Goal: Task Accomplishment & Management: Use online tool/utility

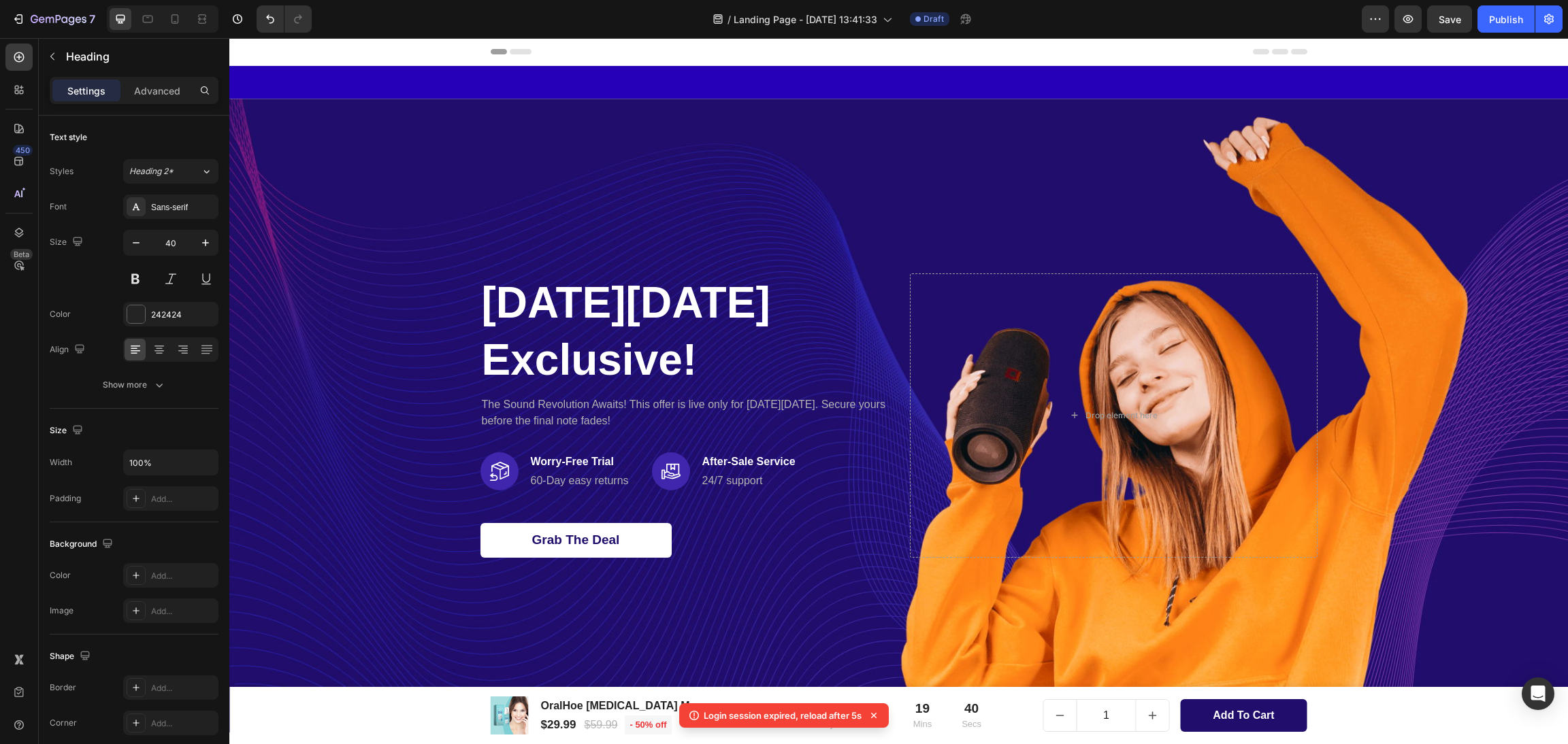
scroll to position [231, 0]
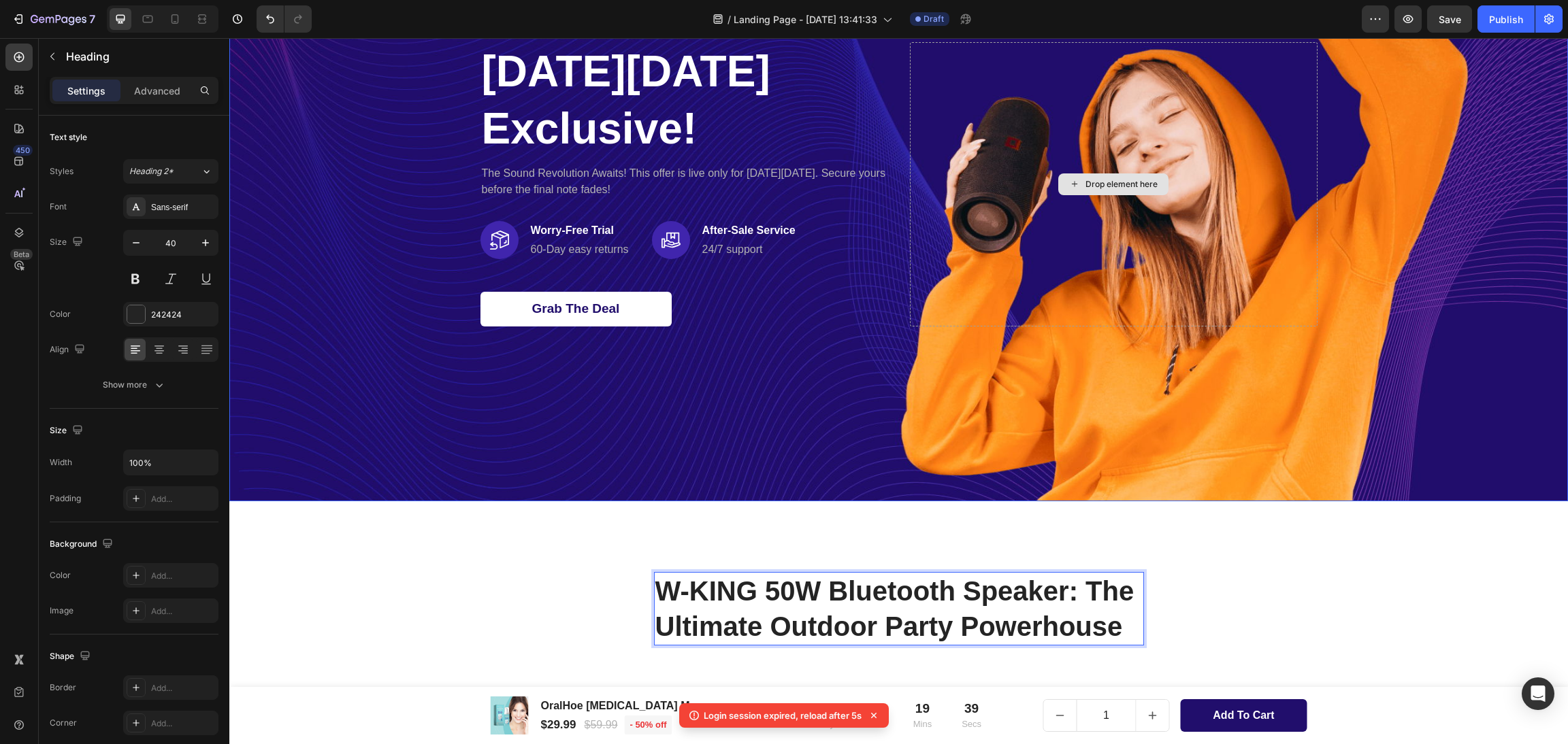
click at [1043, 225] on div "Drop element here" at bounding box center [1114, 183] width 408 height 283
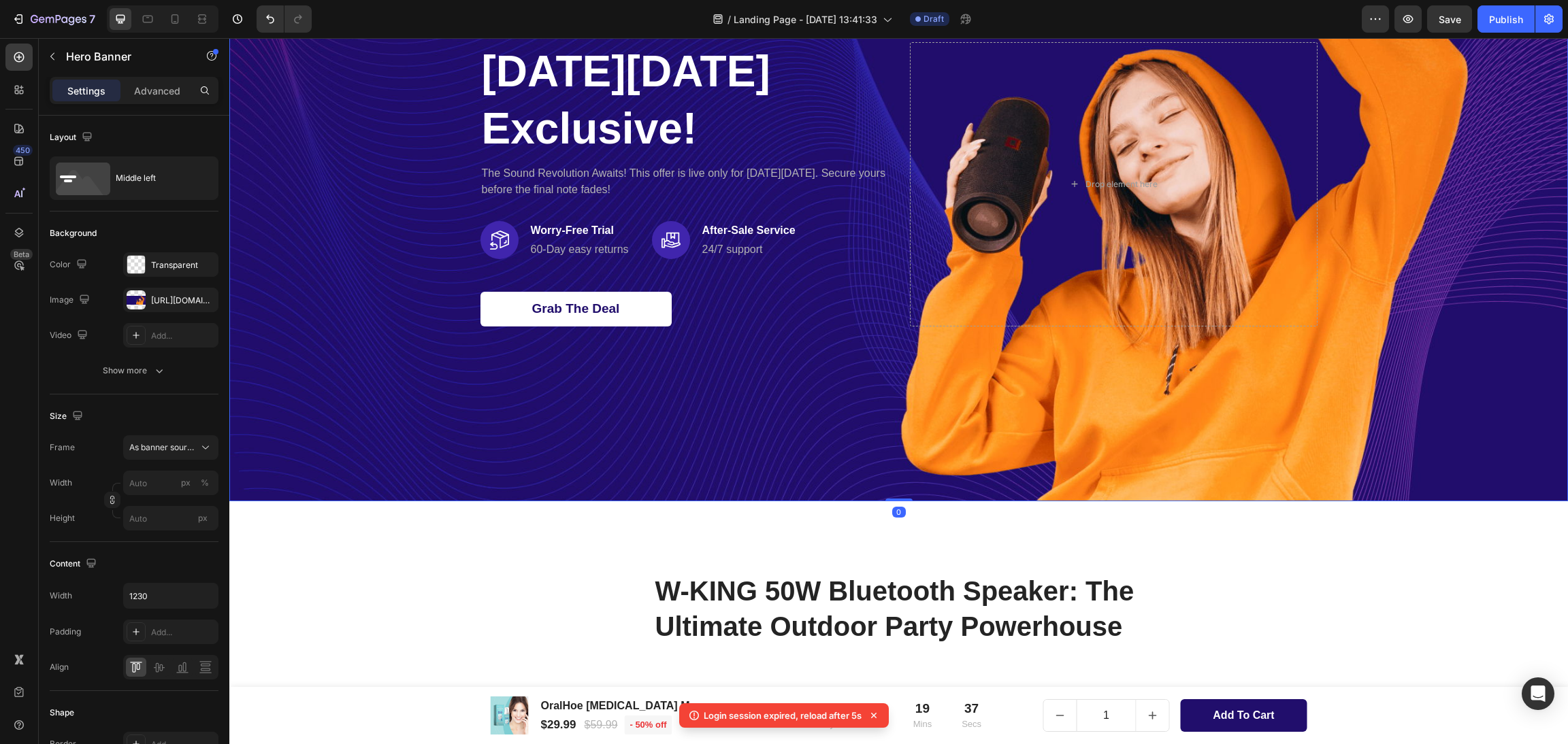
click at [1258, 419] on div "Overlay" at bounding box center [898, 184] width 1339 height 634
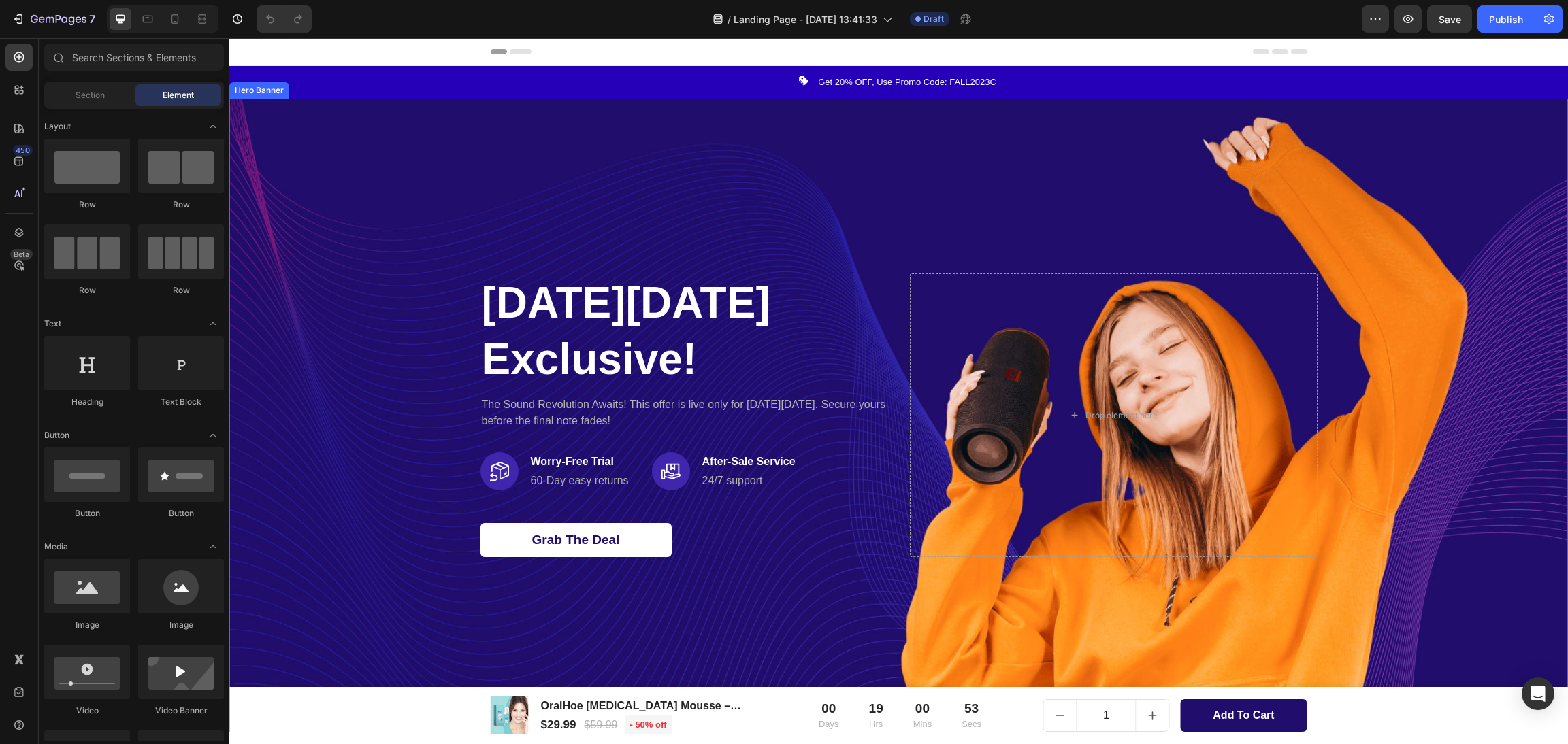
click at [875, 169] on div "Overlay" at bounding box center [898, 416] width 1339 height 634
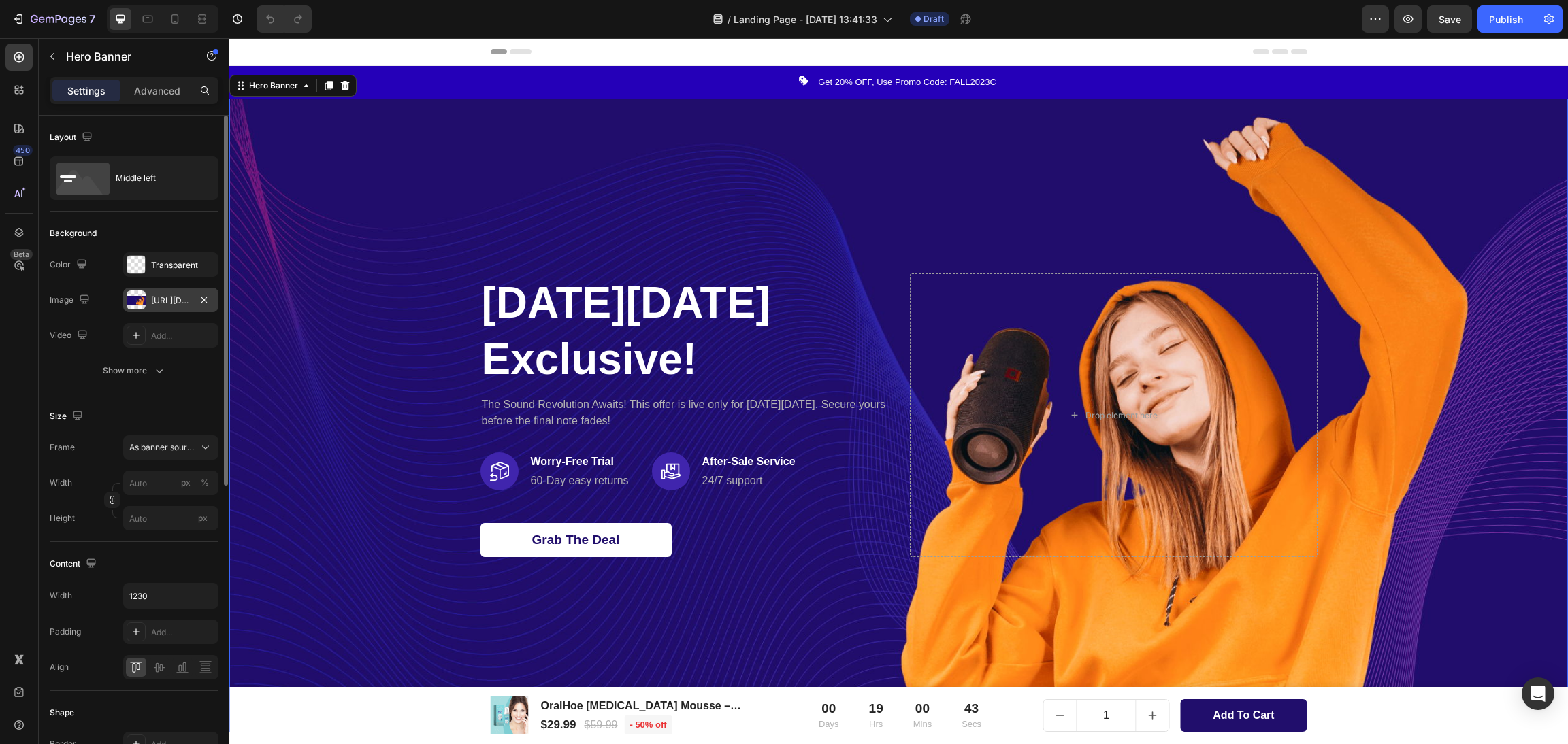
click at [131, 300] on div at bounding box center [135, 299] width 19 height 19
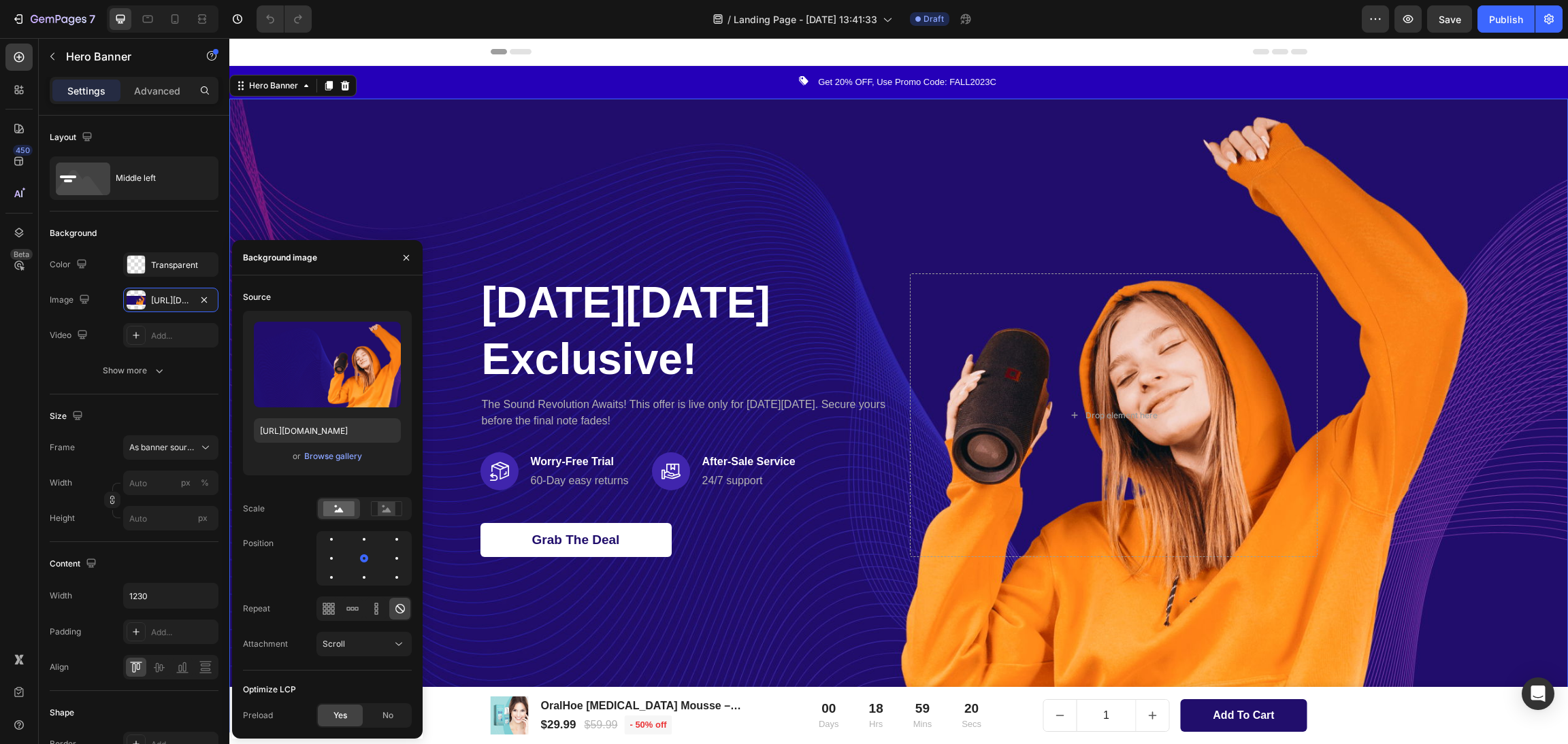
click at [1472, 220] on div "Overlay" at bounding box center [898, 416] width 1339 height 634
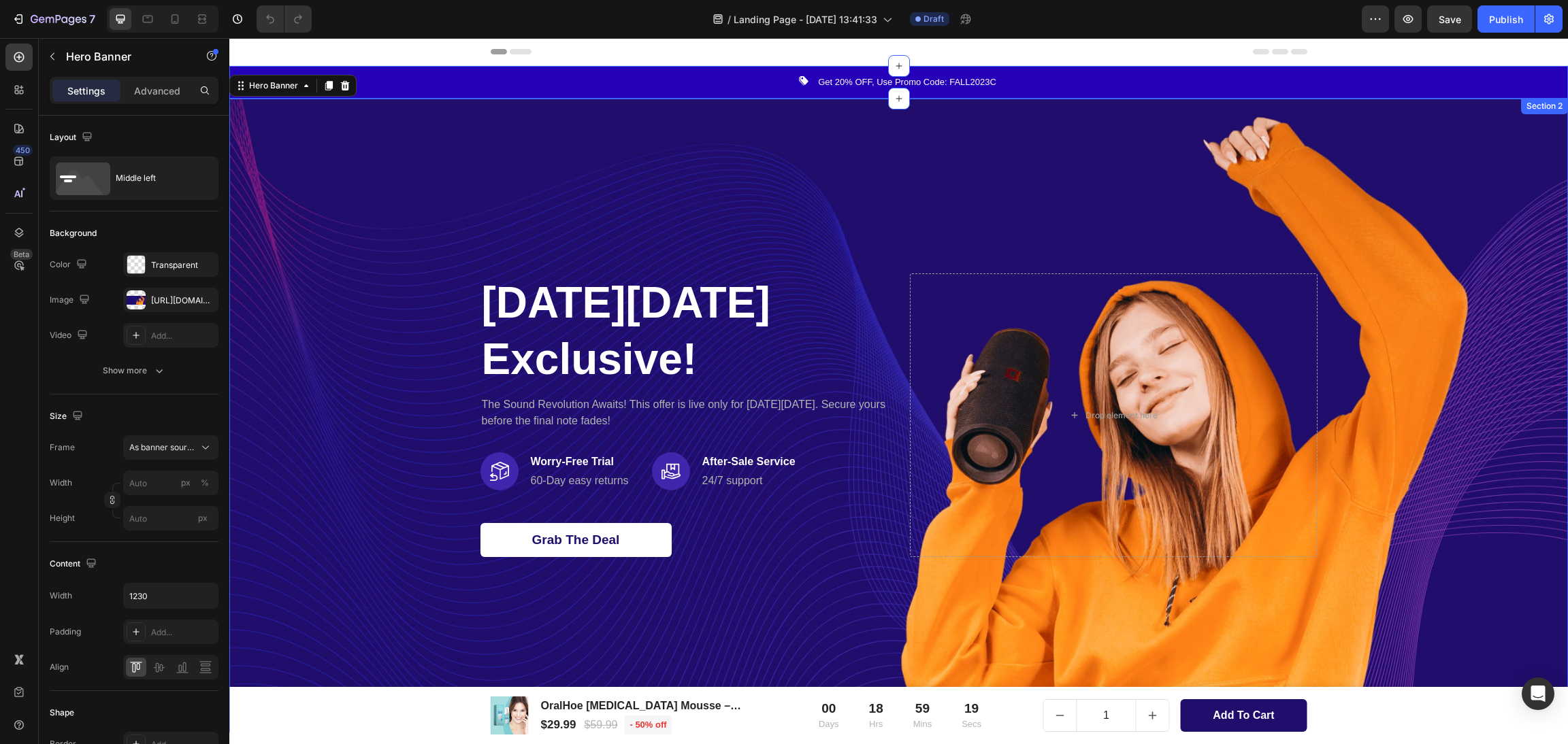
click at [453, 81] on div "Image Get 20% OFF, Use Promo Code: FALL2023C Text block Icon List Row" at bounding box center [898, 82] width 1318 height 17
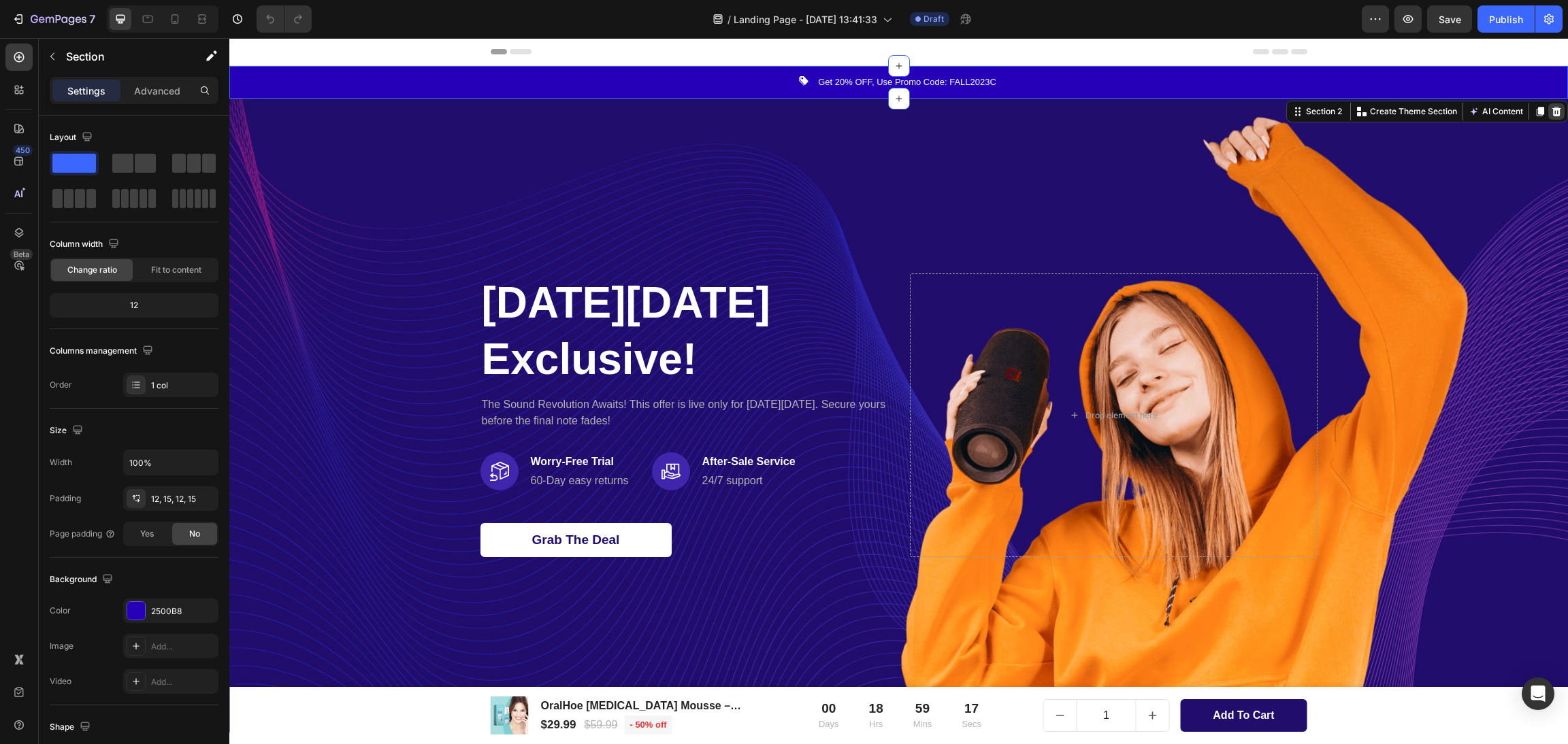
click at [1551, 114] on icon at bounding box center [1556, 111] width 11 height 11
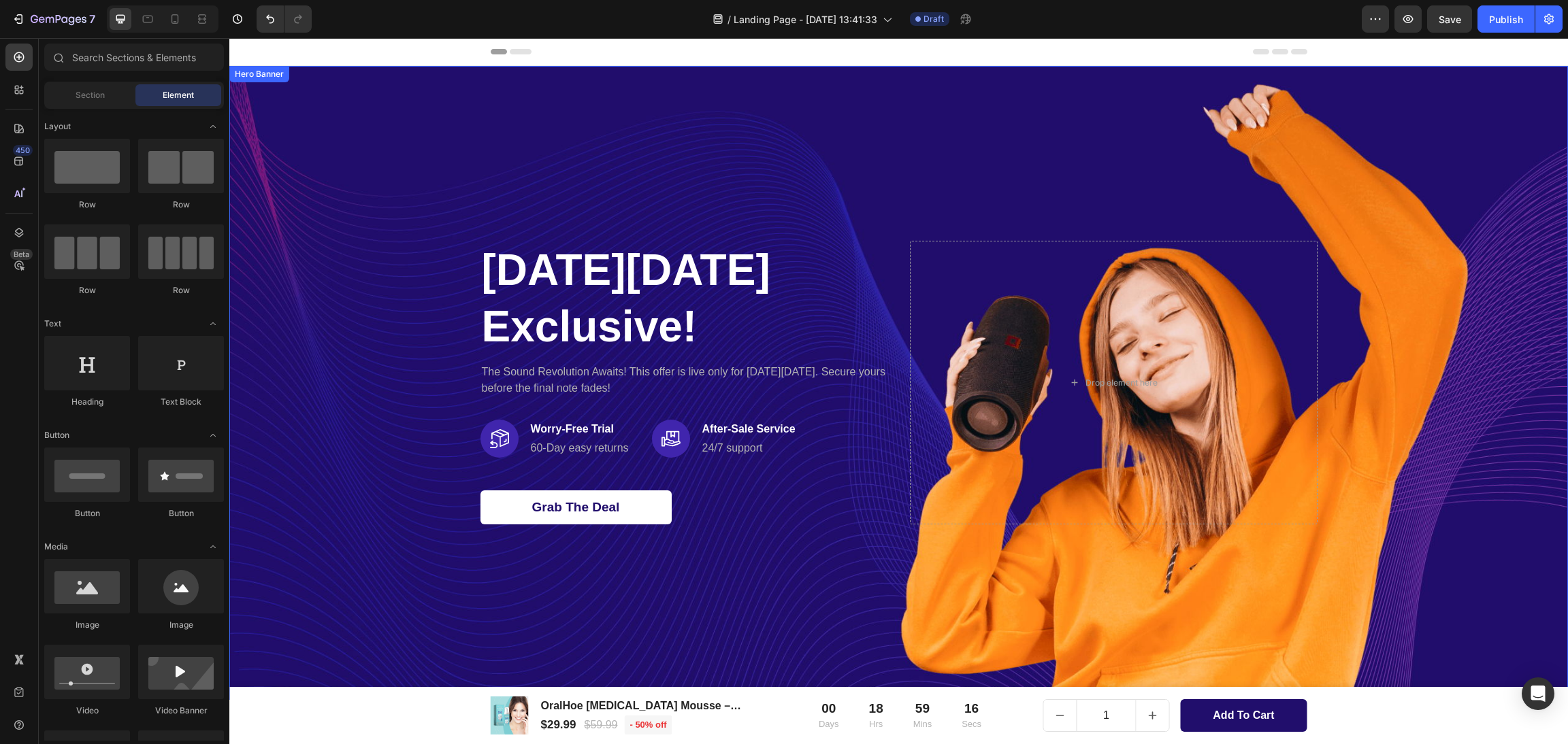
click at [1492, 94] on div "Overlay" at bounding box center [898, 382] width 1339 height 634
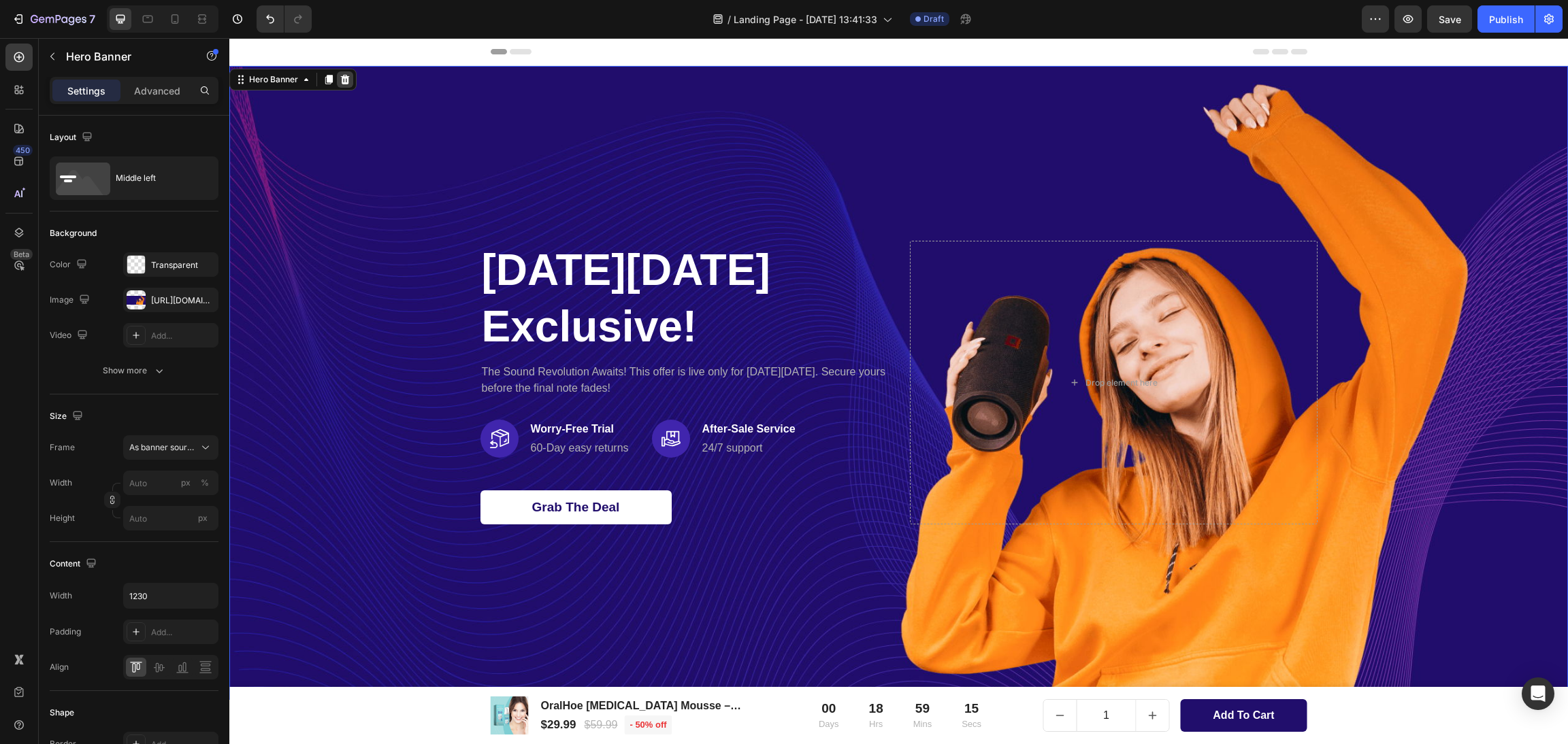
click at [348, 82] on icon at bounding box center [345, 79] width 9 height 10
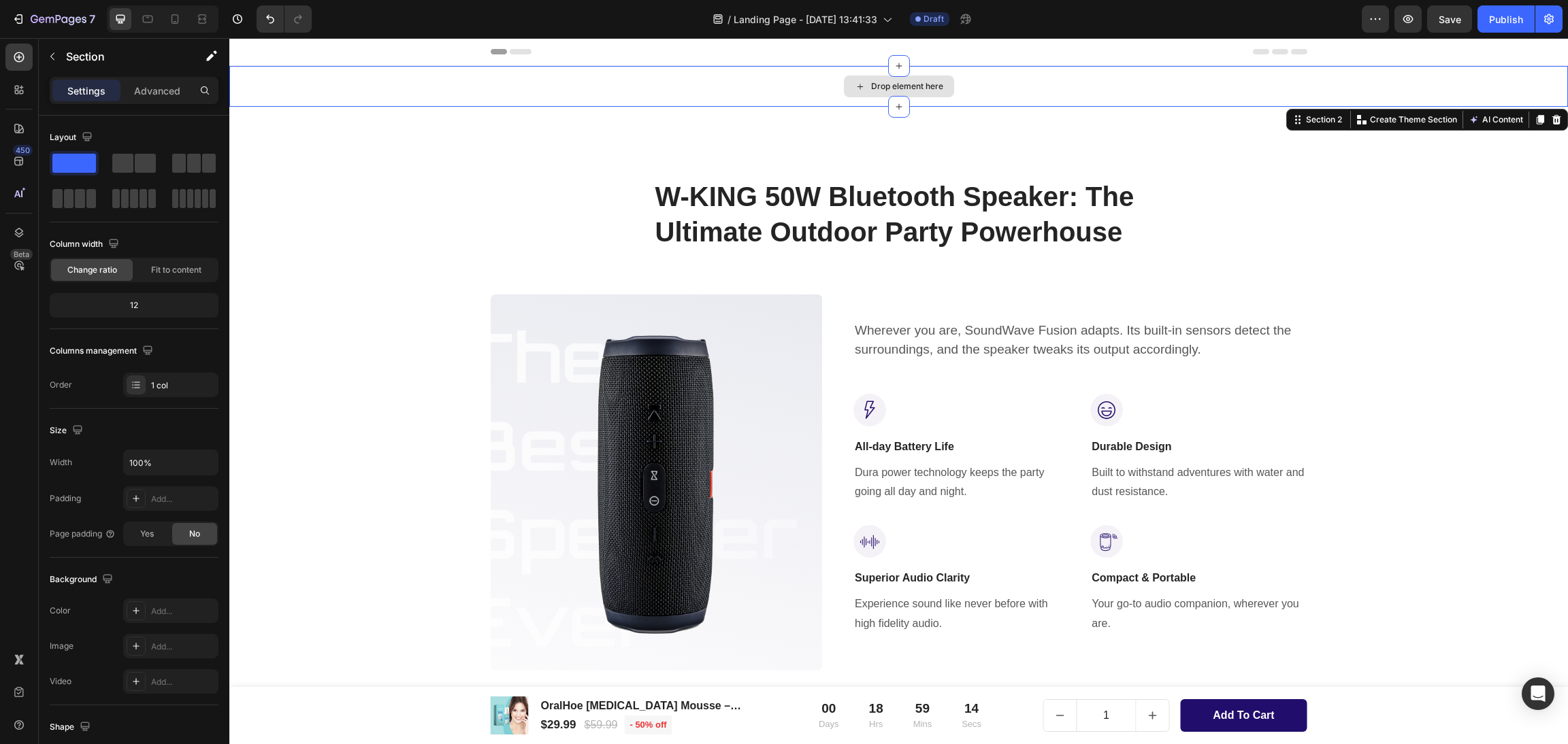
click at [750, 99] on div "Drop element here" at bounding box center [898, 86] width 1339 height 41
click at [1551, 122] on icon at bounding box center [1556, 120] width 11 height 11
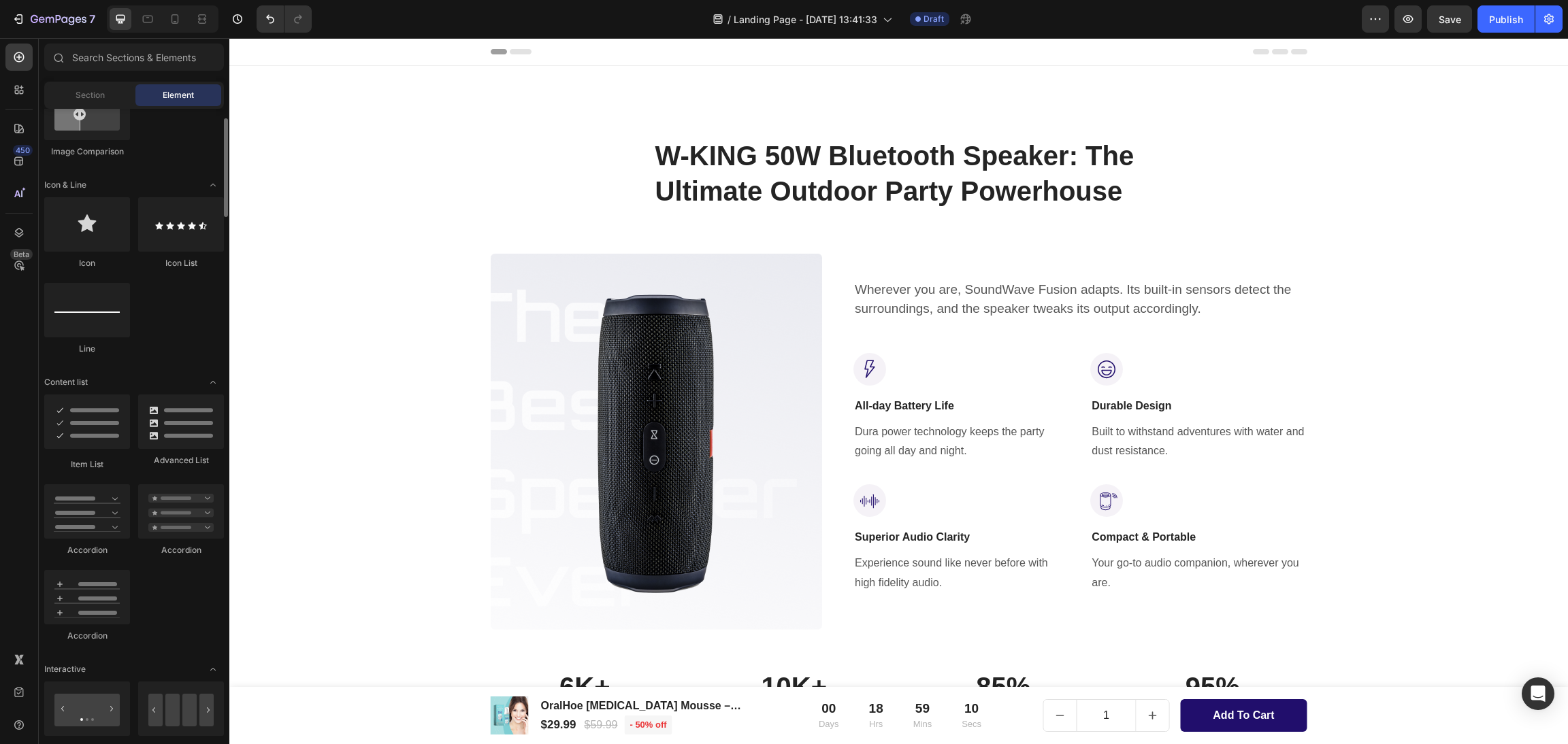
scroll to position [918, 0]
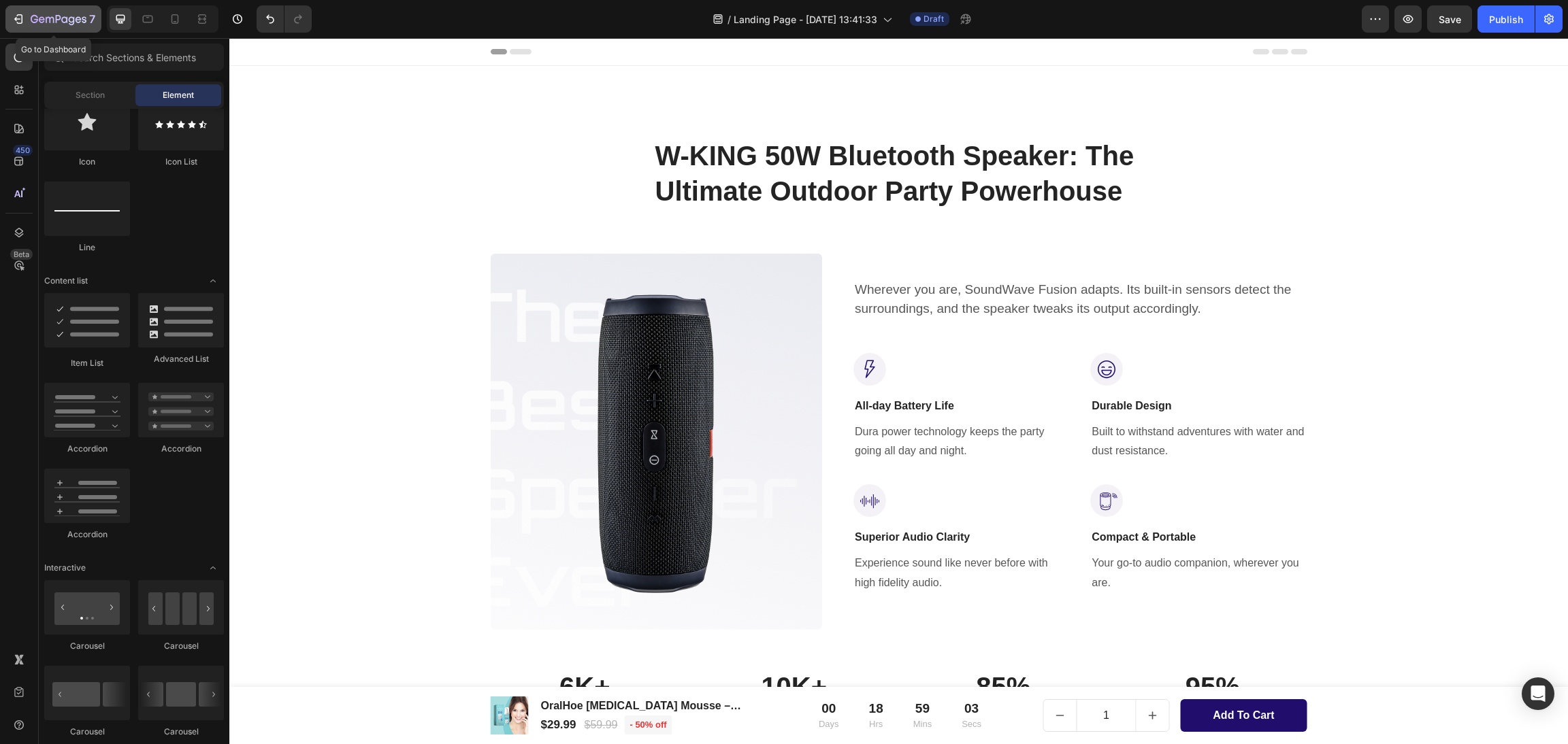
click at [16, 27] on button "7" at bounding box center [54, 20] width 96 height 27
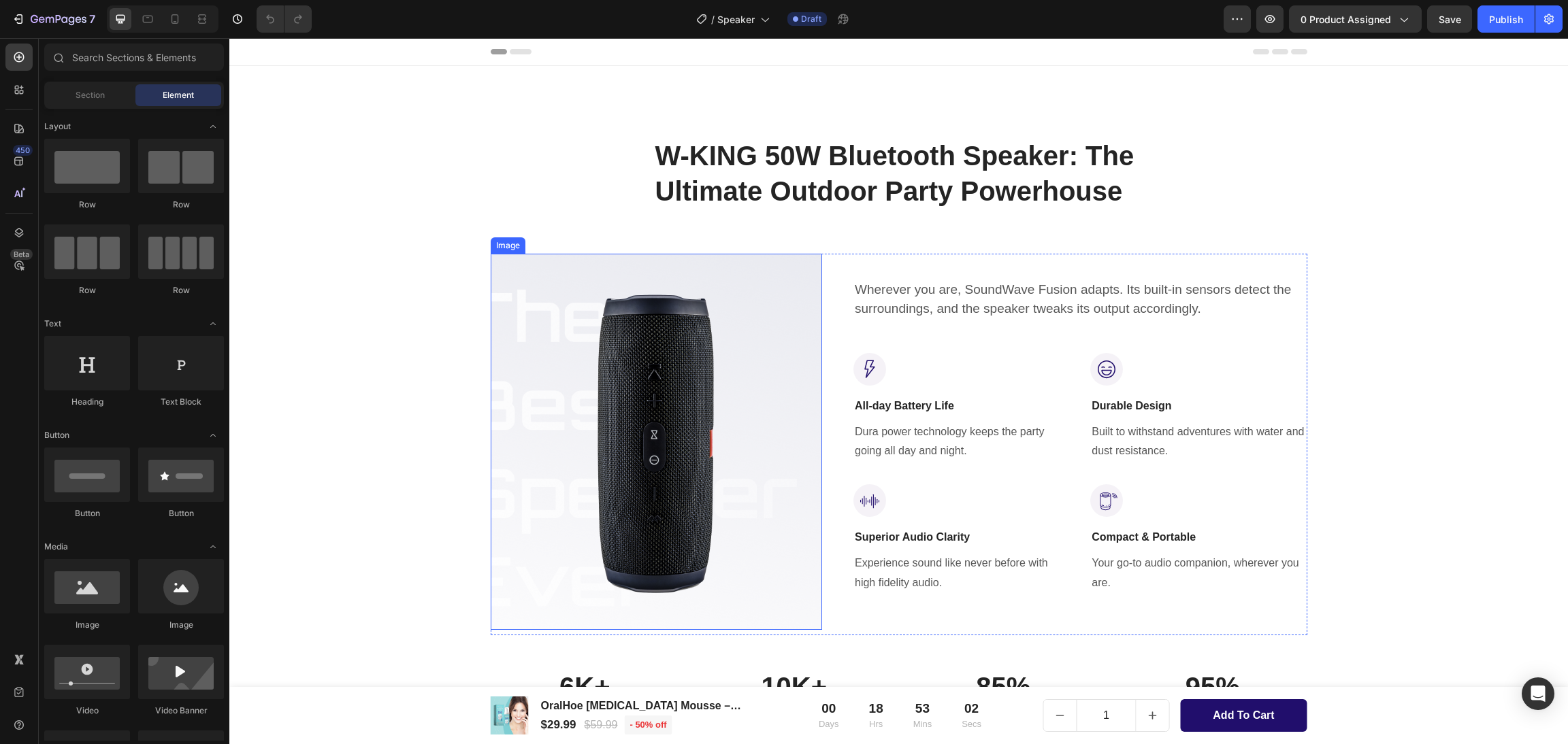
click at [643, 430] on img at bounding box center [656, 442] width 332 height 376
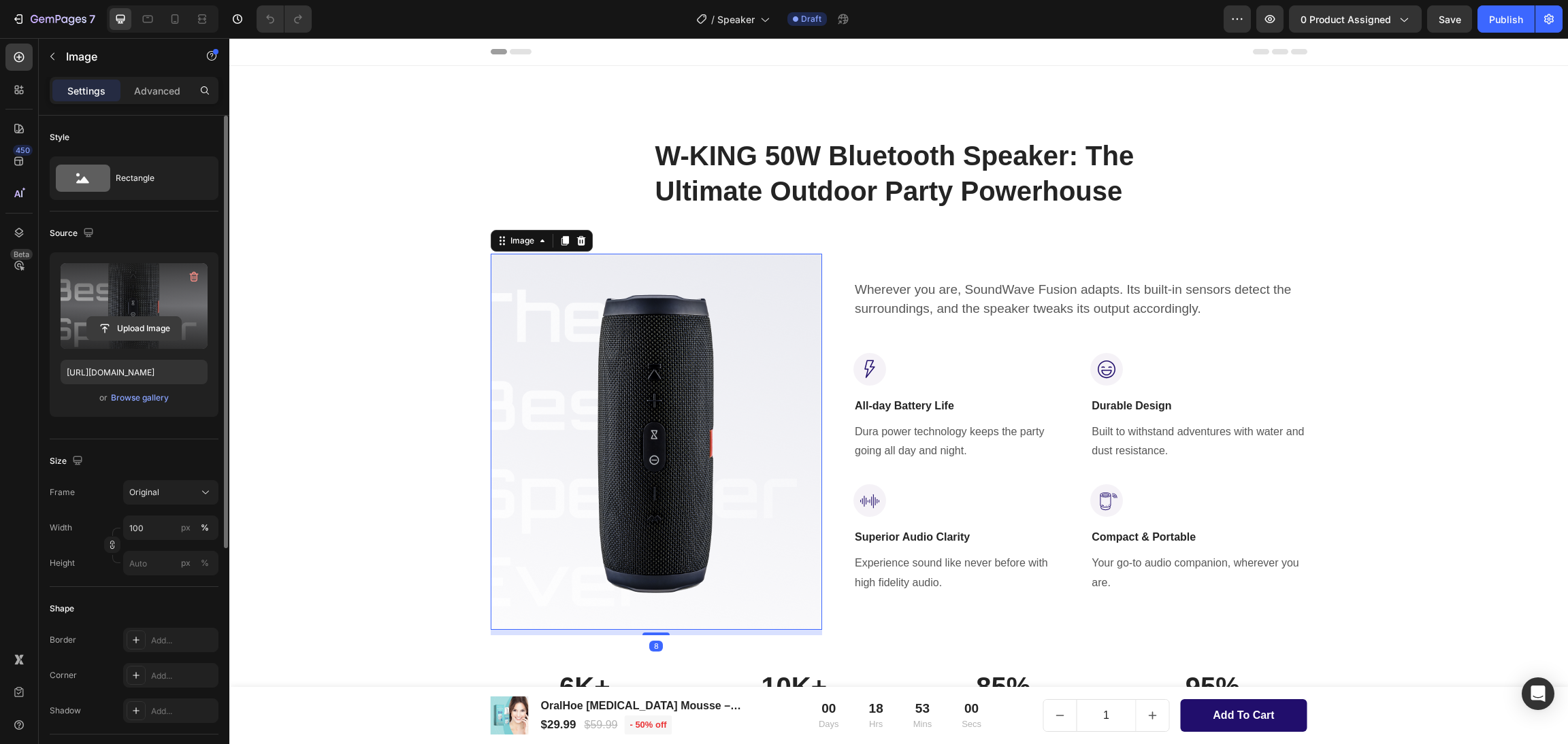
click at [108, 334] on input "file" at bounding box center [134, 328] width 94 height 24
type input "[URL][DOMAIN_NAME]"
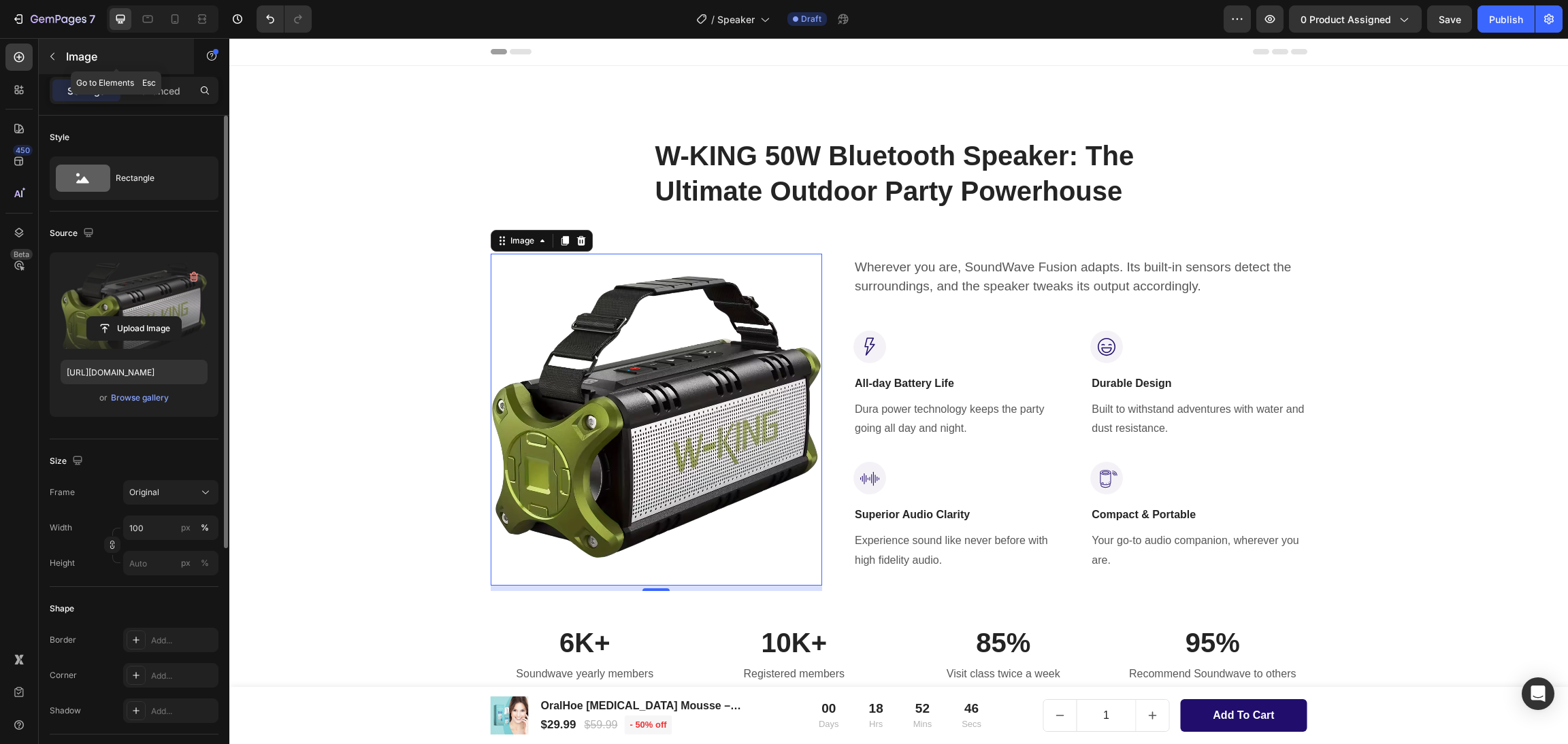
click at [56, 46] on button "button" at bounding box center [52, 57] width 22 height 22
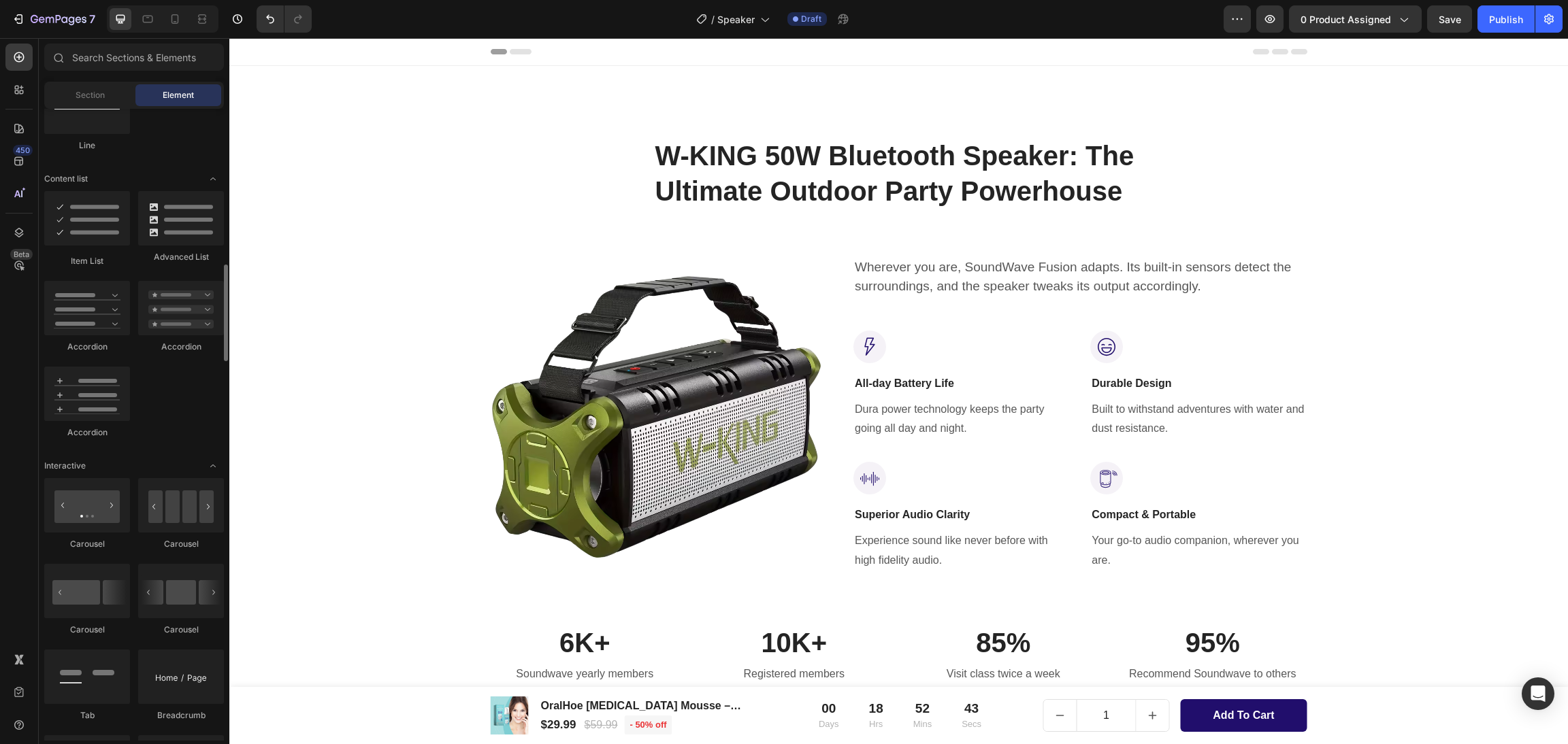
scroll to position [1531, 0]
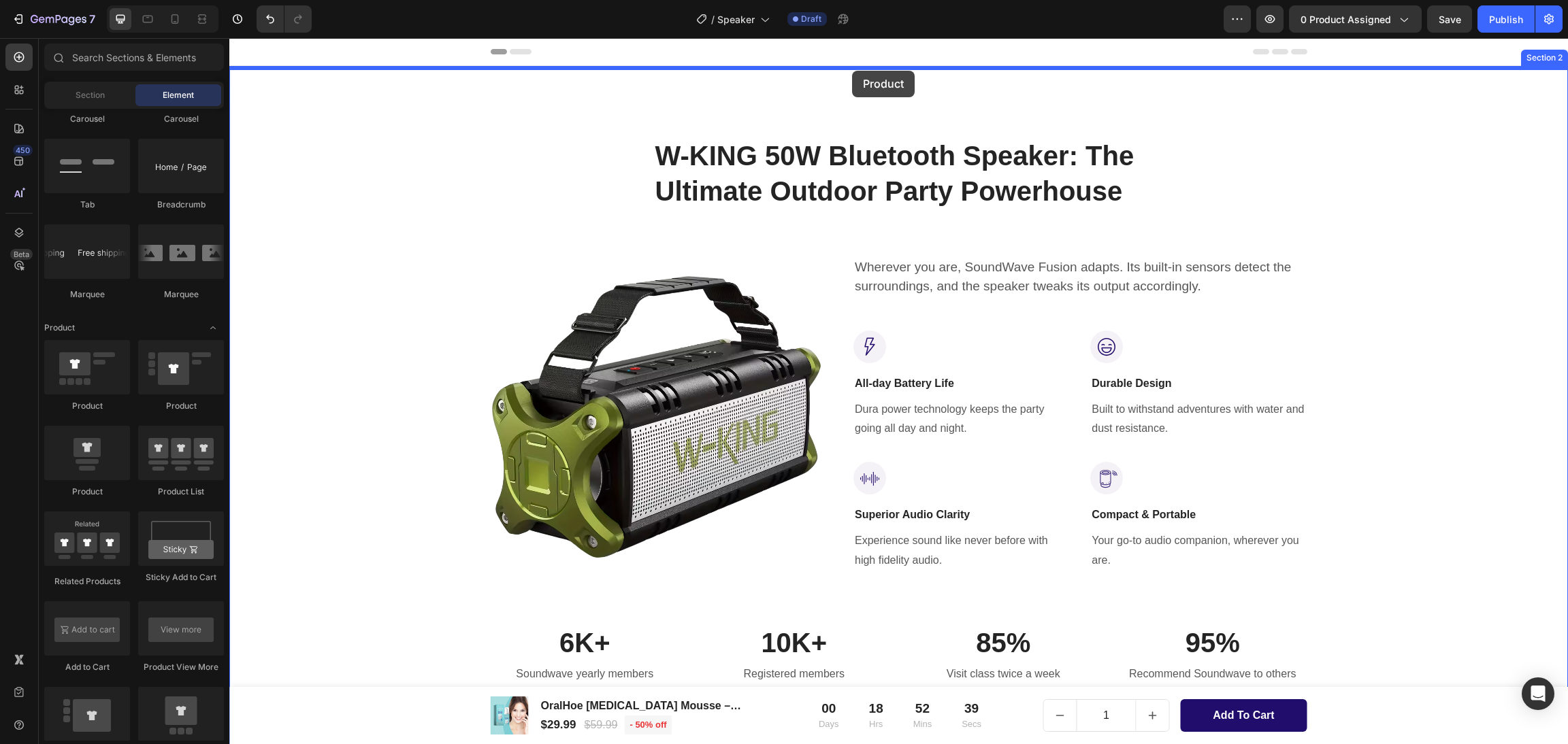
drag, startPoint x: 326, startPoint y: 431, endPoint x: 852, endPoint y: 71, distance: 637.4
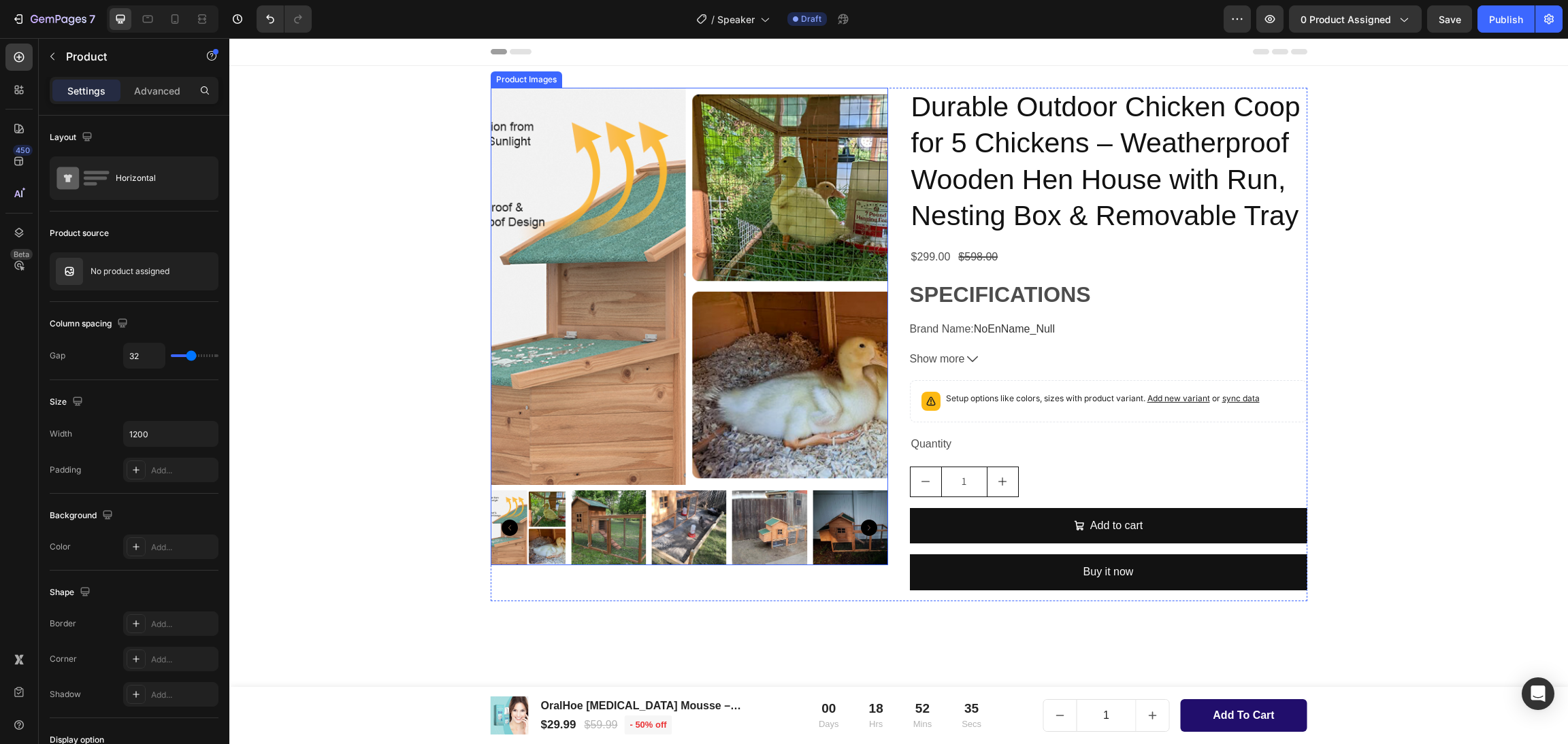
click at [583, 176] on img at bounding box center [688, 286] width 397 height 397
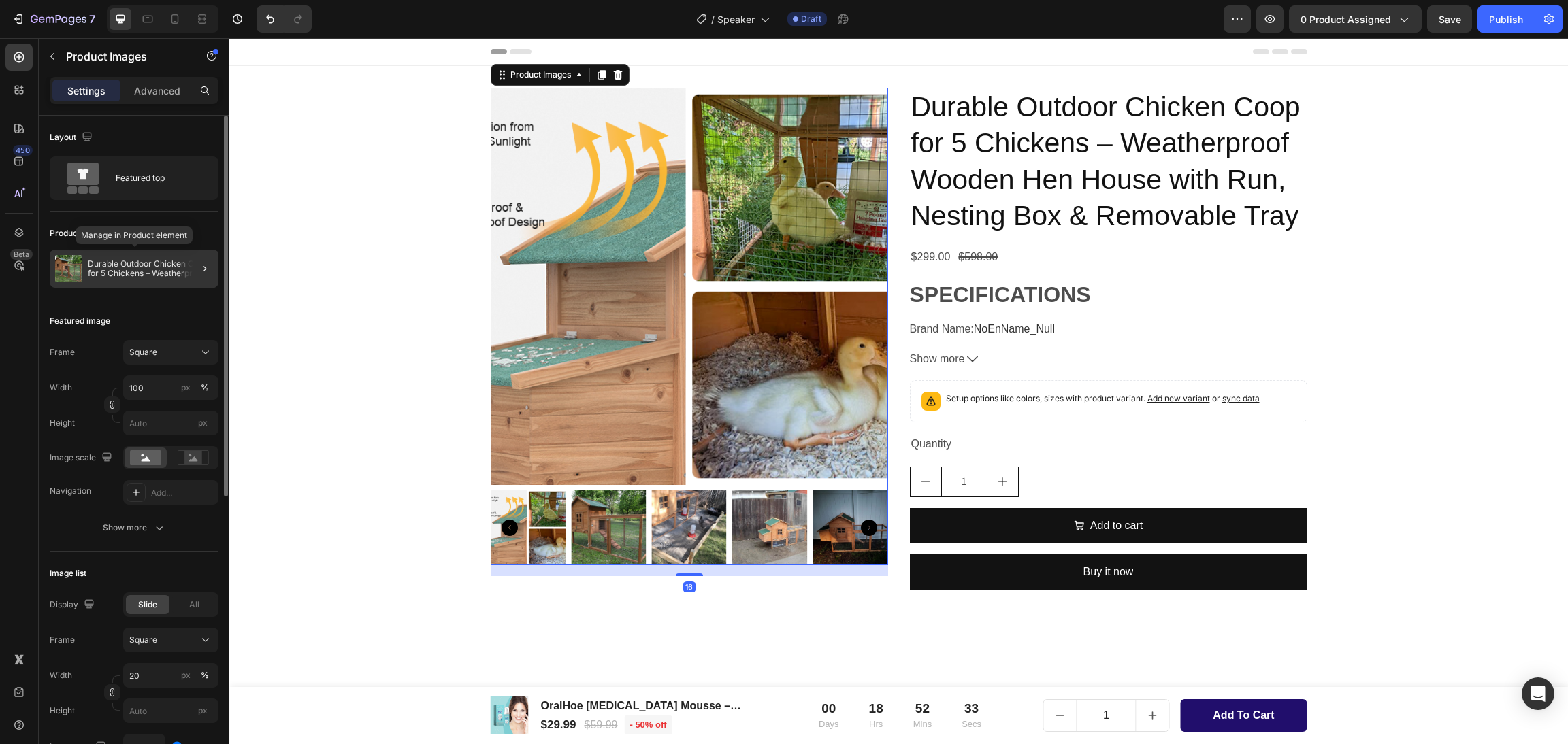
drag, startPoint x: 116, startPoint y: 267, endPoint x: 20, endPoint y: 209, distance: 112.2
click at [116, 267] on p "Durable Outdoor Chicken Coop for 5 Chickens – Weatherproof Wooden Hen House wit…" at bounding box center [151, 268] width 126 height 19
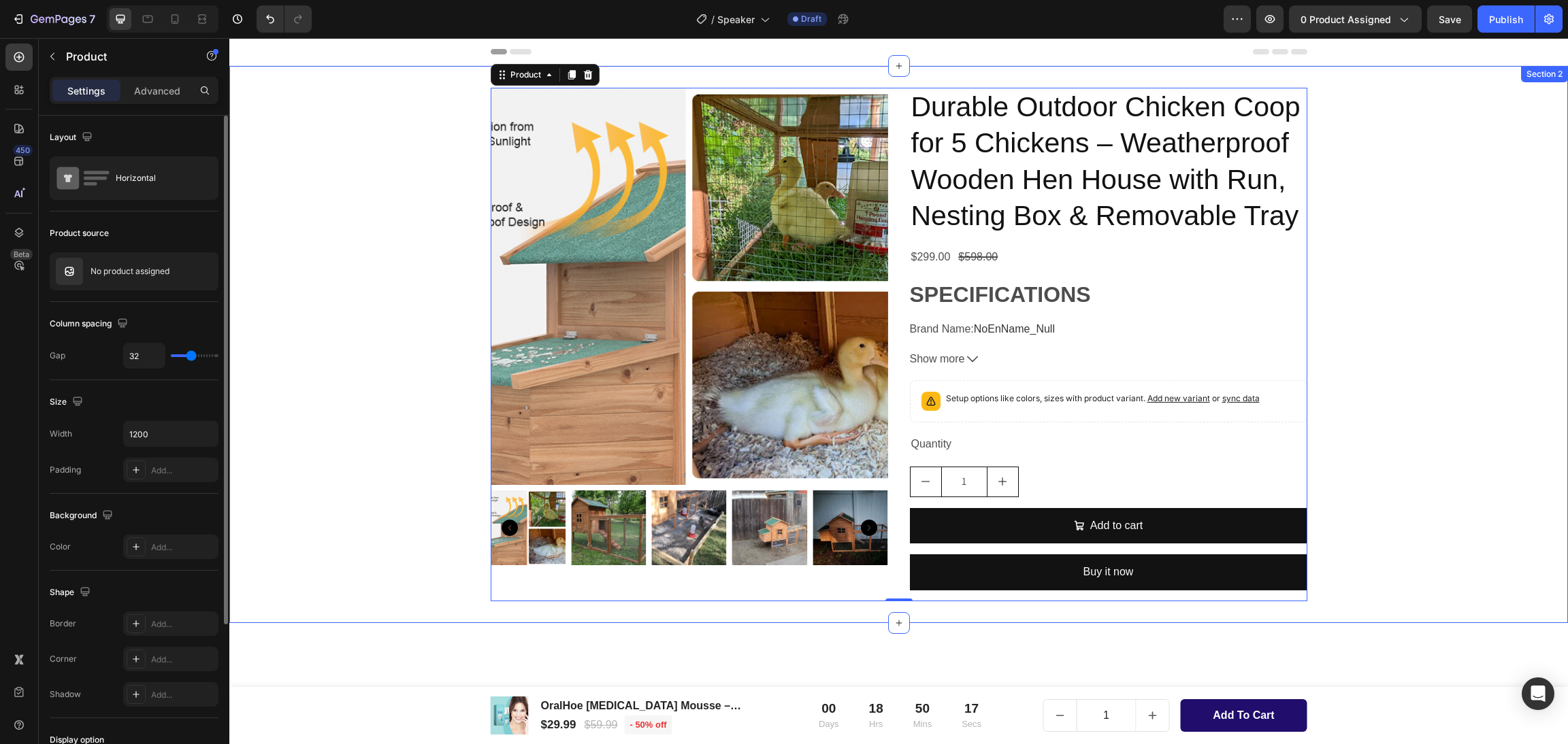
click at [733, 228] on img at bounding box center [688, 286] width 397 height 397
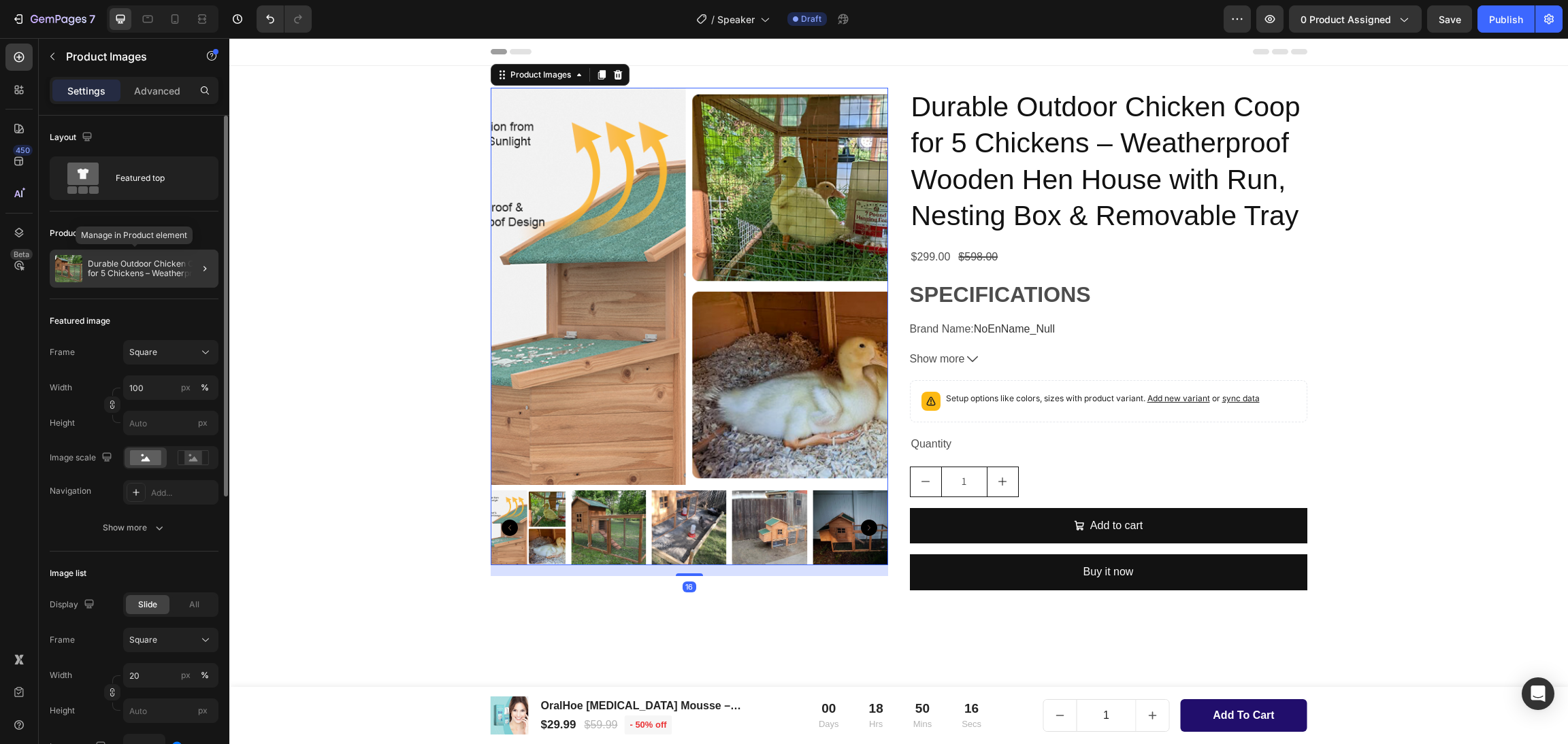
click at [115, 265] on p "Durable Outdoor Chicken Coop for 5 Chickens – Weatherproof Wooden Hen House wit…" at bounding box center [151, 268] width 126 height 19
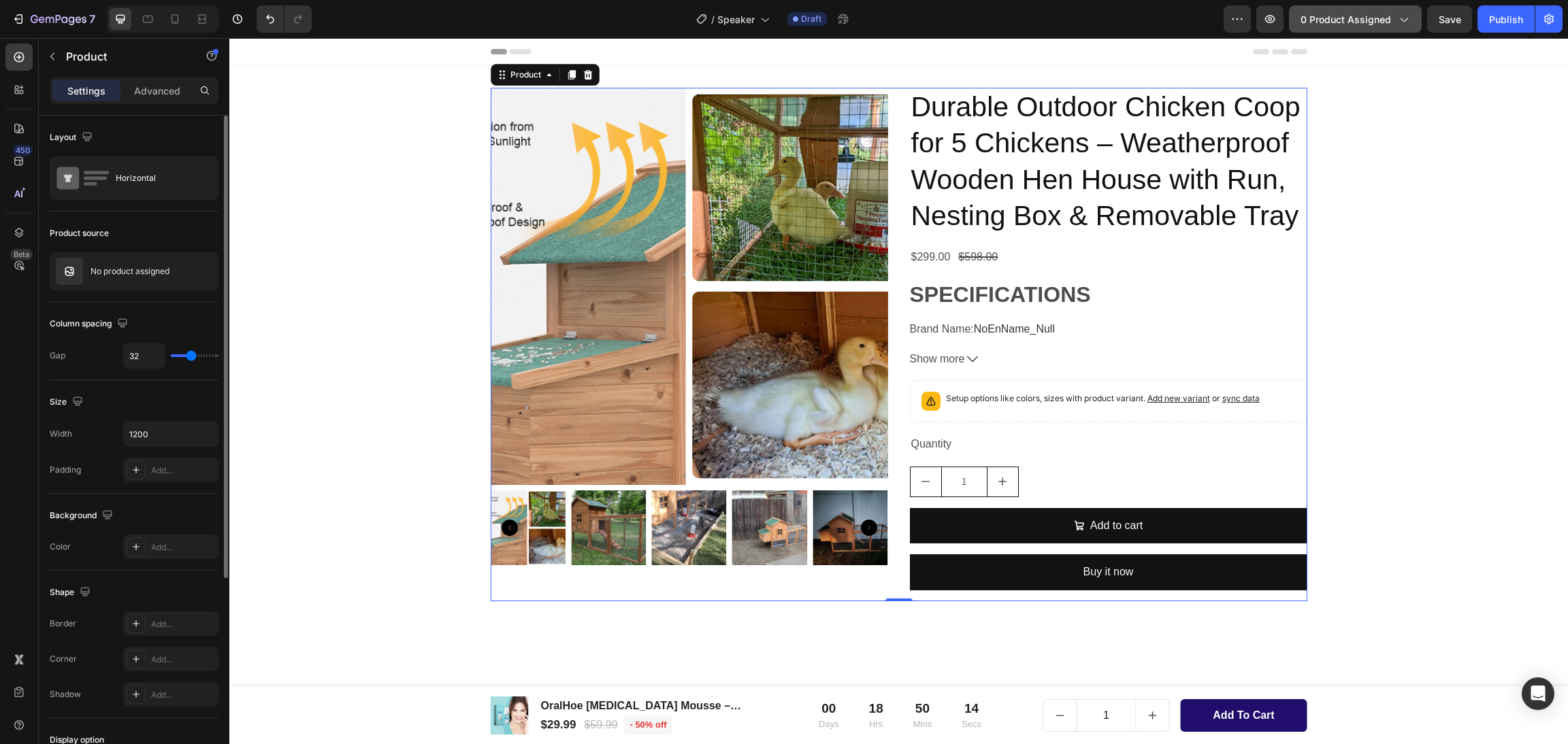
click at [1352, 18] on span "0 product assigned" at bounding box center [1345, 19] width 90 height 15
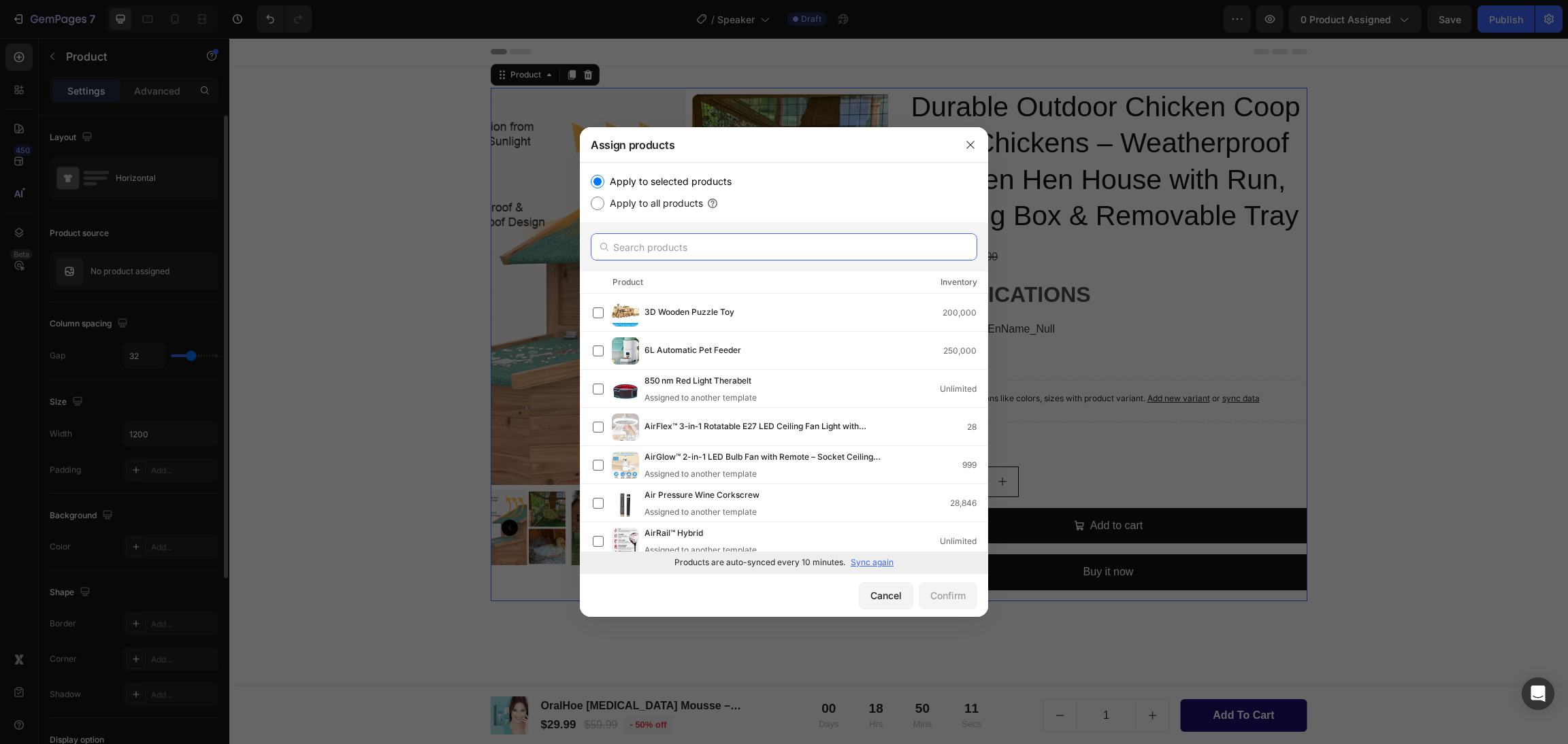
click at [687, 246] on input "text" at bounding box center [784, 247] width 386 height 27
click at [876, 557] on div "Products are auto-synced every 10 minutes. Sync again" at bounding box center [784, 563] width 408 height 22
click at [880, 566] on p "Sync again" at bounding box center [873, 563] width 43 height 12
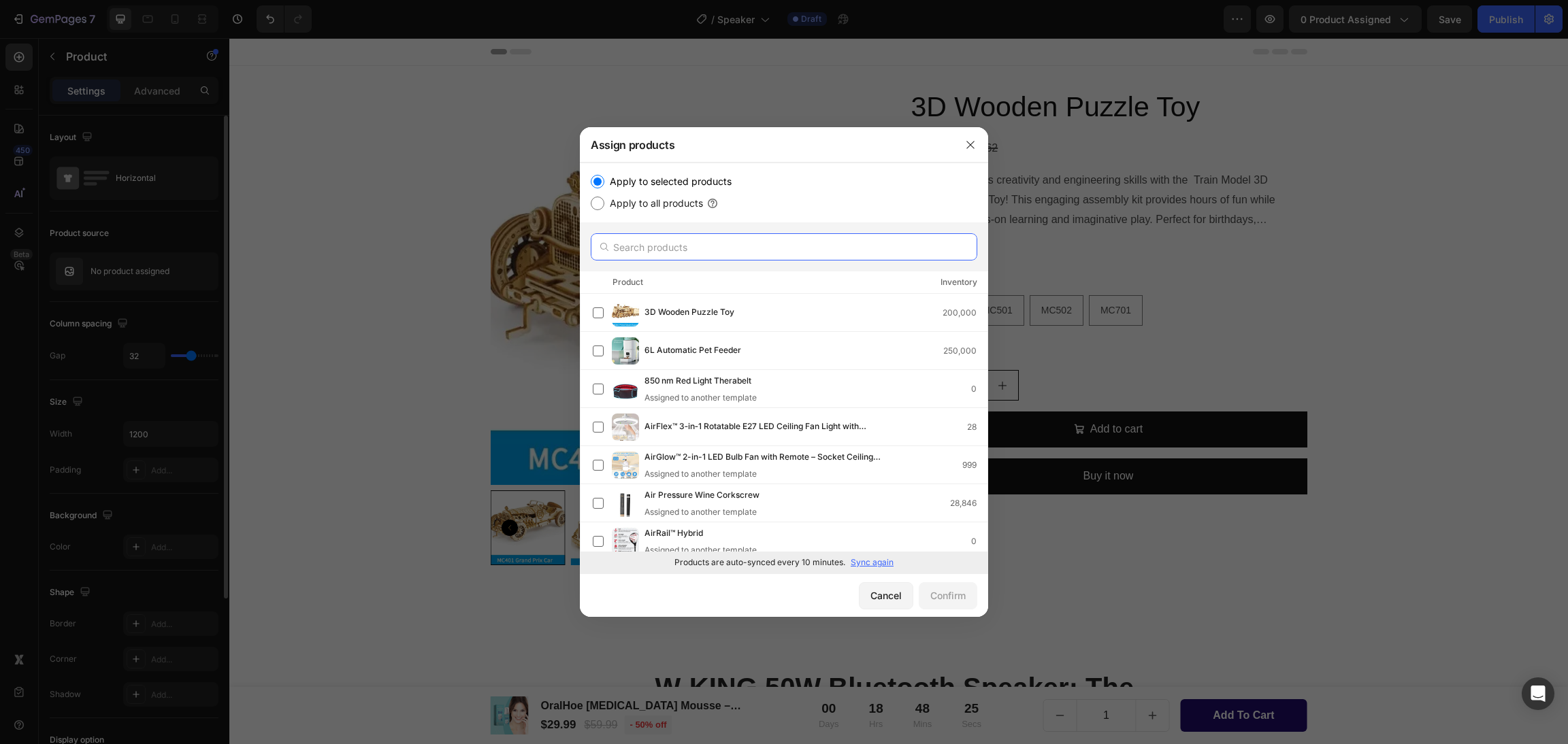
click at [679, 234] on input "text" at bounding box center [784, 247] width 386 height 27
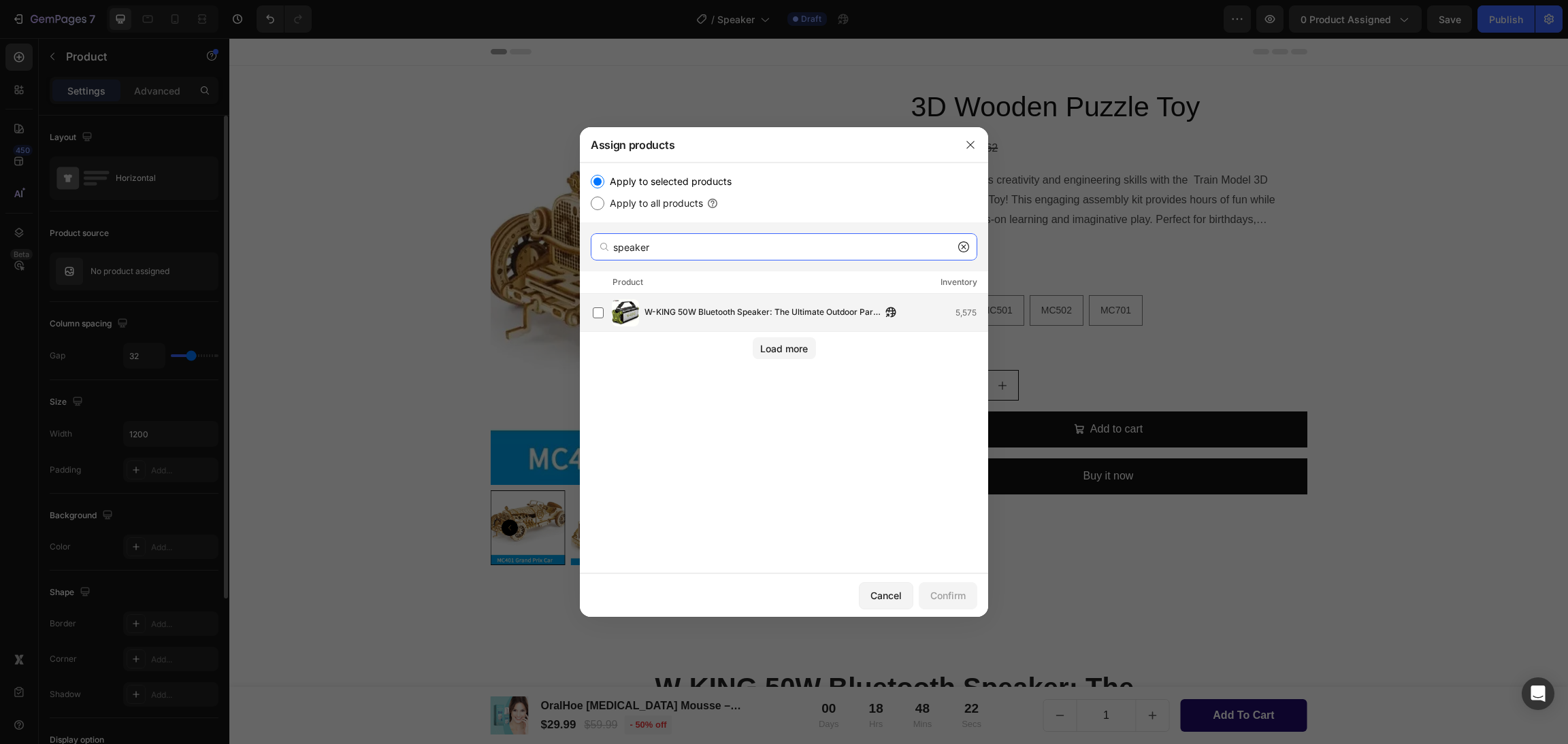
type input "speaker"
click at [617, 318] on img at bounding box center [626, 313] width 27 height 27
click at [946, 599] on div "Confirm" at bounding box center [948, 595] width 35 height 15
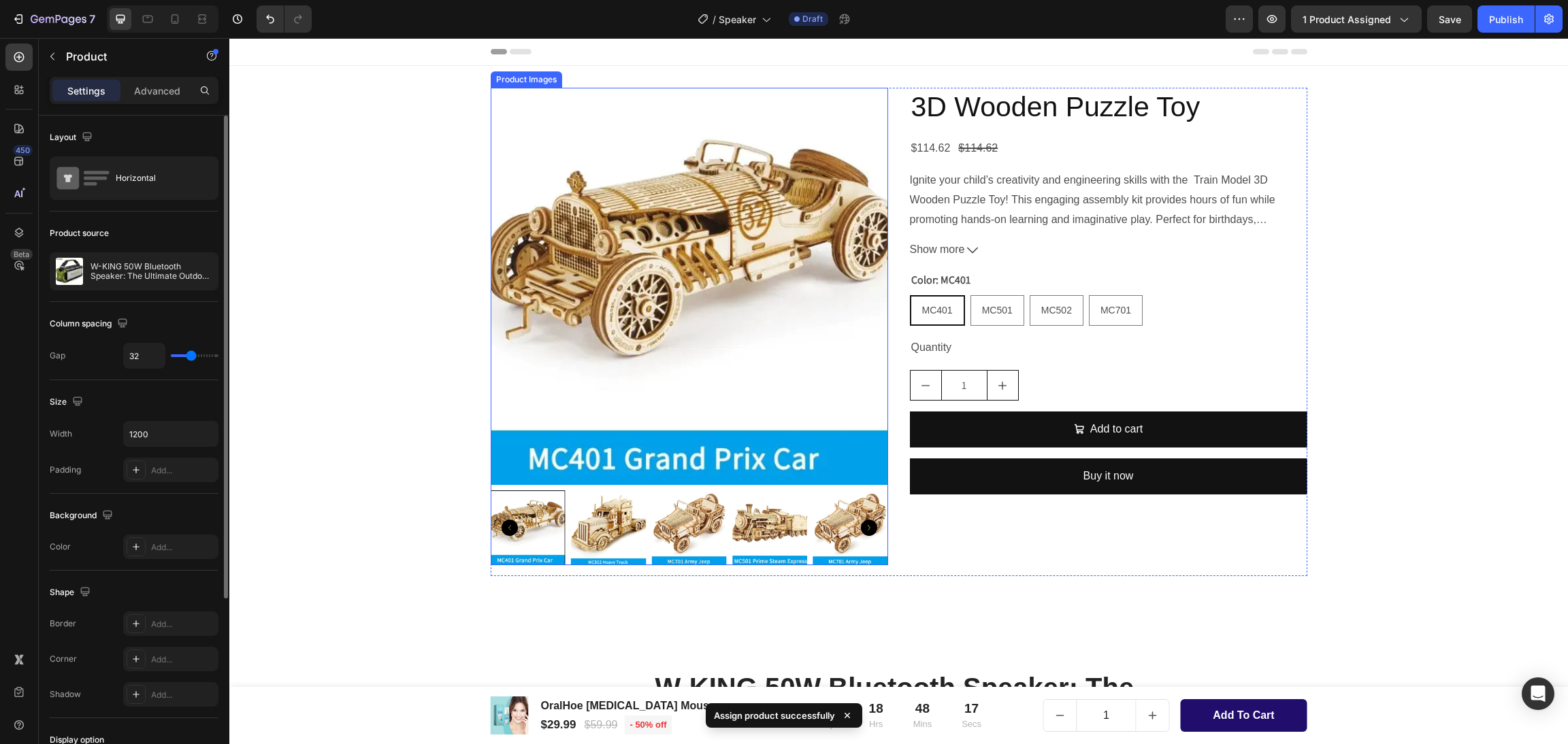
click at [729, 259] on img at bounding box center [688, 286] width 397 height 397
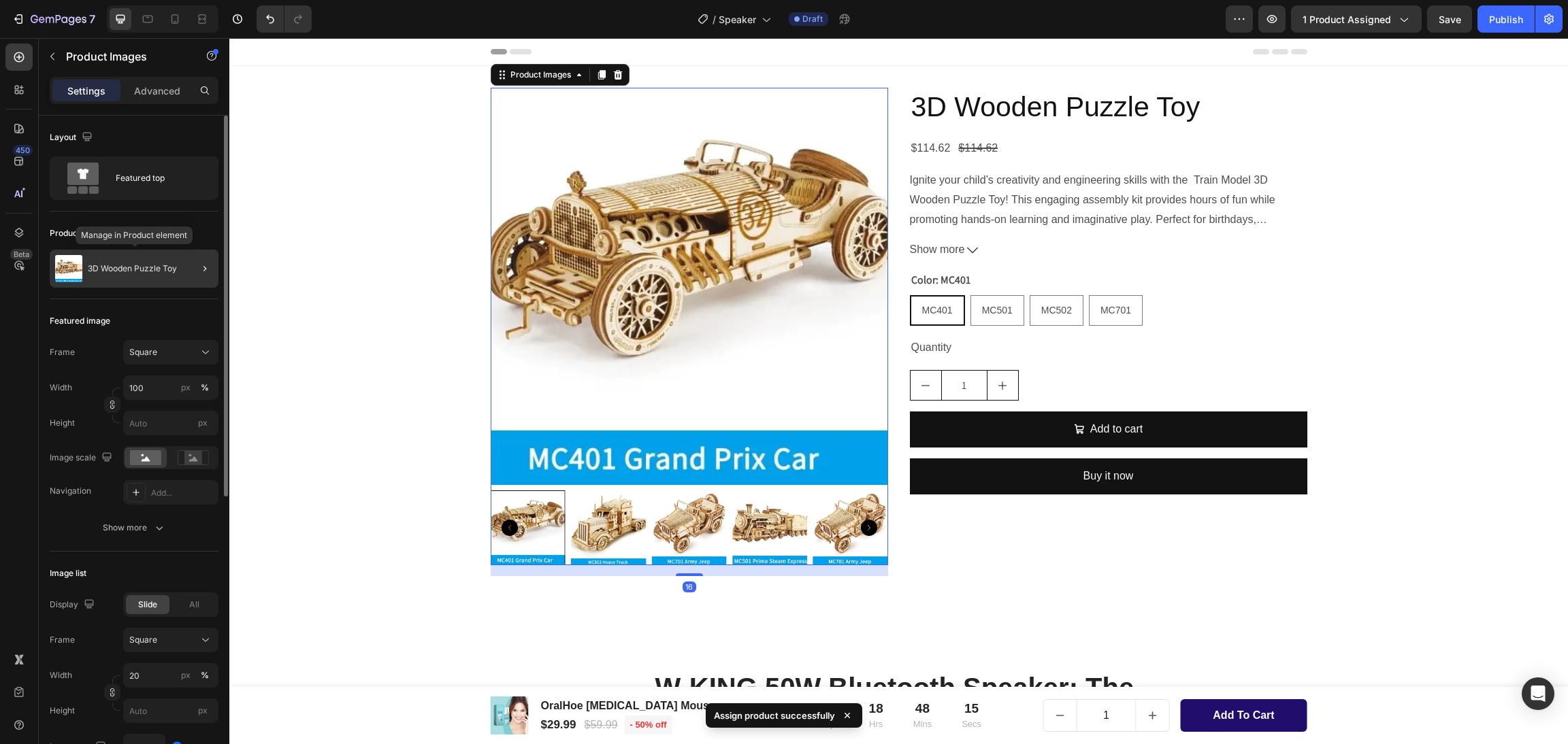
drag, startPoint x: 143, startPoint y: 277, endPoint x: 30, endPoint y: 247, distance: 116.9
click at [143, 277] on div "3D Wooden Puzzle Toy" at bounding box center [134, 269] width 169 height 38
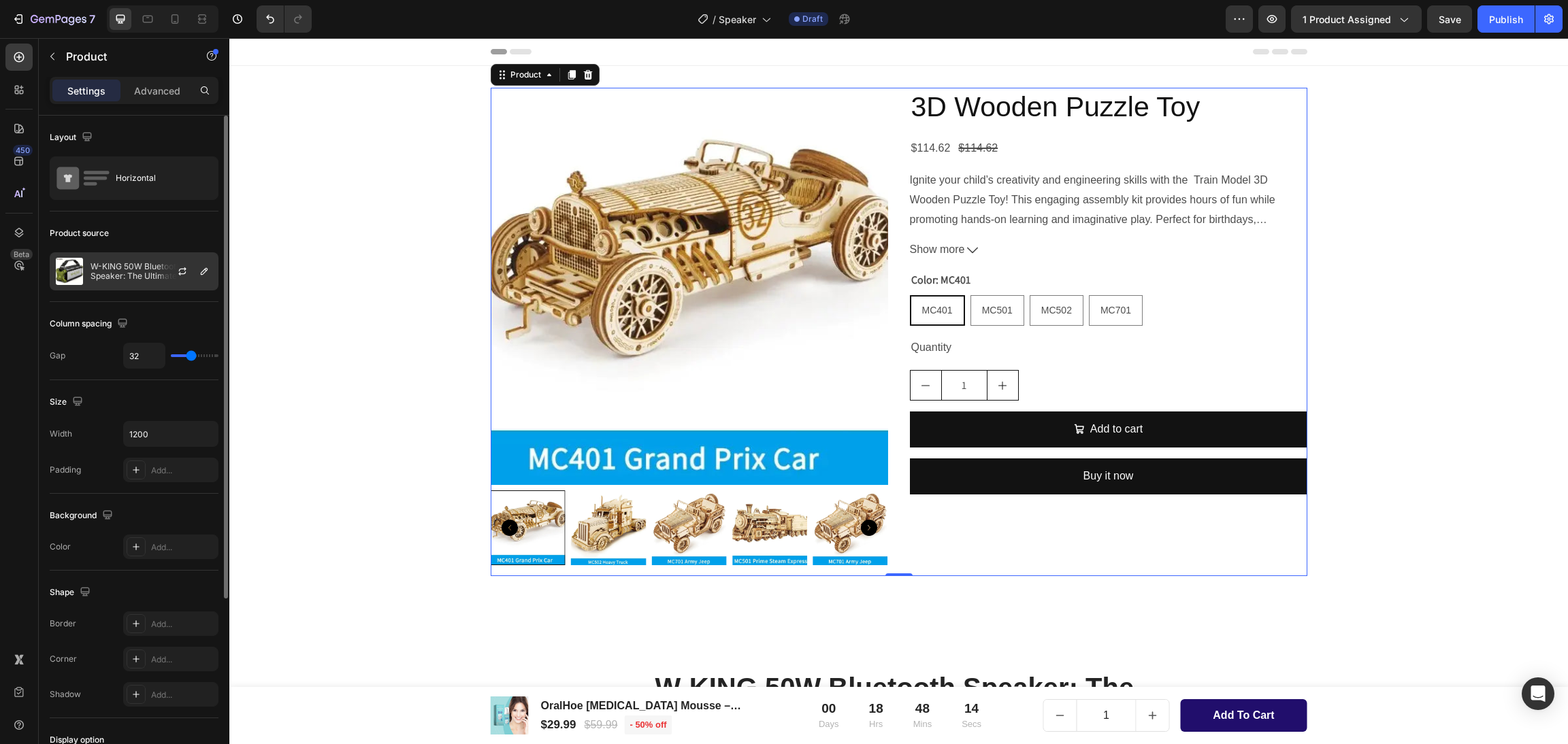
click at [169, 271] on div at bounding box center [187, 271] width 60 height 36
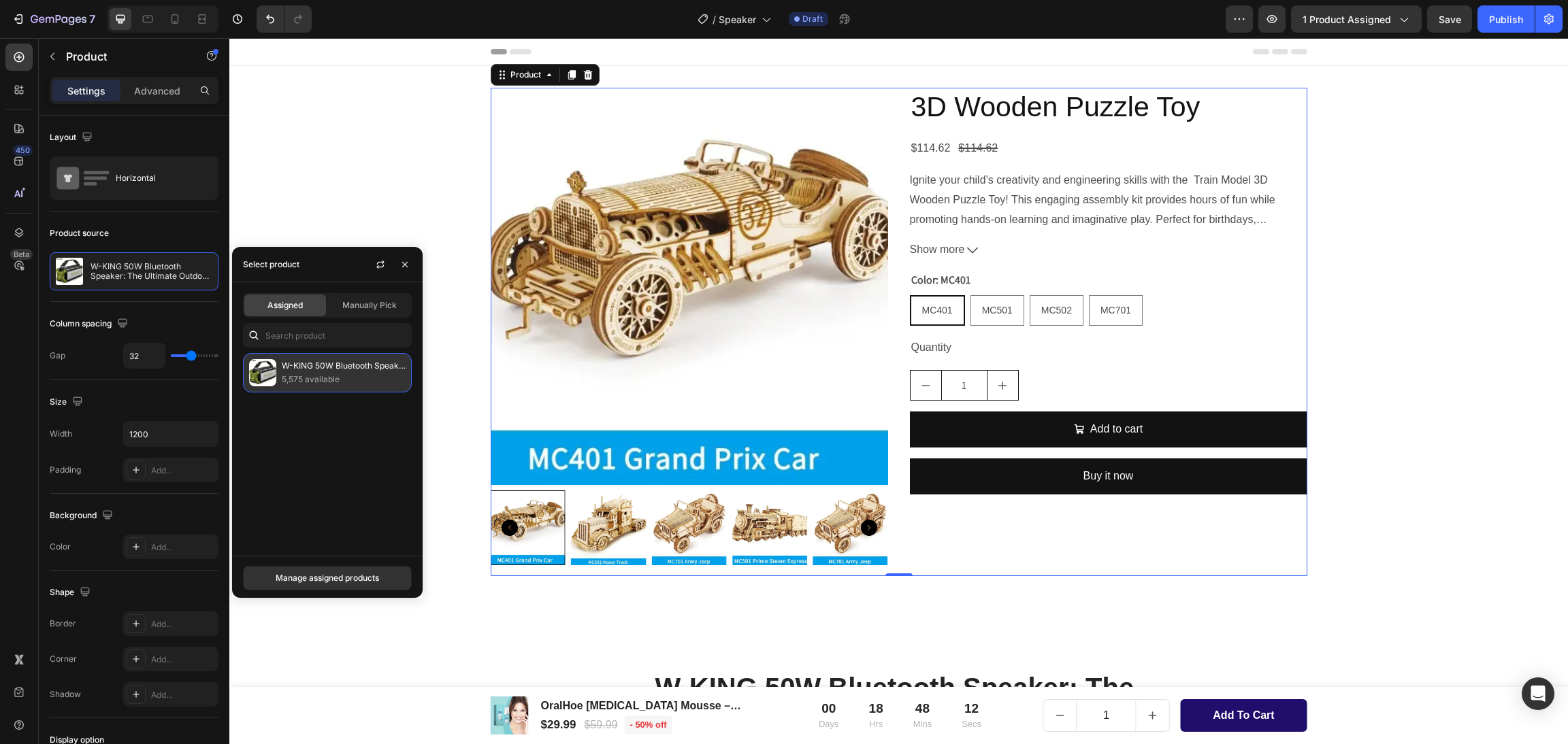
drag, startPoint x: 348, startPoint y: 370, endPoint x: 511, endPoint y: 329, distance: 168.1
click at [348, 370] on p "W-KING 50W Bluetooth Speaker: The Ultimate Outdoor Party Powerhouse" at bounding box center [343, 366] width 124 height 14
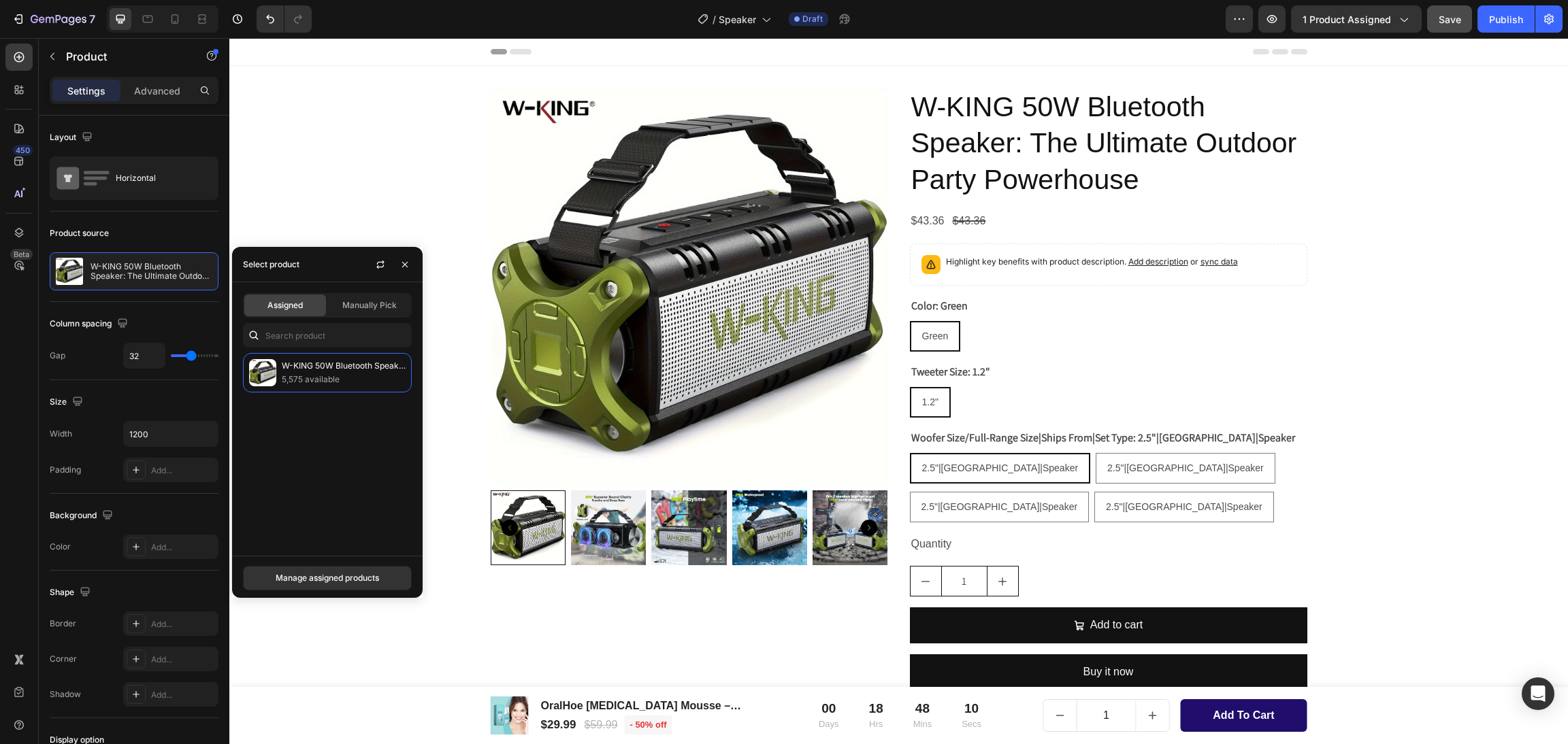
click at [1451, 8] on button "Save" at bounding box center [1449, 20] width 45 height 27
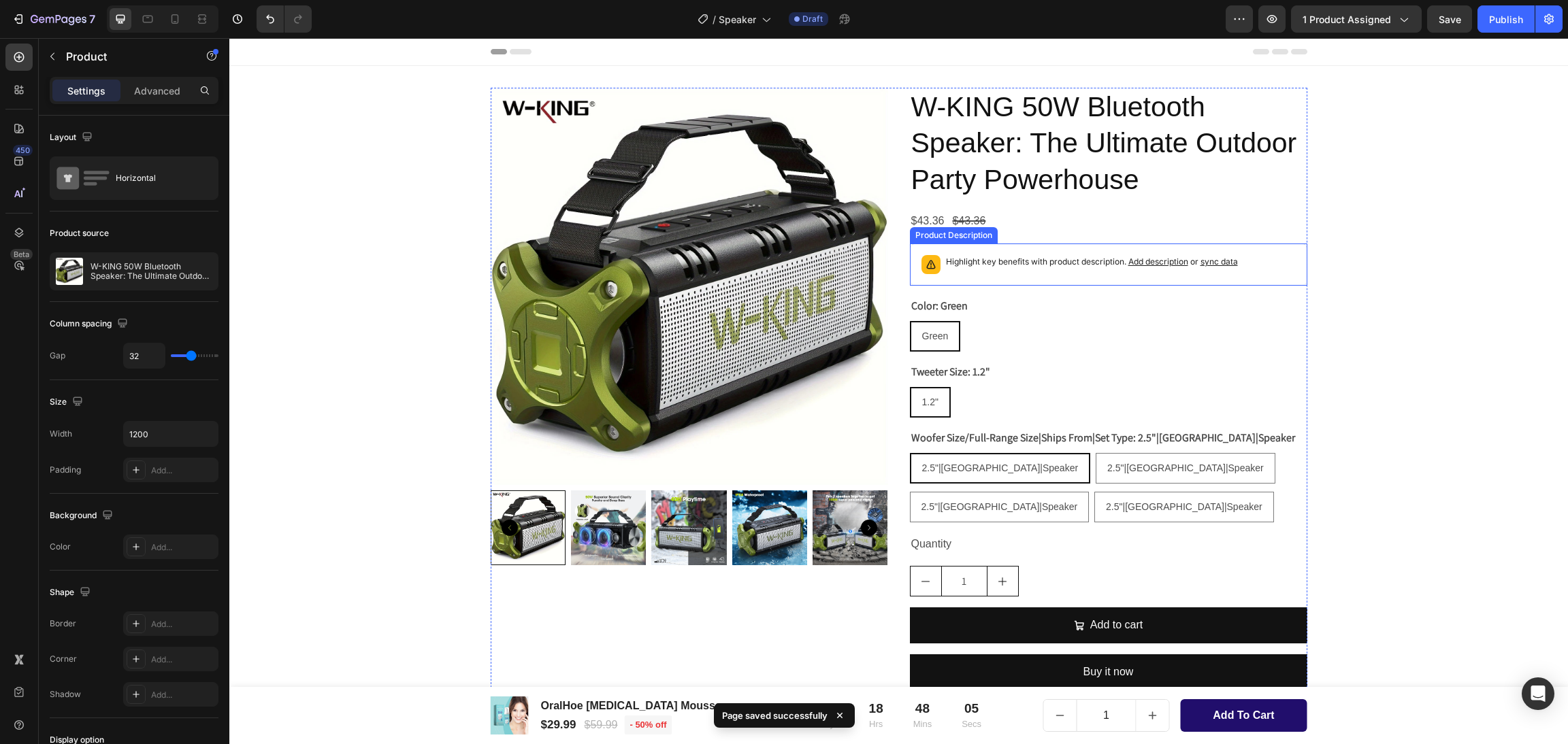
click at [977, 262] on p "Highlight key benefits with product description. Add description or sync data" at bounding box center [1092, 262] width 292 height 14
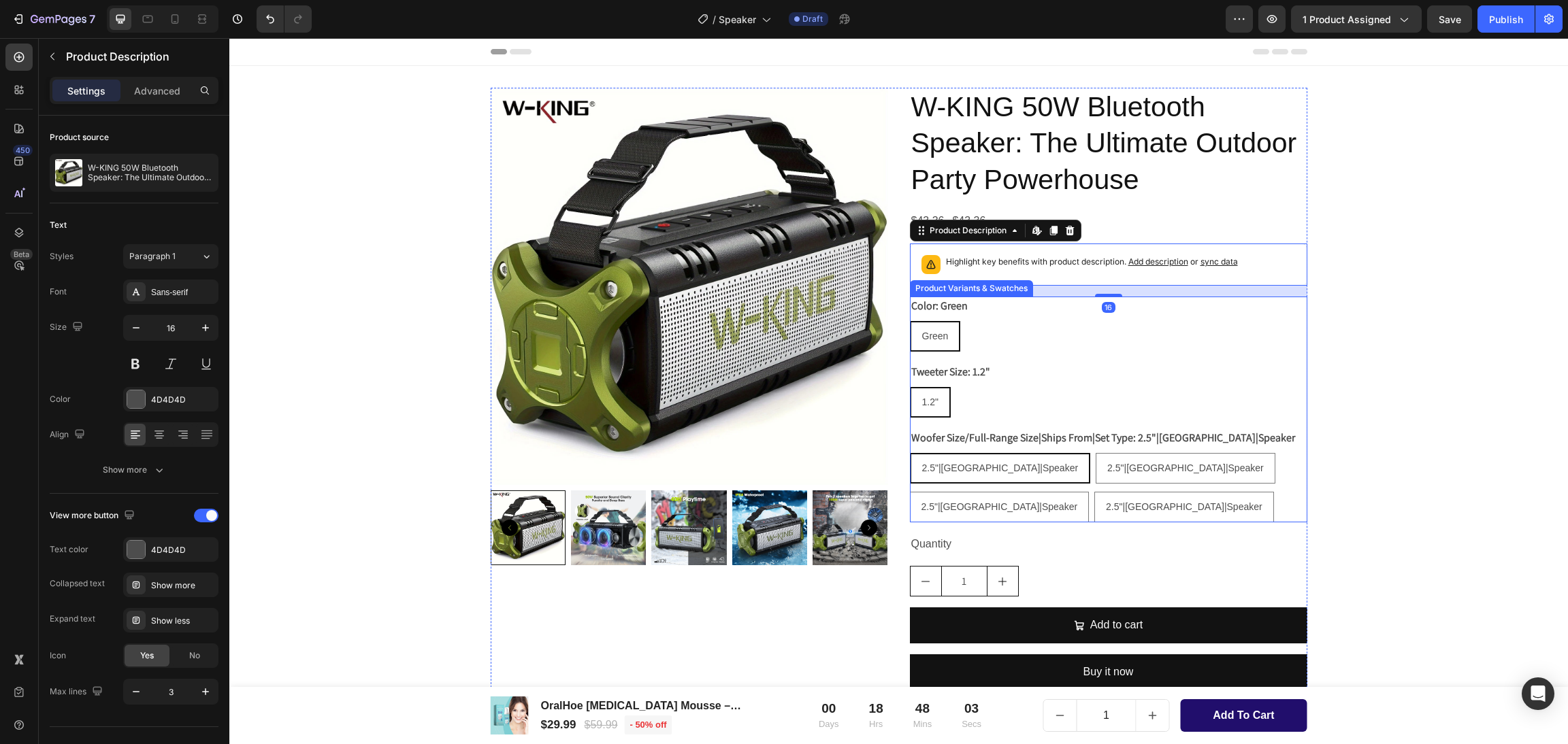
click at [1063, 357] on div "Color: Green Green Green Green Tweeter Size: 1.2" 1.2" 1.2" 1.2" Woofer Size/Fu…" at bounding box center [1108, 410] width 397 height 225
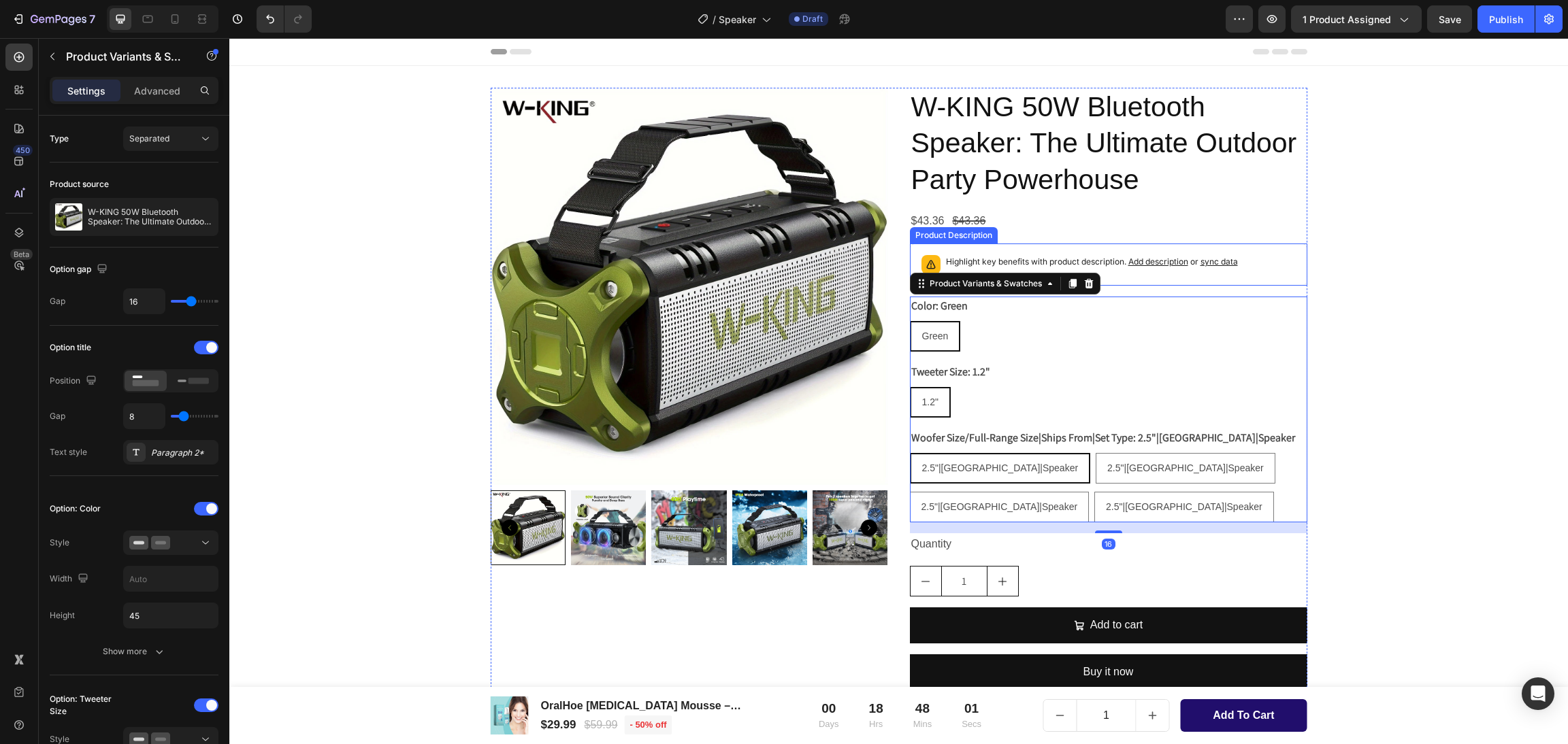
click at [1269, 266] on div "Highlight key benefits with product description. Add description or sync data" at bounding box center [1108, 265] width 385 height 30
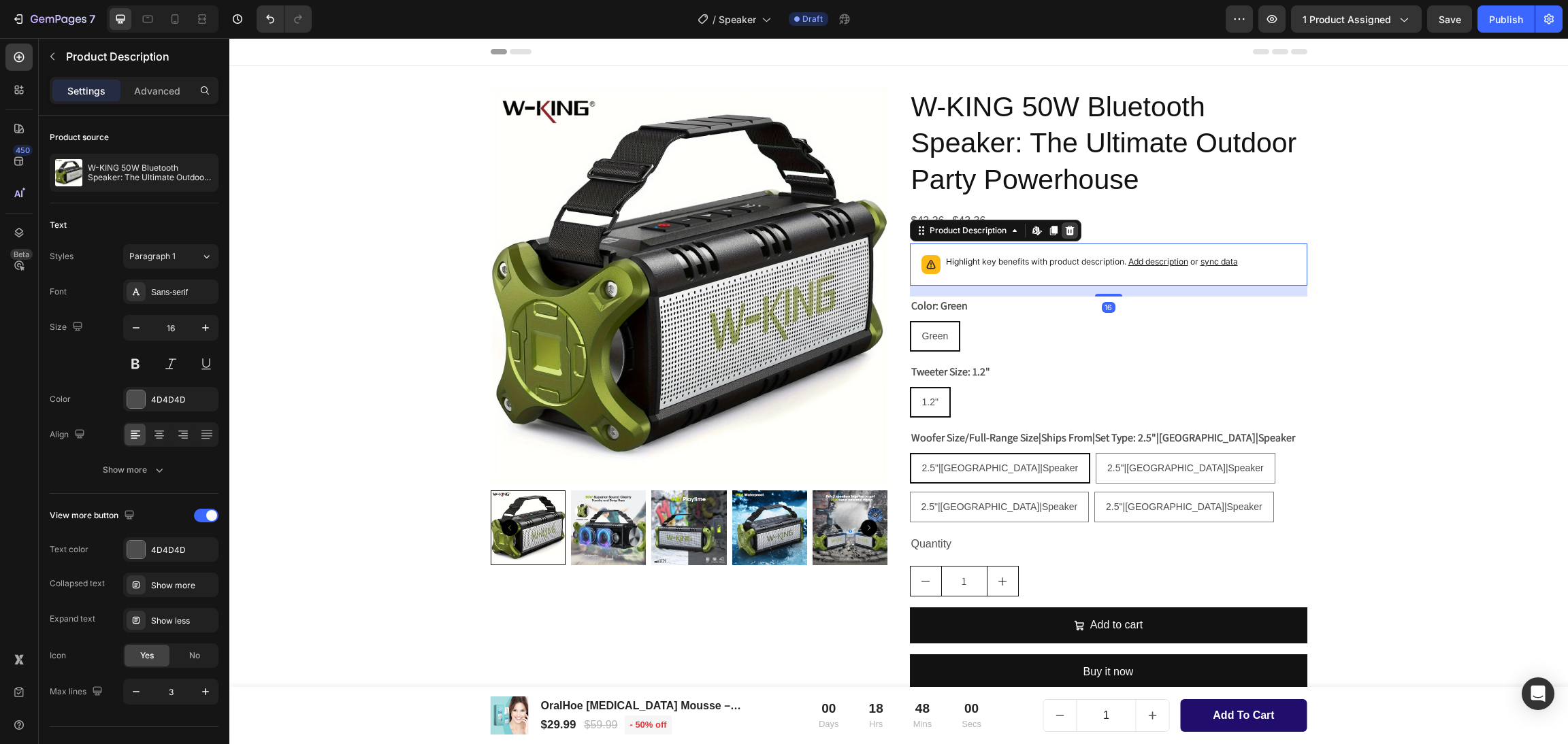
click at [1065, 228] on icon at bounding box center [1069, 230] width 9 height 10
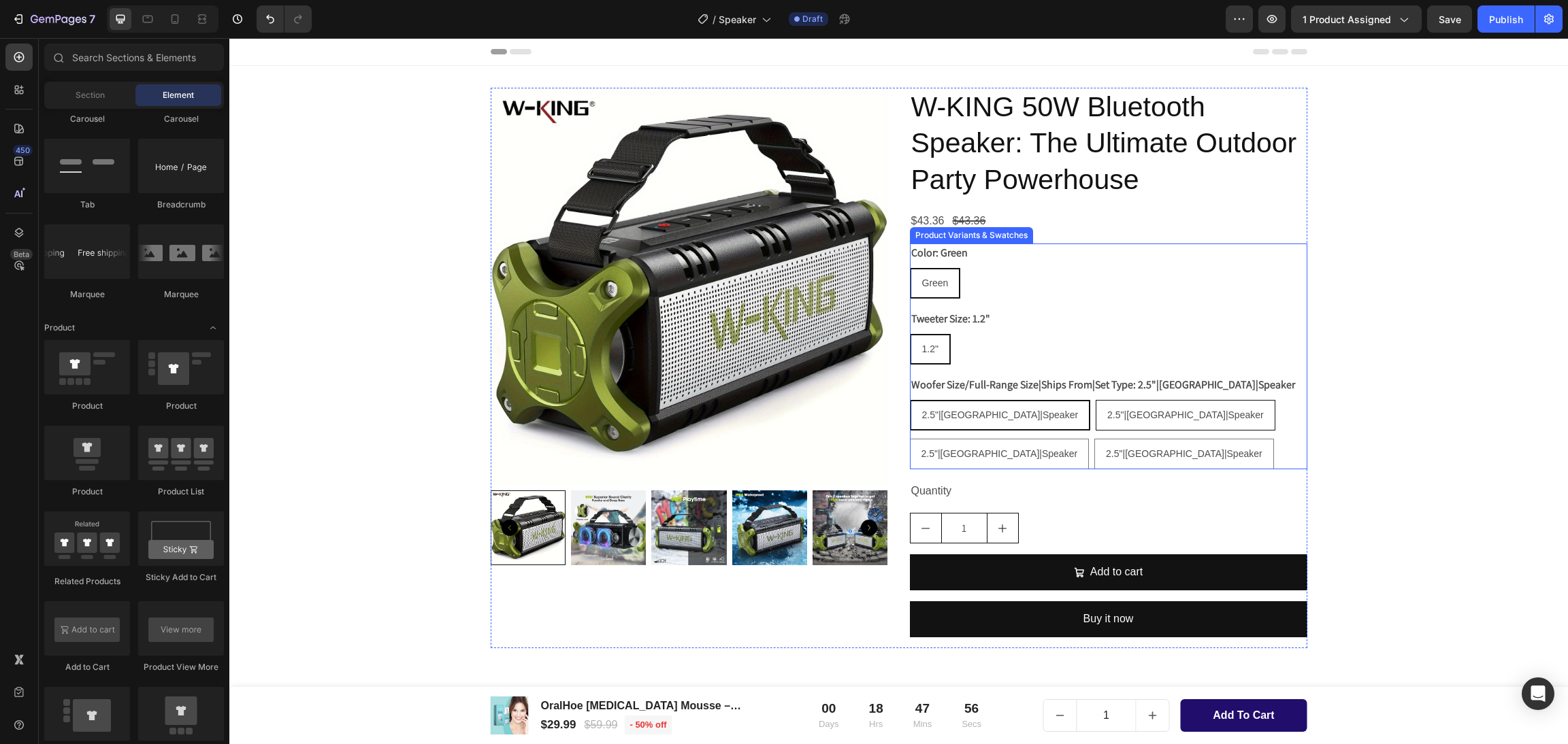
click at [1100, 428] on div "2.5"|[GEOGRAPHIC_DATA]|Speaker" at bounding box center [1186, 415] width 178 height 27
click at [1095, 400] on input "2.5"|[GEOGRAPHIC_DATA]|Speaker 2.5"|[GEOGRAPHIC_DATA]|Speaker 2.5"|[GEOGRAPHIC_…" at bounding box center [1095, 399] width 1 height 1
radio input "true"
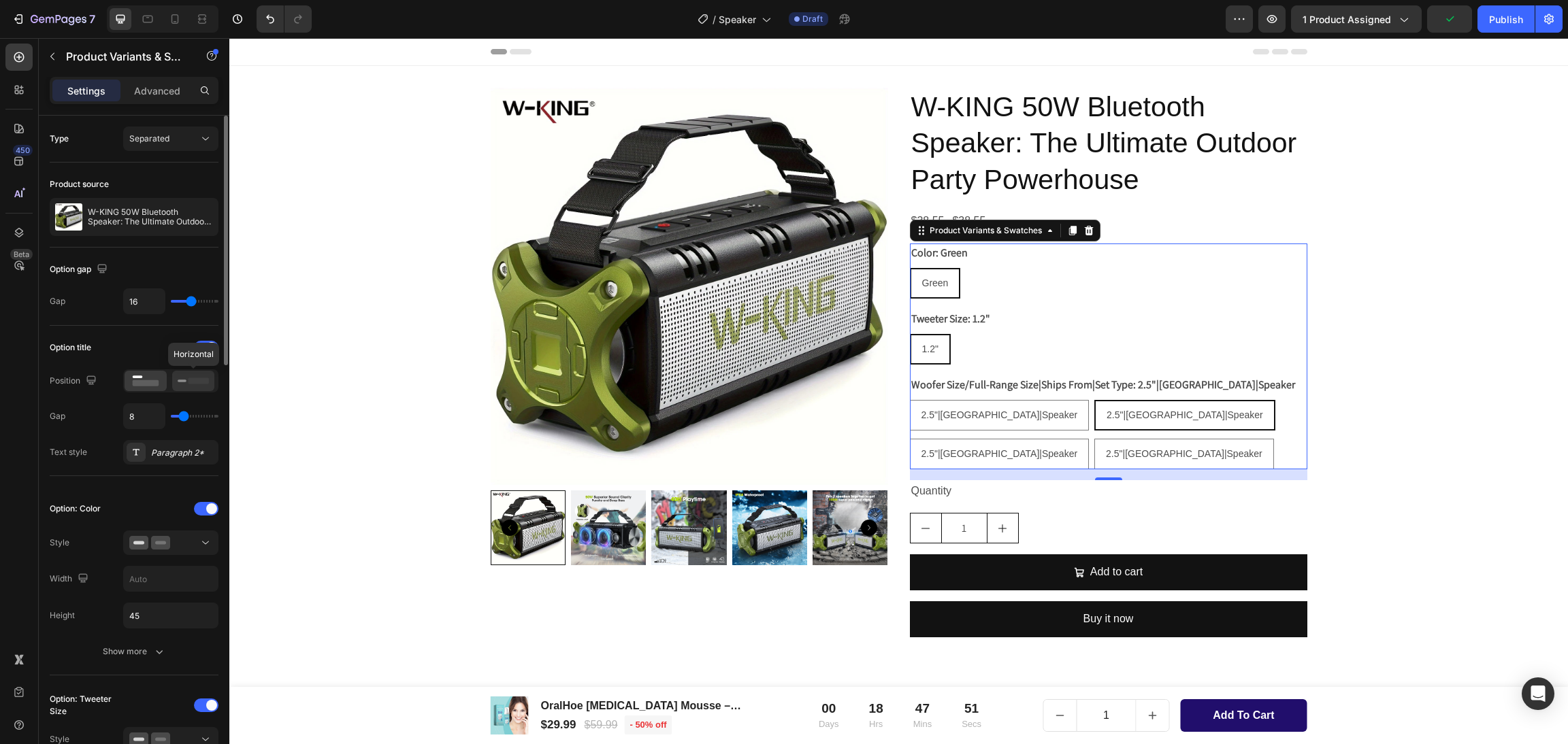
click at [189, 383] on rect at bounding box center [198, 380] width 21 height 6
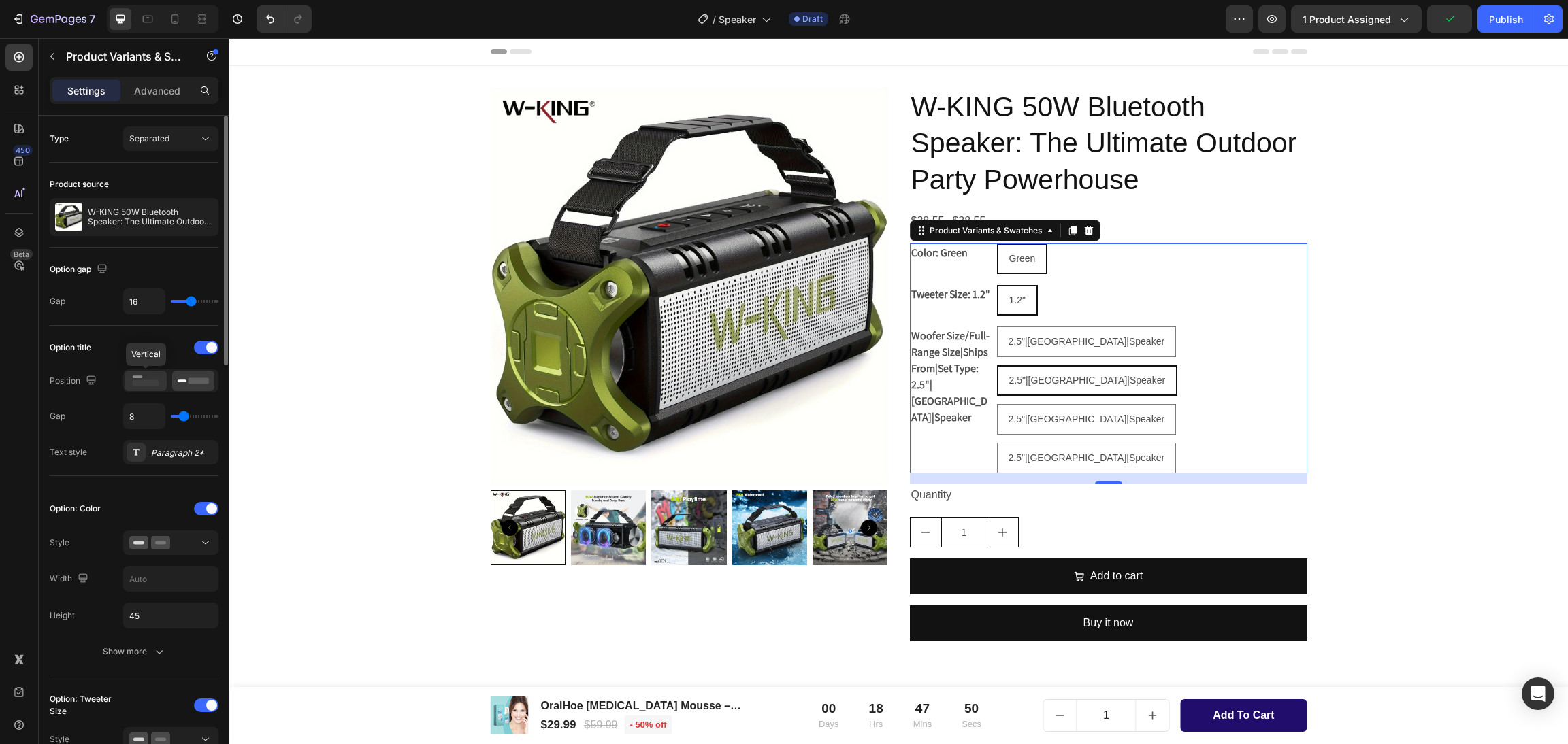
click at [142, 379] on icon at bounding box center [146, 380] width 31 height 15
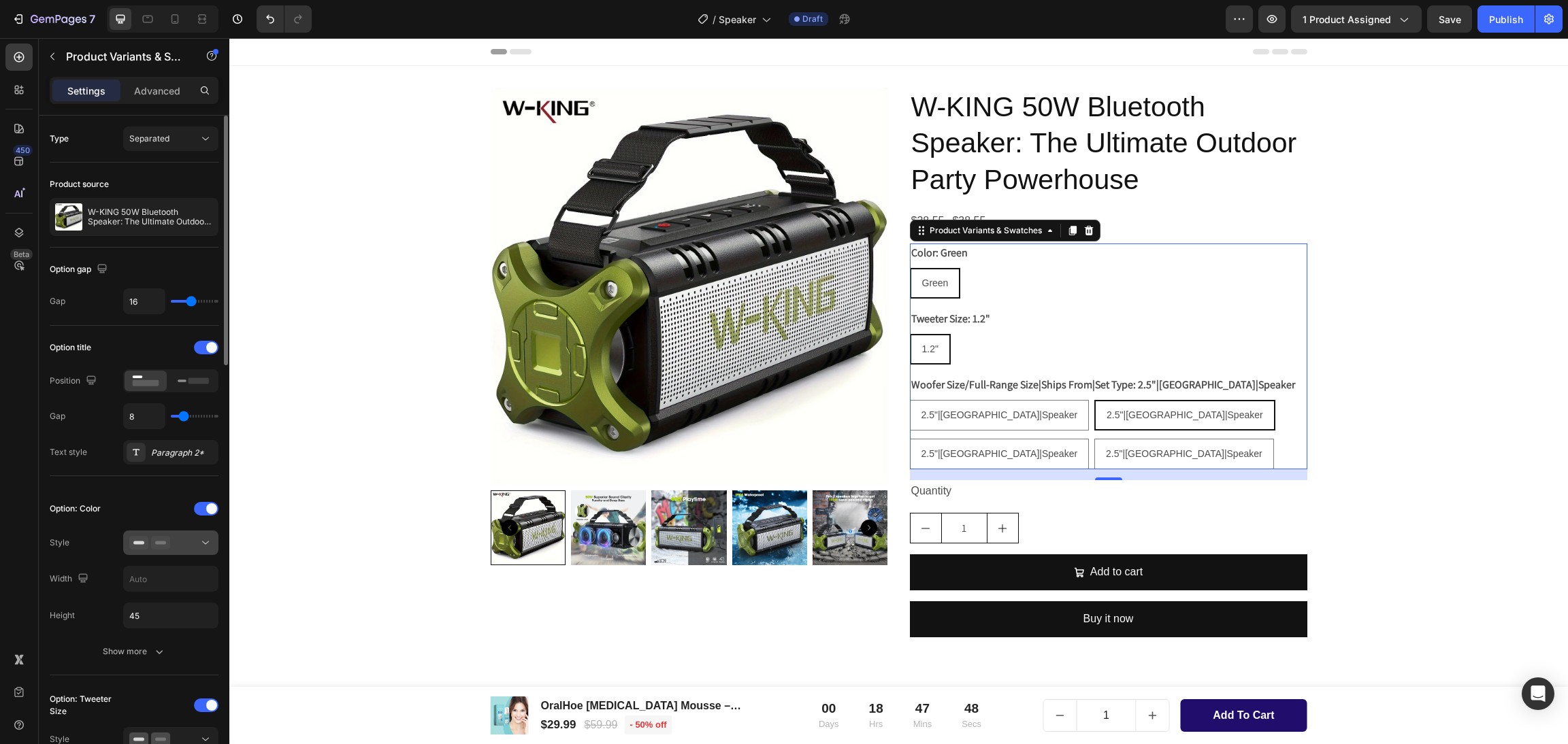
click at [168, 551] on button at bounding box center [171, 542] width 95 height 25
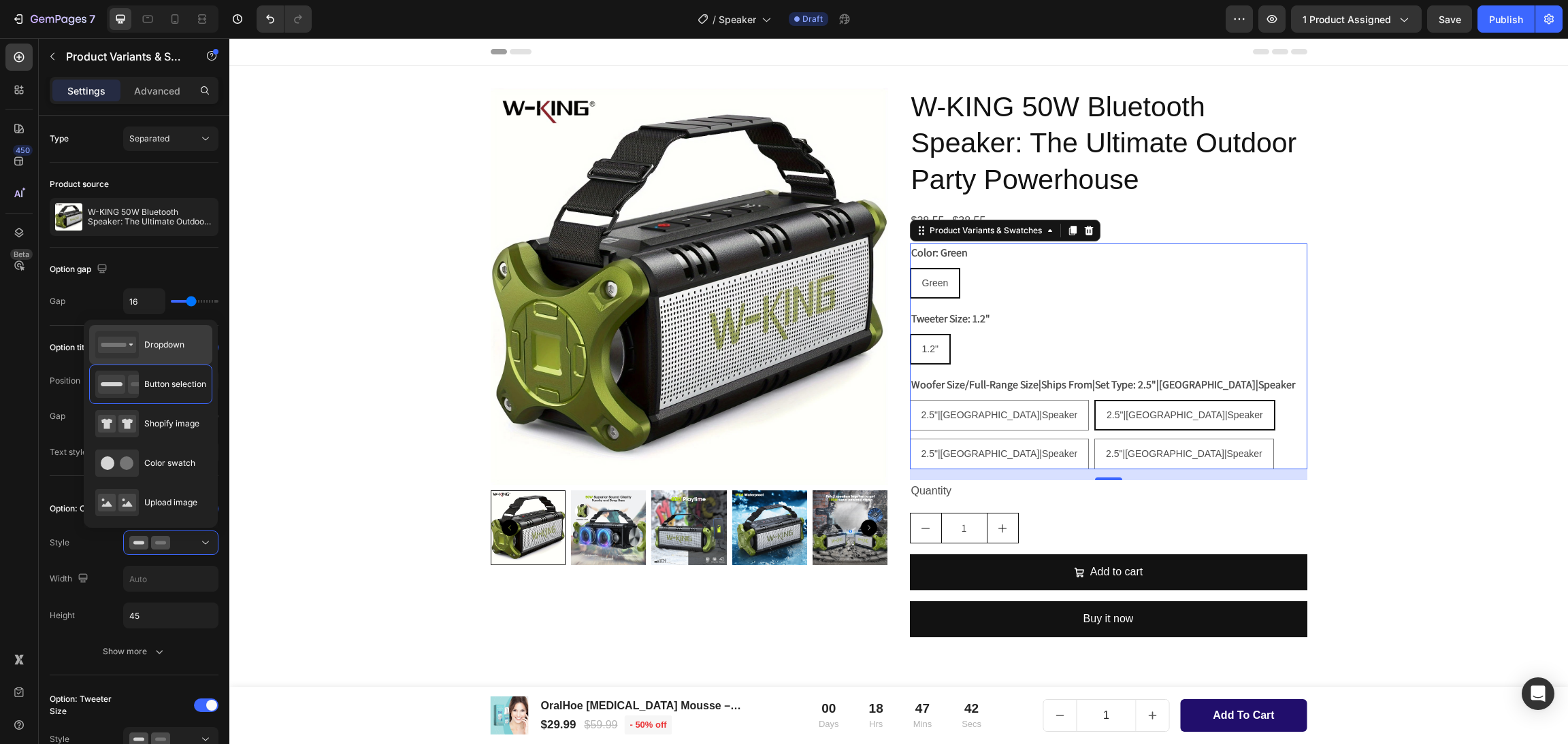
click at [155, 334] on div "Dropdown" at bounding box center [139, 345] width 89 height 27
type input "100%"
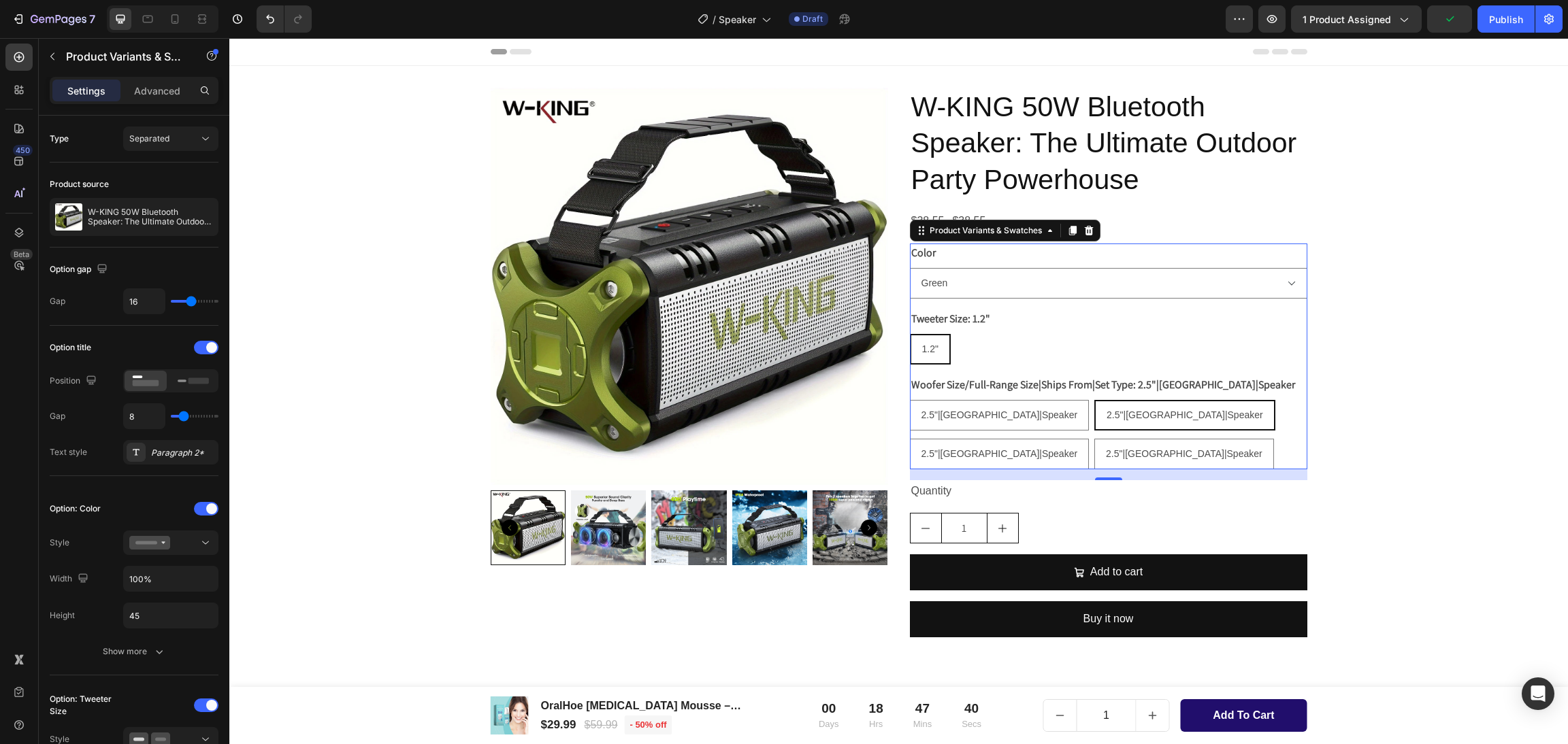
click at [1127, 350] on div "1.2" 1.2" 1.2"" at bounding box center [1108, 349] width 397 height 30
click at [950, 415] on span "2.5"|[GEOGRAPHIC_DATA]|Speaker" at bounding box center [1000, 415] width 157 height 11
click at [910, 400] on input "2.5"|[GEOGRAPHIC_DATA]|Speaker 2.5"|[GEOGRAPHIC_DATA]|Speaker 2.5"|[GEOGRAPHIC_…" at bounding box center [909, 399] width 1 height 1
radio input "true"
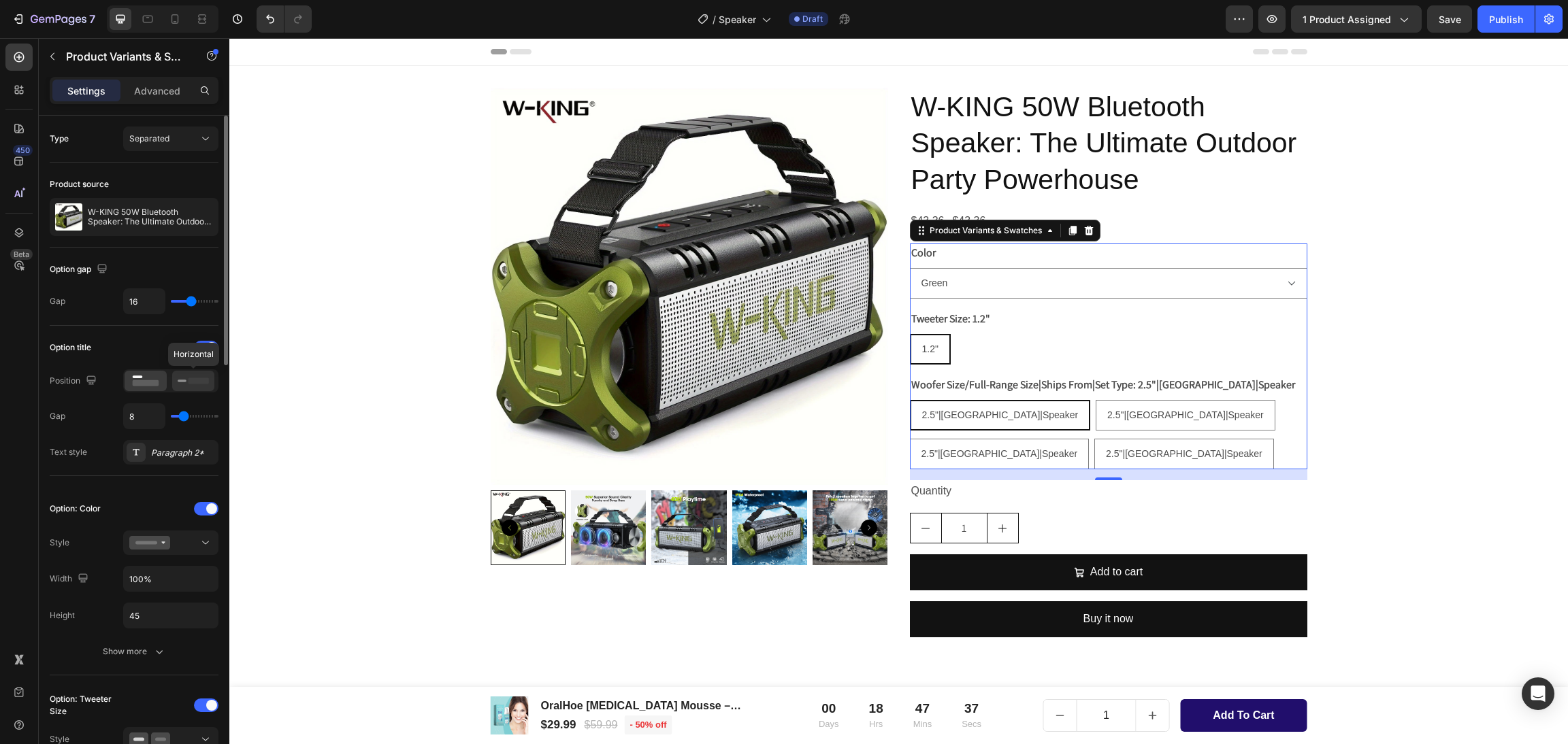
click at [199, 386] on icon at bounding box center [193, 380] width 31 height 15
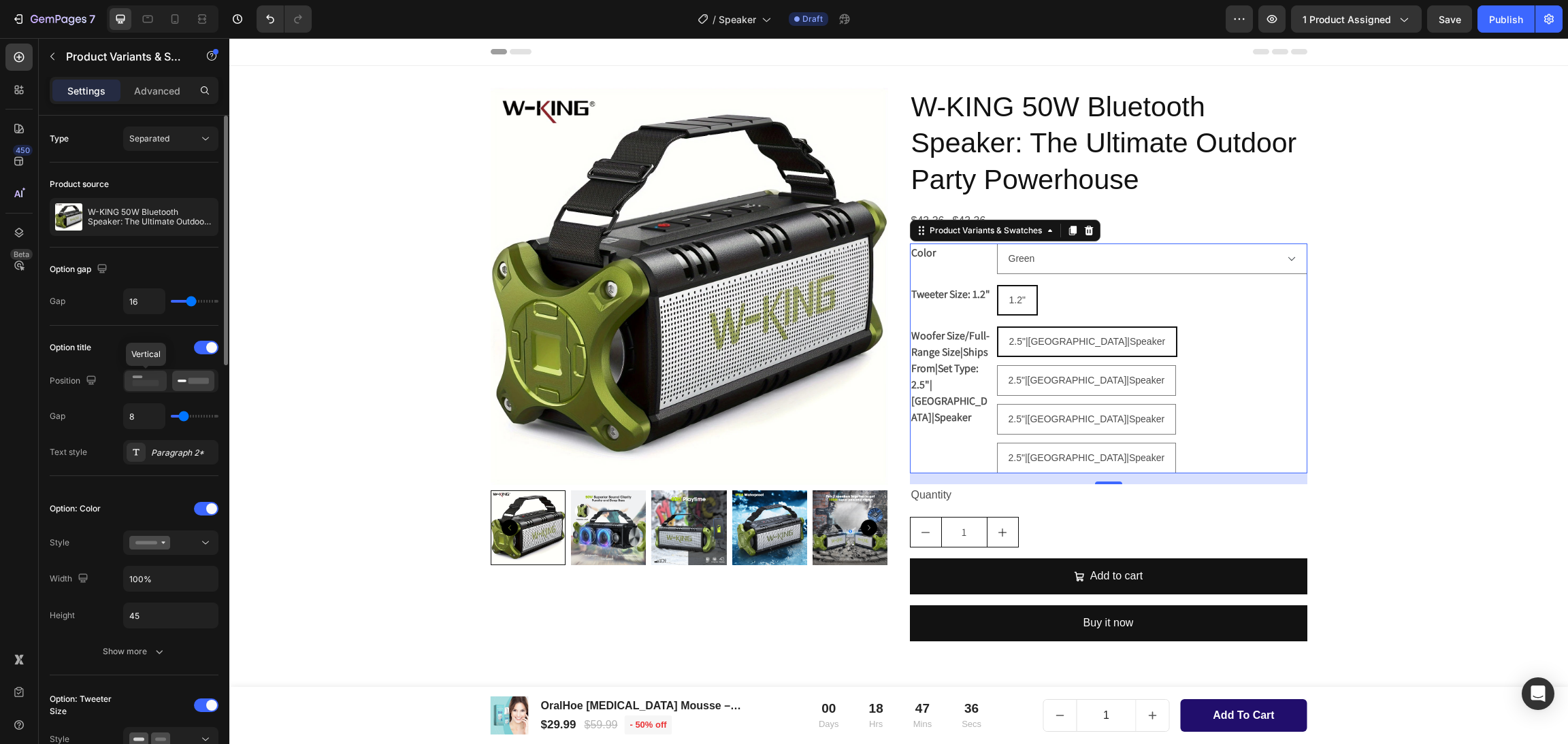
click at [141, 384] on rect at bounding box center [145, 383] width 26 height 6
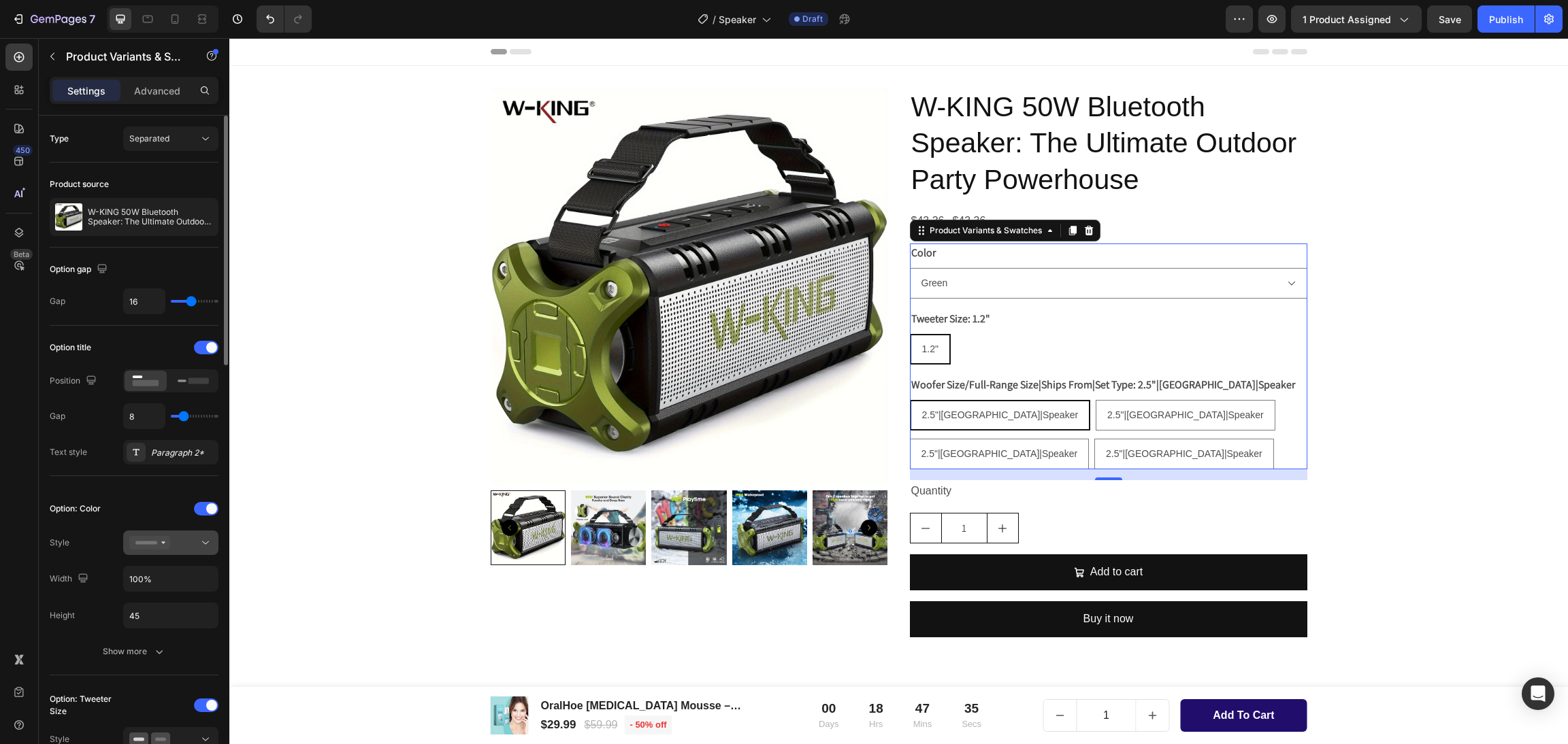
click at [157, 544] on icon at bounding box center [150, 543] width 41 height 14
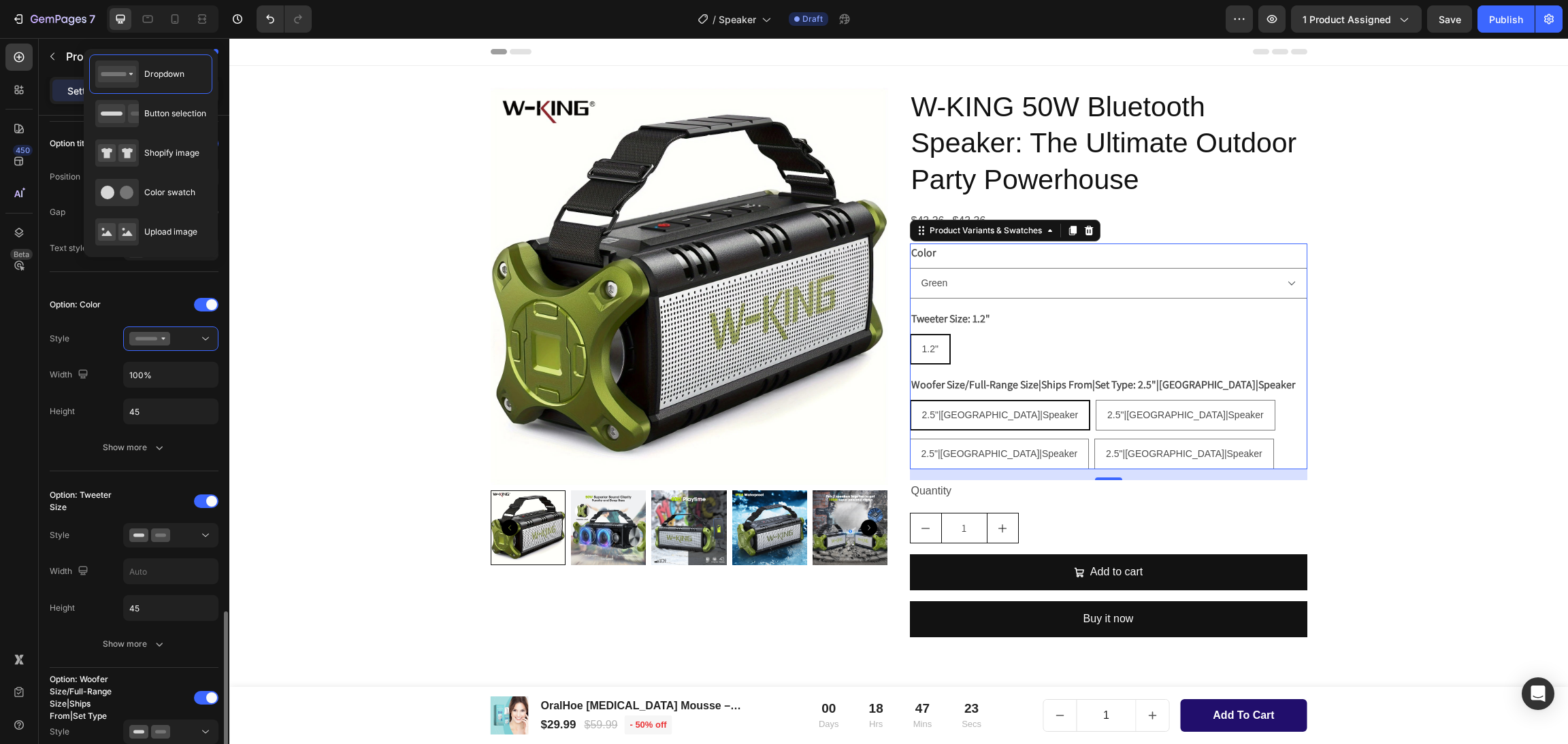
scroll to position [612, 0]
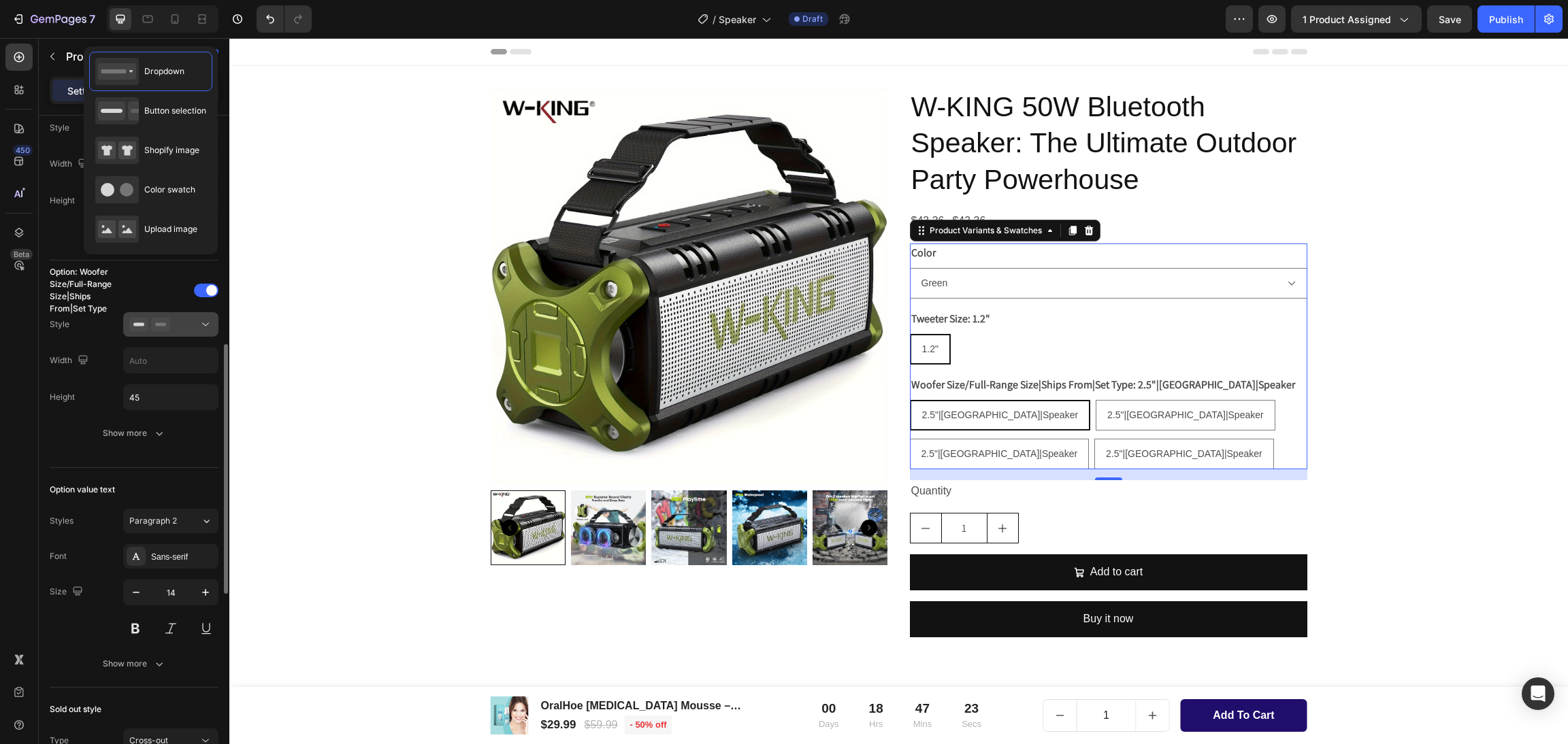
click at [178, 331] on div at bounding box center [171, 324] width 83 height 14
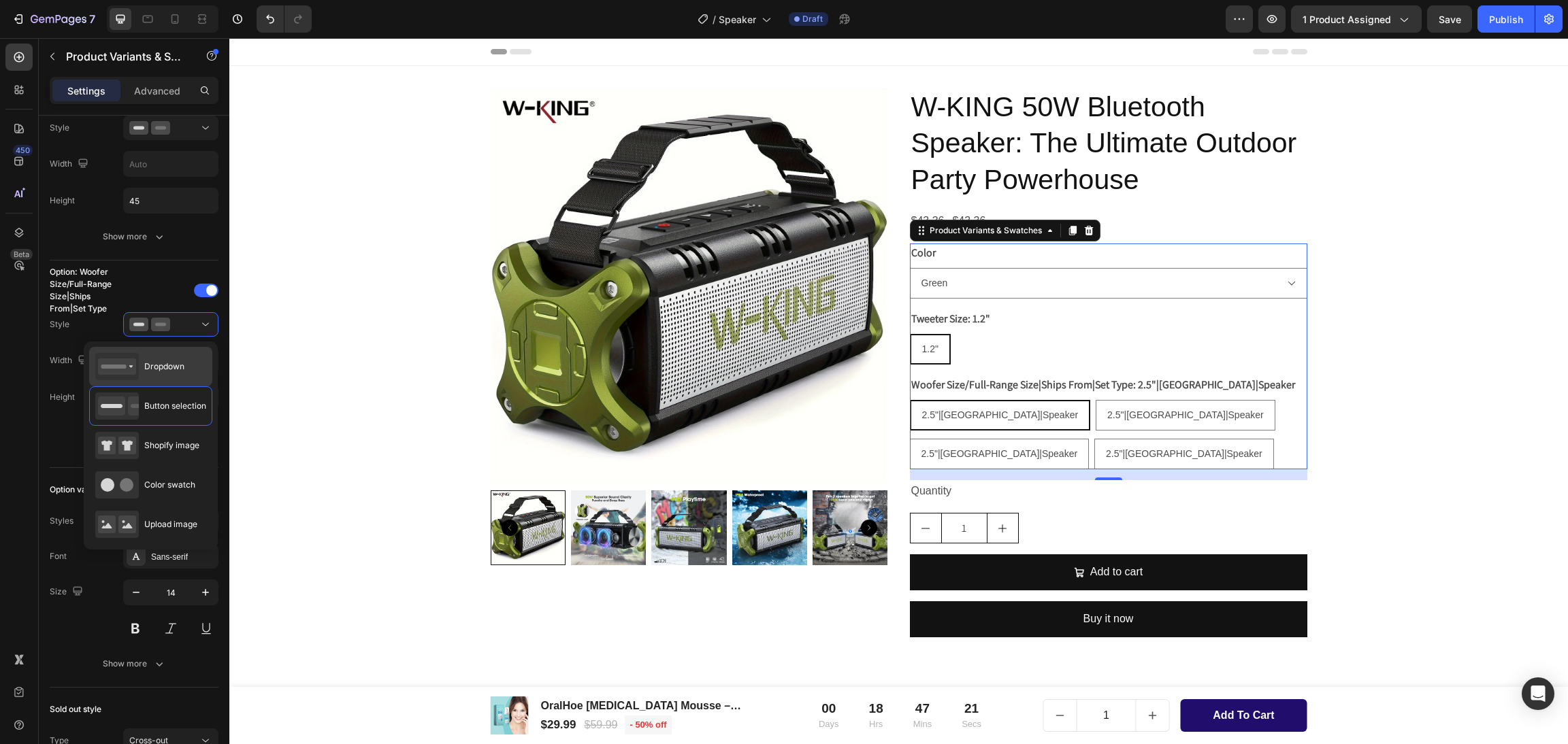
click at [160, 370] on span "Dropdown" at bounding box center [164, 367] width 40 height 12
type input "100%"
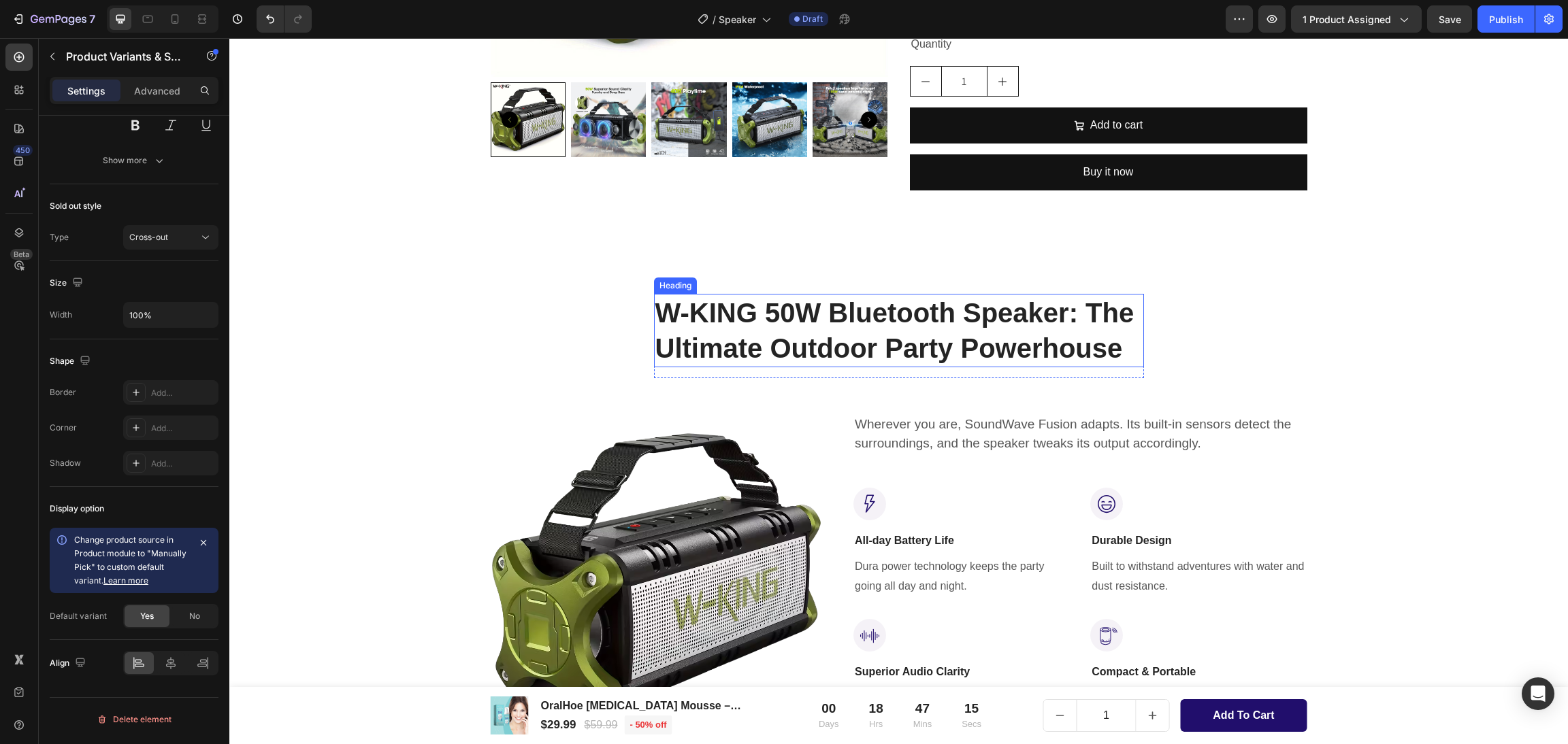
scroll to position [0, 0]
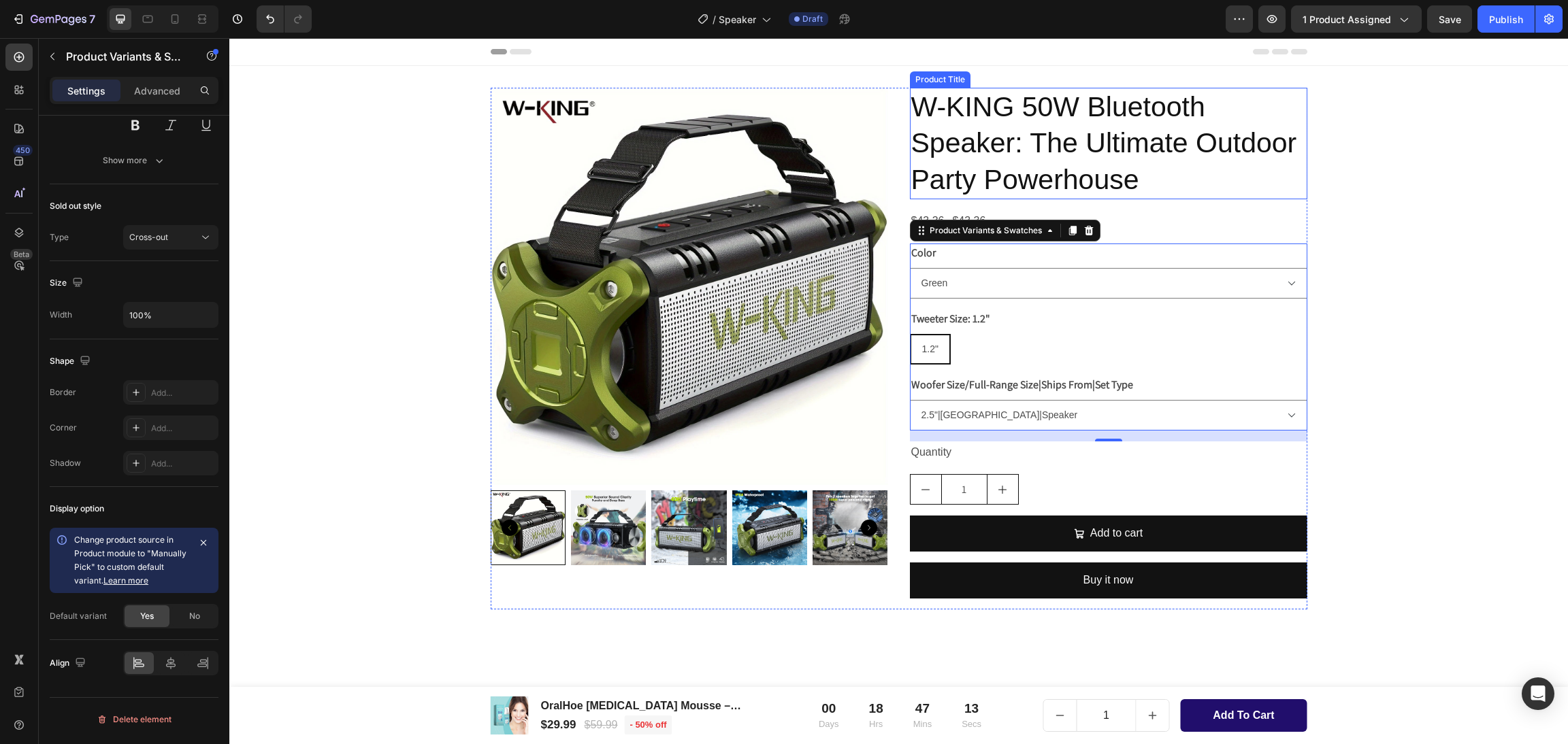
click at [1171, 110] on h2 "W-KING 50W Bluetooth Speaker: The Ultimate Outdoor Party Powerhouse" at bounding box center [1108, 144] width 397 height 112
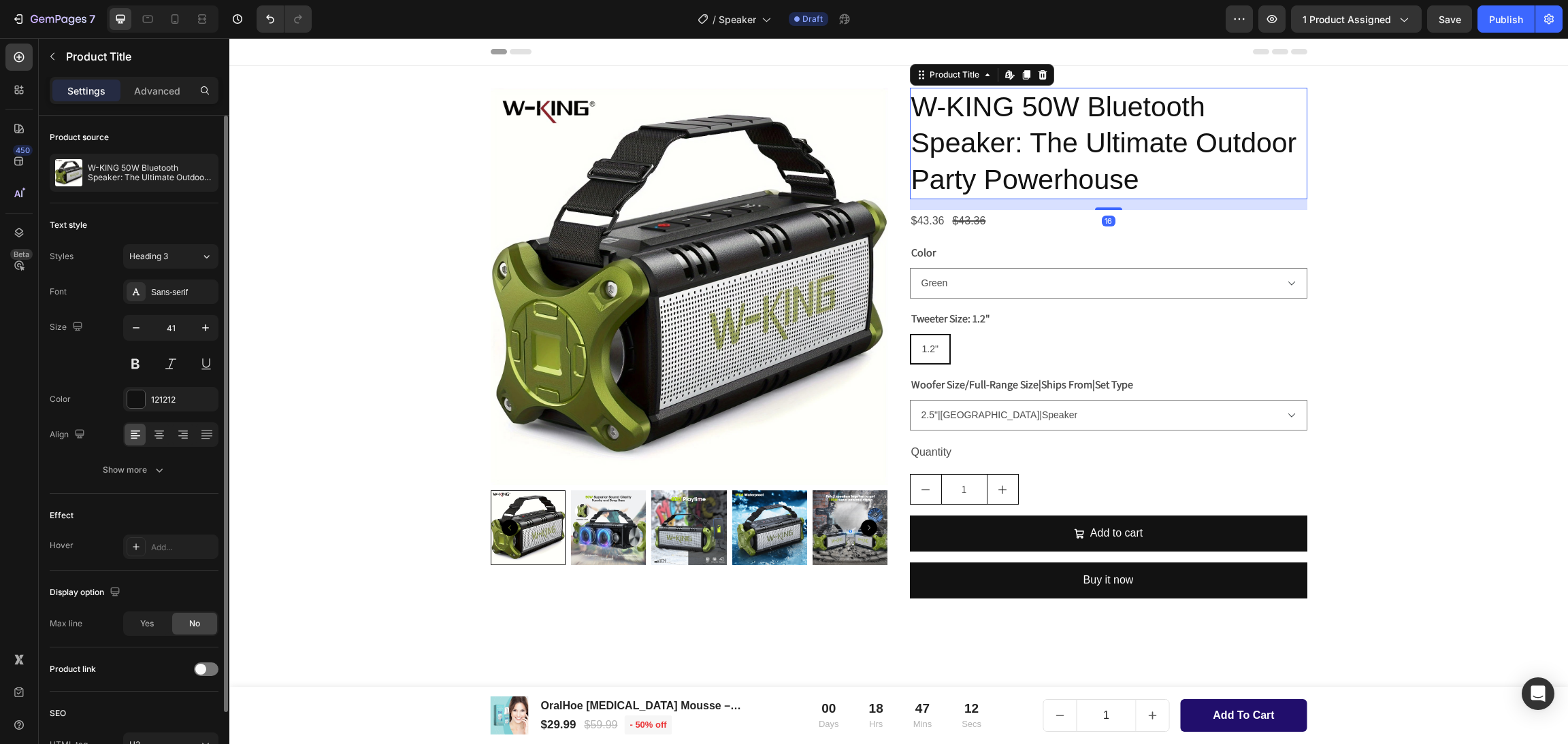
drag, startPoint x: 4, startPoint y: 300, endPoint x: 209, endPoint y: 344, distance: 209.7
click at [140, 362] on button at bounding box center [135, 364] width 25 height 25
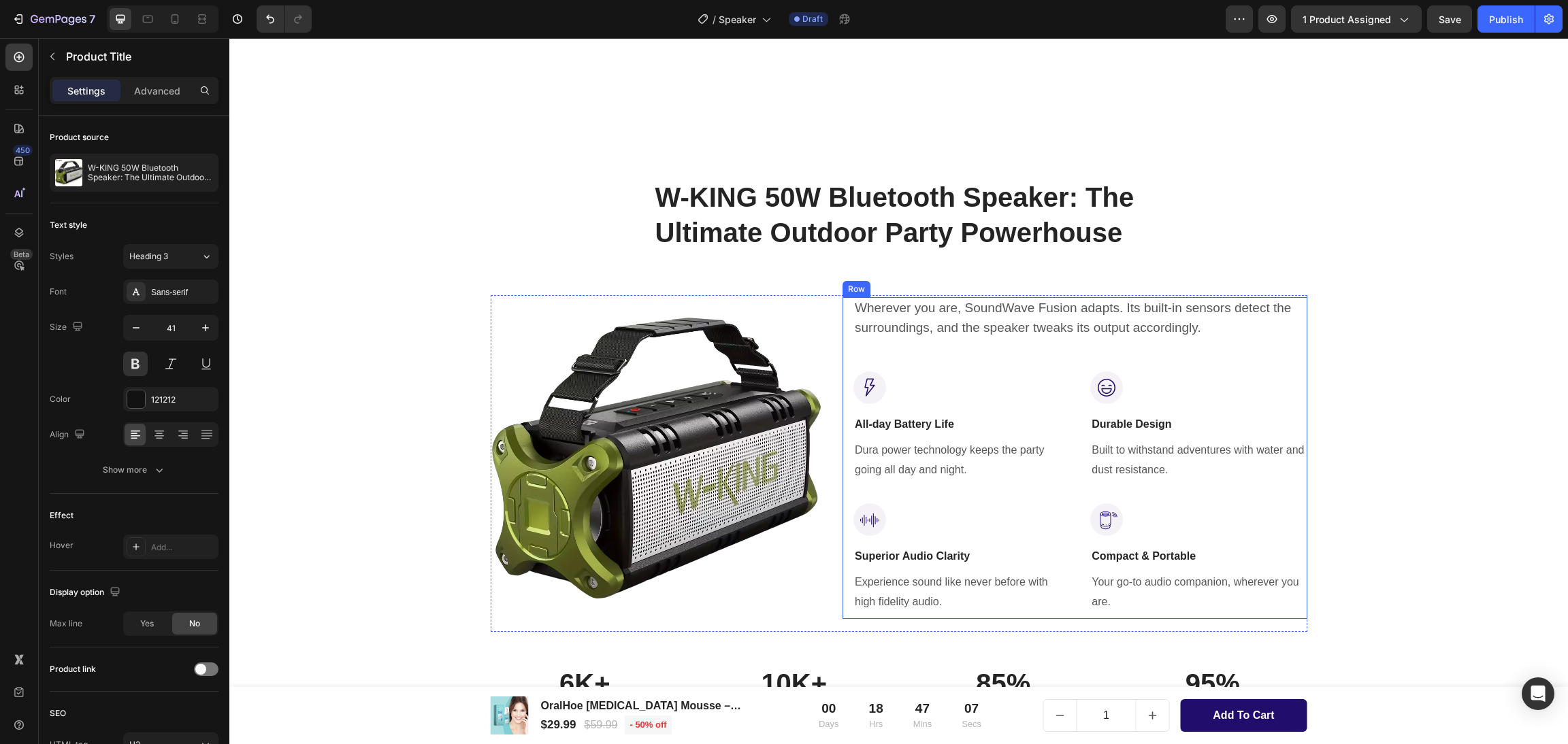
scroll to position [612, 0]
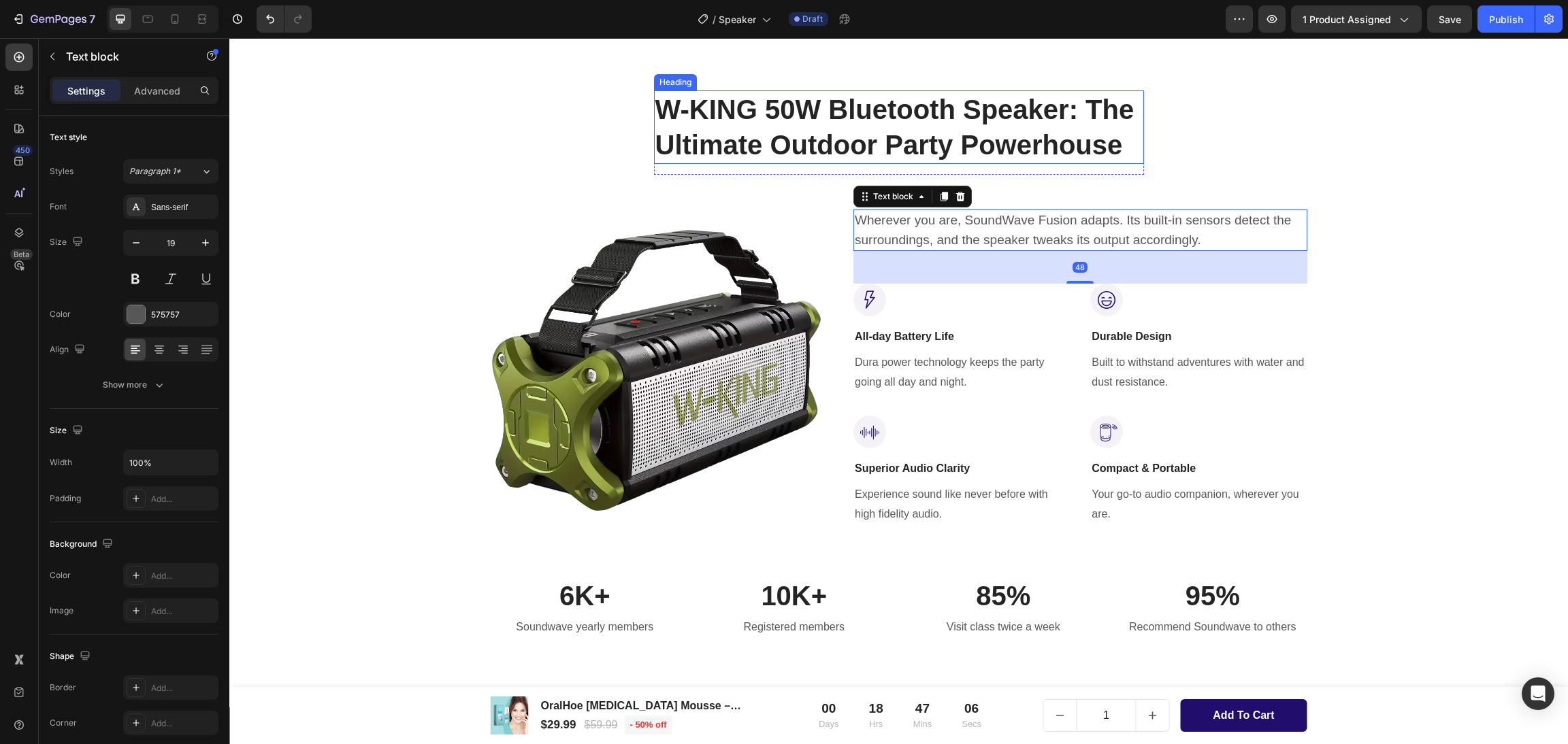
drag, startPoint x: 1080, startPoint y: 164, endPoint x: 1231, endPoint y: -58, distance: 268.5
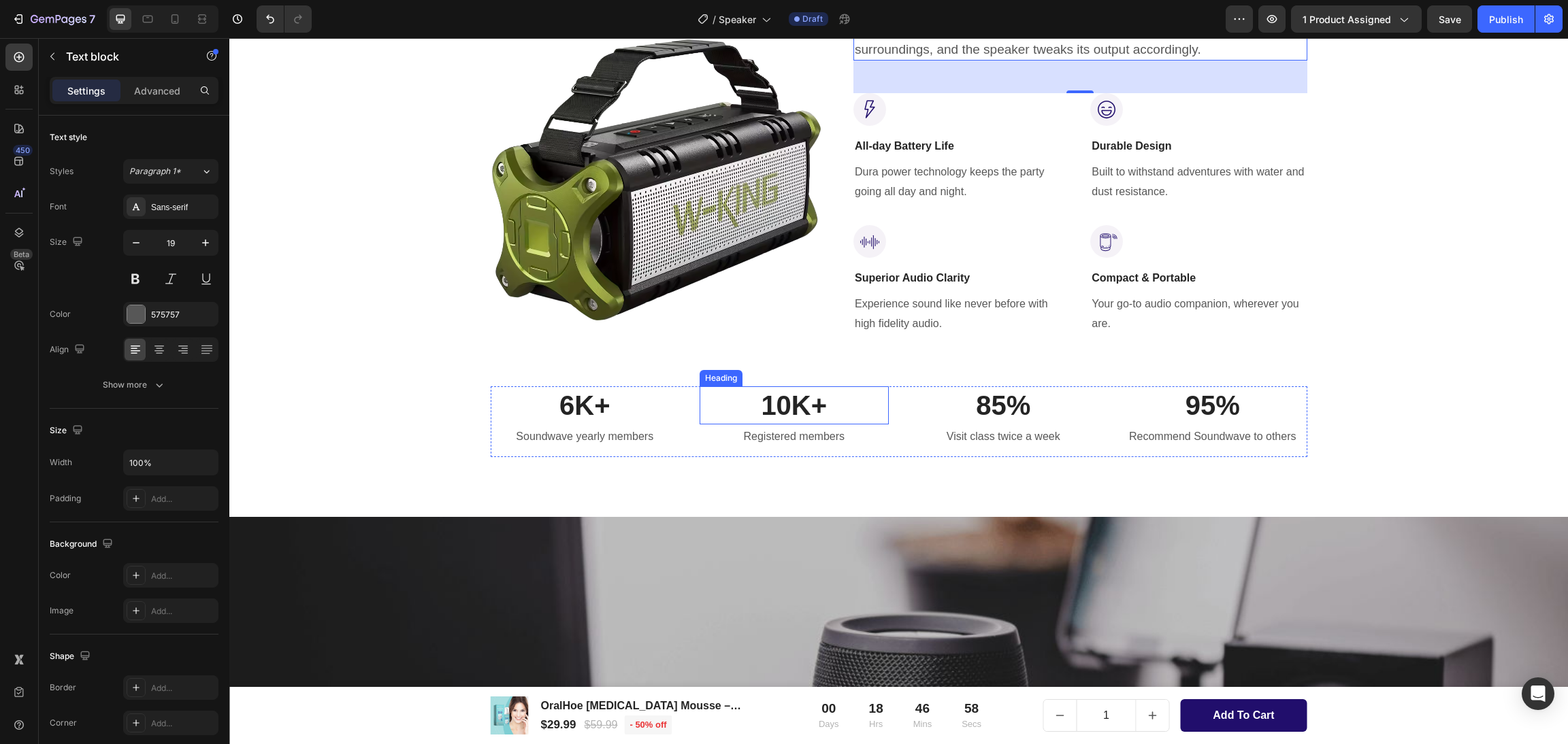
scroll to position [715, 0]
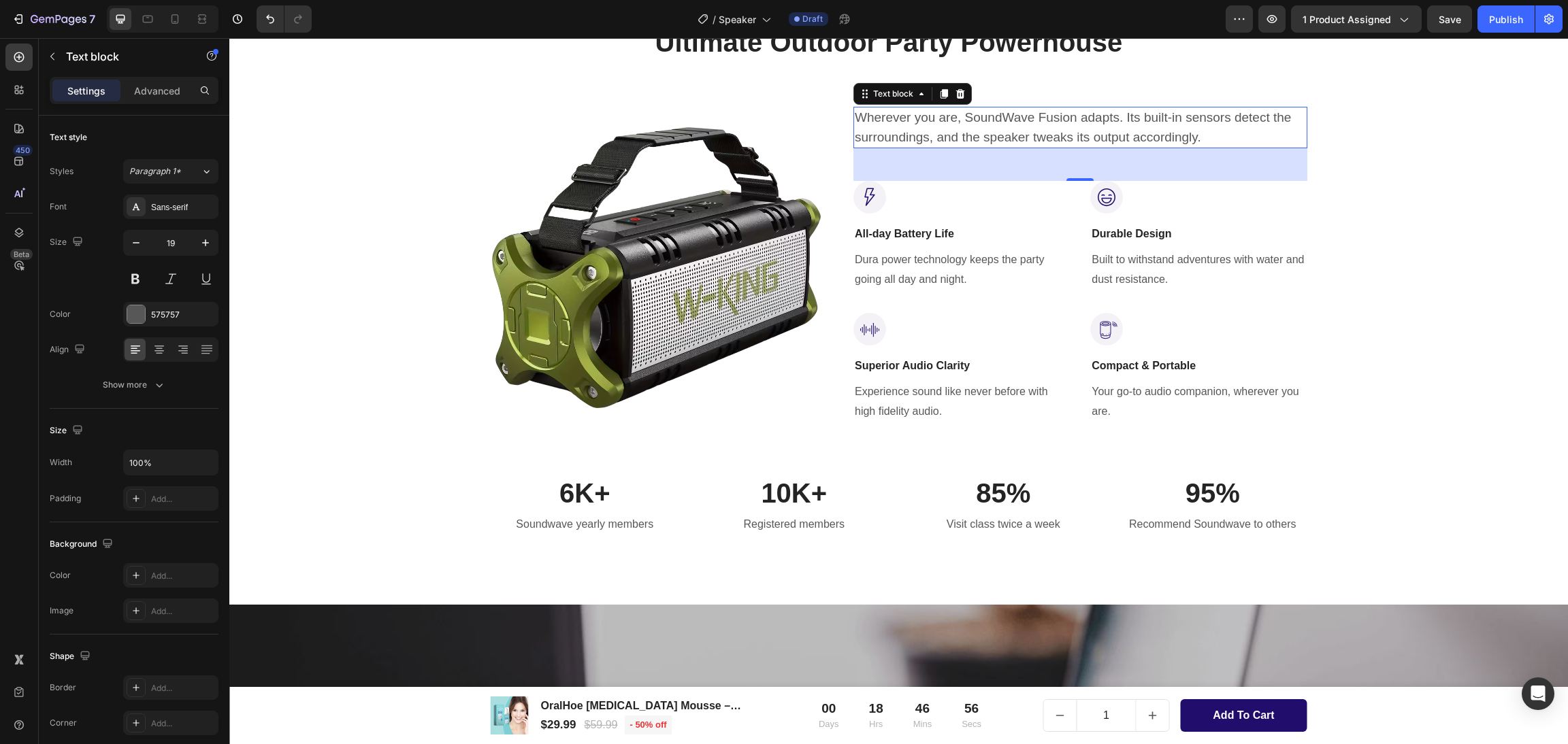
click at [995, 125] on p "Wherever you are, SoundWave Fusion adapts. Its built-in sensors detect the surr…" at bounding box center [1081, 127] width 451 height 39
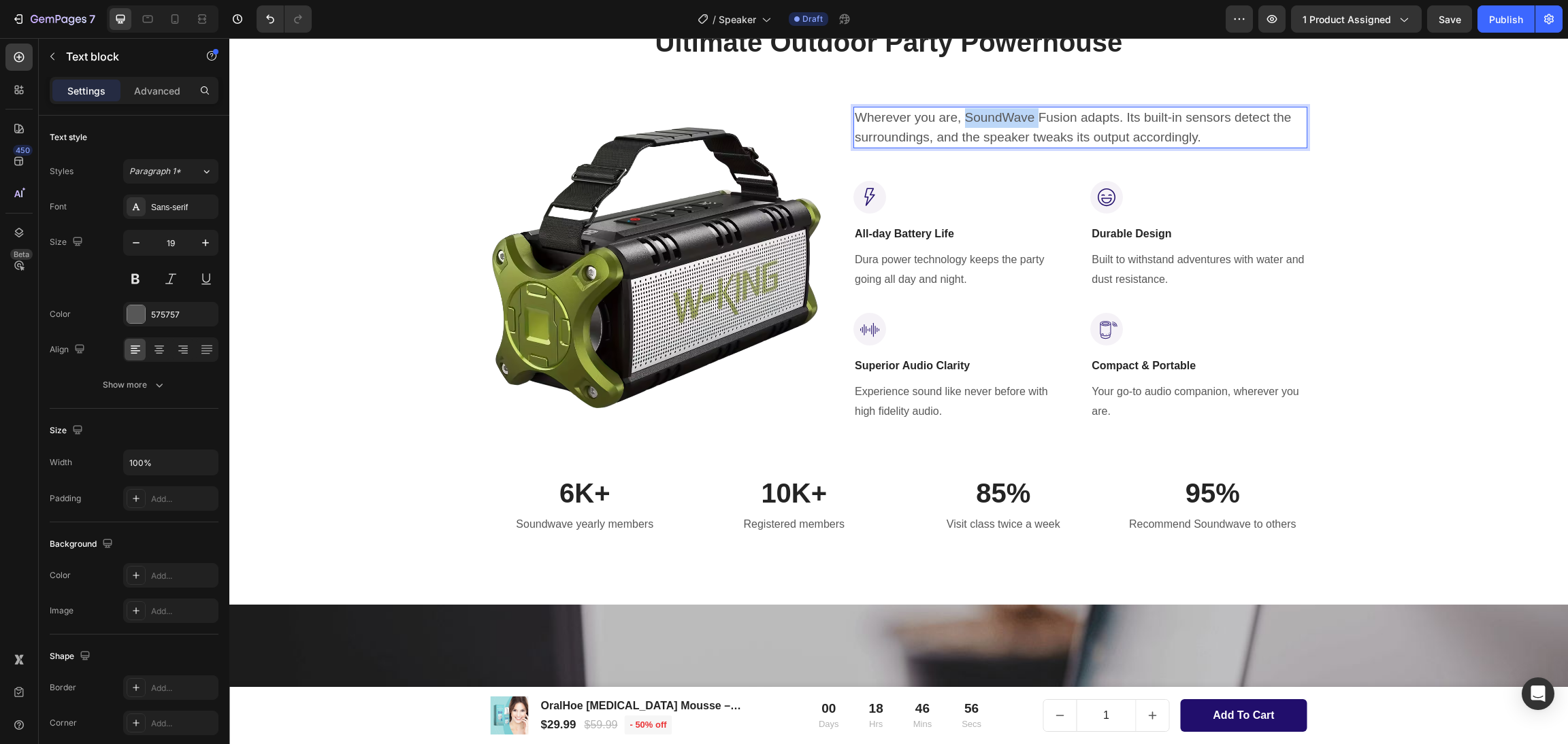
click at [995, 125] on p "Wherever you are, SoundWave Fusion adapts. Its built-in sensors detect the surr…" at bounding box center [1081, 127] width 451 height 39
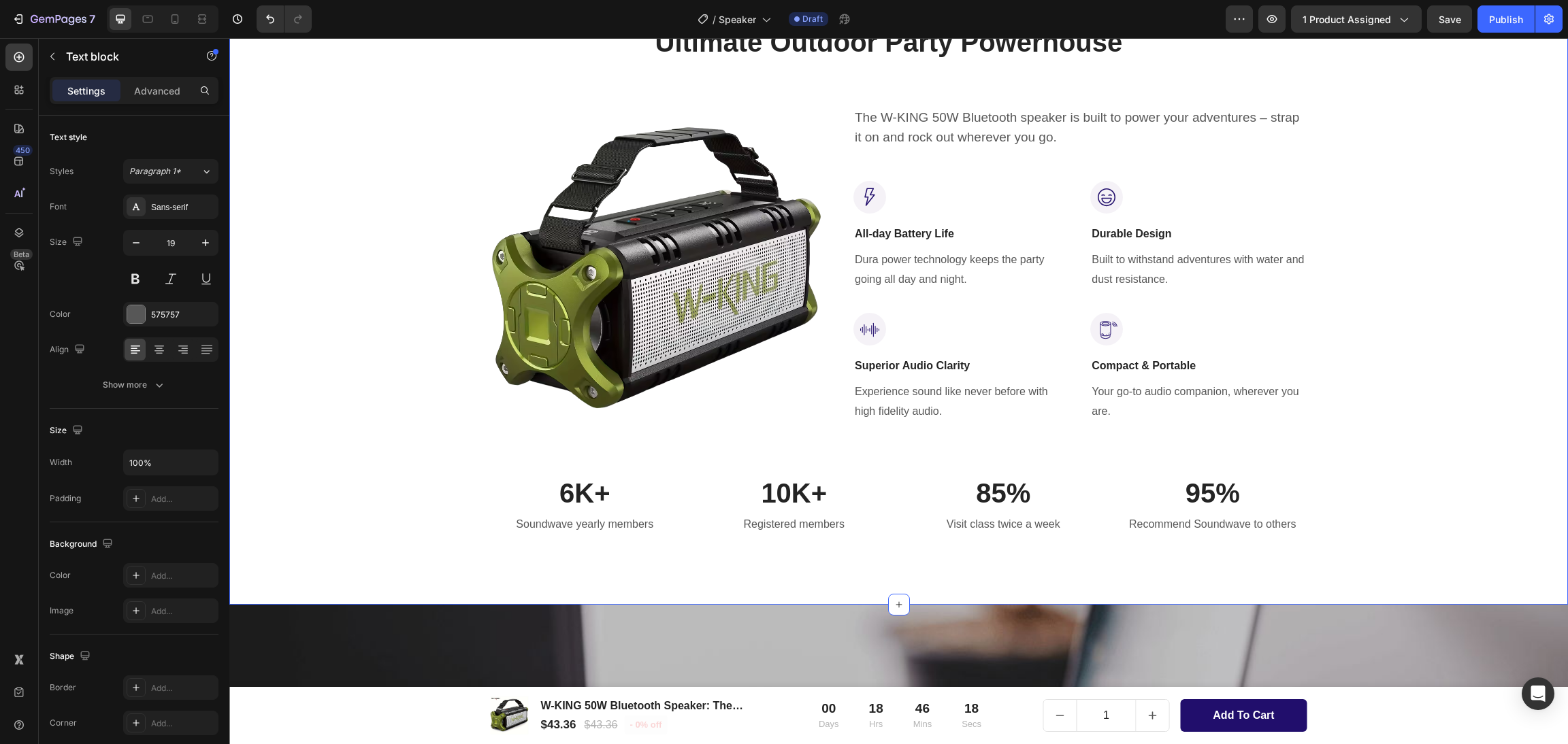
scroll to position [817, 0]
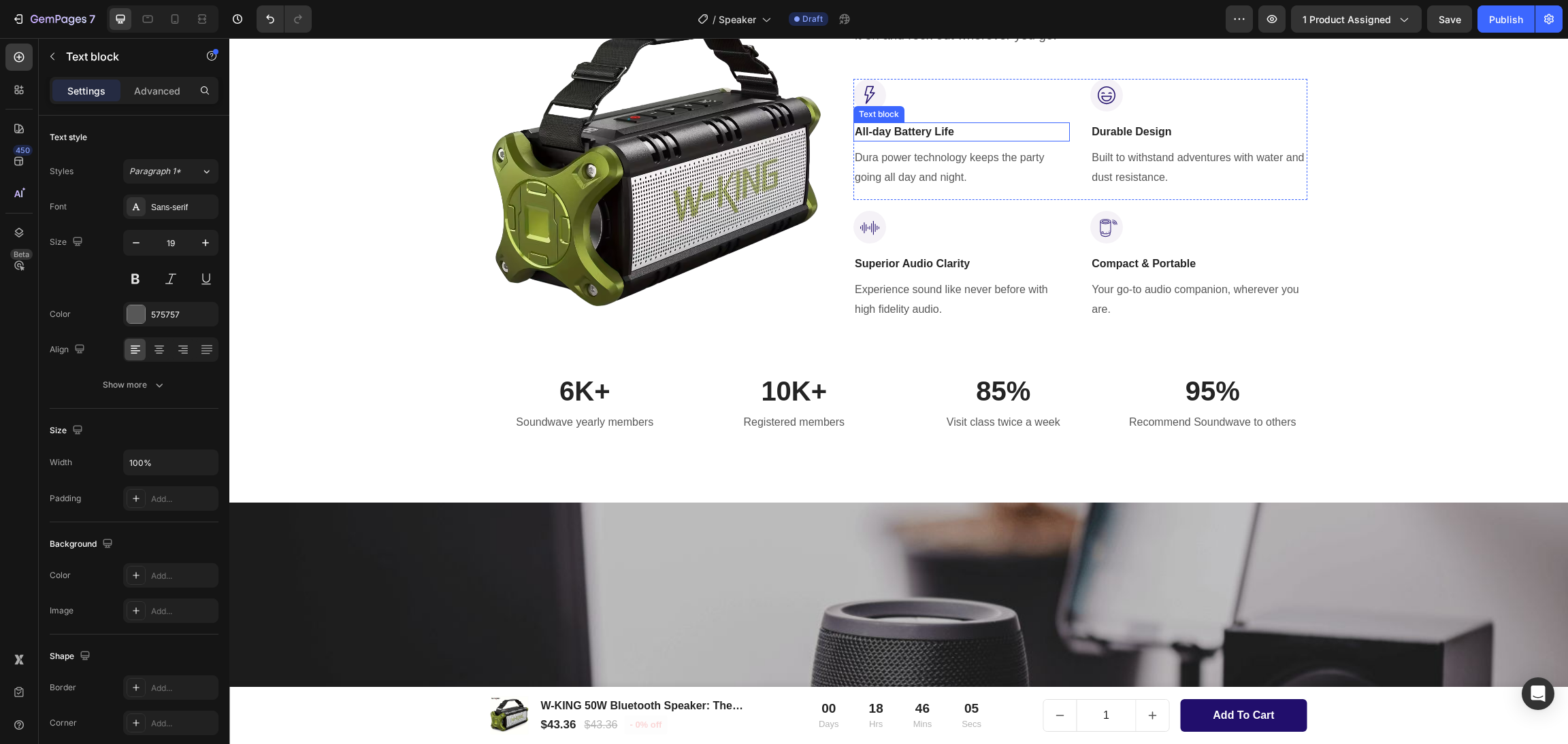
click at [920, 130] on p "All-day Battery Life" at bounding box center [962, 131] width 214 height 17
click at [929, 164] on p "Dura power technology keeps the party going all day and night." at bounding box center [962, 168] width 214 height 39
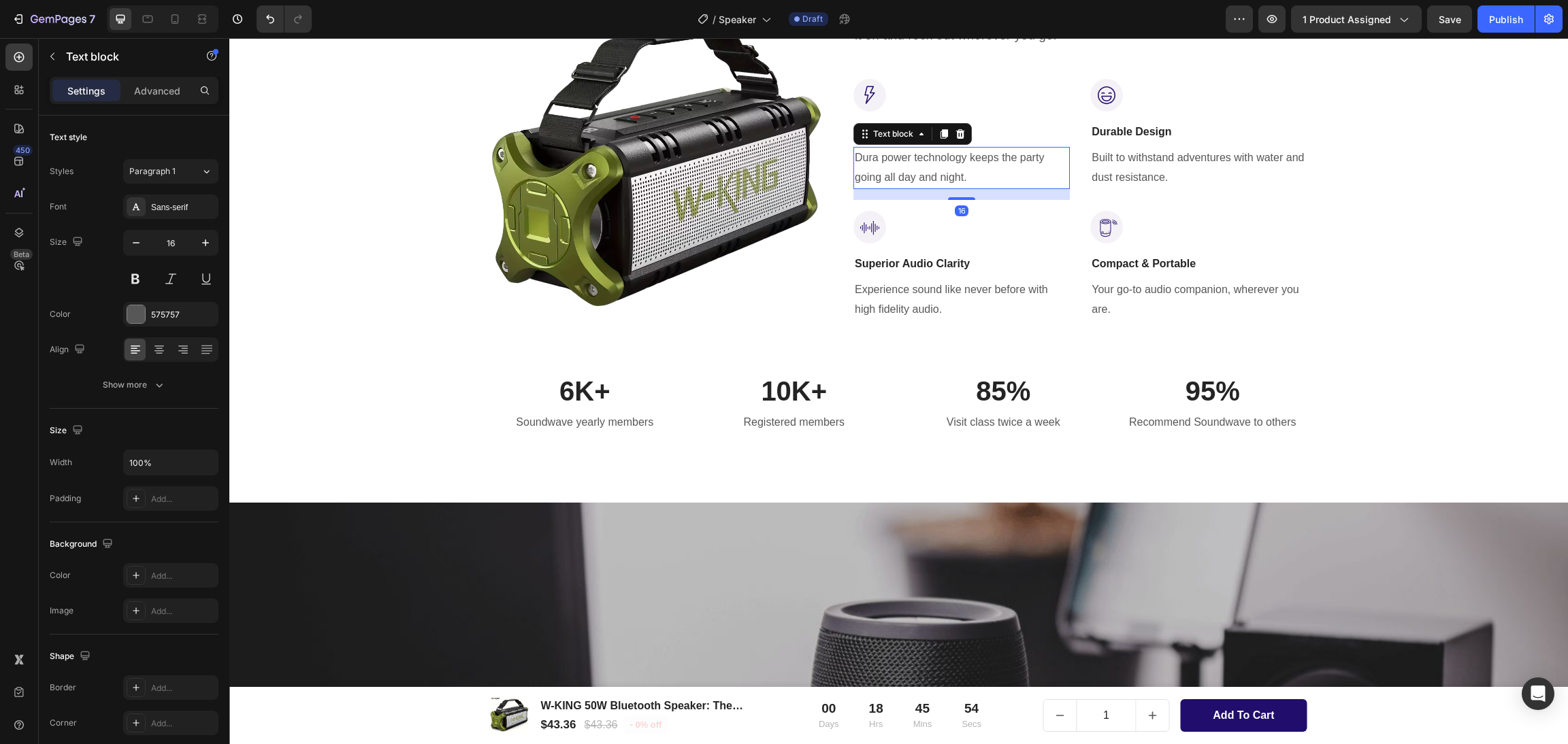
click at [929, 164] on p "Dura power technology keeps the party going all day and night." at bounding box center [962, 168] width 214 height 39
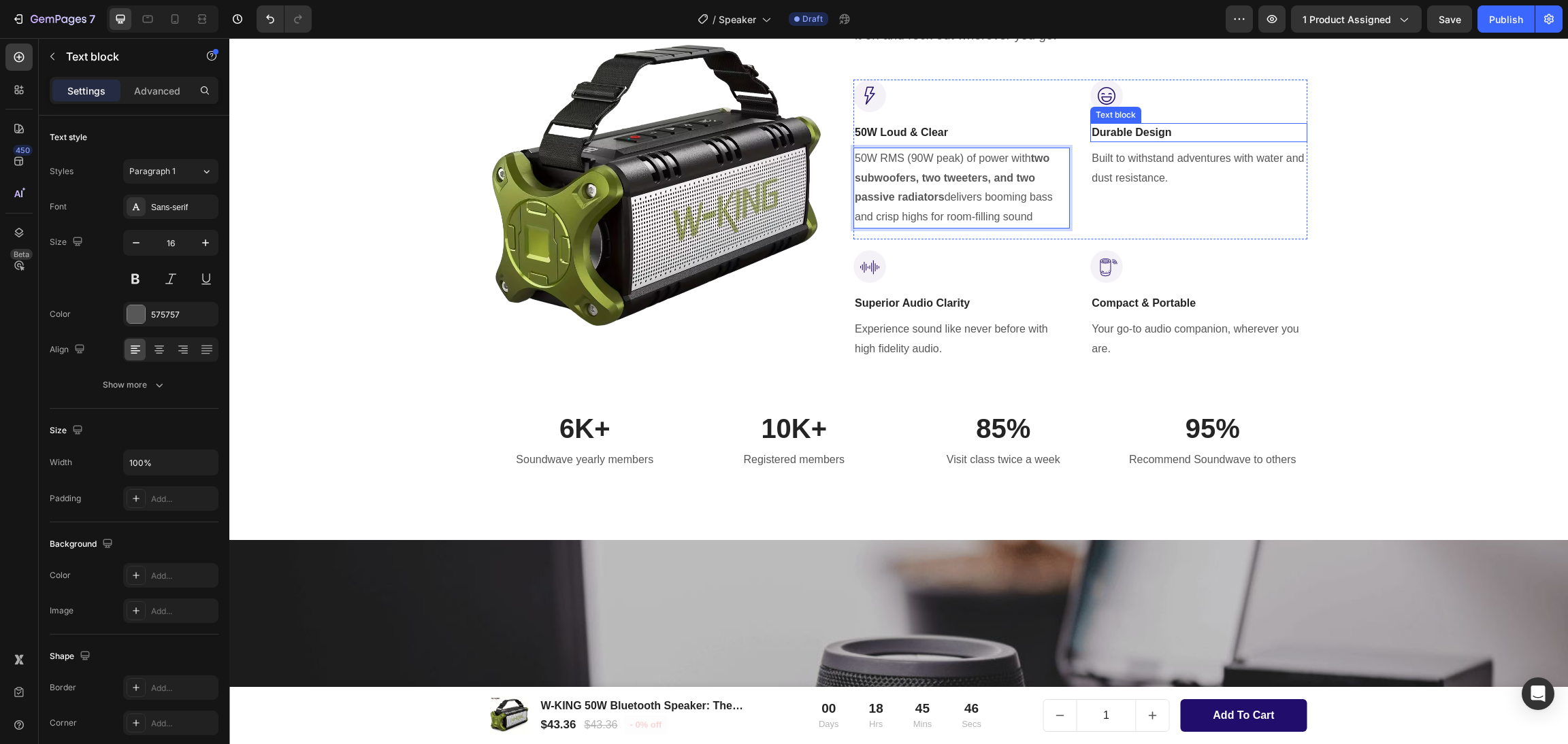
click at [1125, 132] on p "Durable Design" at bounding box center [1198, 132] width 214 height 17
click at [1117, 176] on p "Built to withstand adventures with water and dust resistance." at bounding box center [1198, 169] width 214 height 39
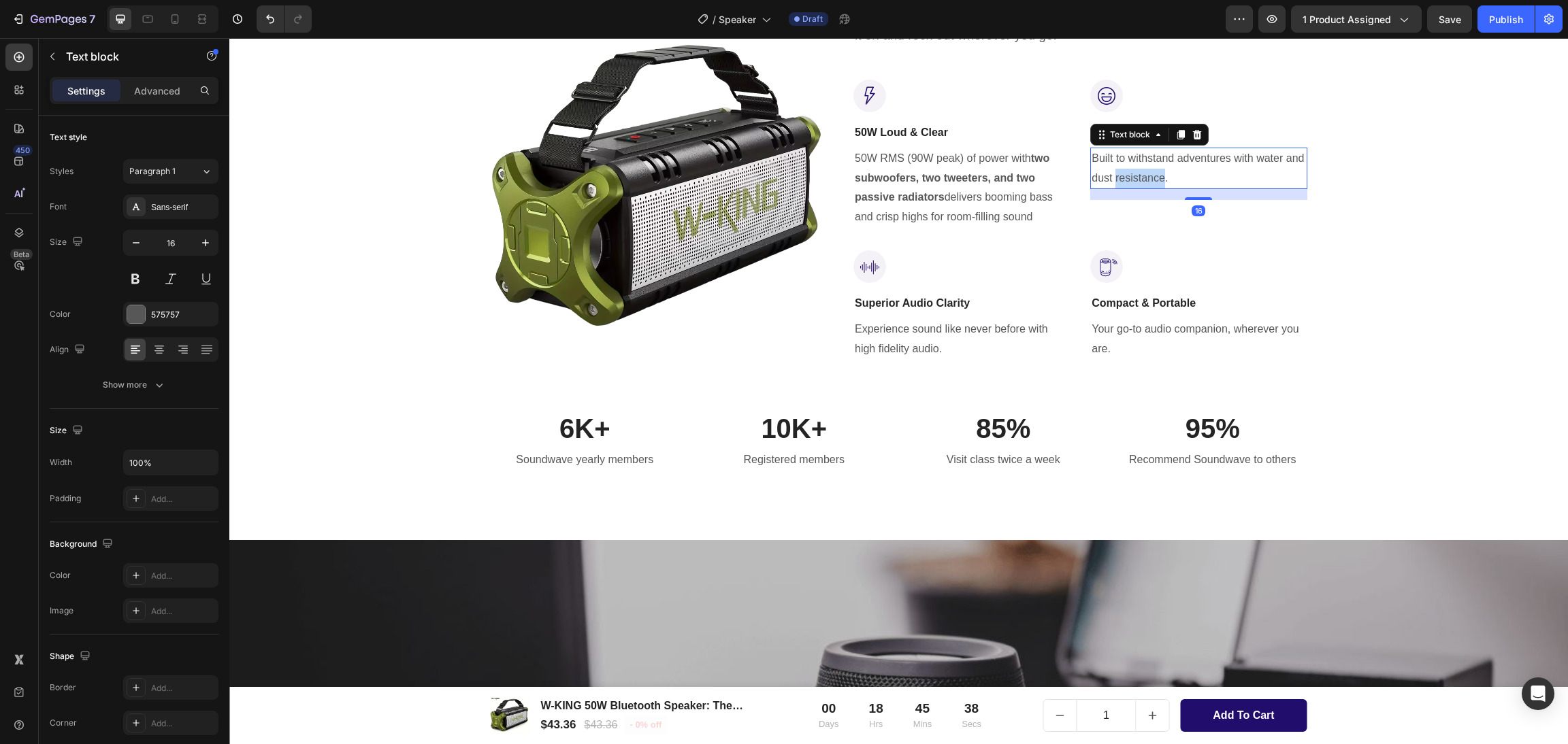
click at [1117, 176] on p "Built to withstand adventures with water and dust resistance." at bounding box center [1198, 169] width 214 height 39
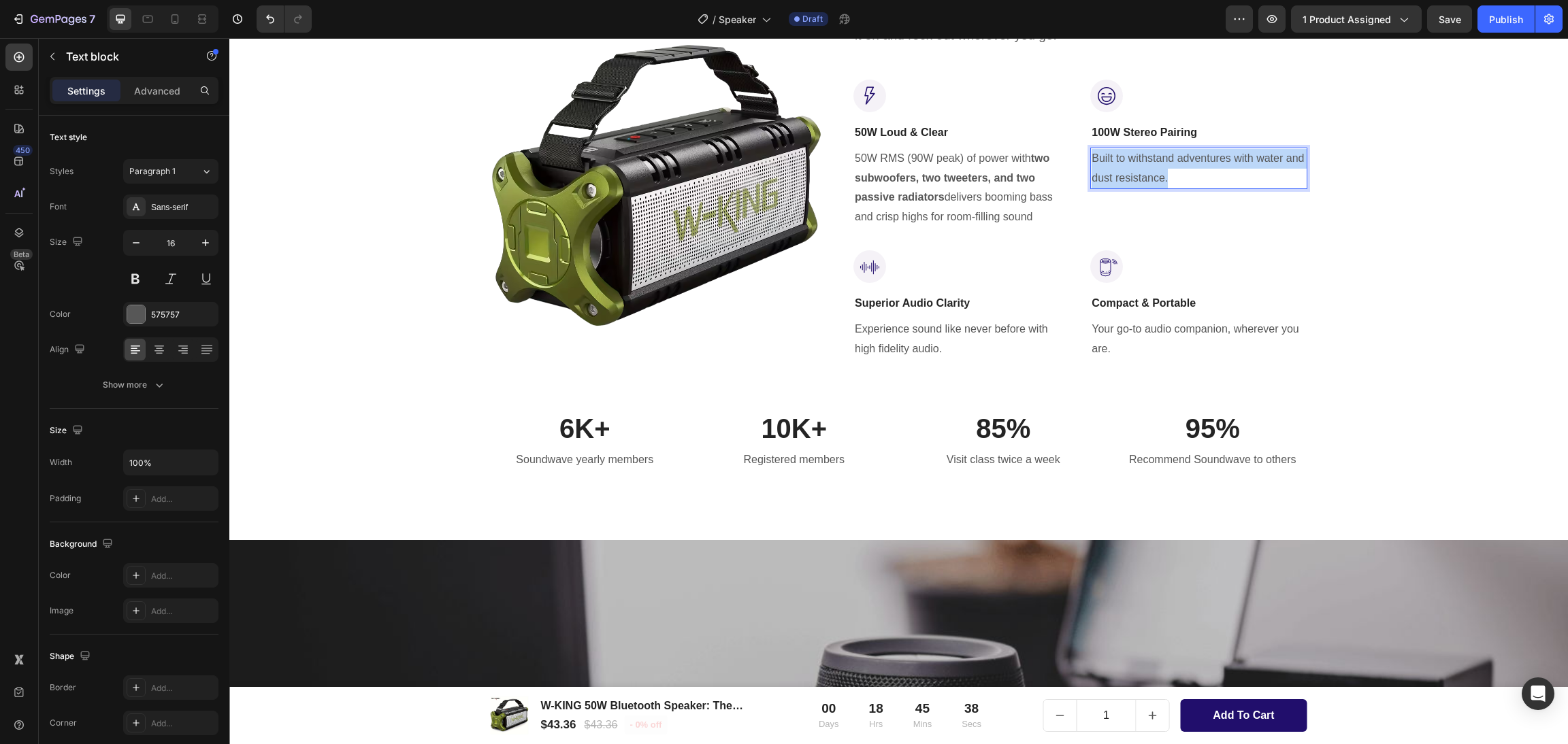
click at [1117, 176] on p "Built to withstand adventures with water and dust resistance." at bounding box center [1198, 169] width 214 height 39
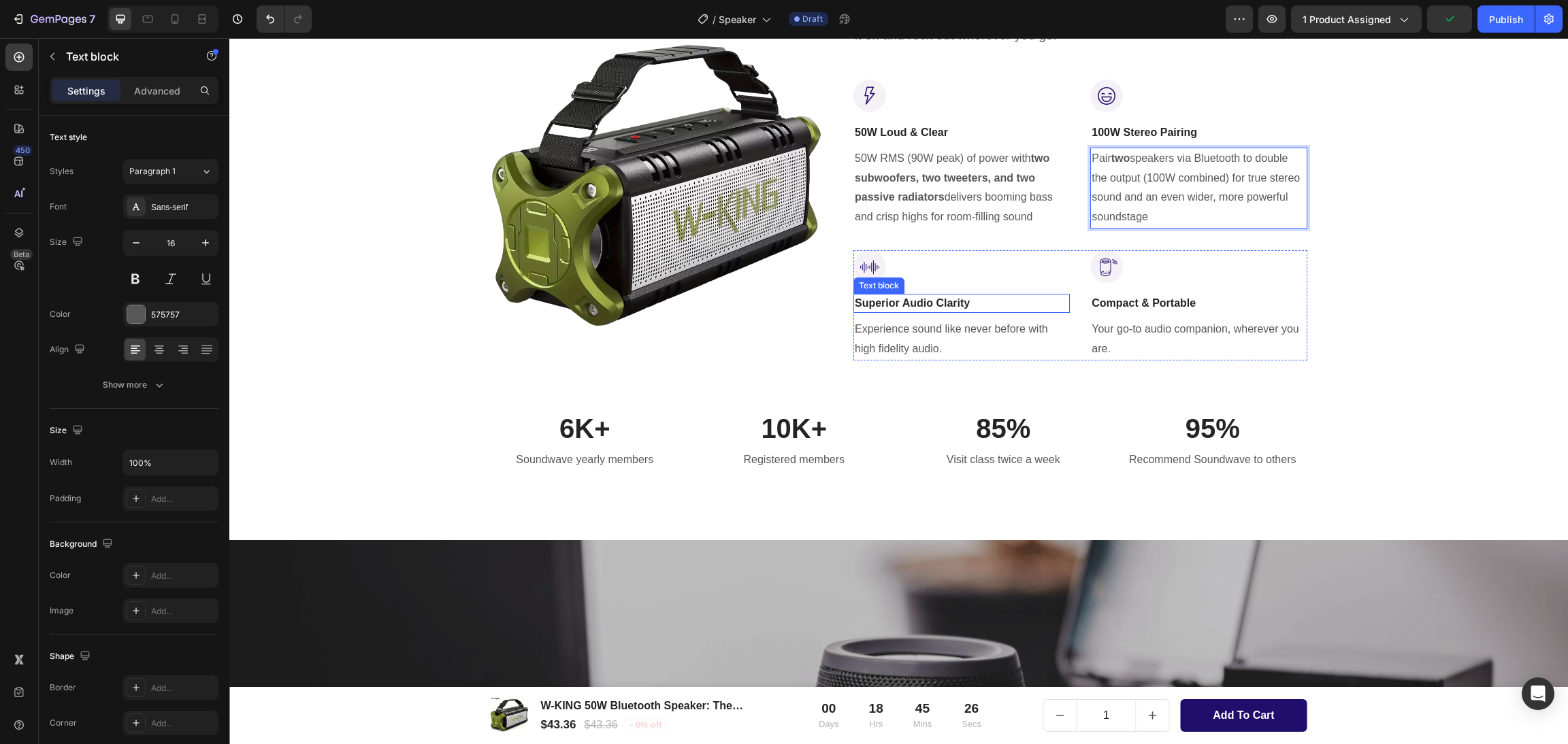
click at [878, 303] on p "Superior Audio Clarity" at bounding box center [962, 303] width 214 height 17
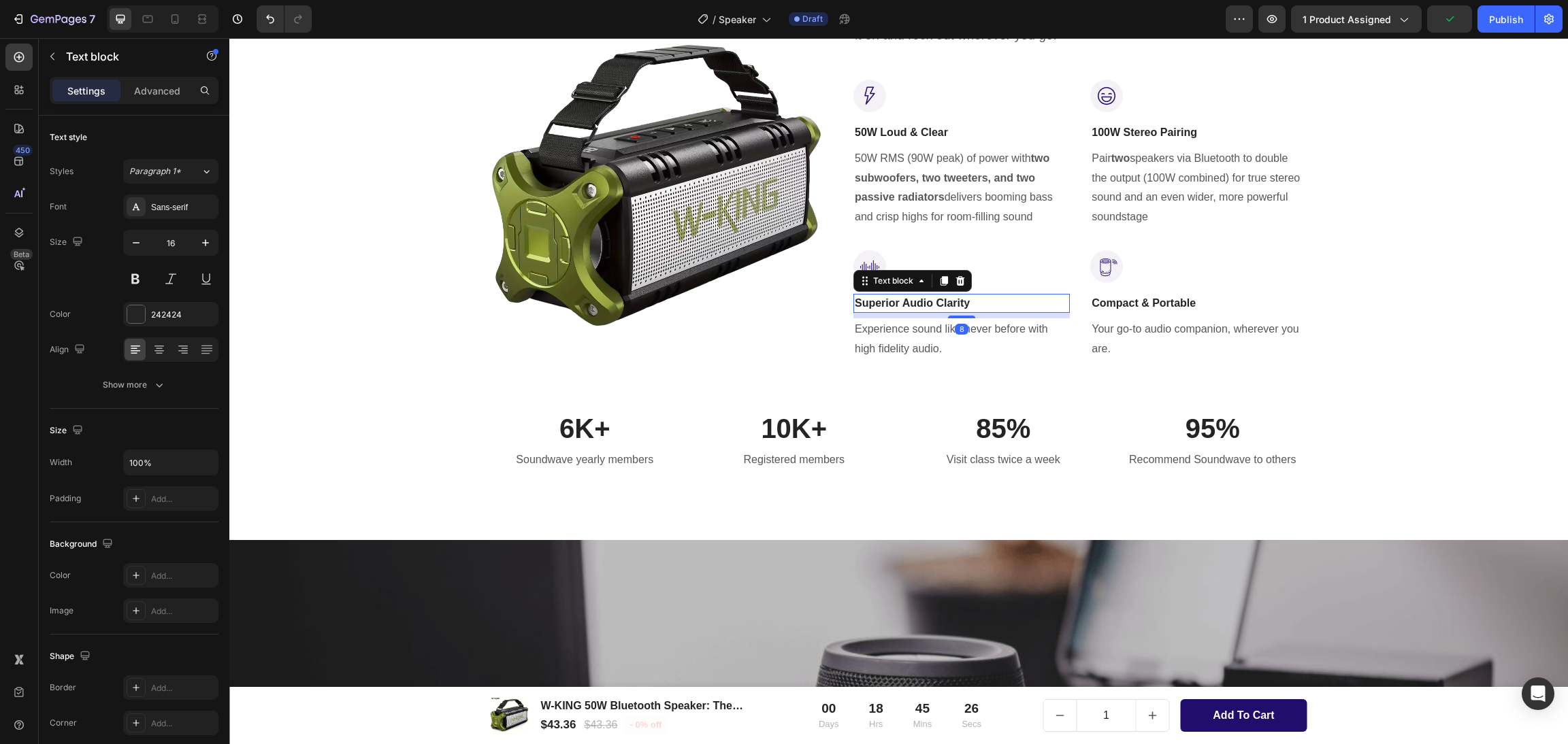
click at [878, 303] on p "Superior Audio Clarity" at bounding box center [962, 303] width 214 height 17
click at [885, 335] on p "Experience sound like never before with high fidelity audio." at bounding box center [962, 339] width 214 height 39
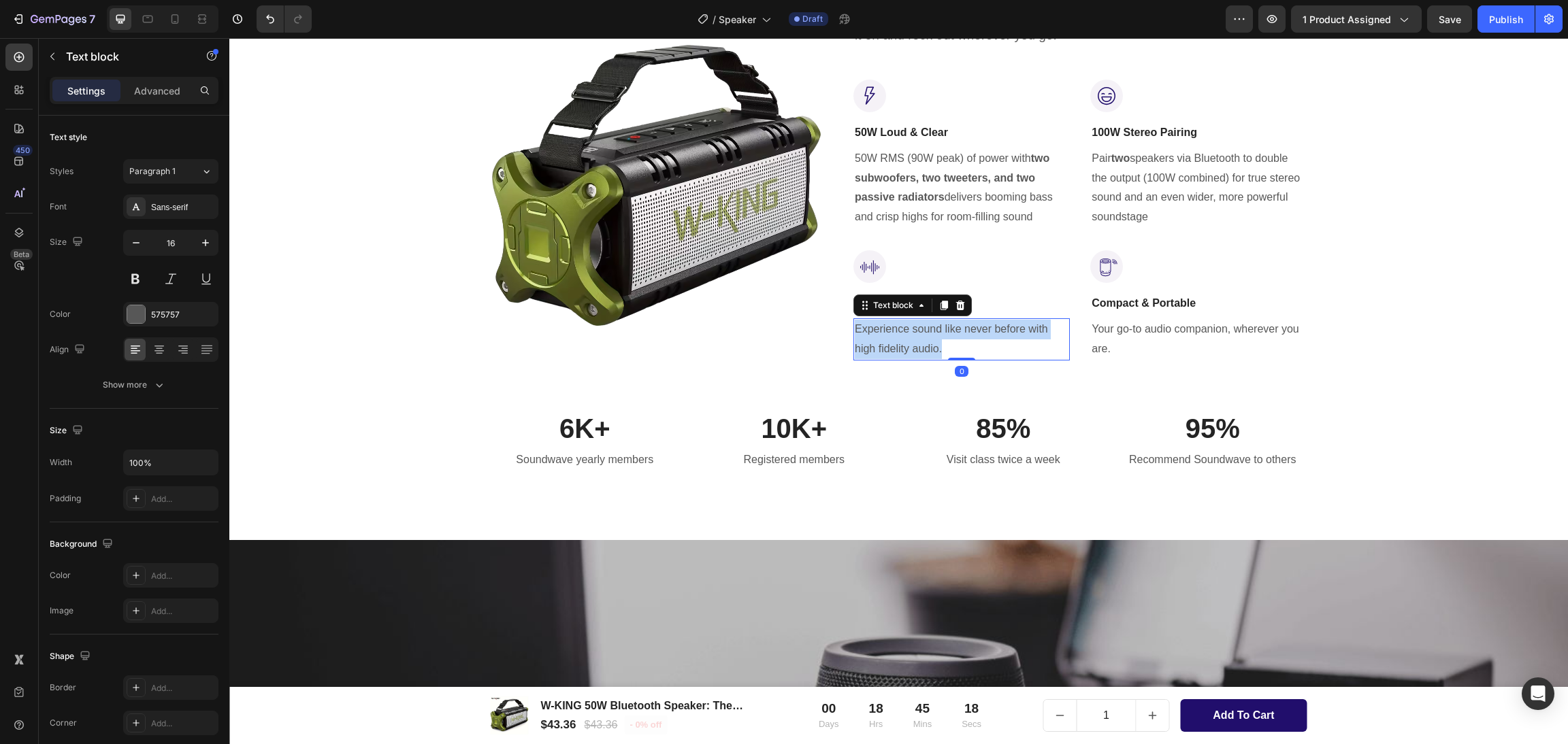
click at [885, 335] on p "Experience sound like never before with high fidelity audio." at bounding box center [962, 339] width 214 height 39
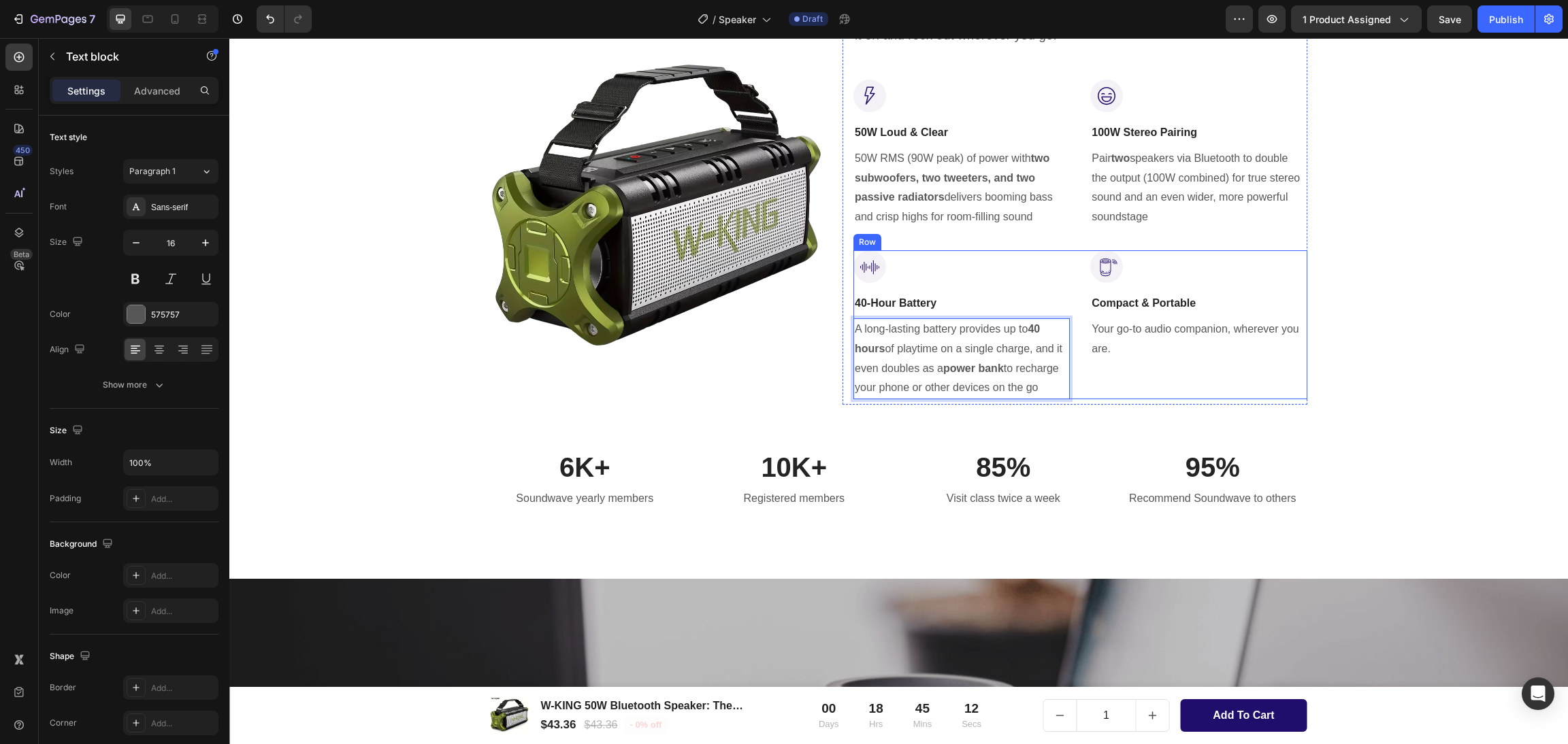
click at [1123, 301] on p "Compact & Portable" at bounding box center [1198, 303] width 214 height 17
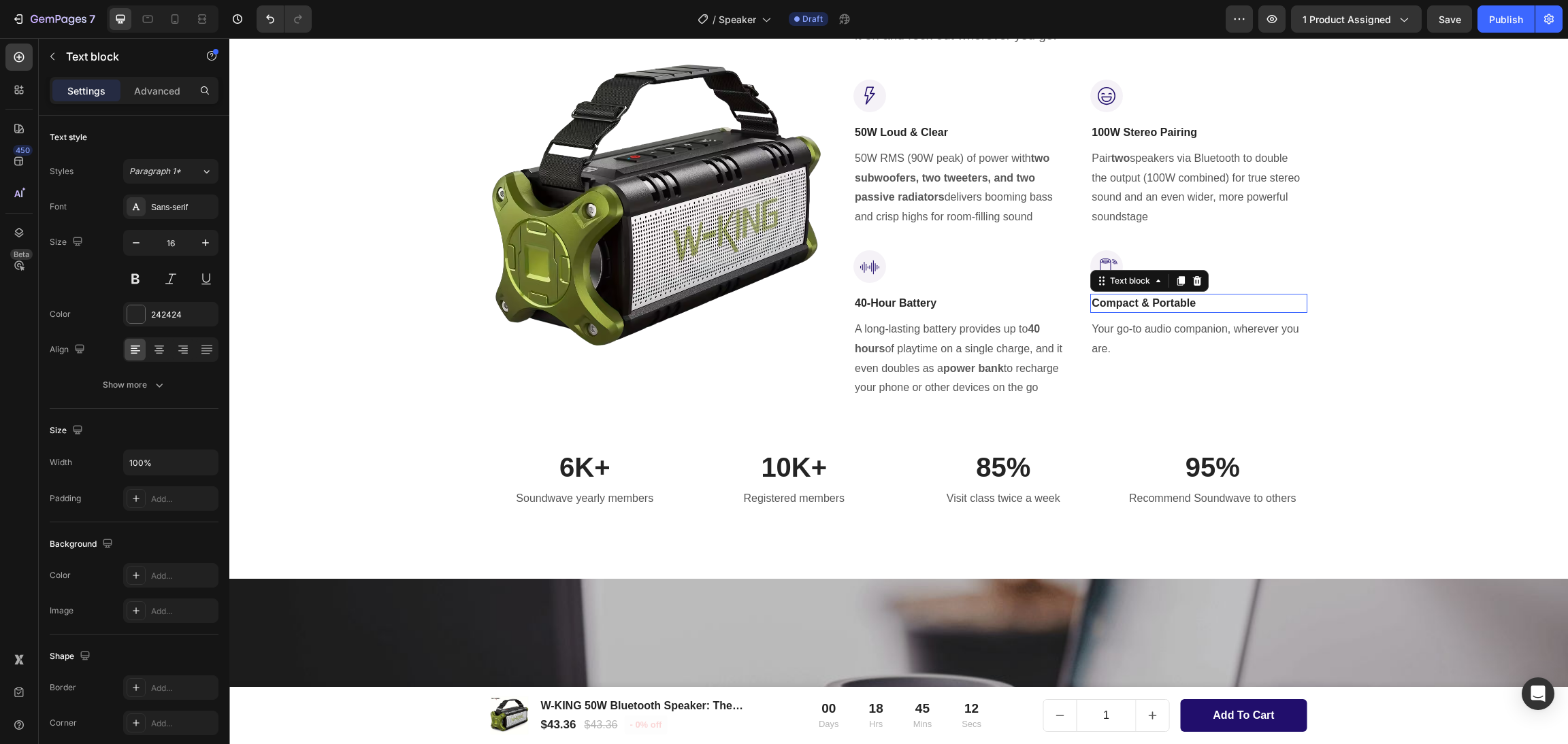
click at [1123, 301] on p "Compact & Portable" at bounding box center [1198, 303] width 214 height 17
click at [1107, 341] on p "Your go-to audio companion, wherever you are." at bounding box center [1198, 339] width 214 height 39
click at [1113, 334] on p "Your go-to audio companion, wherever you are." at bounding box center [1198, 339] width 214 height 39
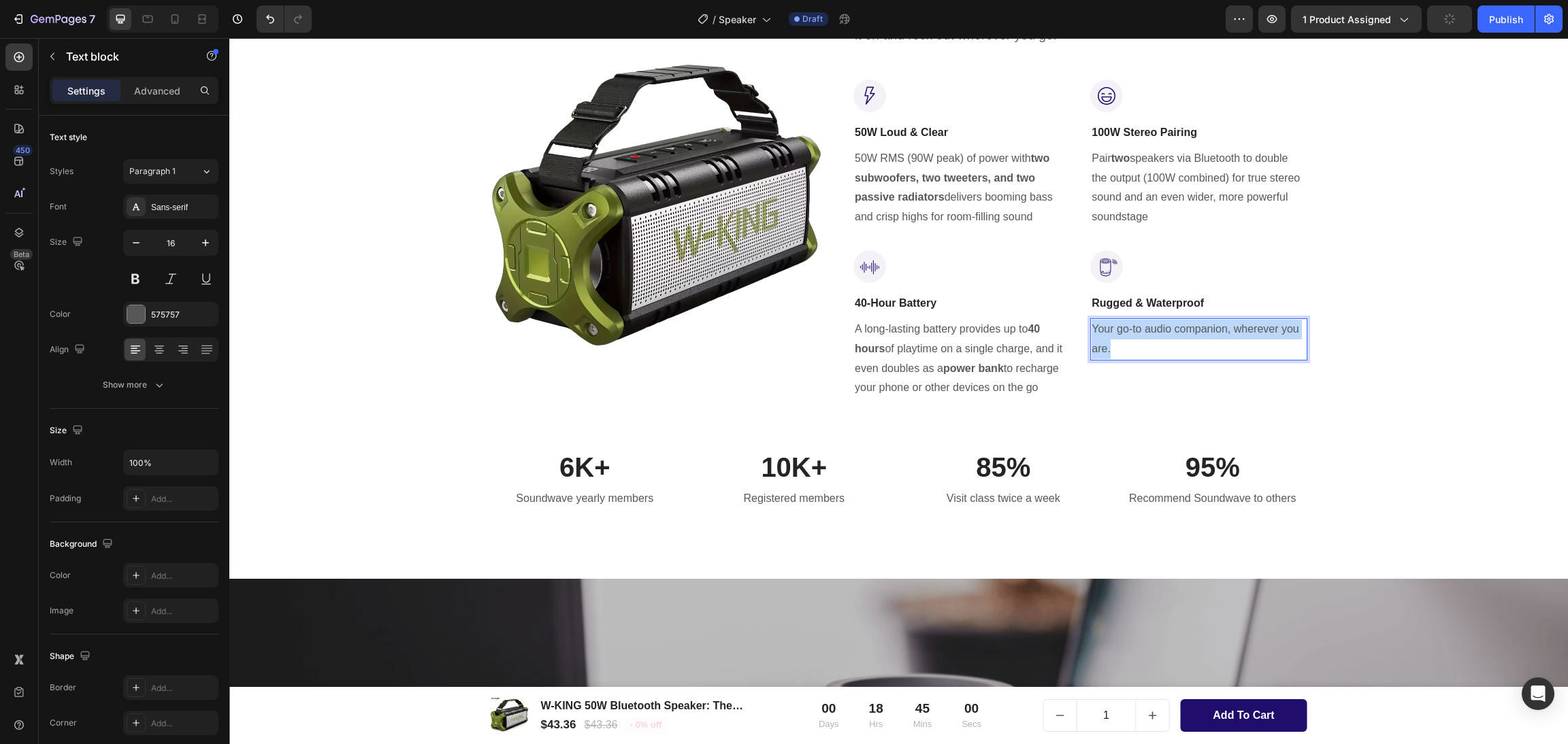
click at [1113, 334] on p "Your go-to audio companion, wherever you are." at bounding box center [1198, 339] width 214 height 39
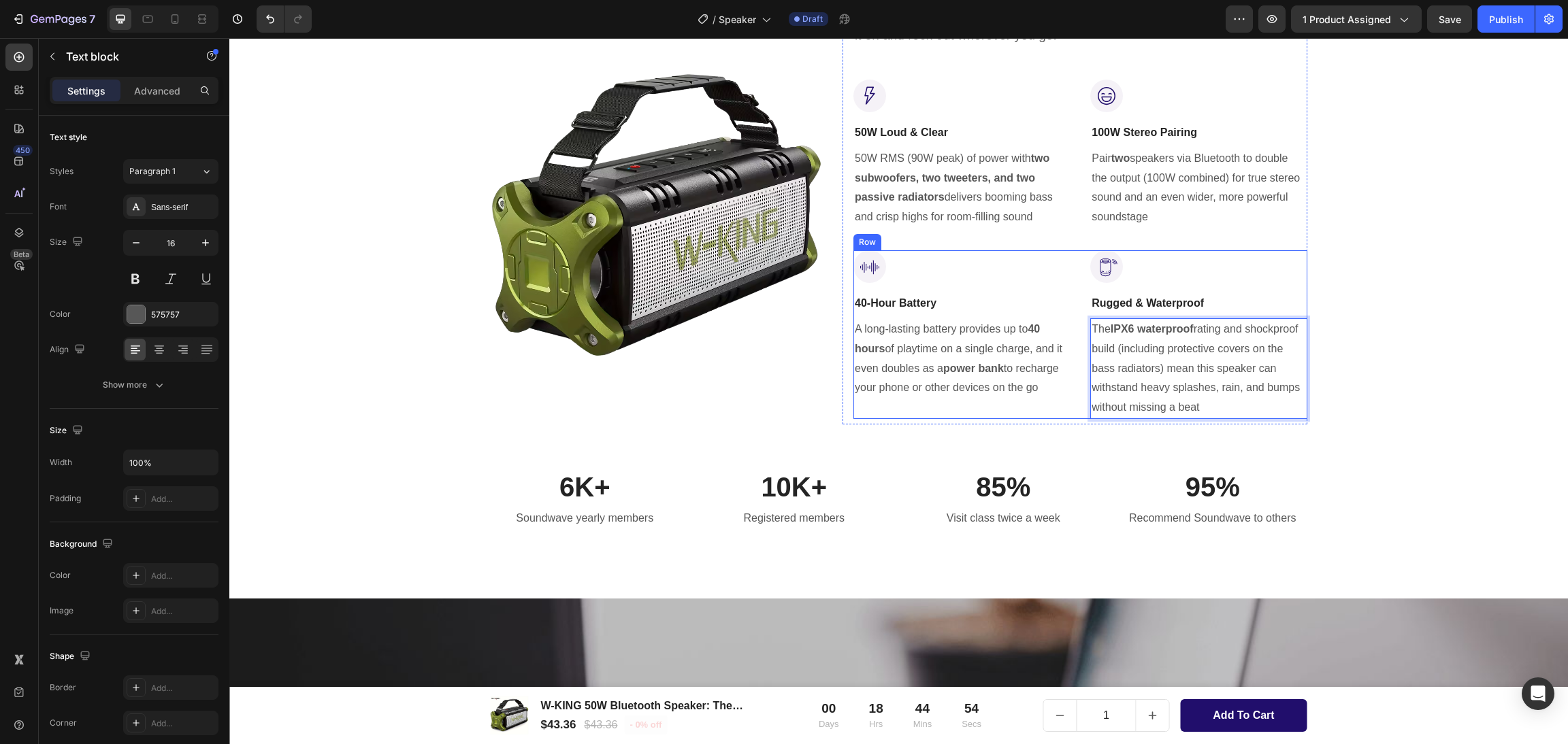
click at [1067, 255] on div "Image 40-Hour Battery Text block A long-lasting battery provides up to 40 hours…" at bounding box center [1080, 334] width 454 height 169
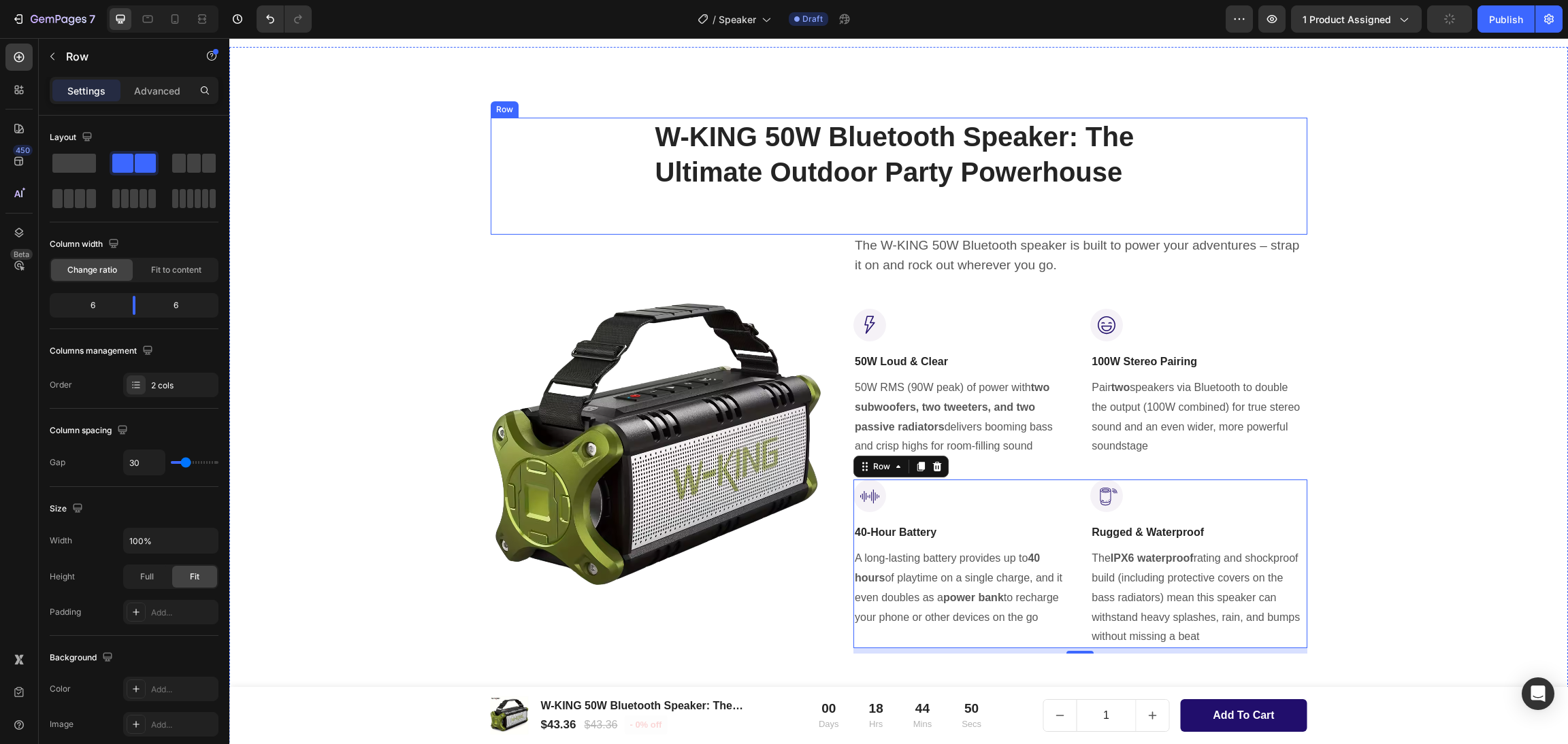
scroll to position [508, 0]
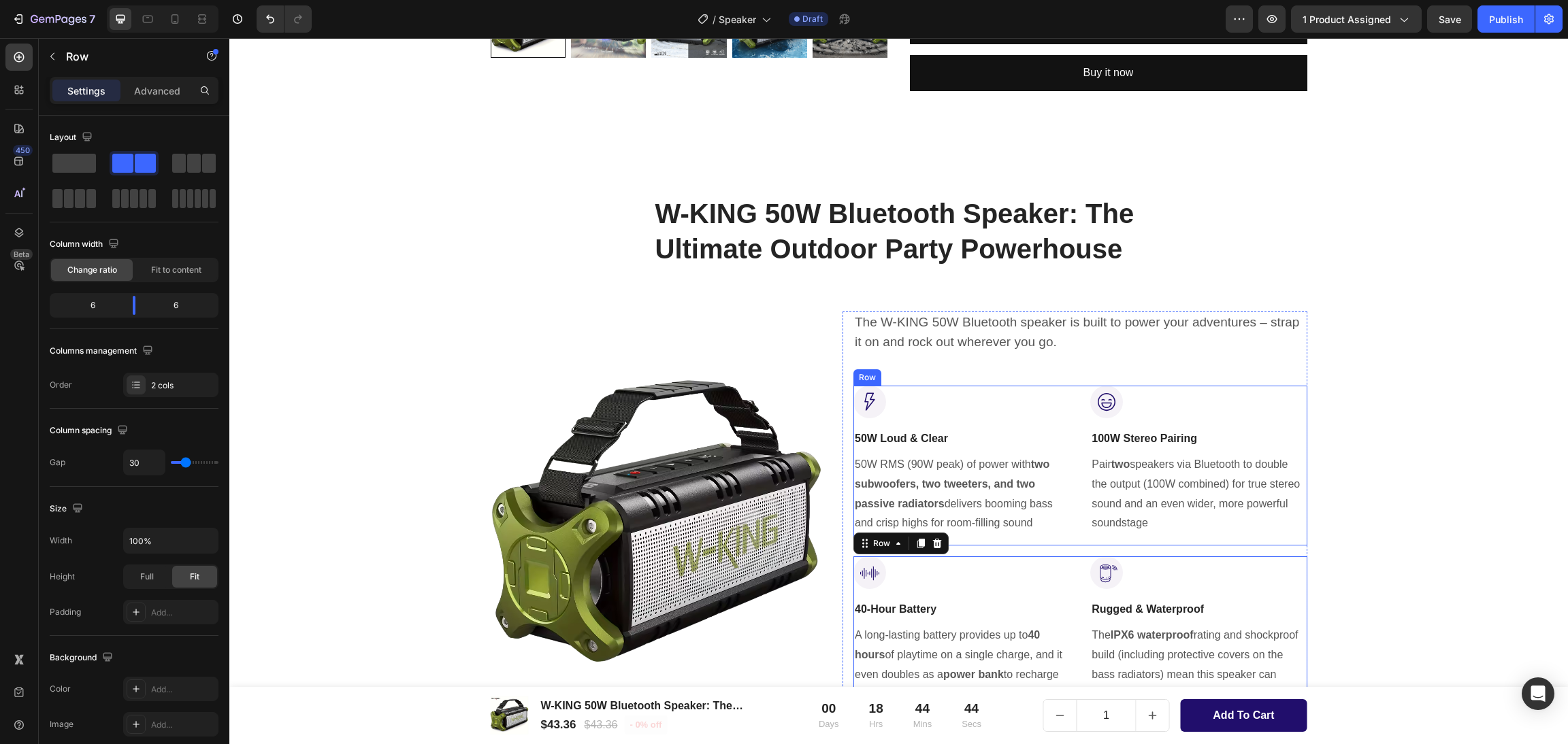
click at [1064, 388] on div "Image 50W Loud & Clear Text block 50W RMS (90W peak) of power with two subwoofe…" at bounding box center [1080, 466] width 454 height 160
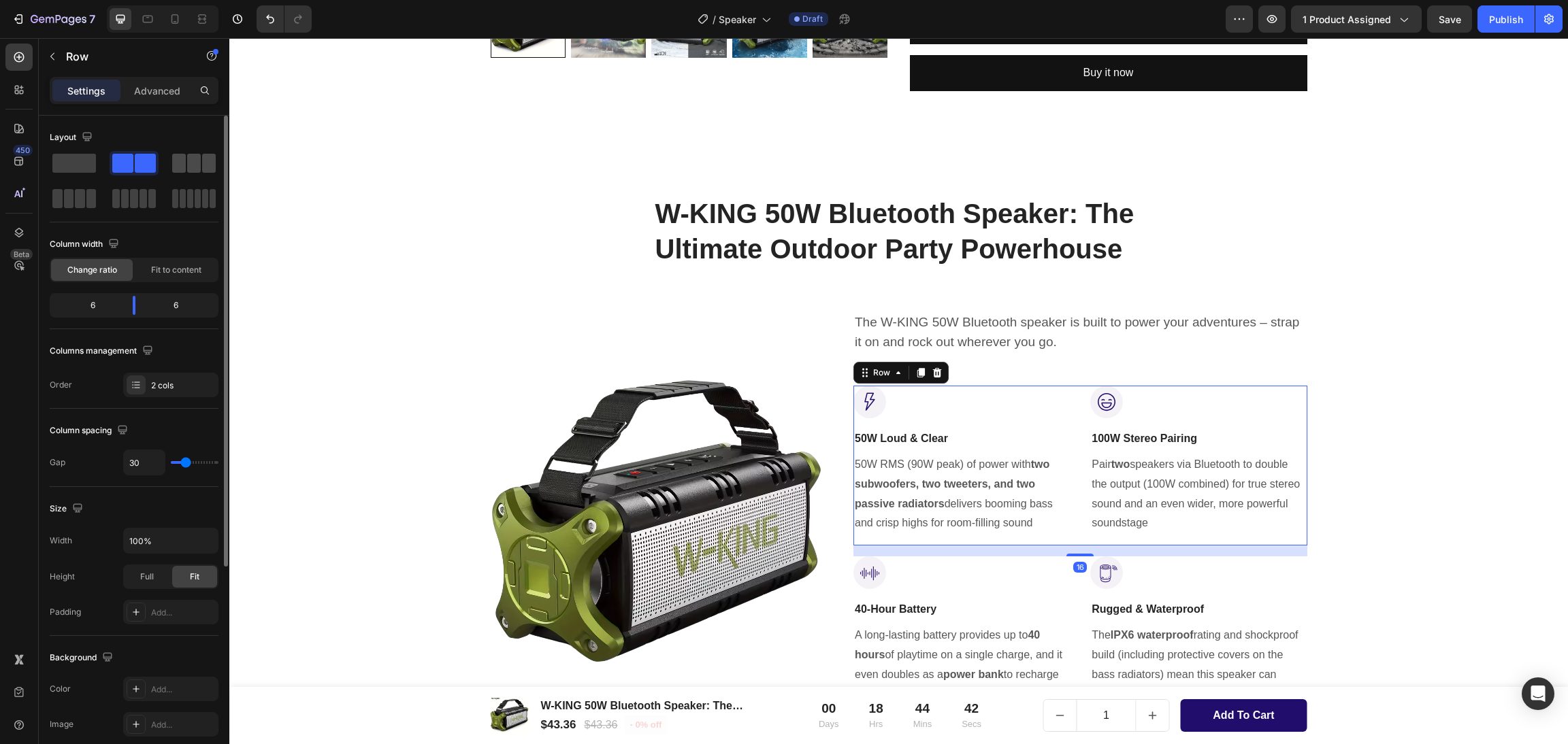
click at [198, 172] on span at bounding box center [194, 163] width 14 height 19
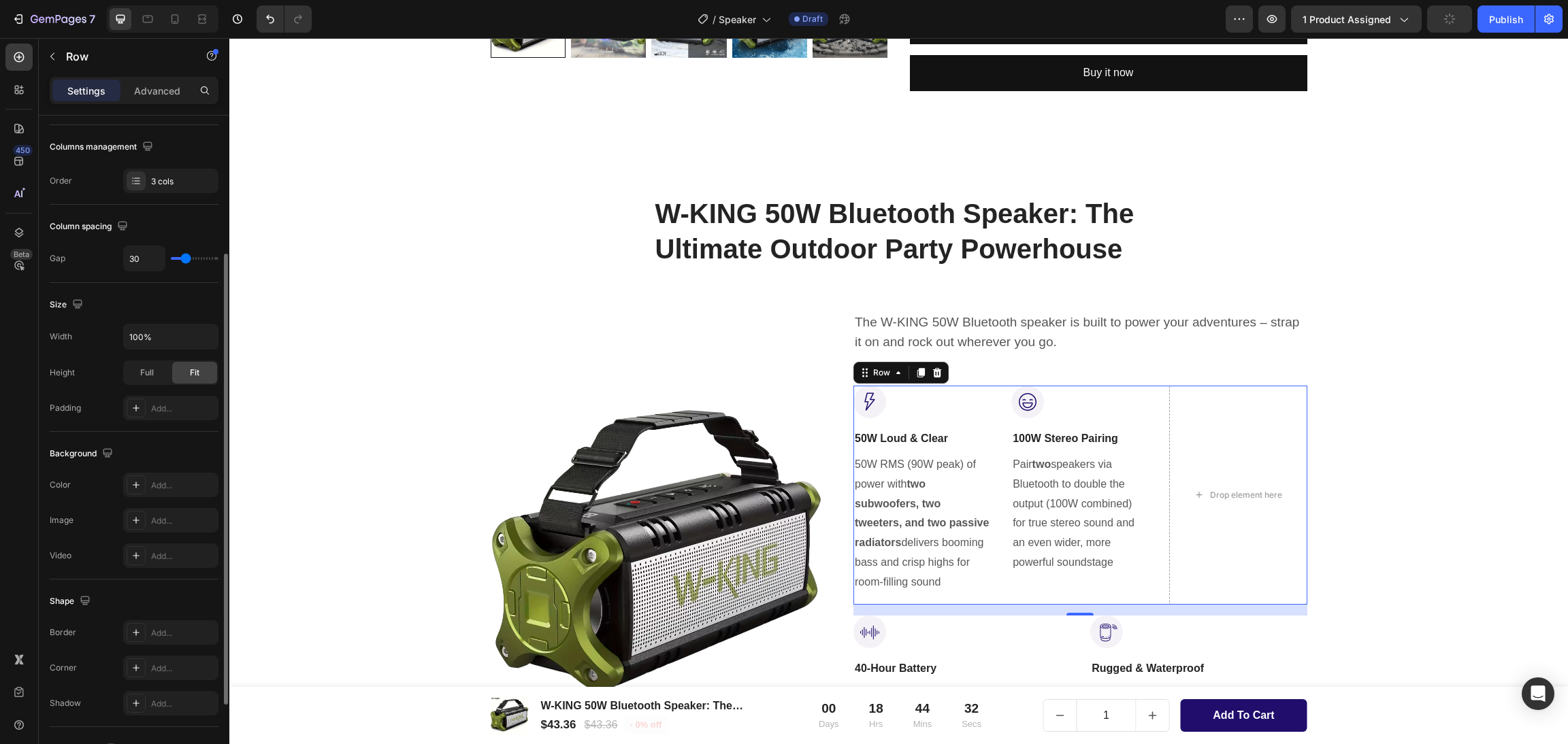
scroll to position [0, 0]
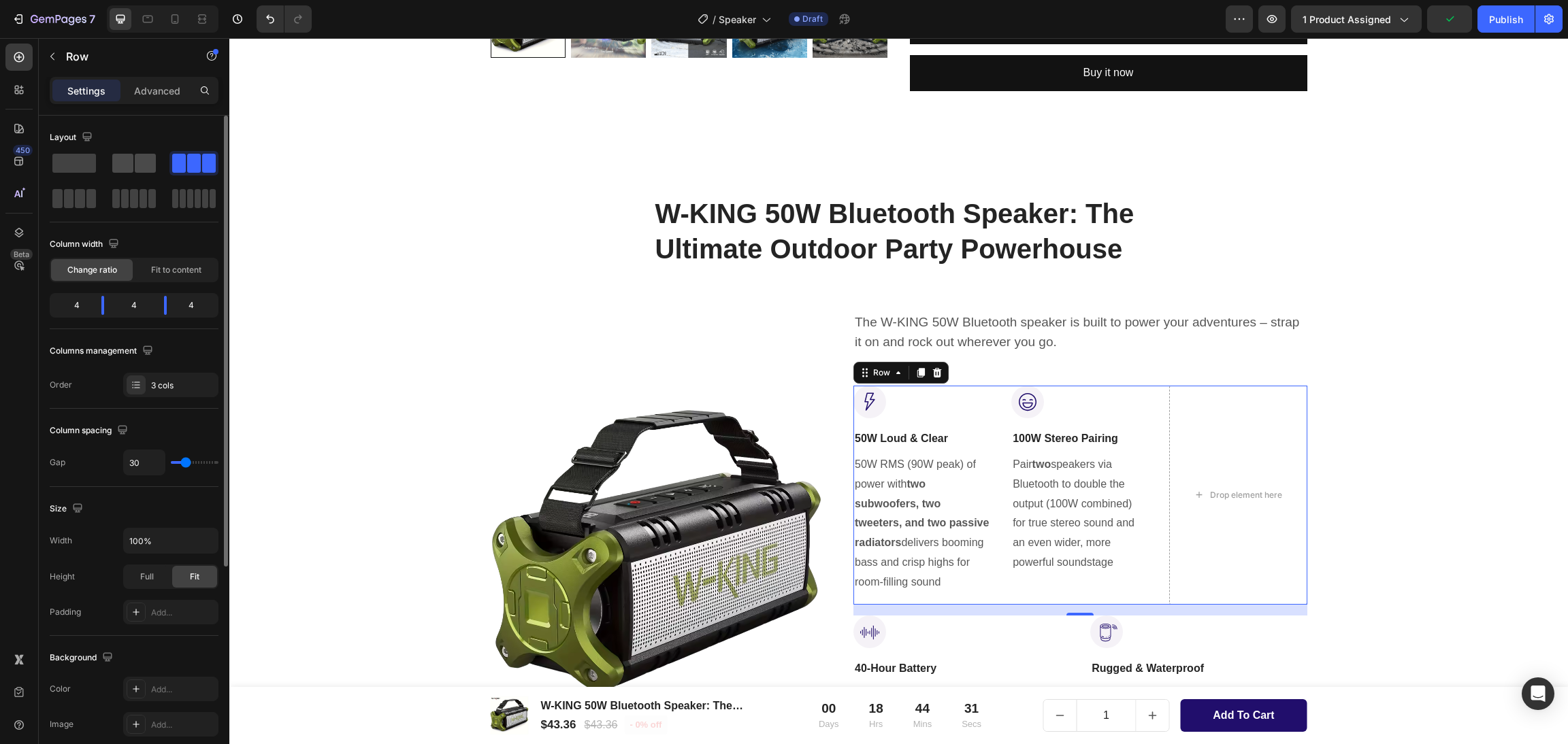
click at [136, 164] on span at bounding box center [145, 163] width 22 height 19
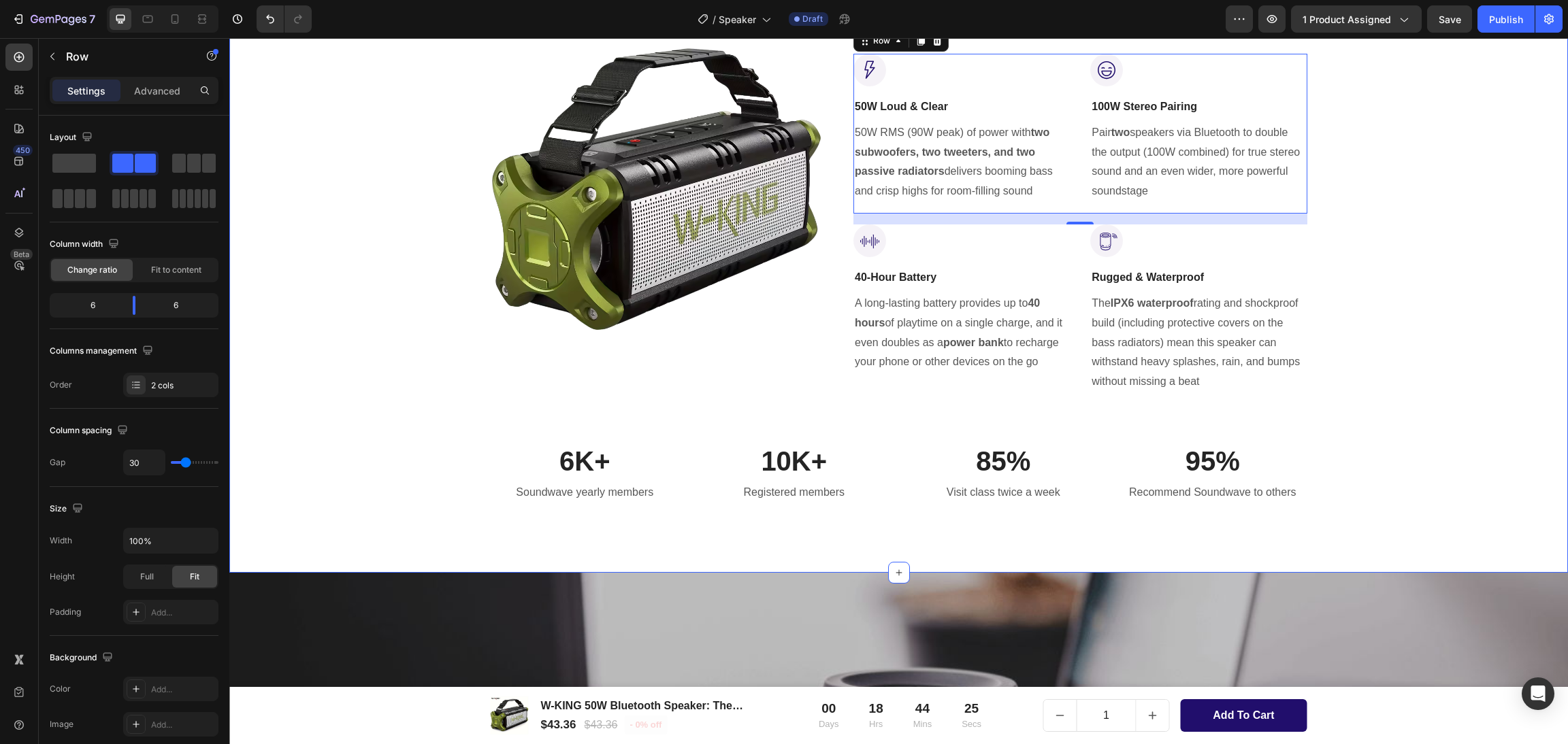
scroll to position [916, 0]
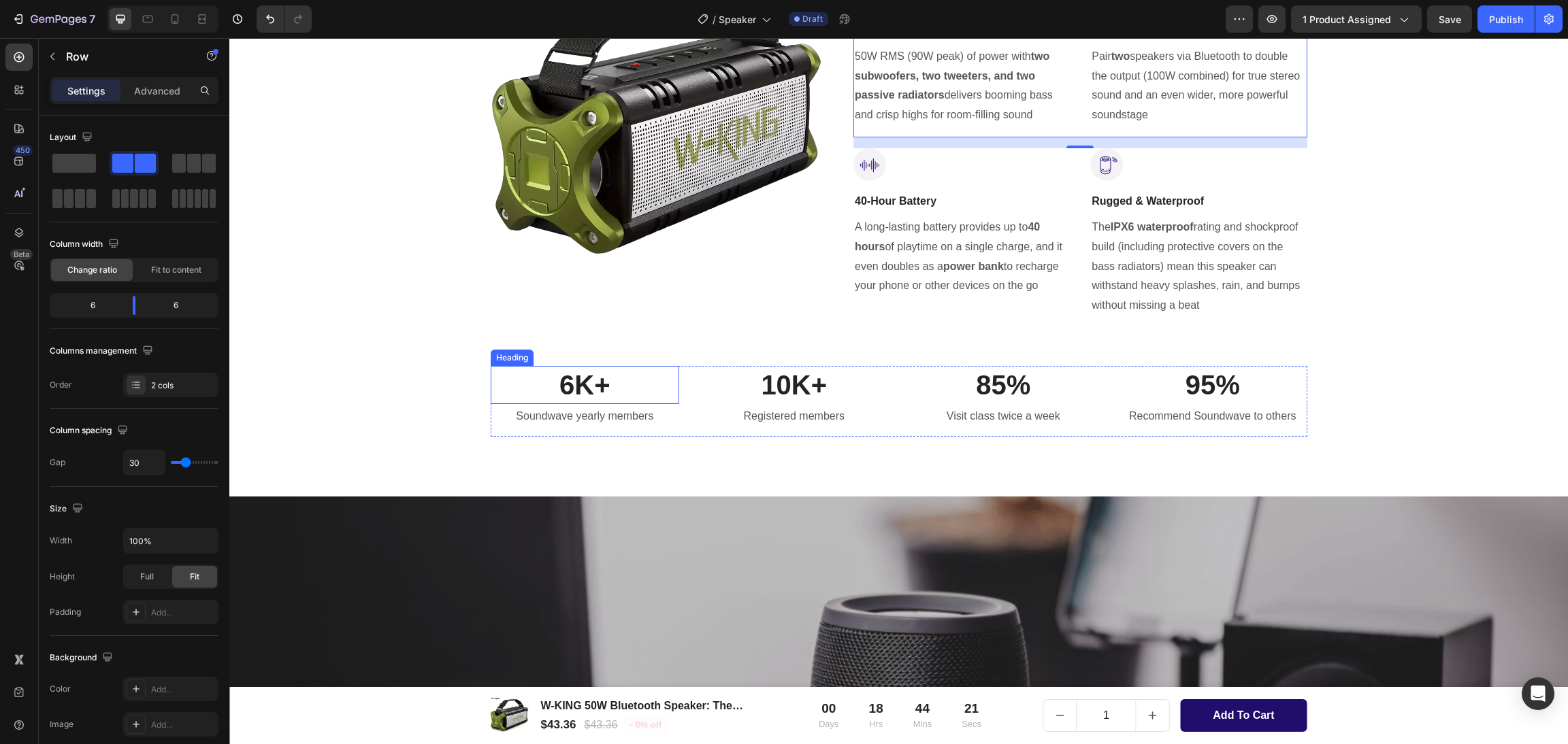
click at [524, 377] on p "6K+" at bounding box center [585, 385] width 186 height 35
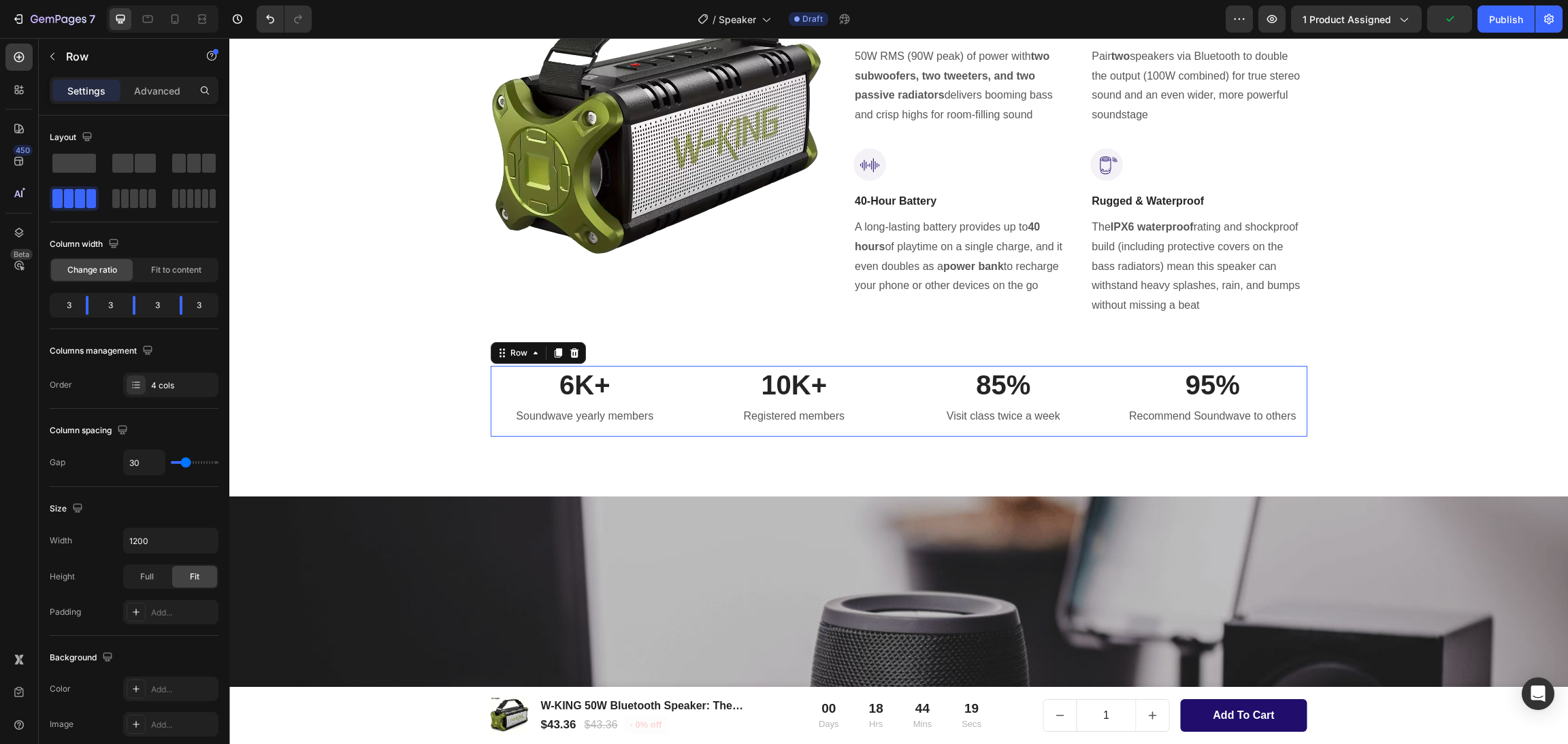
click at [680, 379] on div "6K+ Heading Soundwave yearly members Text block 10K+ Heading Registered members…" at bounding box center [898, 401] width 817 height 71
click at [570, 350] on icon at bounding box center [574, 353] width 9 height 10
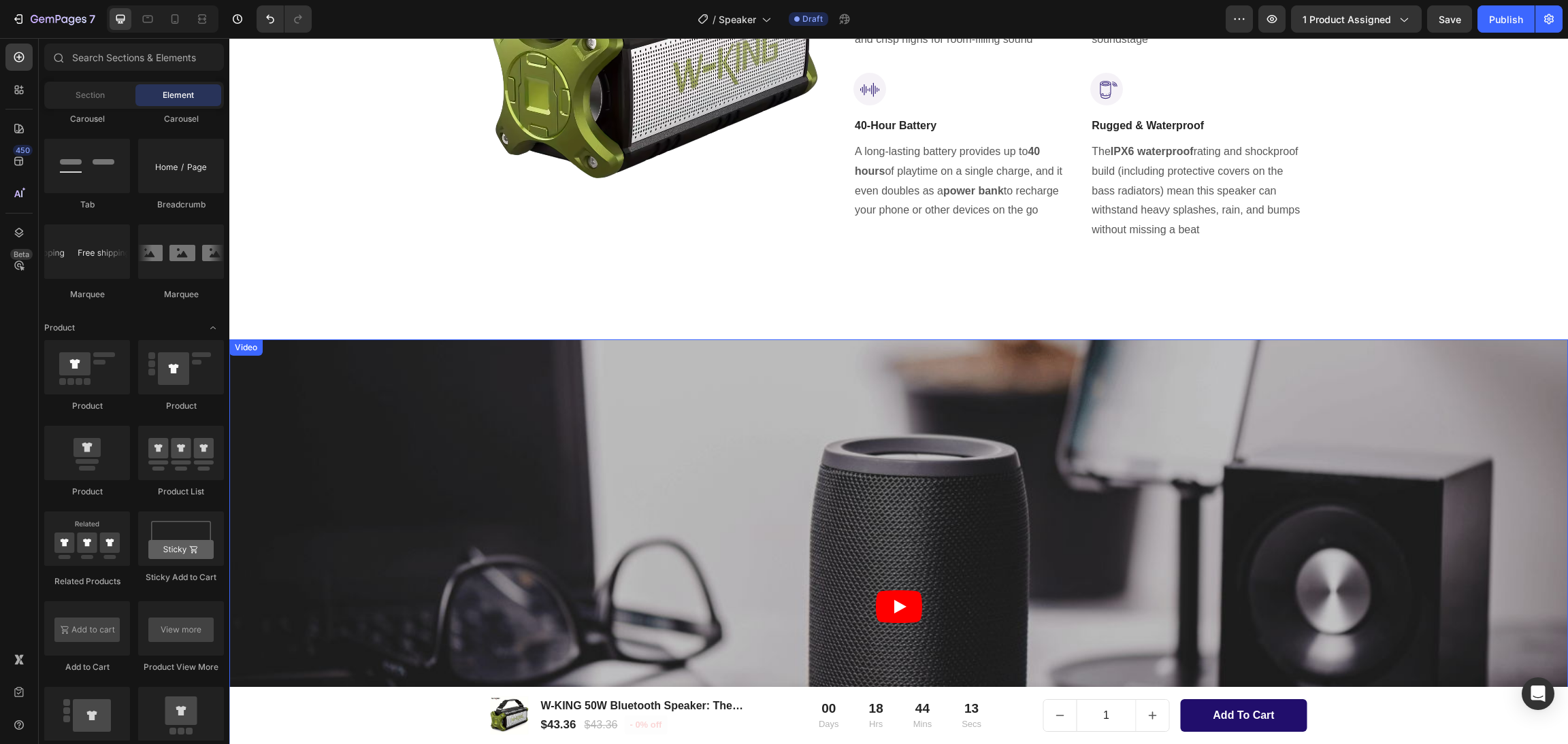
scroll to position [1221, 0]
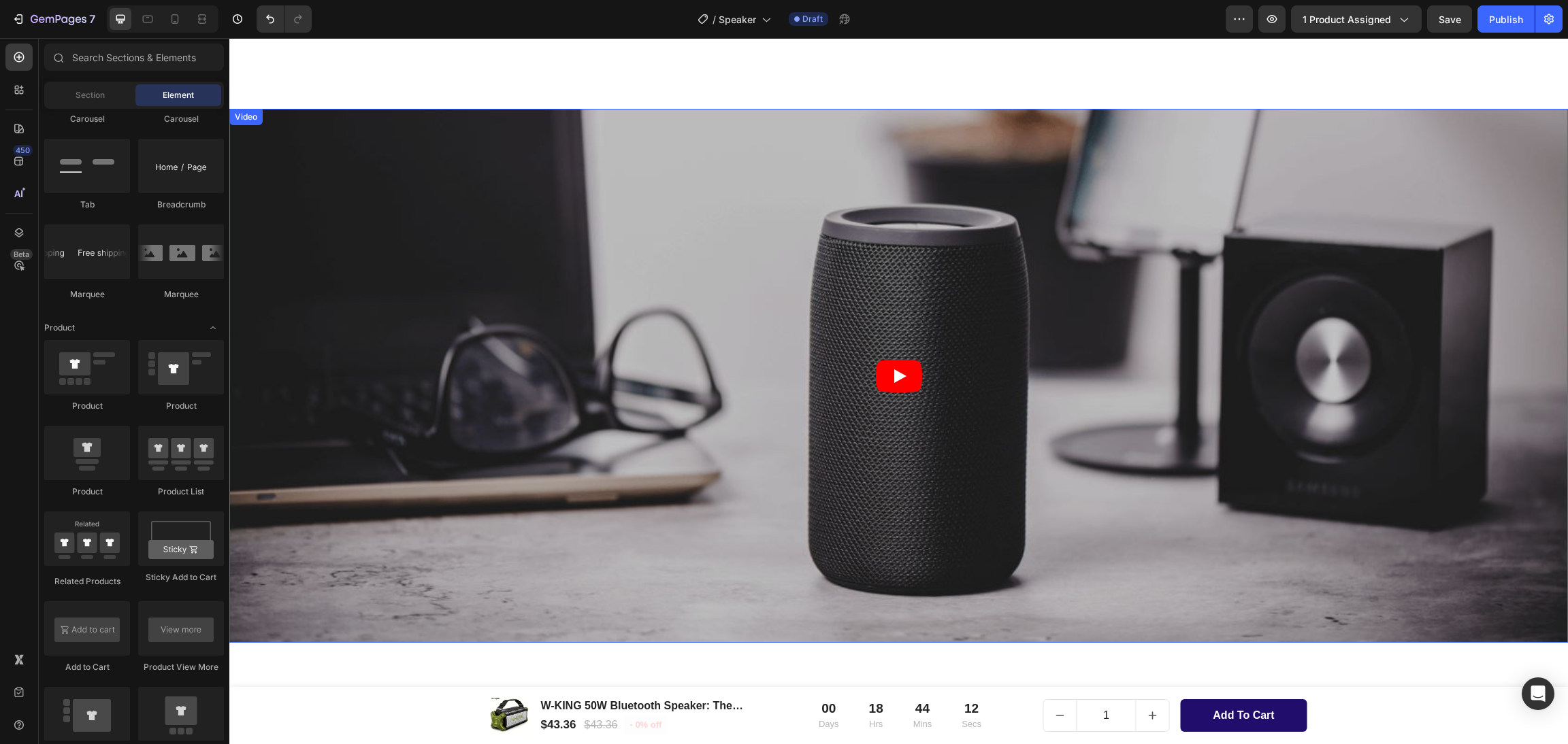
click at [547, 249] on article at bounding box center [898, 375] width 1339 height 534
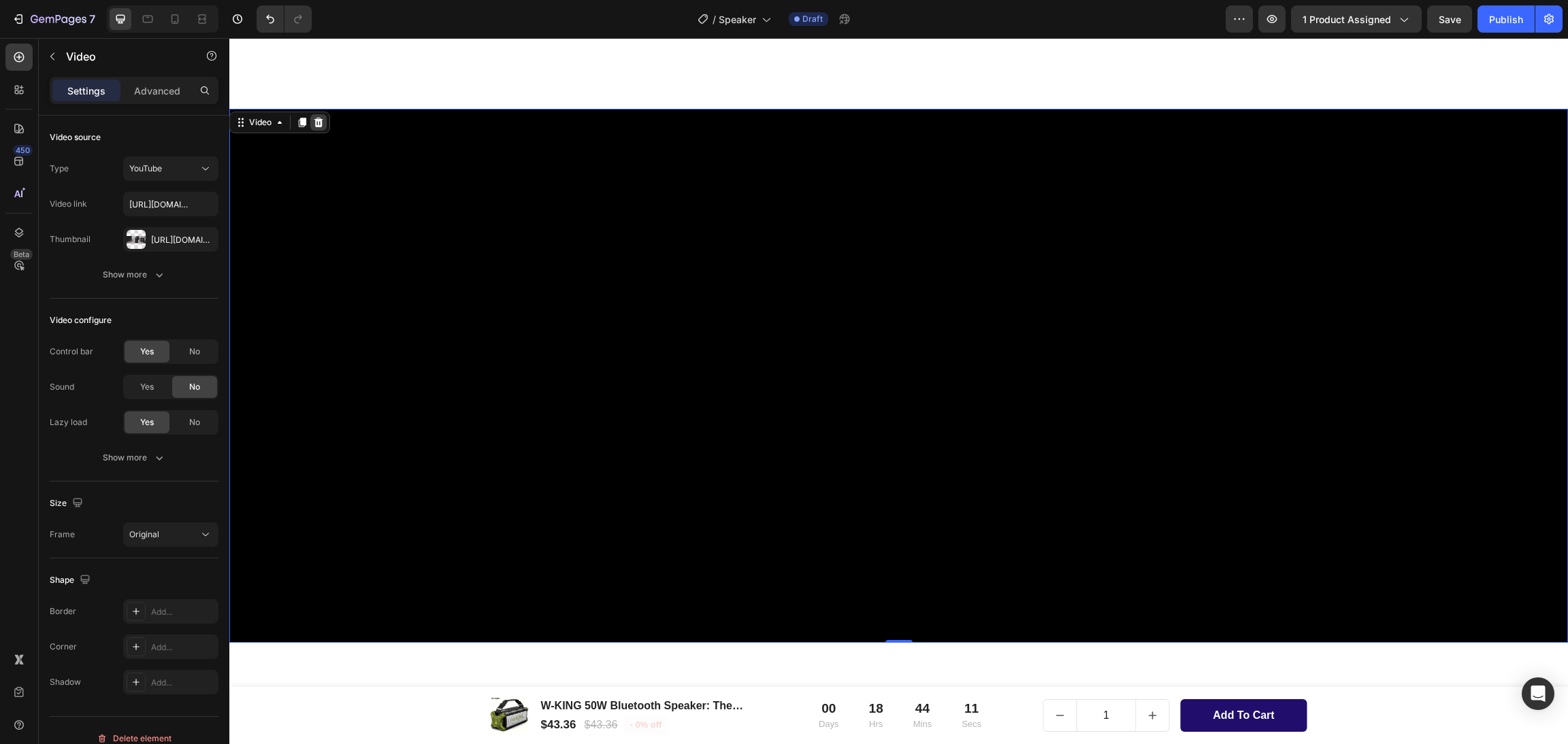
click at [325, 125] on div at bounding box center [318, 123] width 17 height 17
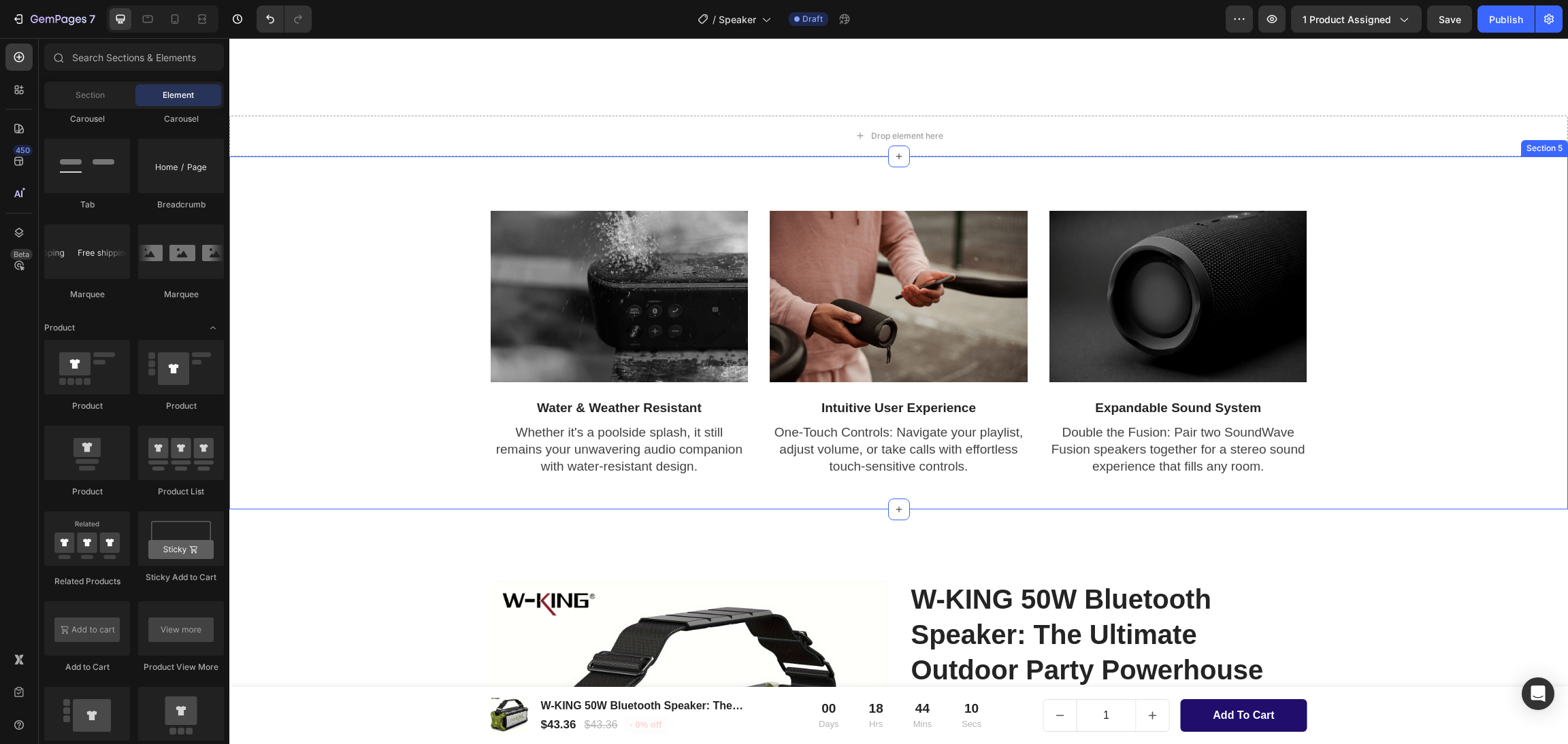
scroll to position [1119, 0]
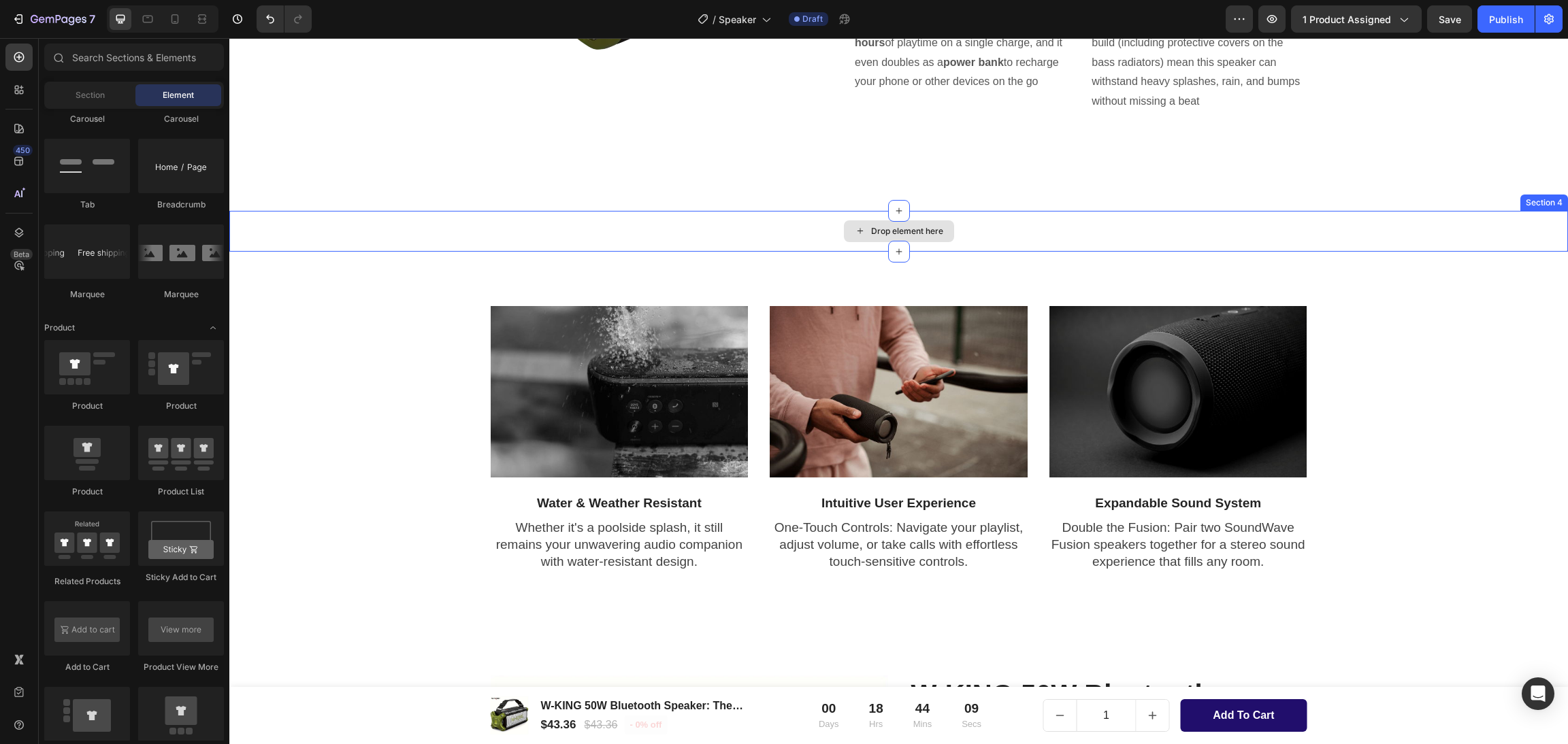
click at [464, 234] on div "Drop element here" at bounding box center [898, 231] width 1339 height 41
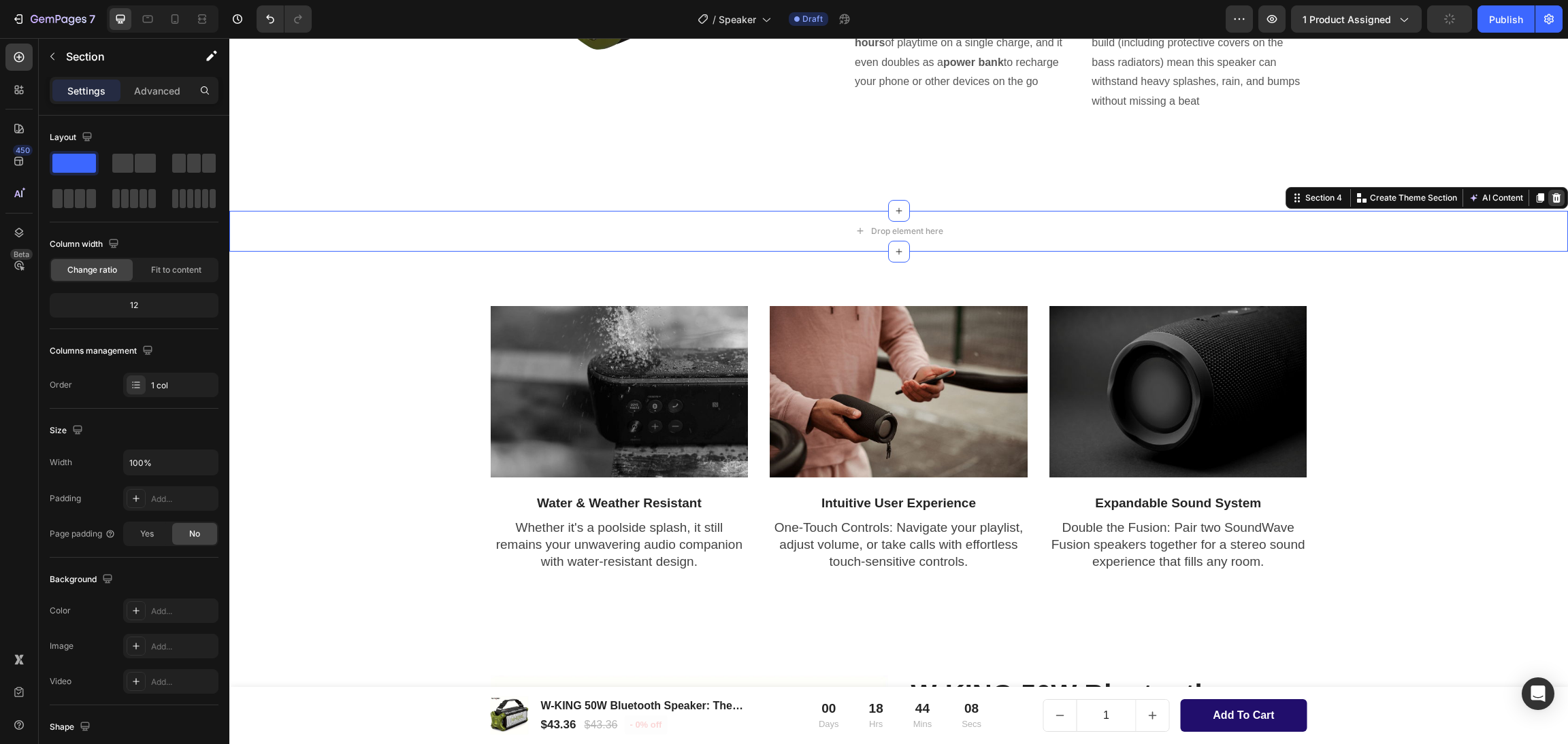
click at [1552, 196] on icon at bounding box center [1556, 198] width 9 height 10
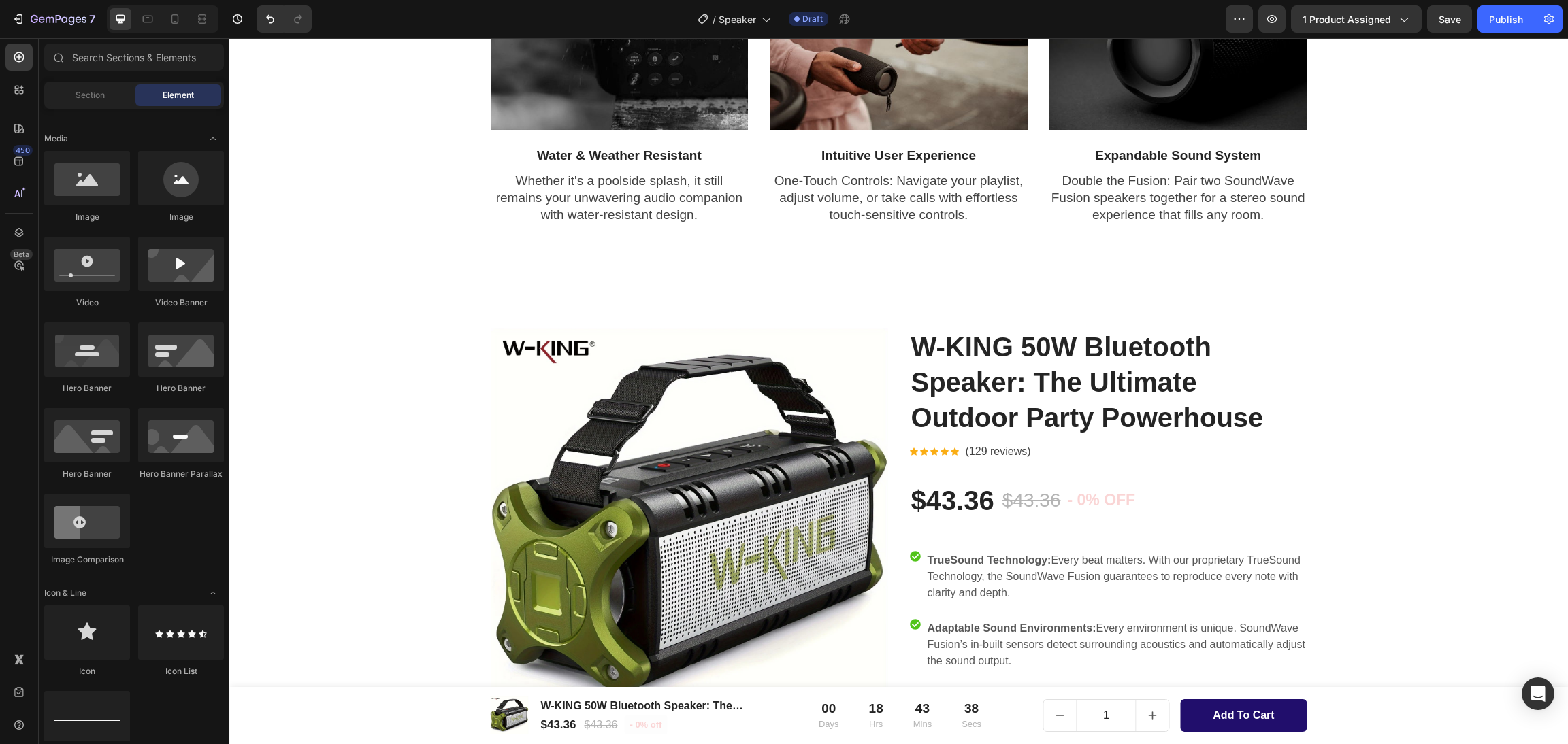
scroll to position [0, 0]
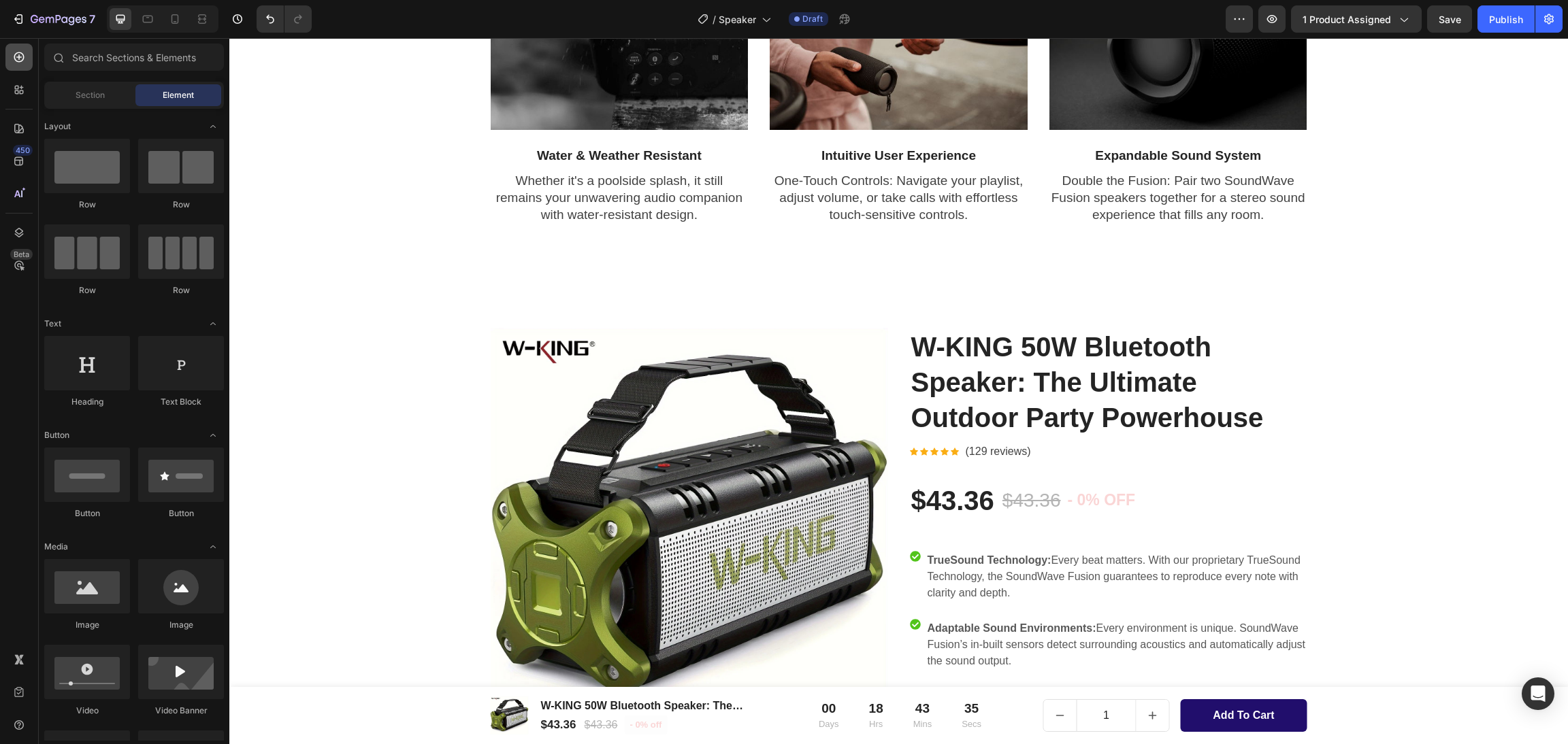
click at [22, 61] on icon at bounding box center [19, 57] width 14 height 14
click at [59, 94] on div "Section" at bounding box center [89, 95] width 85 height 22
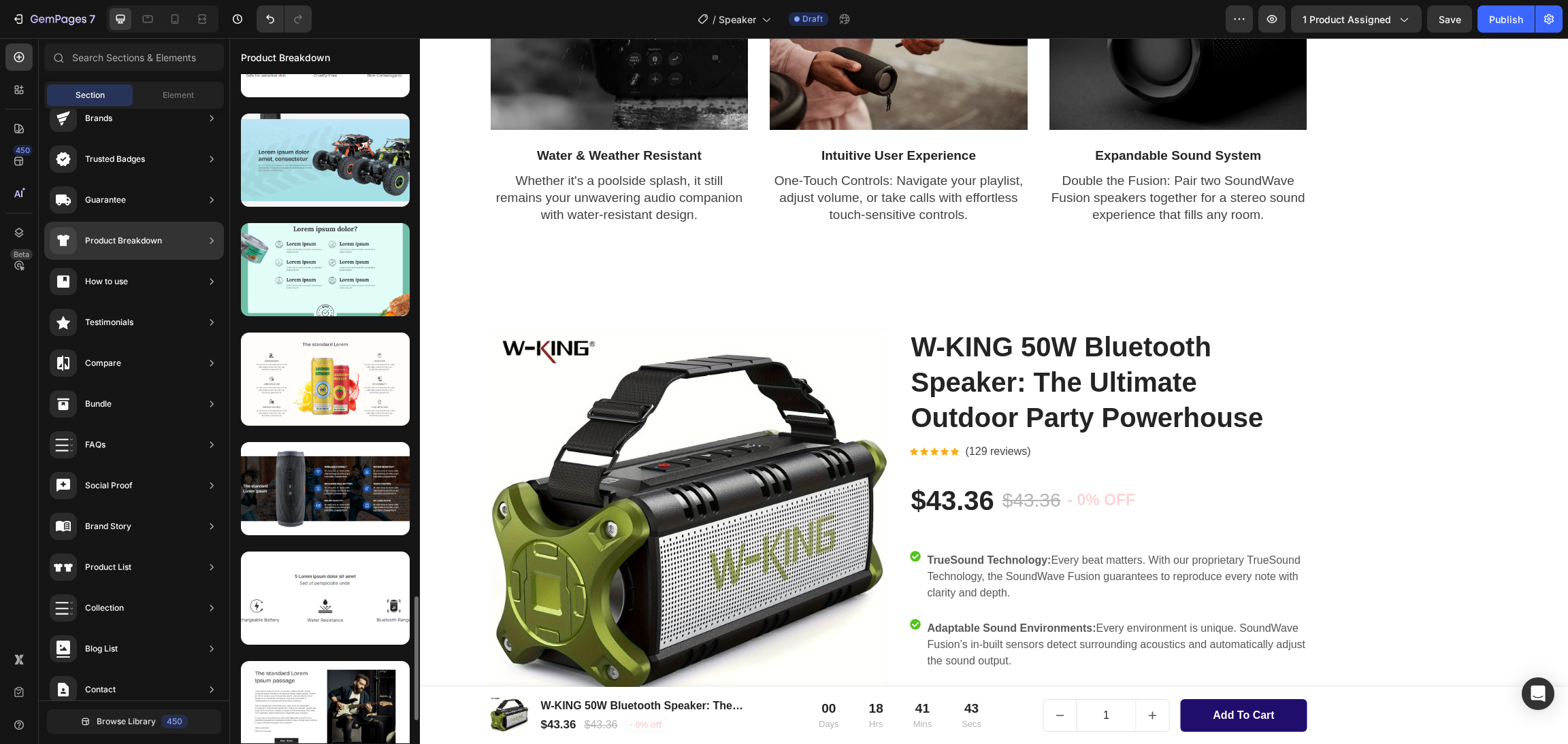
scroll to position [2936, 0]
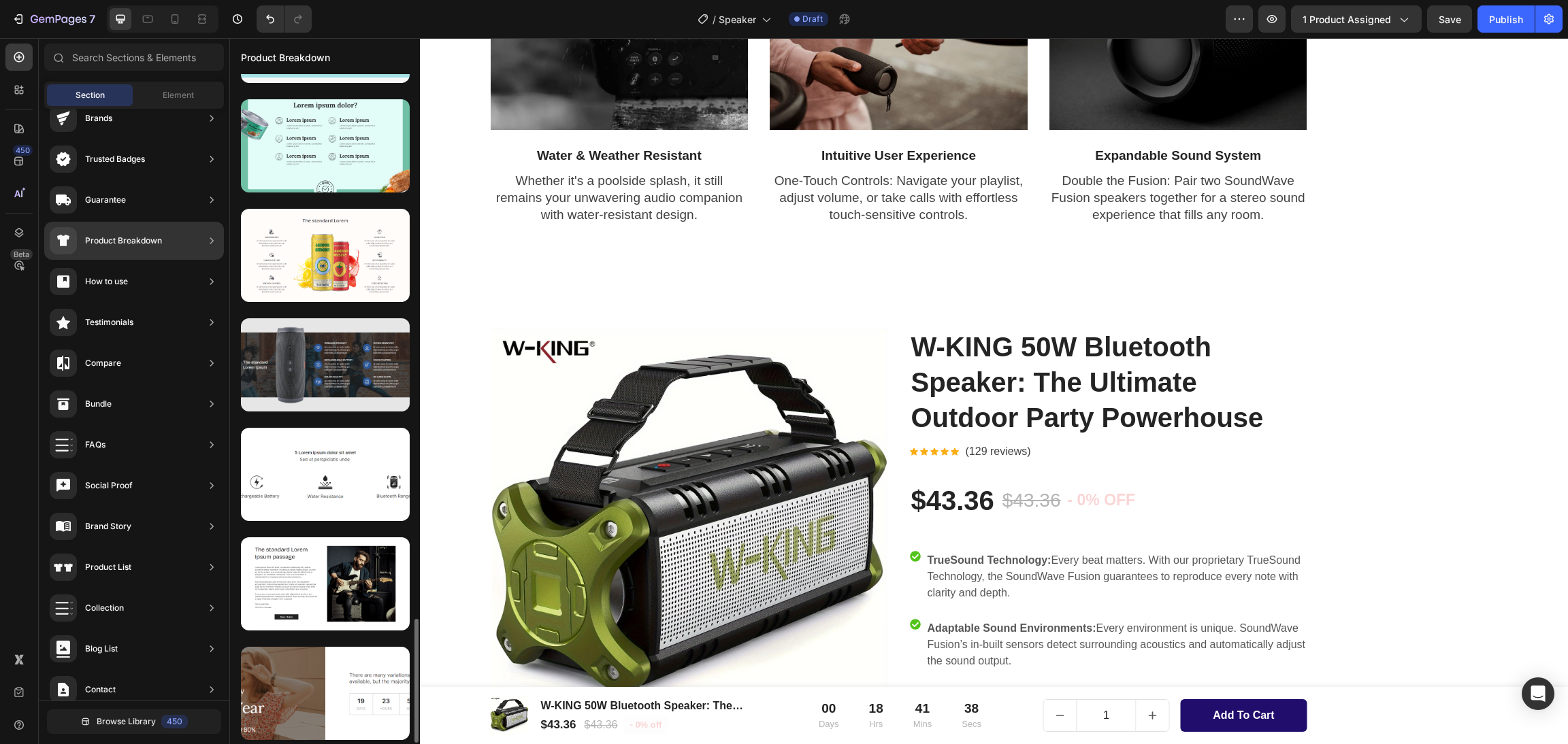
click at [313, 364] on div at bounding box center [326, 365] width 169 height 93
click at [364, 374] on div at bounding box center [326, 365] width 169 height 93
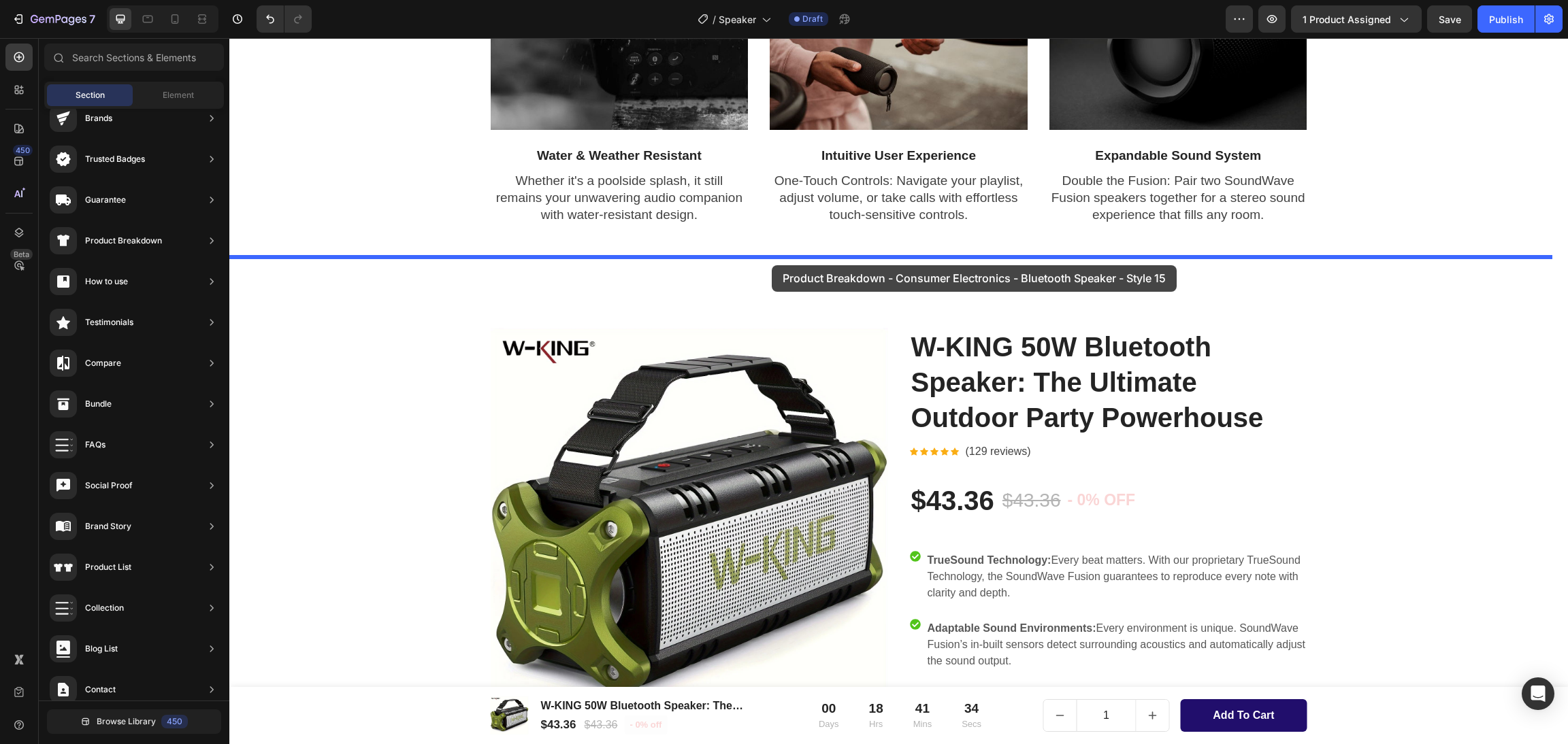
drag, startPoint x: 582, startPoint y: 390, endPoint x: 772, endPoint y: 266, distance: 226.9
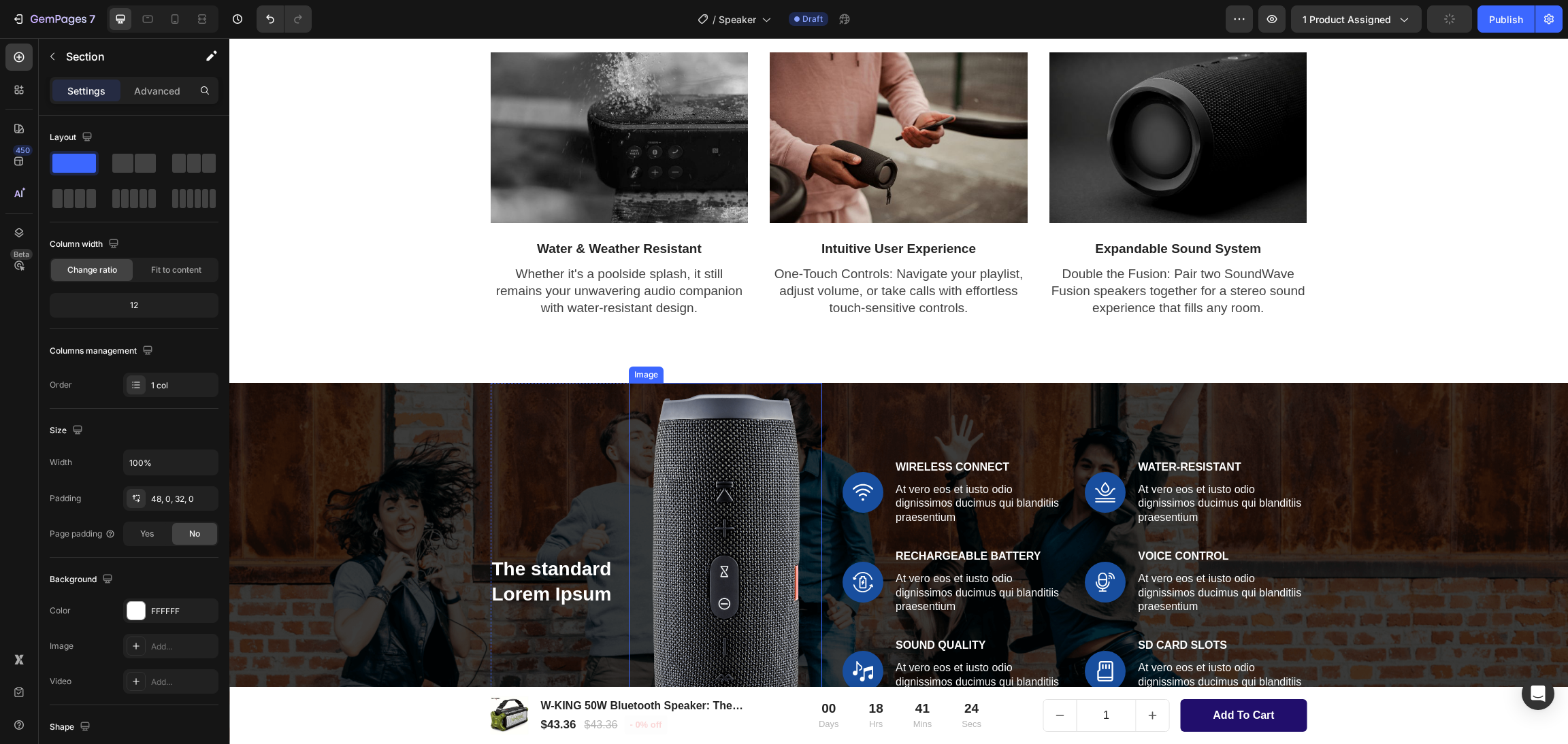
scroll to position [1598, 0]
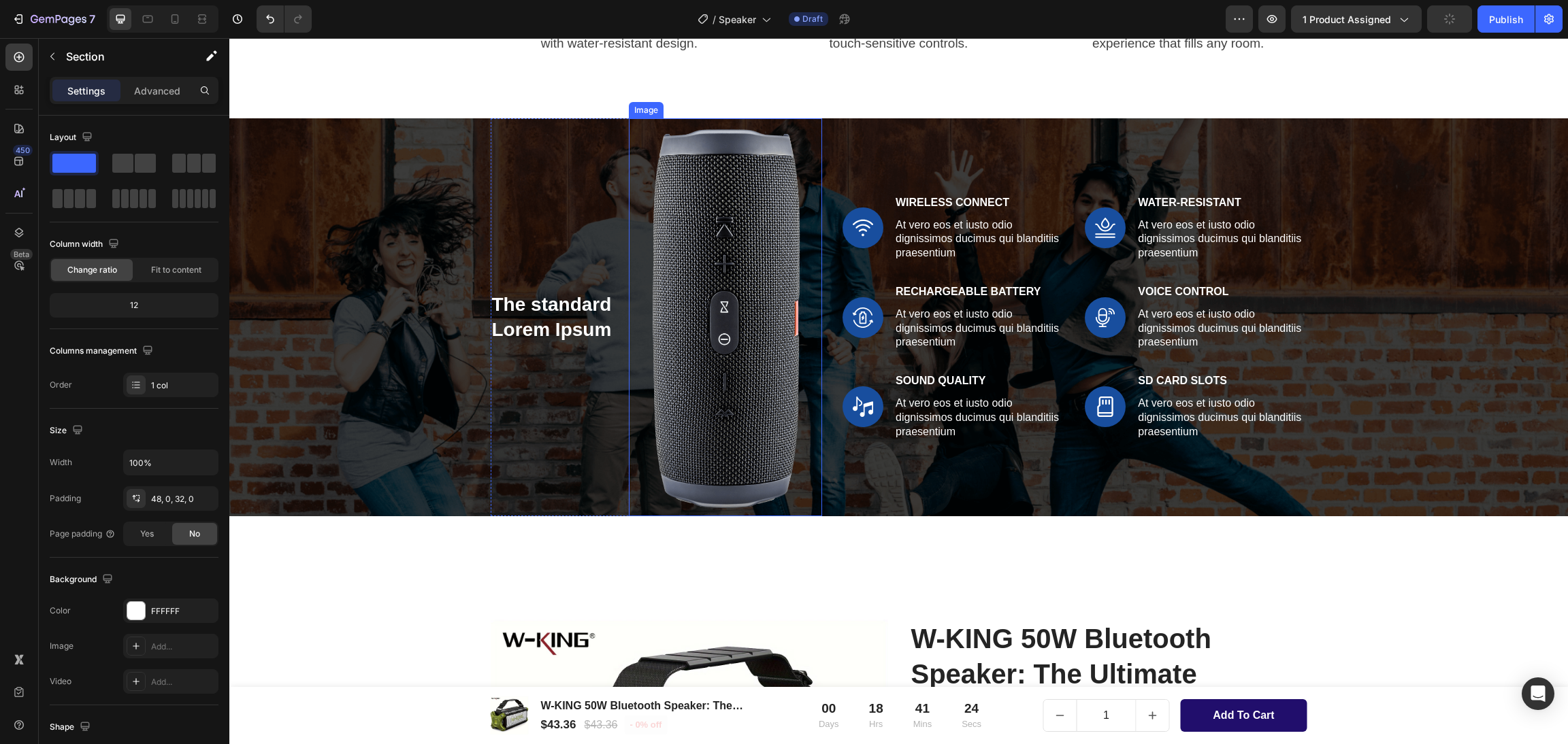
click at [704, 325] on img at bounding box center [725, 318] width 193 height 398
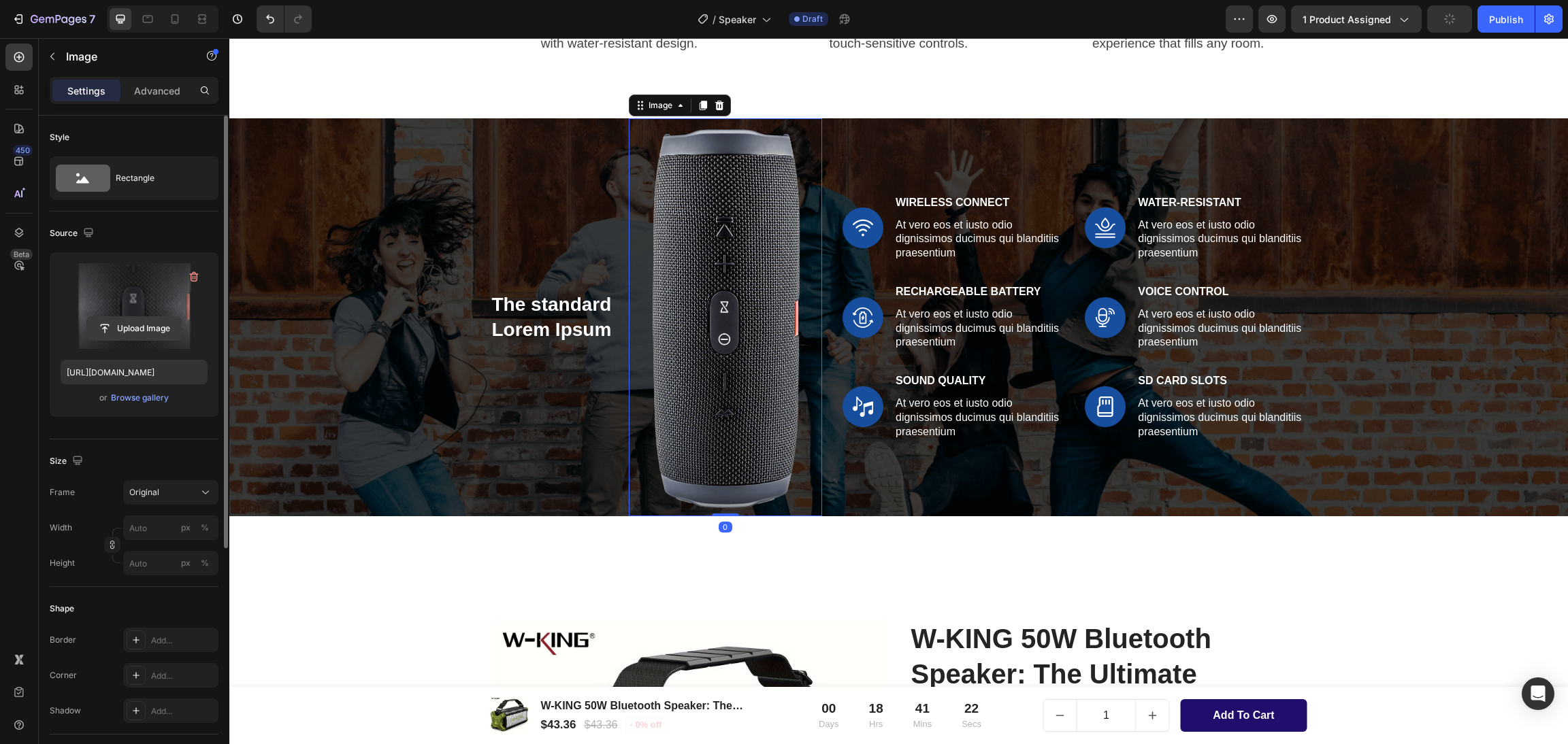
click at [136, 328] on input "file" at bounding box center [134, 328] width 94 height 24
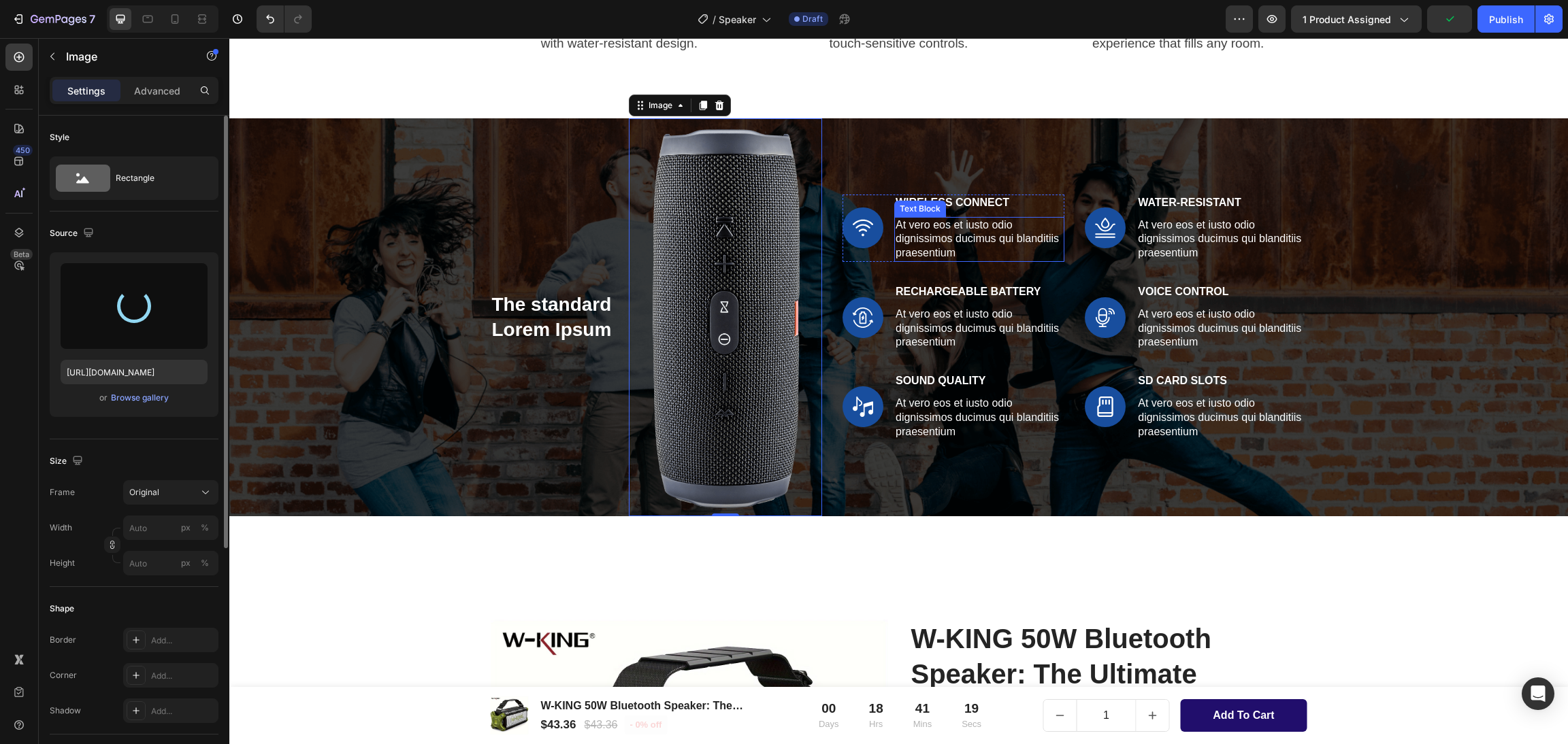
type input "[URL][DOMAIN_NAME]"
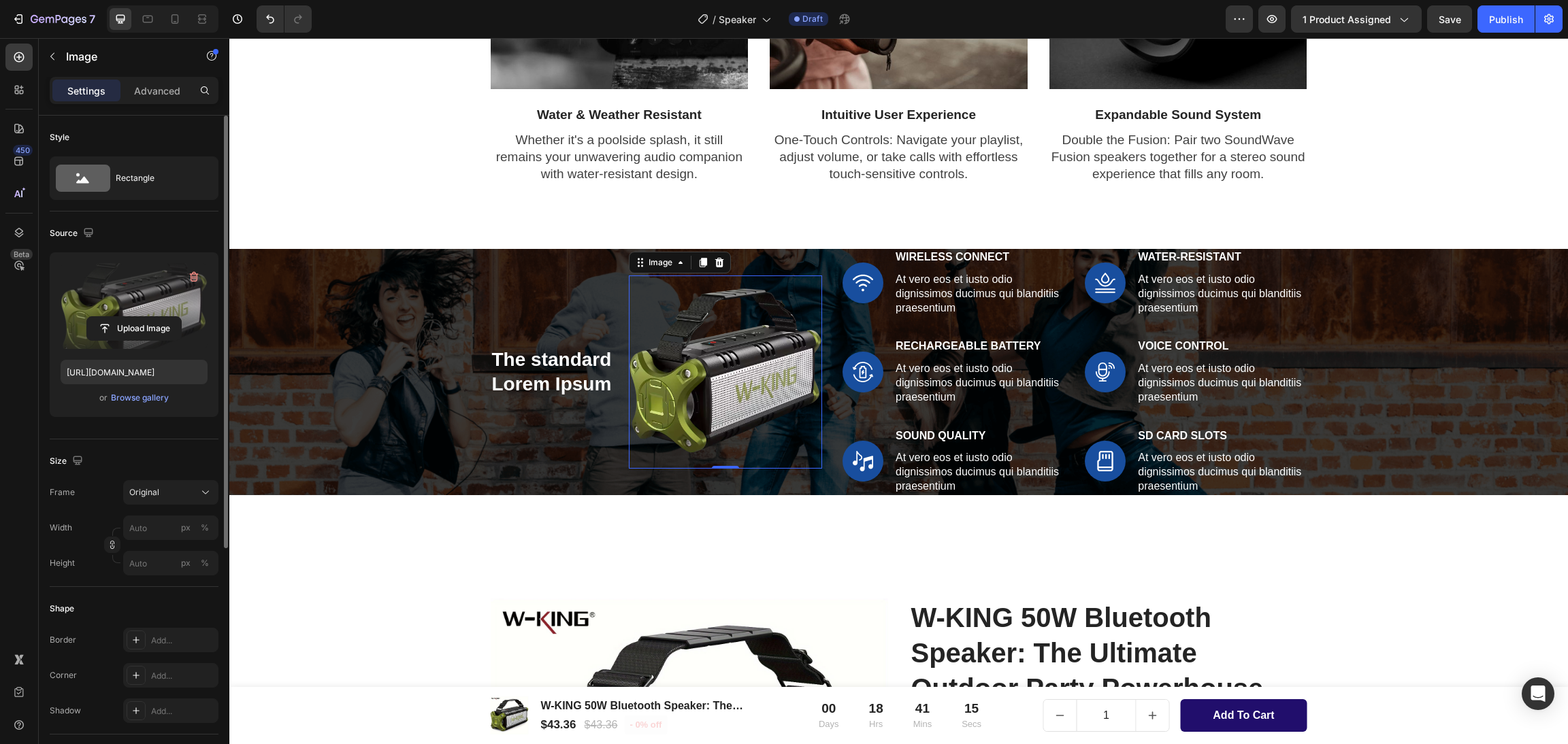
scroll to position [1393, 0]
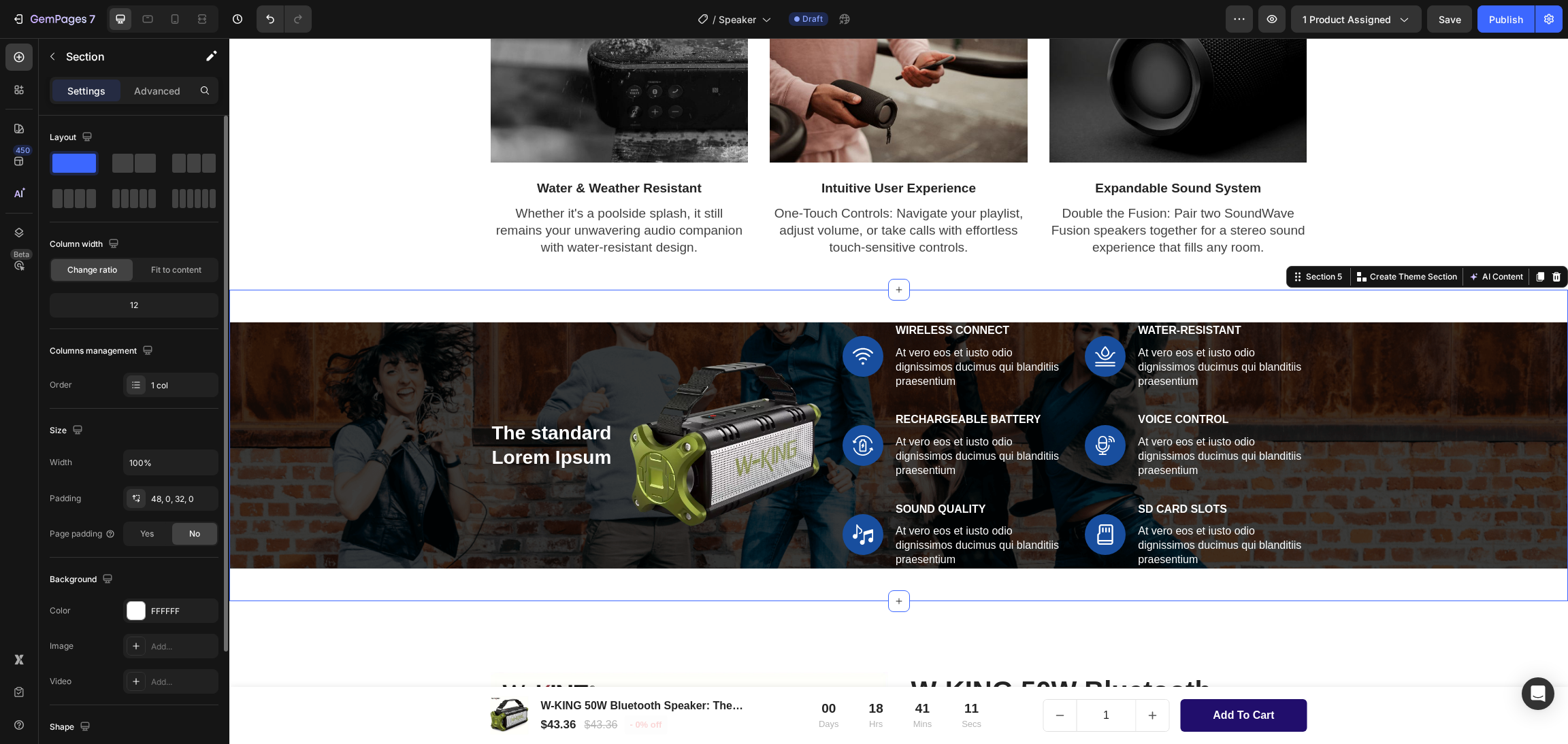
click at [382, 321] on div "The standard Lorem Ipsum Heading Image Row Image Wireless Connect Text Block At…" at bounding box center [898, 446] width 1339 height 312
click at [366, 345] on div "The standard Lorem Ipsum Heading Image Row Image Wireless Connect Text Block At…" at bounding box center [898, 445] width 1318 height 246
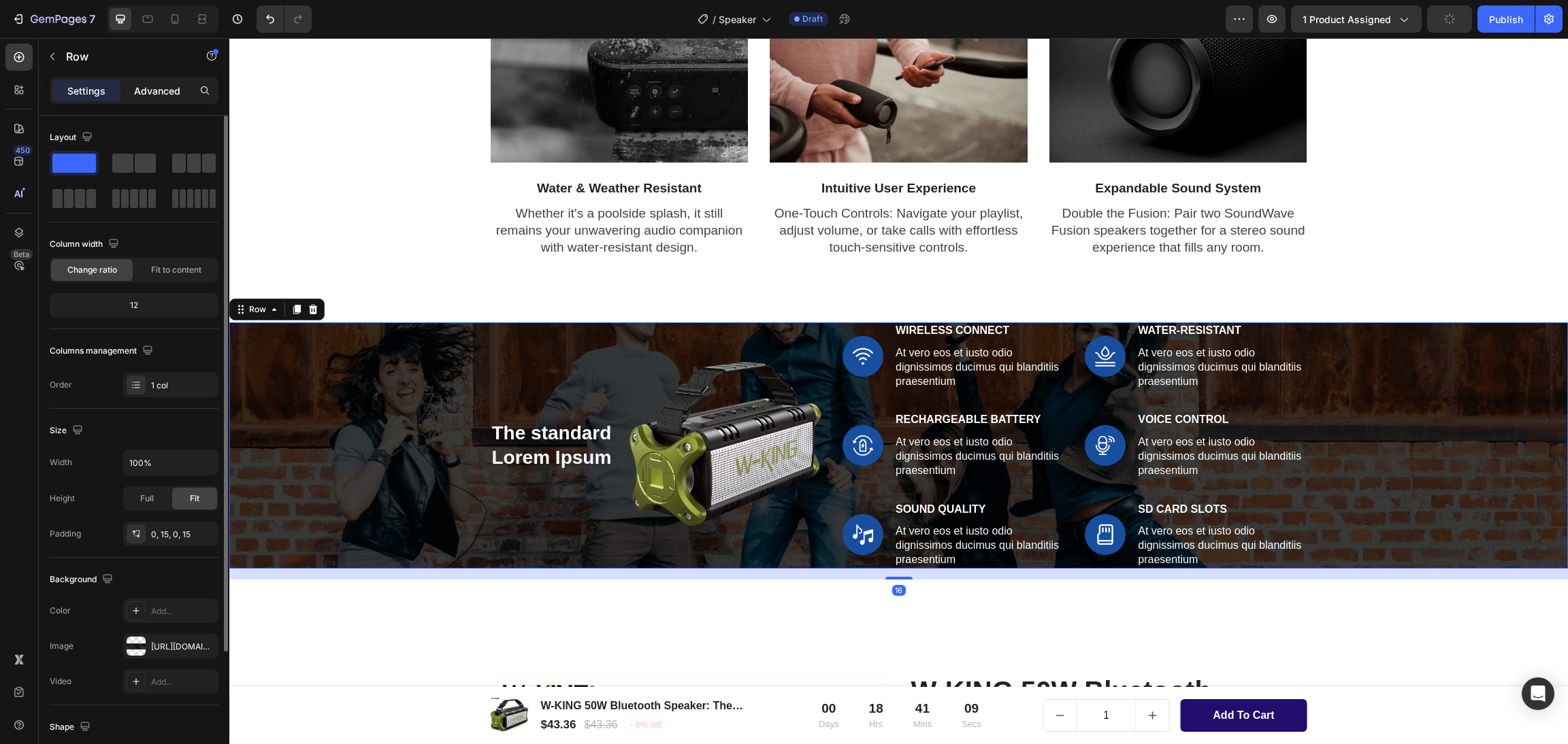
click at [168, 94] on p "Advanced" at bounding box center [157, 90] width 46 height 15
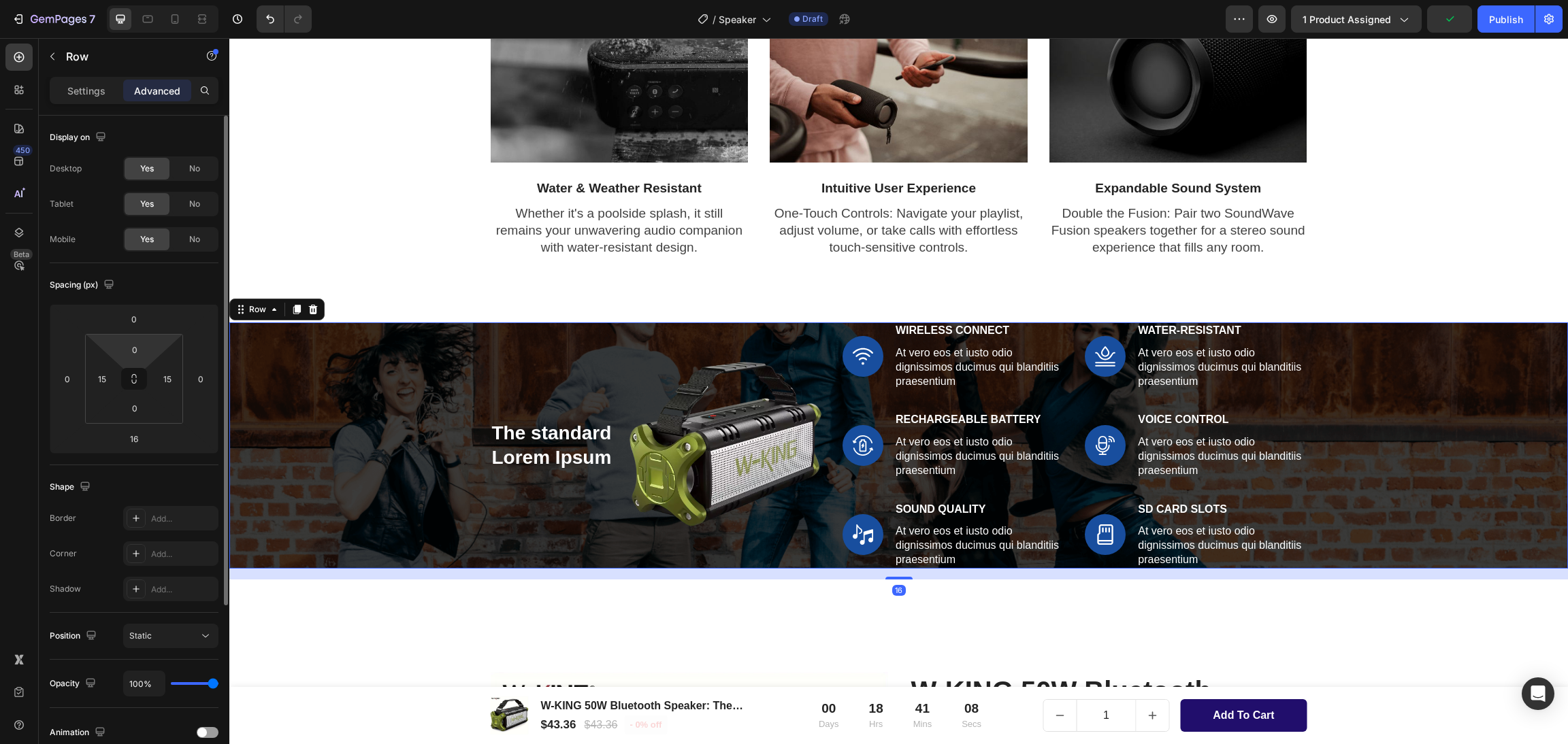
click at [134, 0] on html "7 Version history / Speaker Draft Preview 1 product assigned Publish 450 Beta S…" at bounding box center [784, 0] width 1568 height 0
click at [134, 357] on input "0" at bounding box center [135, 349] width 27 height 21
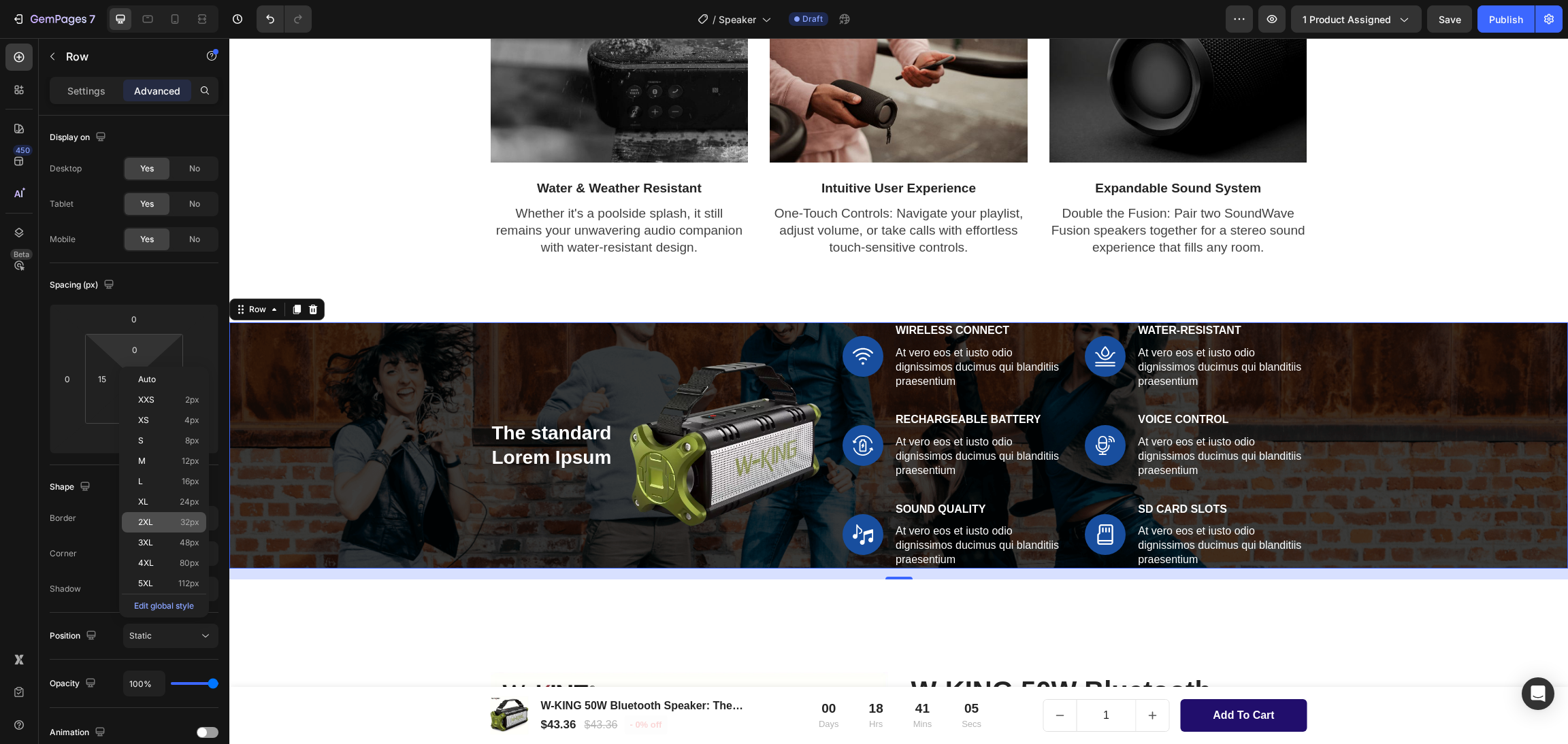
click at [175, 523] on p "2XL 32px" at bounding box center [169, 522] width 61 height 10
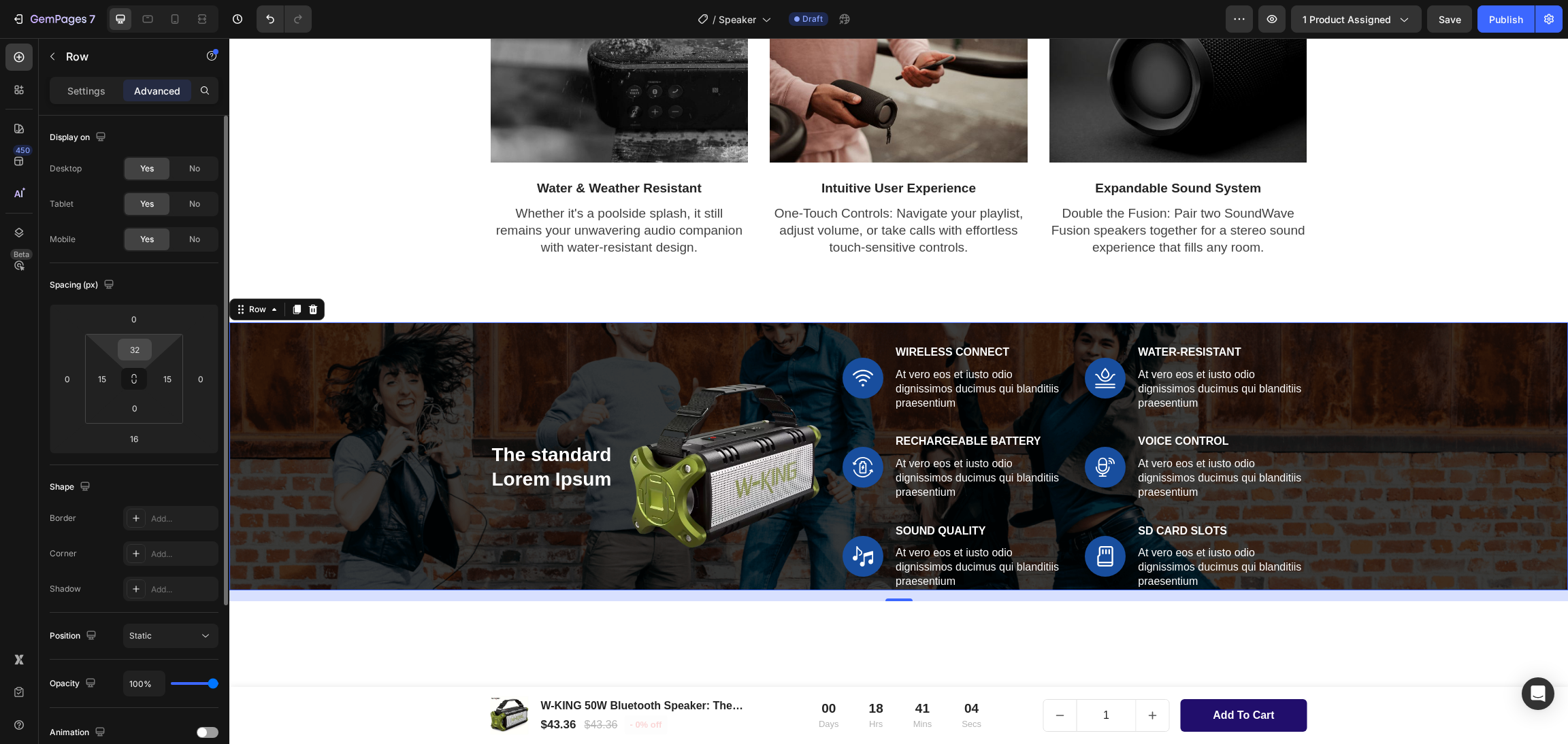
click at [130, 345] on input "32" at bounding box center [135, 349] width 27 height 21
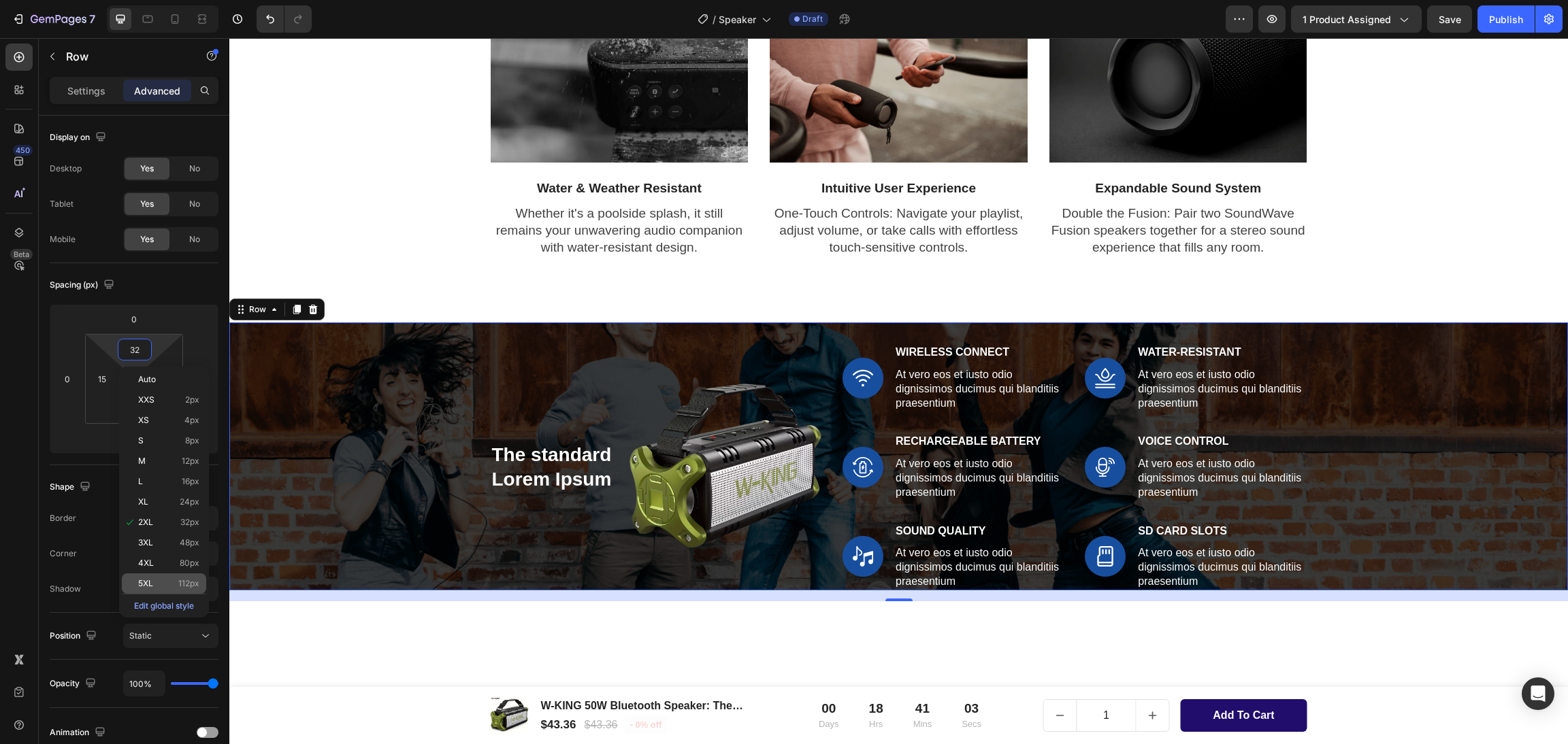
click at [164, 588] on p "5XL 112px" at bounding box center [169, 584] width 61 height 10
type input "112"
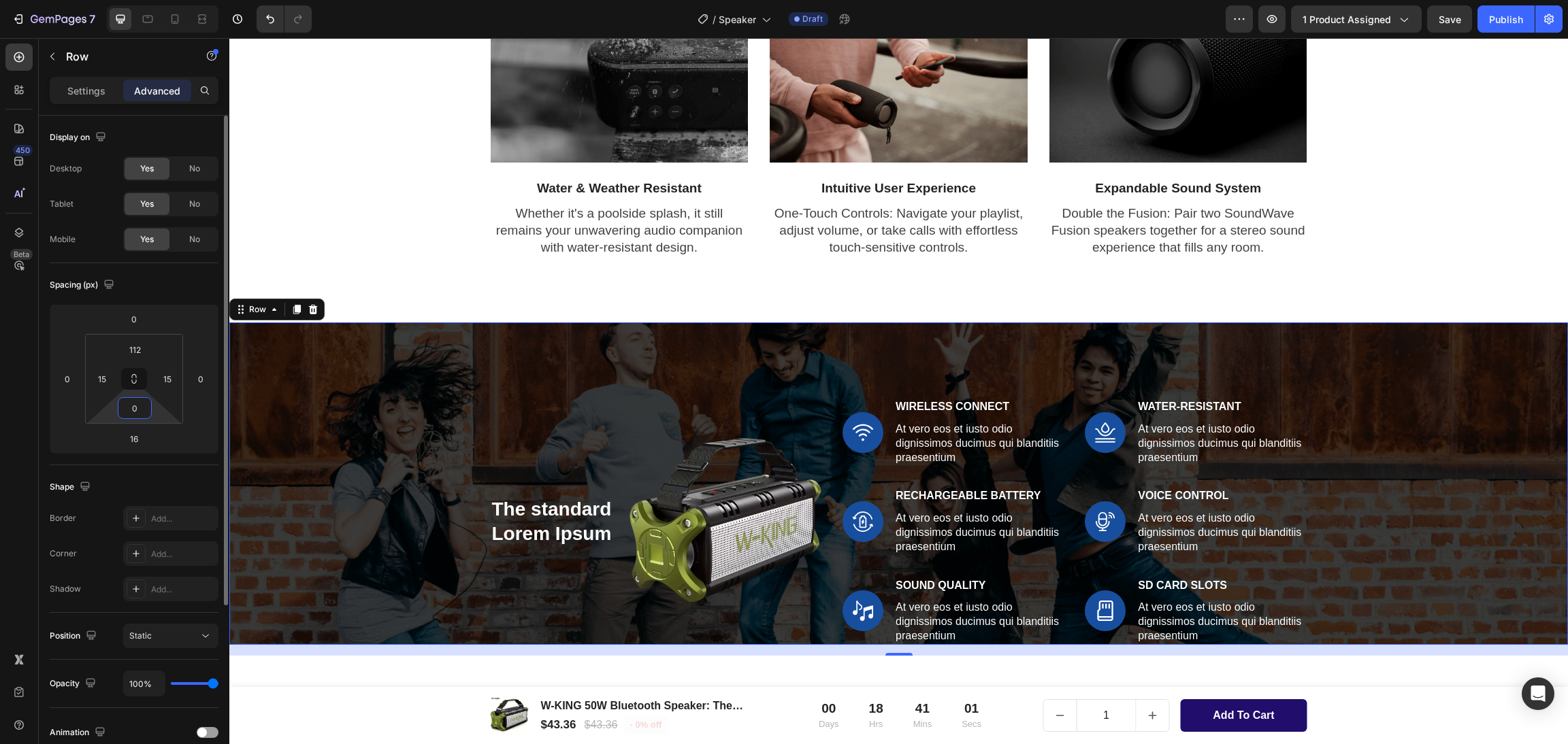
click at [131, 404] on input "0" at bounding box center [135, 408] width 27 height 21
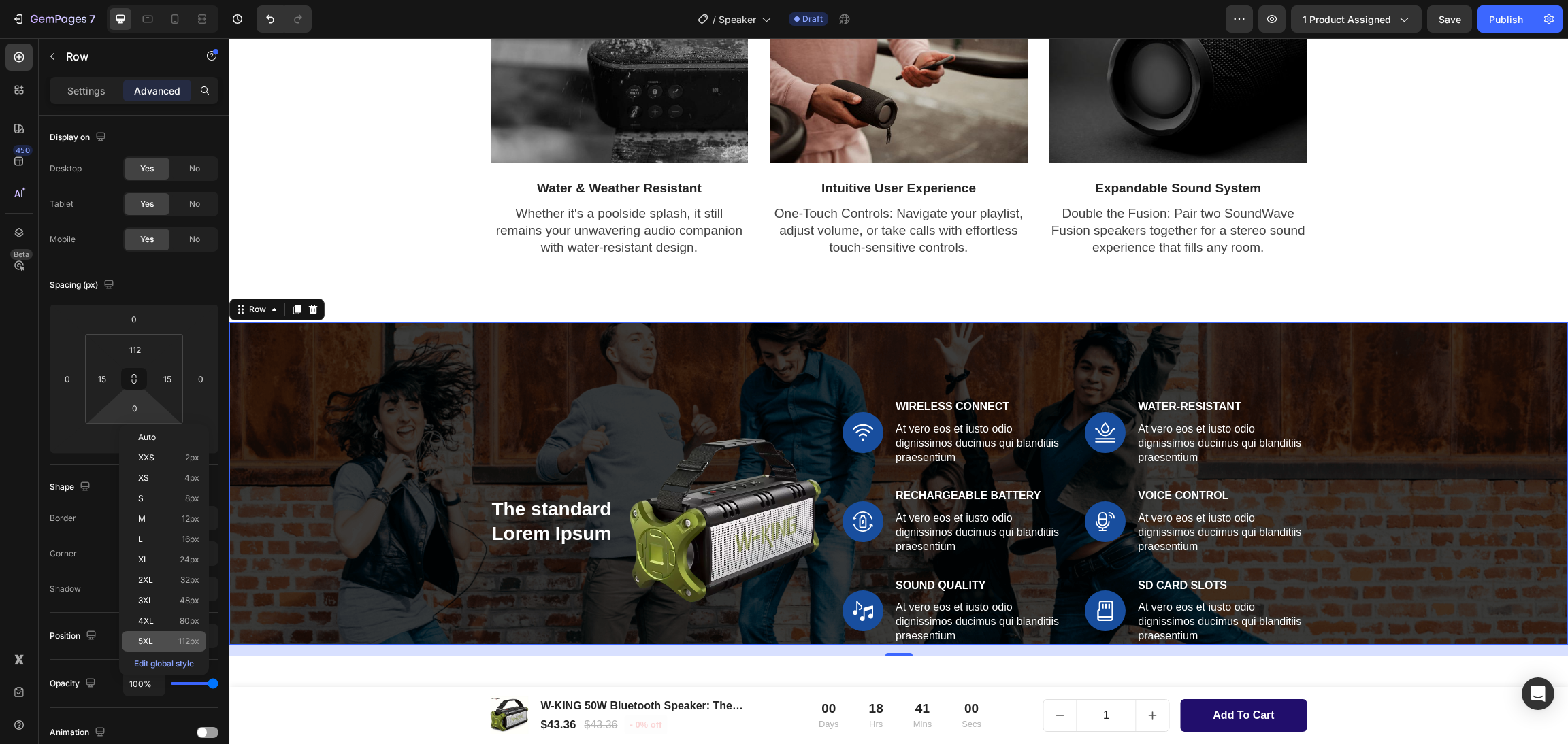
drag, startPoint x: 189, startPoint y: 632, endPoint x: 228, endPoint y: 564, distance: 78.4
click at [189, 632] on div "5XL 112px" at bounding box center [164, 641] width 84 height 21
type input "112"
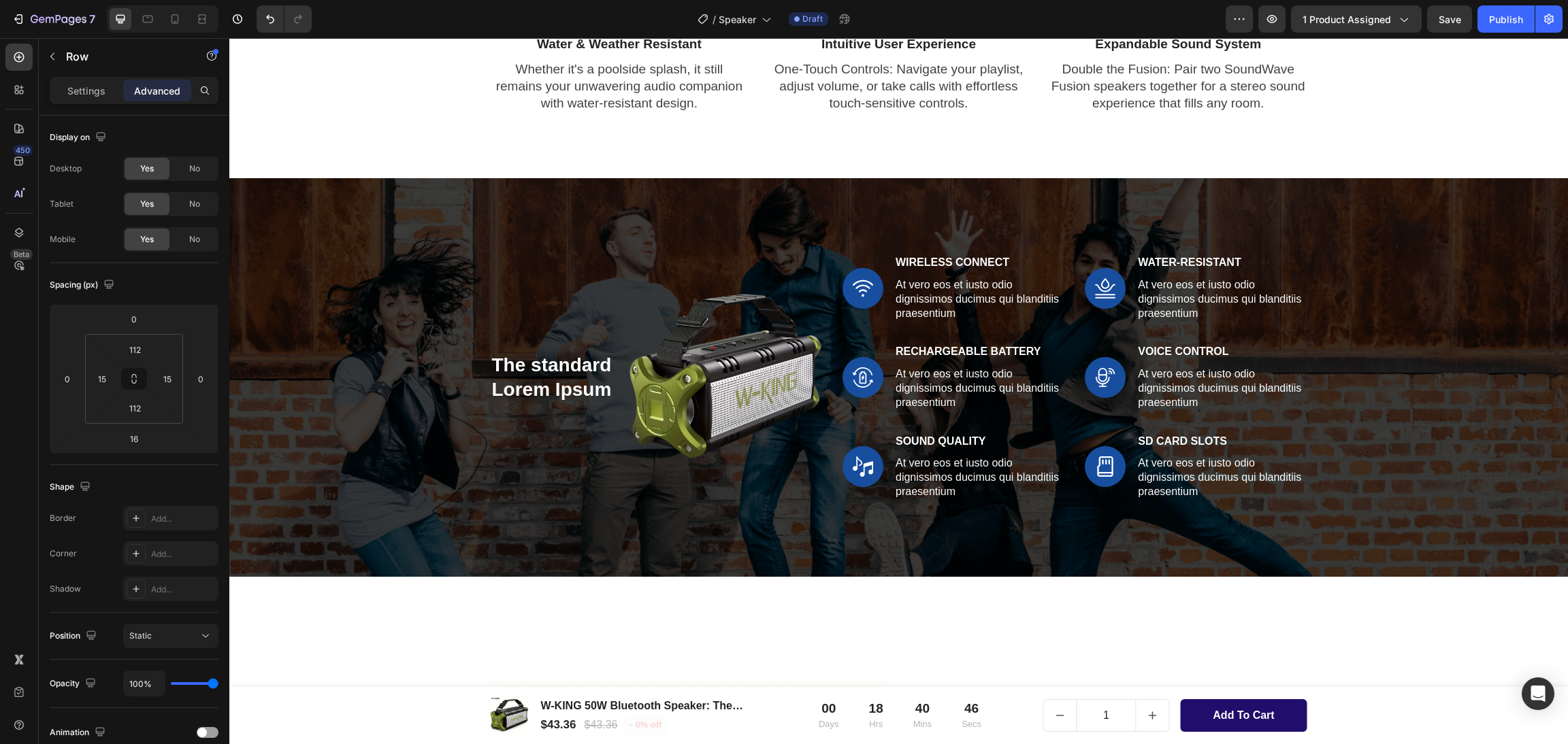
scroll to position [1598, 0]
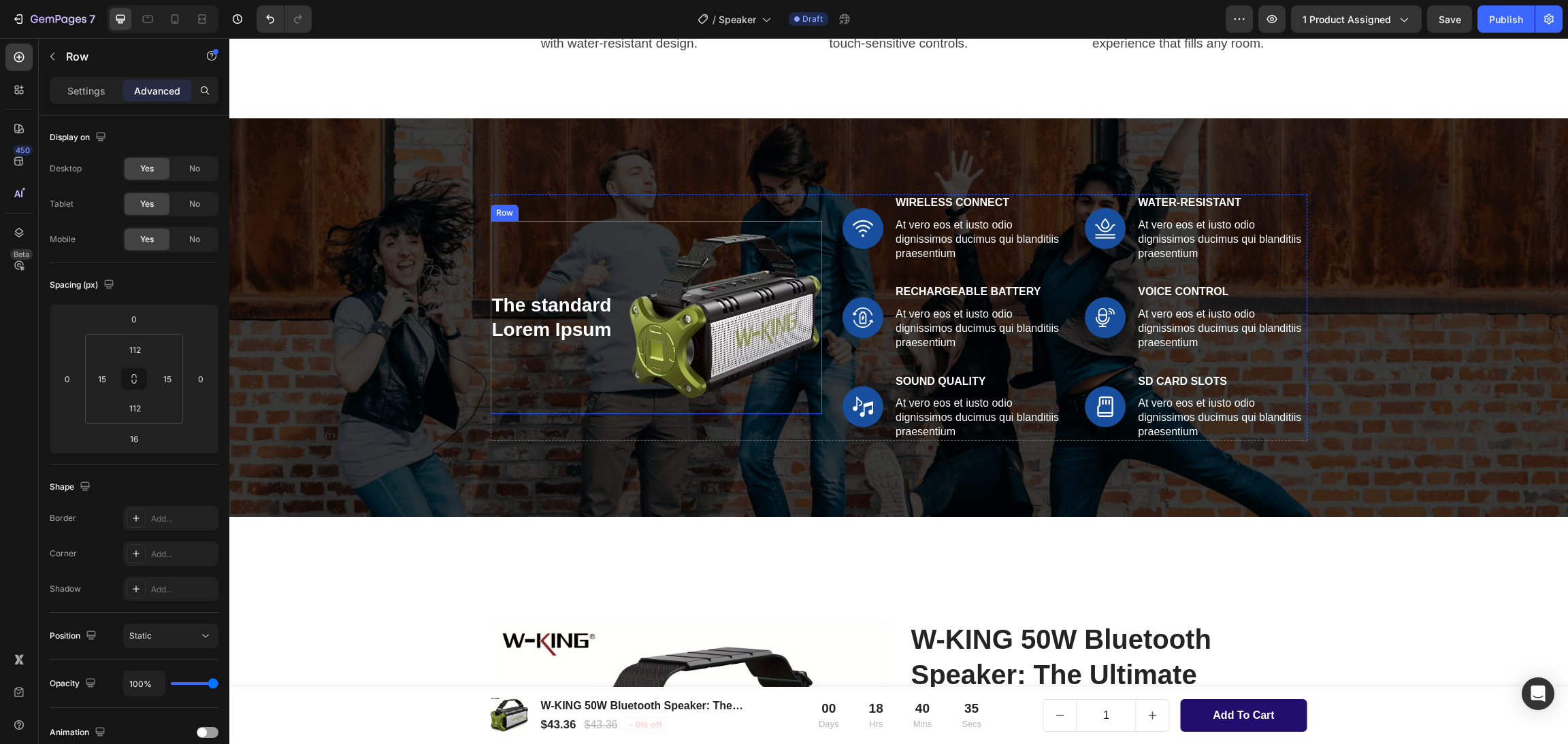
click at [490, 306] on h2 "The standard Lorem Ipsum" at bounding box center [559, 318] width 138 height 52
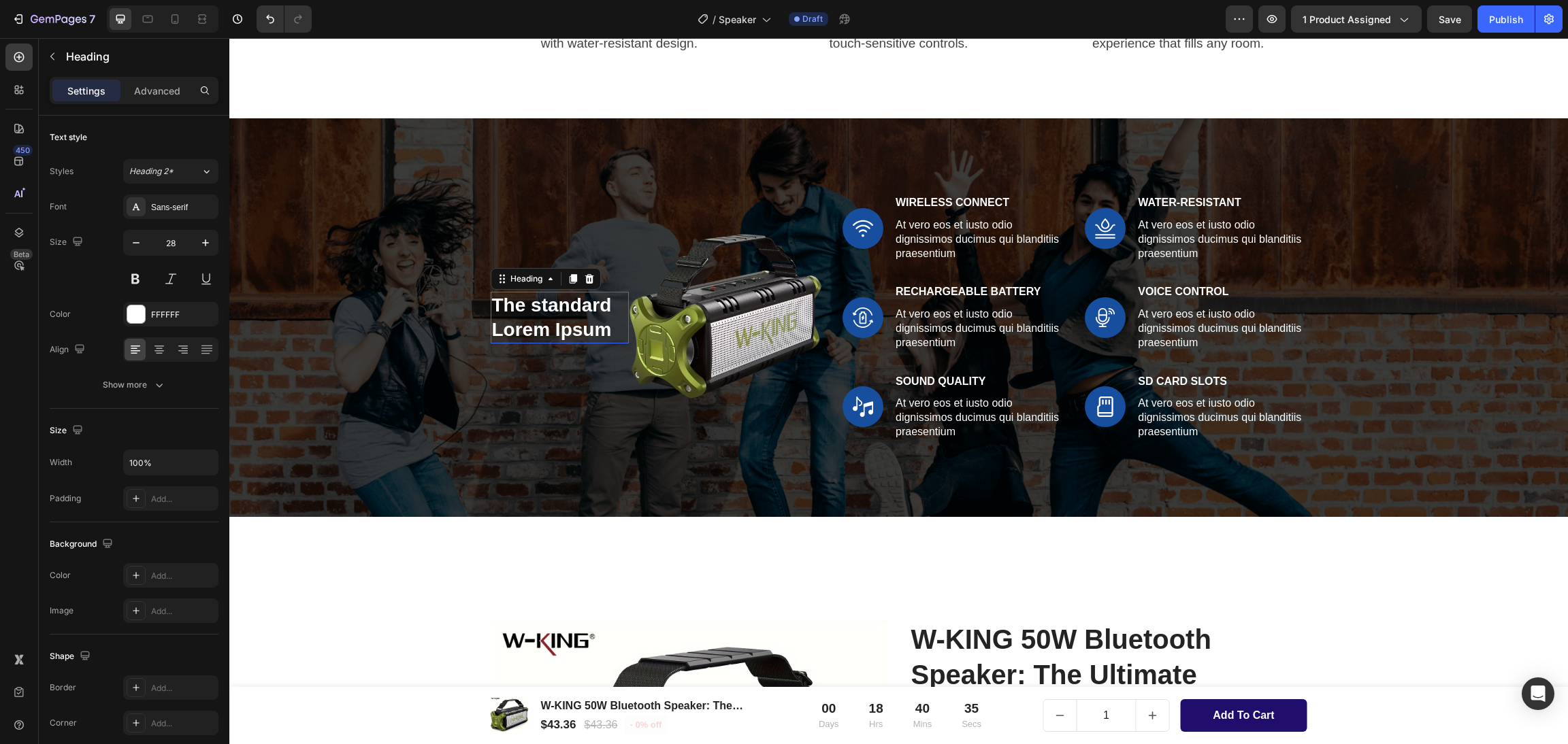
click at [490, 306] on h2 "The standard Lorem Ipsum" at bounding box center [559, 318] width 138 height 52
click at [517, 300] on p "The standard Lorem Ipsum" at bounding box center [560, 318] width 135 height 50
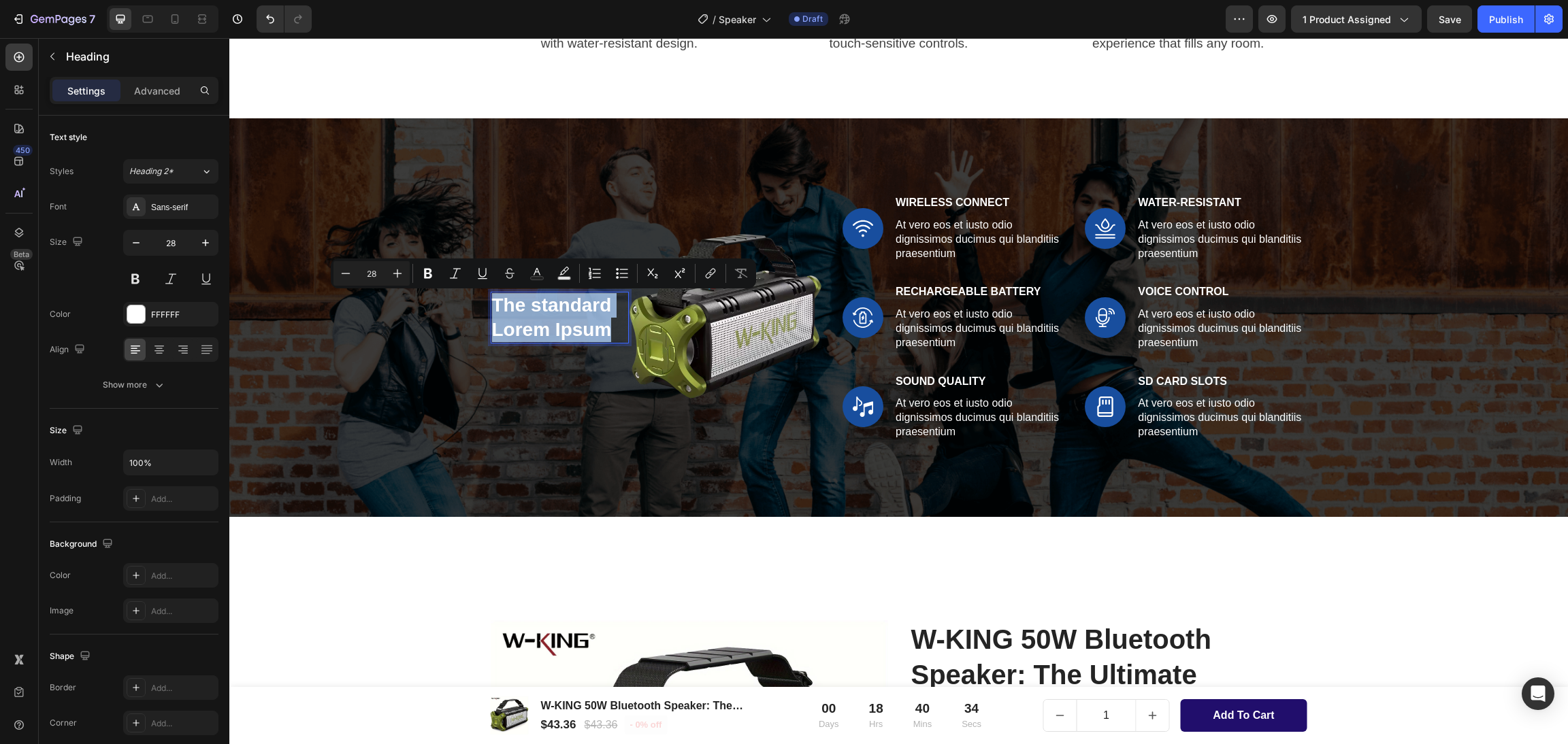
scroll to position [1548, 0]
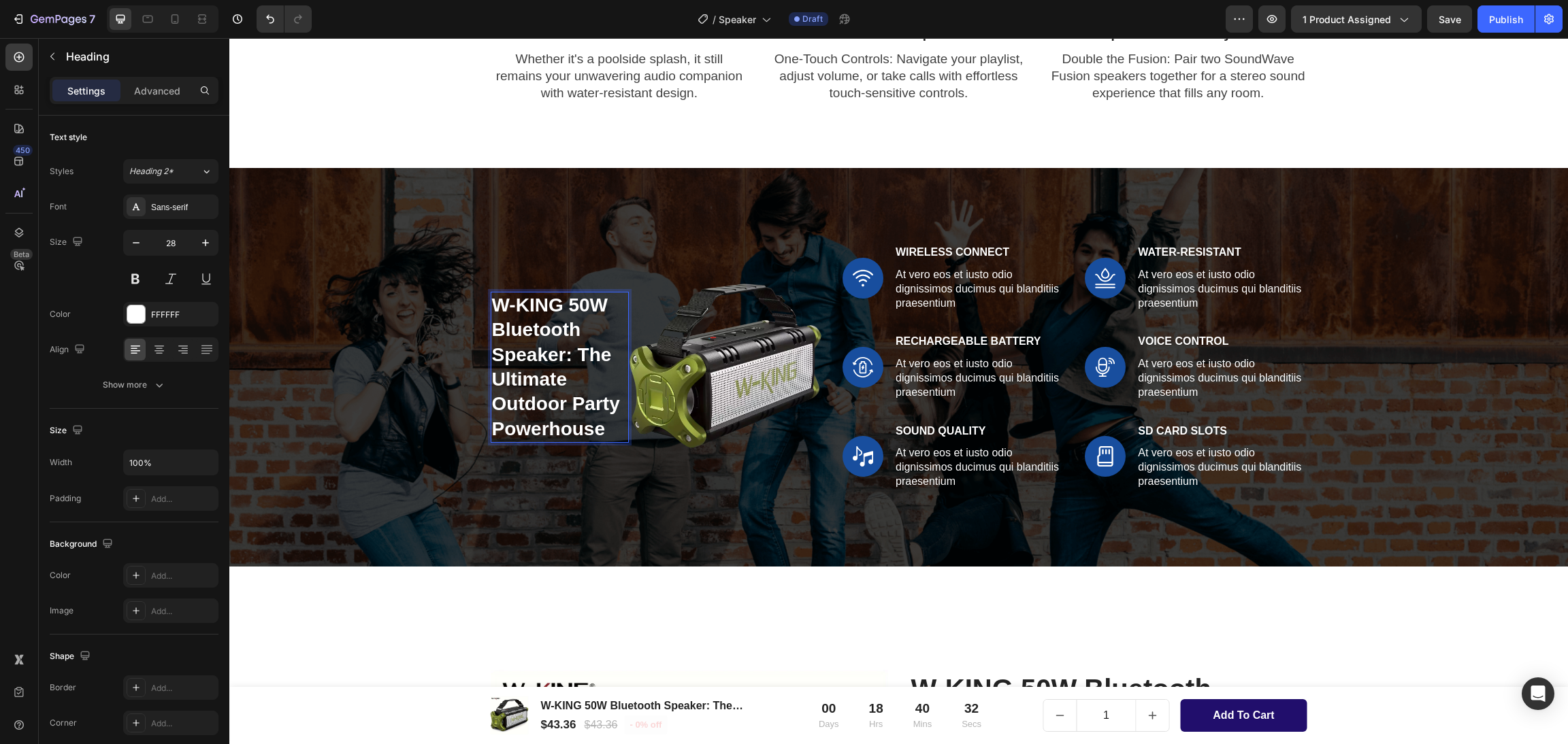
click at [562, 355] on p "W-KING 50W Bluetooth Speaker: The Ultimate Outdoor Party Powerhouse" at bounding box center [560, 367] width 135 height 148
click at [573, 357] on p "W-KING 50W Bluetooth Speaker: The Ultimate Outdoor Party Powerhouse" at bounding box center [560, 367] width 135 height 148
click at [986, 258] on p "Wireless Connect" at bounding box center [979, 253] width 168 height 15
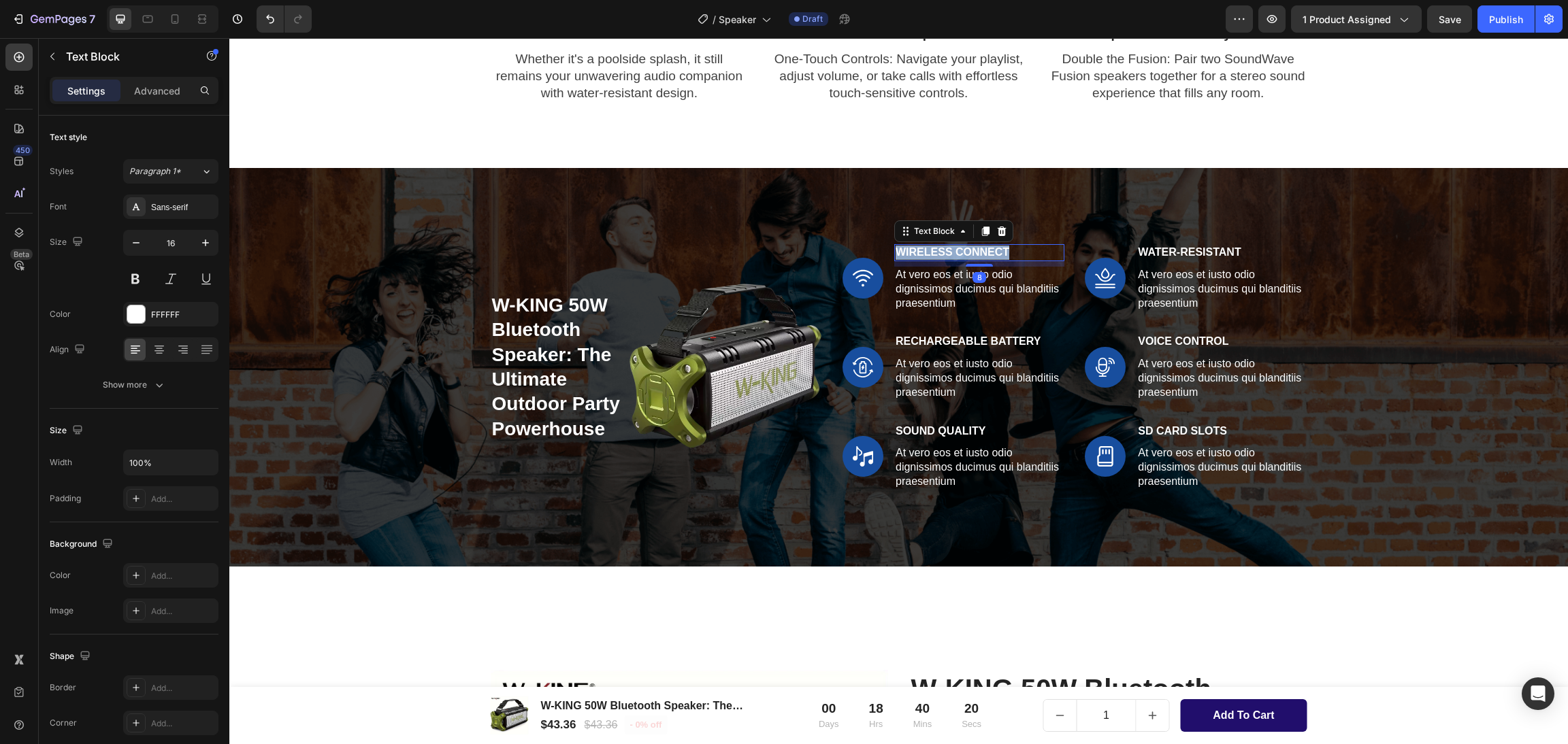
click at [986, 258] on p "Wireless Connect" at bounding box center [979, 253] width 168 height 15
click at [920, 297] on p "At vero eos et iusto odio dignissimos ducimus qui blanditiis praesentium" at bounding box center [979, 288] width 168 height 42
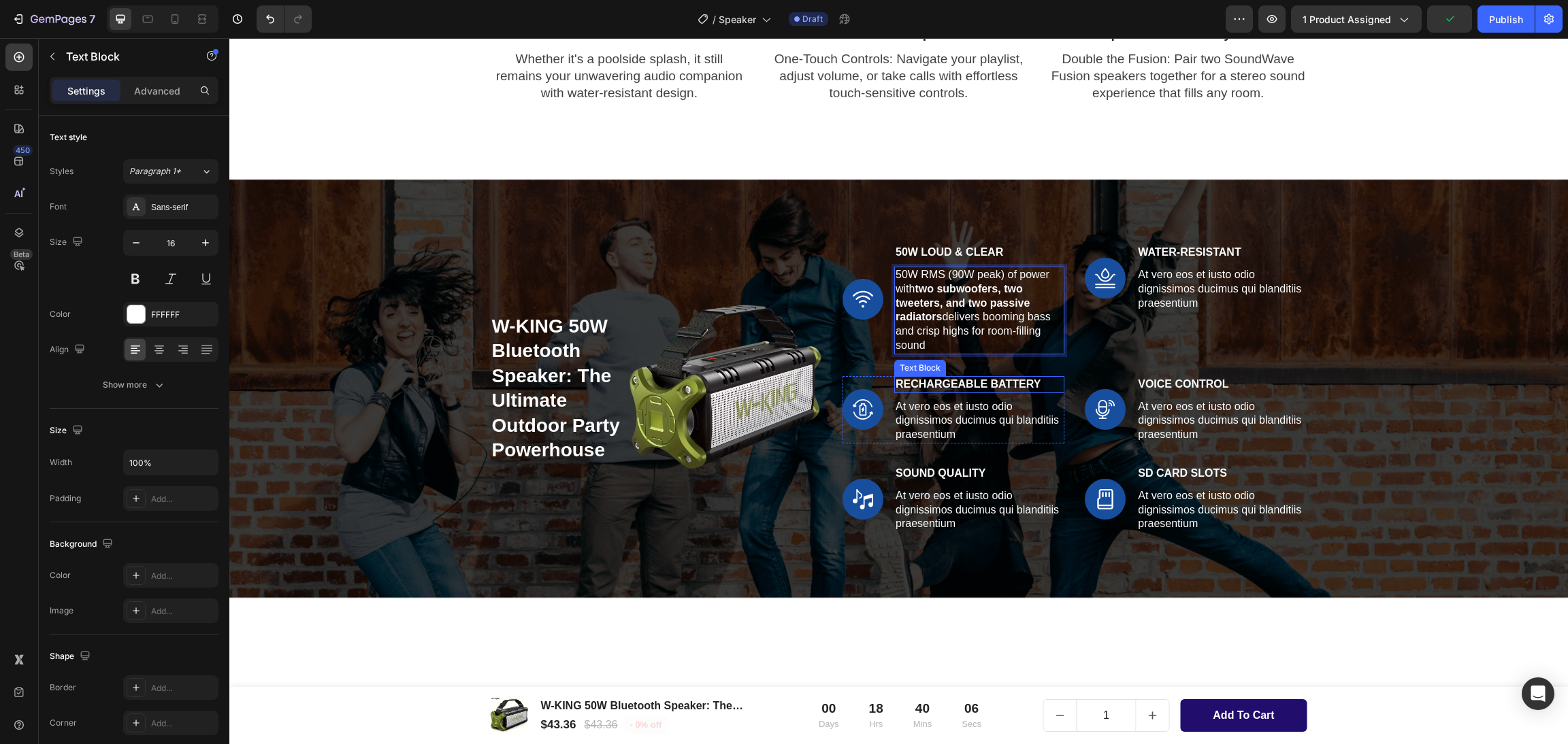
click at [934, 390] on p "Rechargeable Battery" at bounding box center [979, 384] width 168 height 15
click at [930, 379] on p "Rechargeable Battery" at bounding box center [979, 384] width 168 height 15
click at [921, 418] on p "At vero eos et iusto odio dignissimos ducimus qui blanditiis praesentium" at bounding box center [979, 421] width 168 height 42
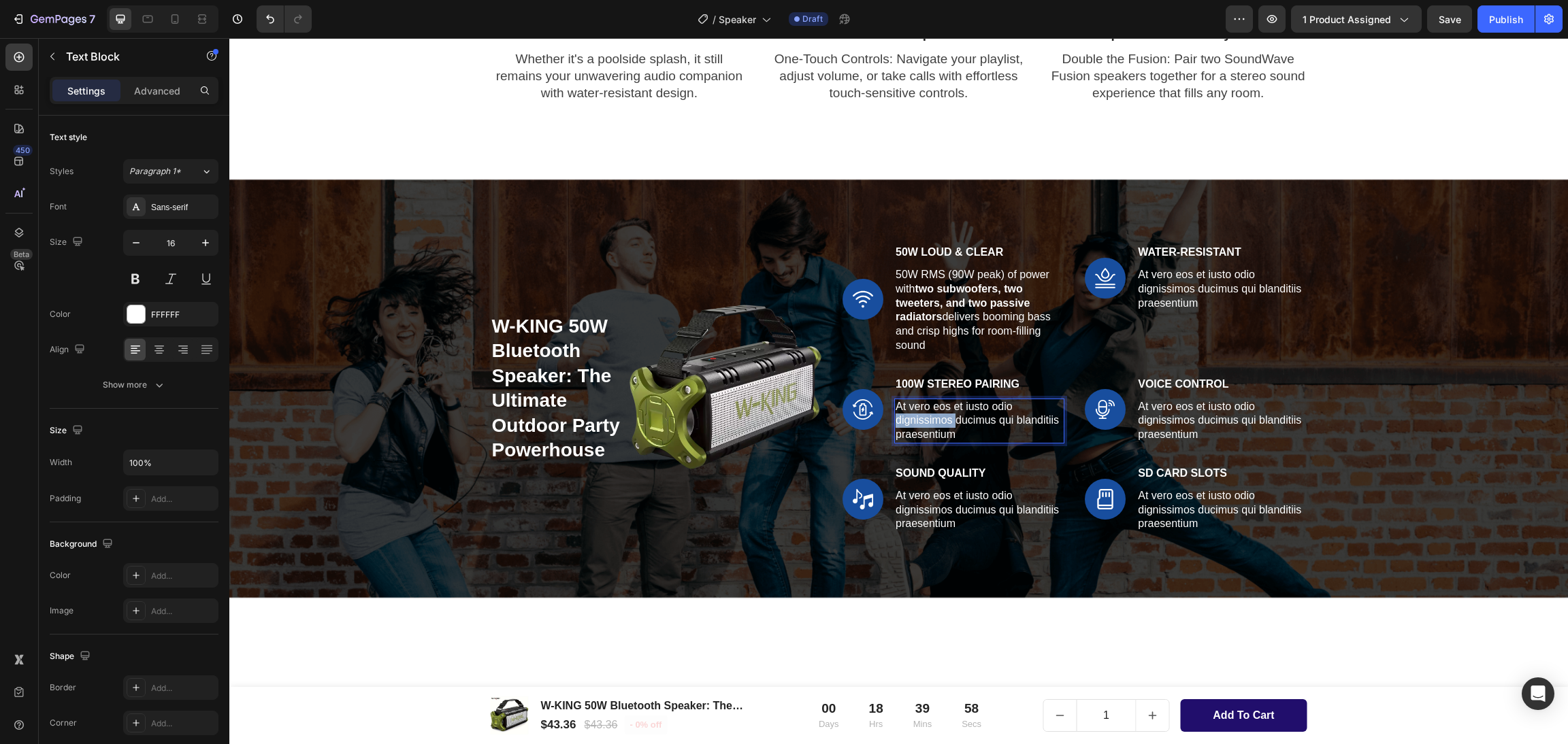
click at [921, 418] on p "At vero eos et iusto odio dignissimos ducimus qui blanditiis praesentium" at bounding box center [979, 421] width 168 height 42
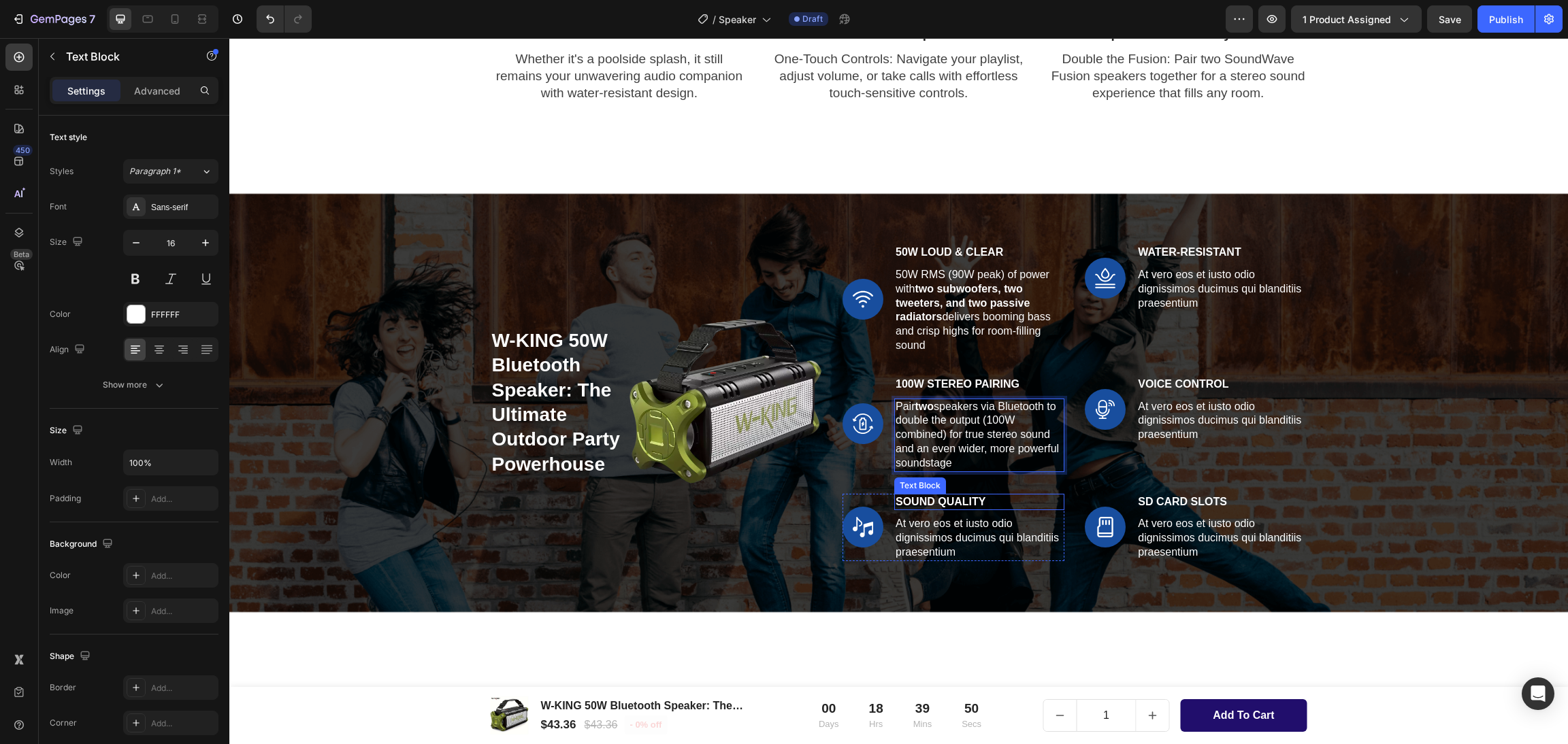
click at [932, 504] on p "Sound Quality" at bounding box center [979, 502] width 168 height 15
click at [934, 537] on p "At vero eos et iusto odio dignissimos ducimus qui blanditiis praesentium" at bounding box center [979, 537] width 168 height 42
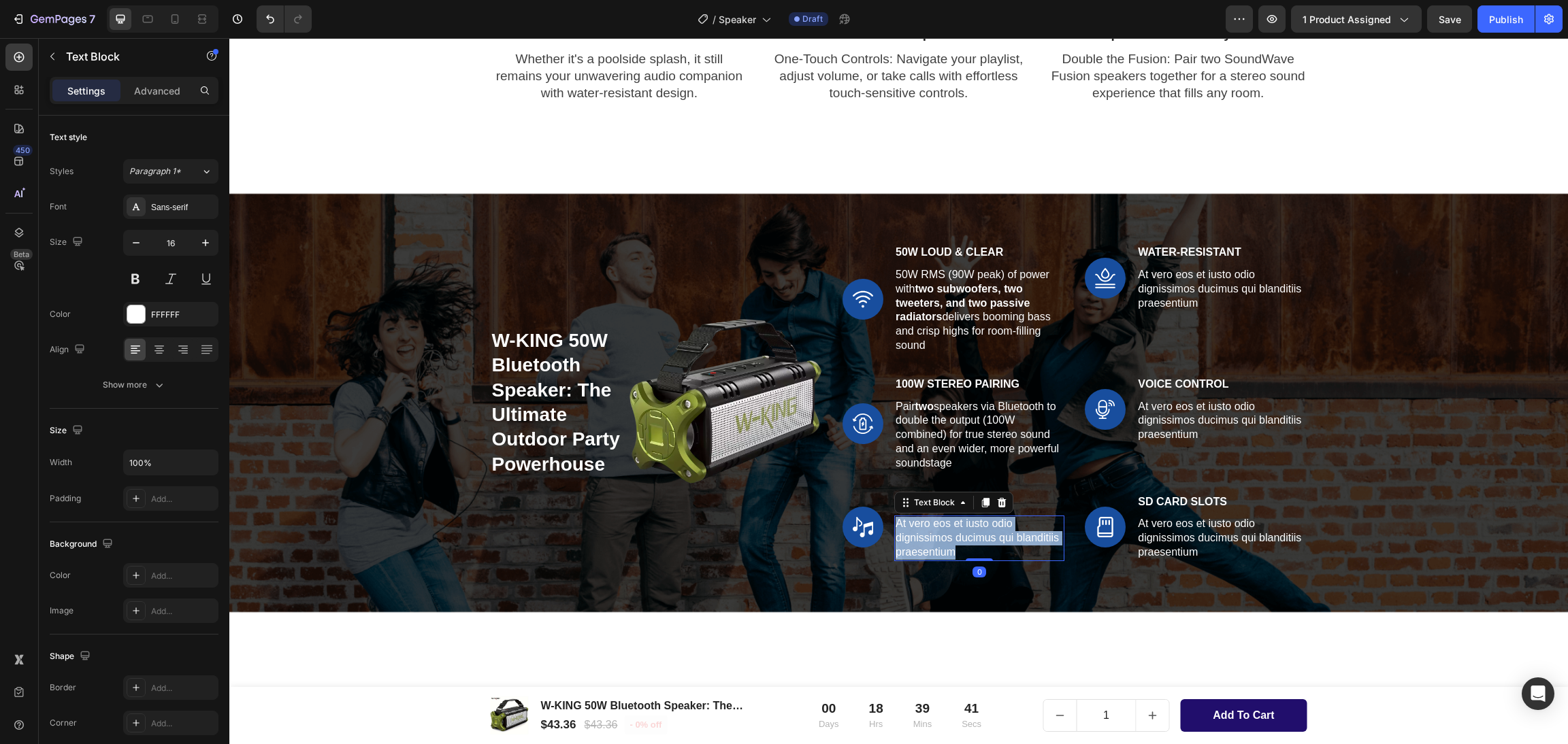
click at [934, 537] on p "At vero eos et iusto odio dignissimos ducimus qui blanditiis praesentium" at bounding box center [979, 537] width 168 height 42
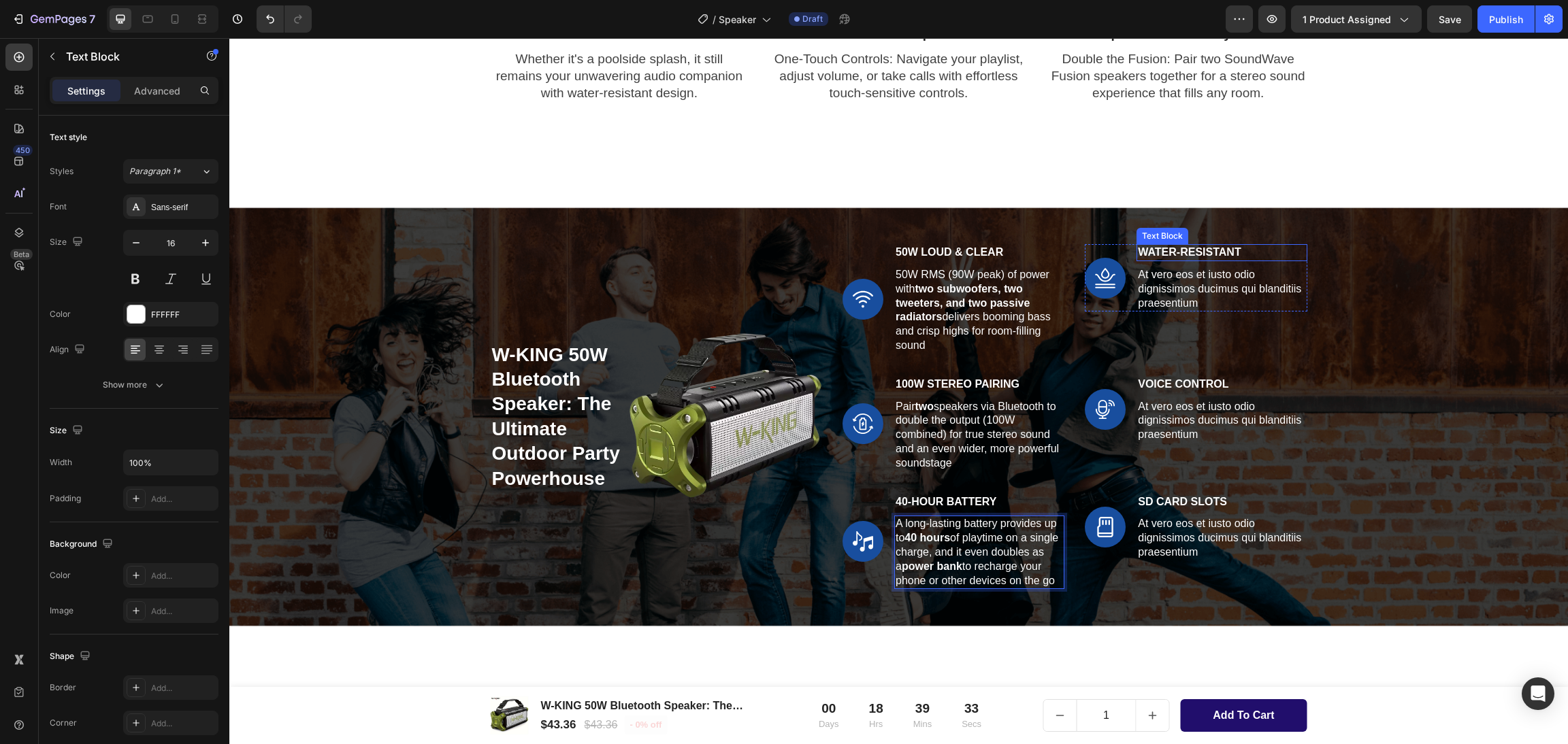
click at [1228, 262] on div "Water-Resistant Text Block At vero eos et iusto odio dignissimos ducimus qui bl…" at bounding box center [1222, 277] width 171 height 68
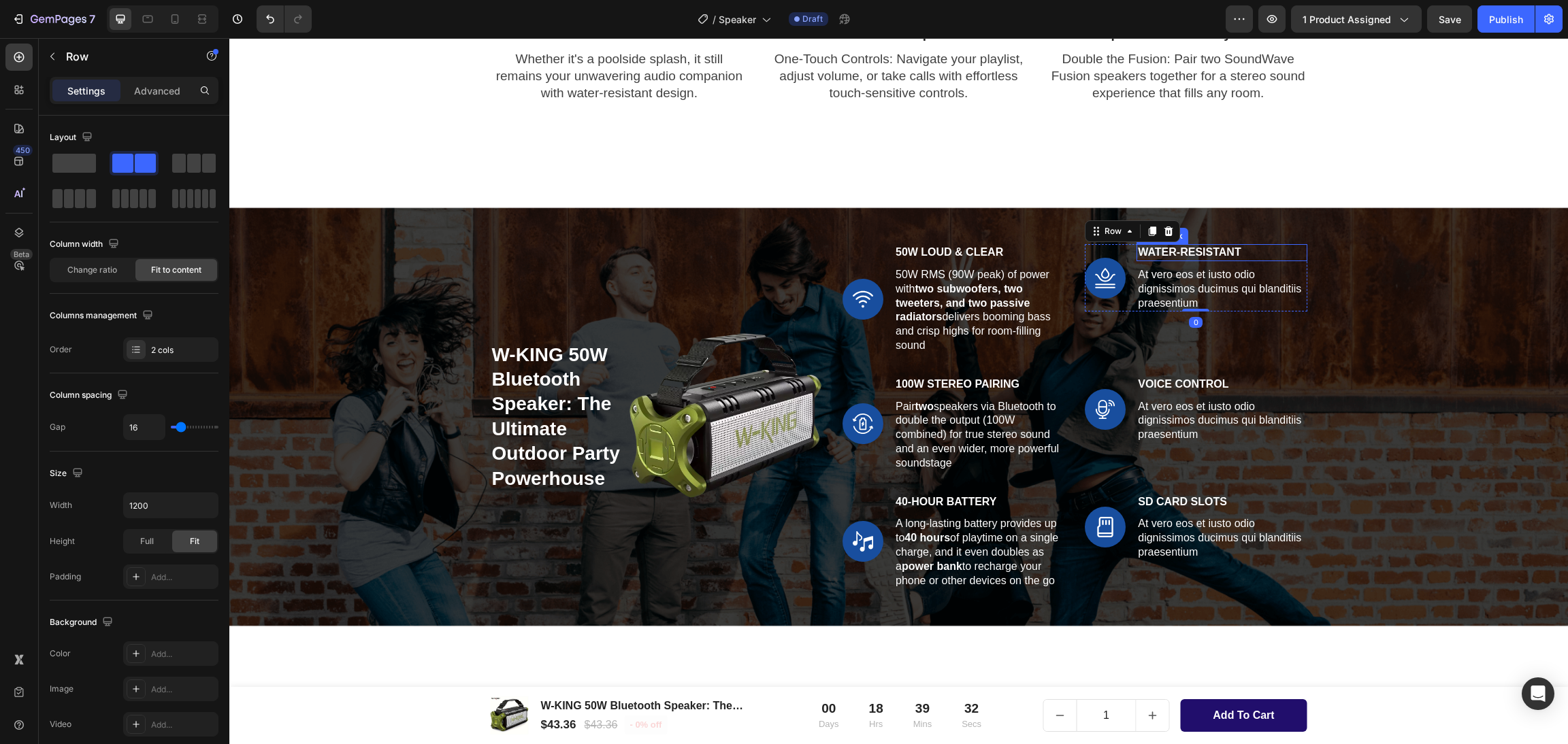
click at [1182, 252] on p "Water-Resistant" at bounding box center [1221, 253] width 168 height 15
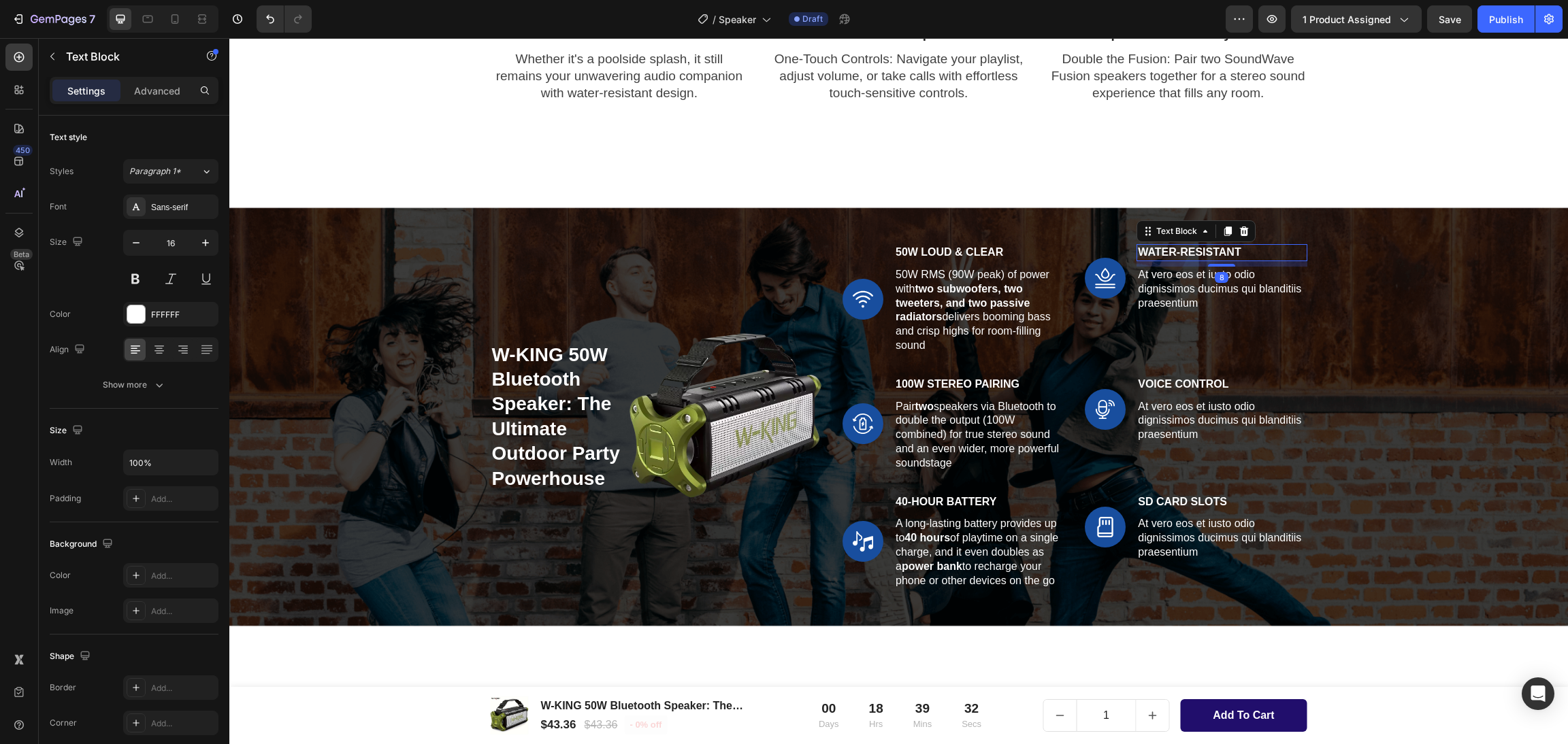
click at [1182, 252] on p "Water-Resistant" at bounding box center [1221, 253] width 168 height 15
click at [1160, 278] on p "At vero eos et iusto odio dignissimos ducimus qui blanditiis praesentium" at bounding box center [1221, 288] width 168 height 42
click at [1191, 272] on p "At vero eos et iusto odio dignissimos ducimus qui blanditiis praesentium" at bounding box center [1221, 288] width 168 height 42
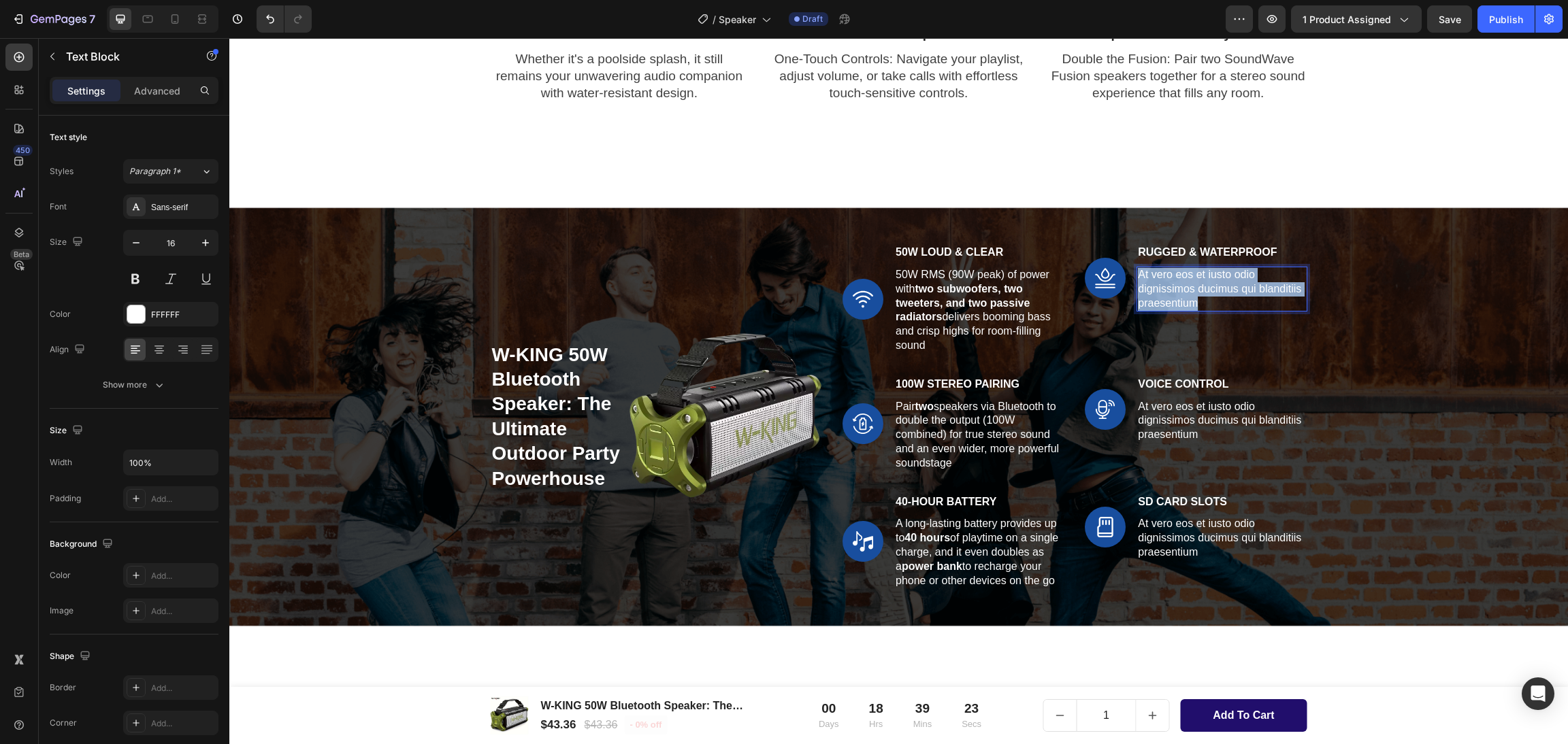
click at [1191, 272] on p "At vero eos et iusto odio dignissimos ducimus qui blanditiis praesentium" at bounding box center [1221, 288] width 168 height 42
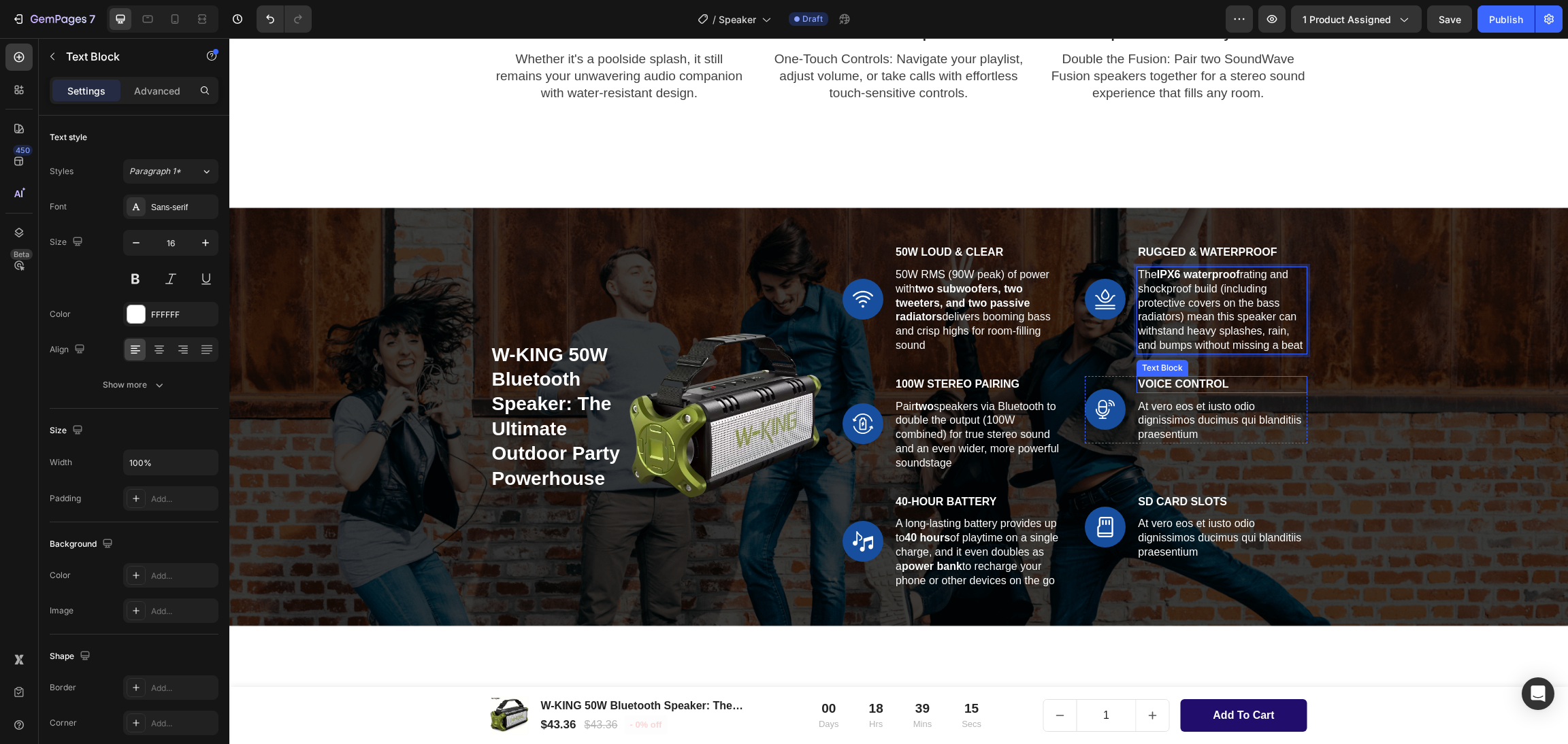
click at [1178, 380] on p "Voice Control" at bounding box center [1221, 384] width 168 height 15
click at [1160, 421] on p "At vero eos et iusto odio dignissimos ducimus qui blanditiis praesentium" at bounding box center [1221, 421] width 168 height 42
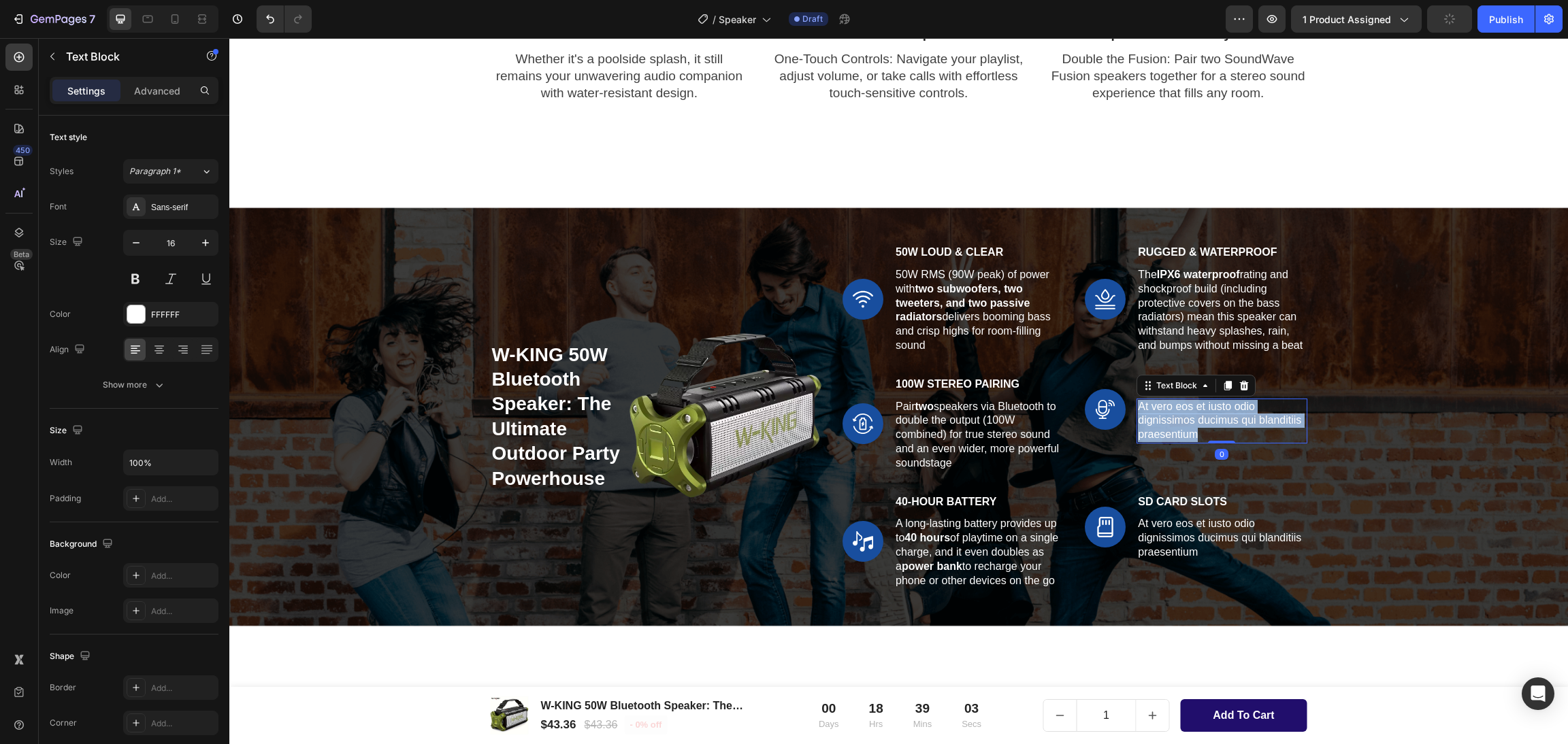
click at [1160, 421] on p "At vero eos et iusto odio dignissimos ducimus qui blanditiis praesentium" at bounding box center [1221, 421] width 168 height 42
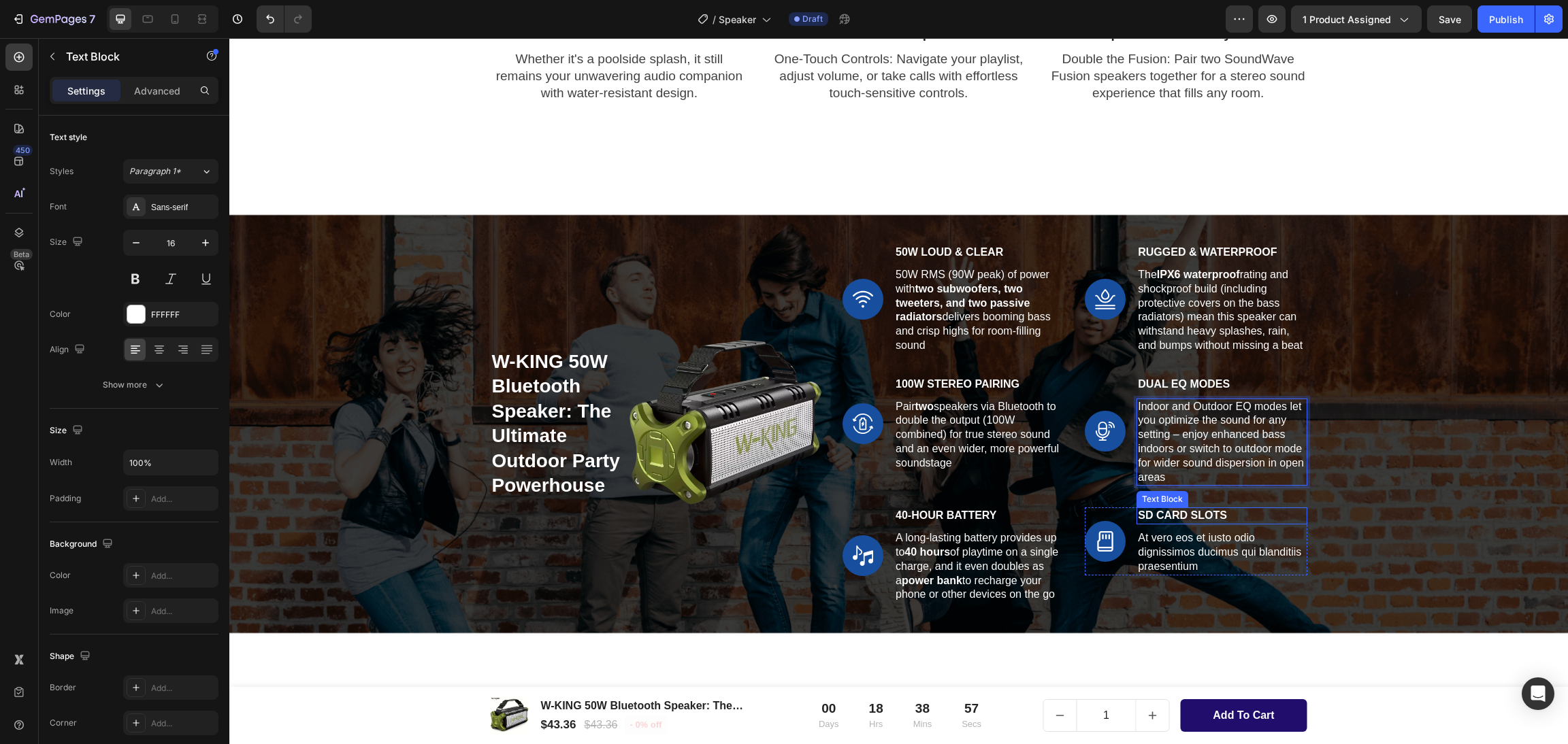
click at [1187, 516] on p "SD Card Slots" at bounding box center [1221, 516] width 168 height 15
click at [1160, 550] on p "At vero eos et iusto odio dignissimos ducimus qui blanditiis praesentium" at bounding box center [1221, 552] width 168 height 42
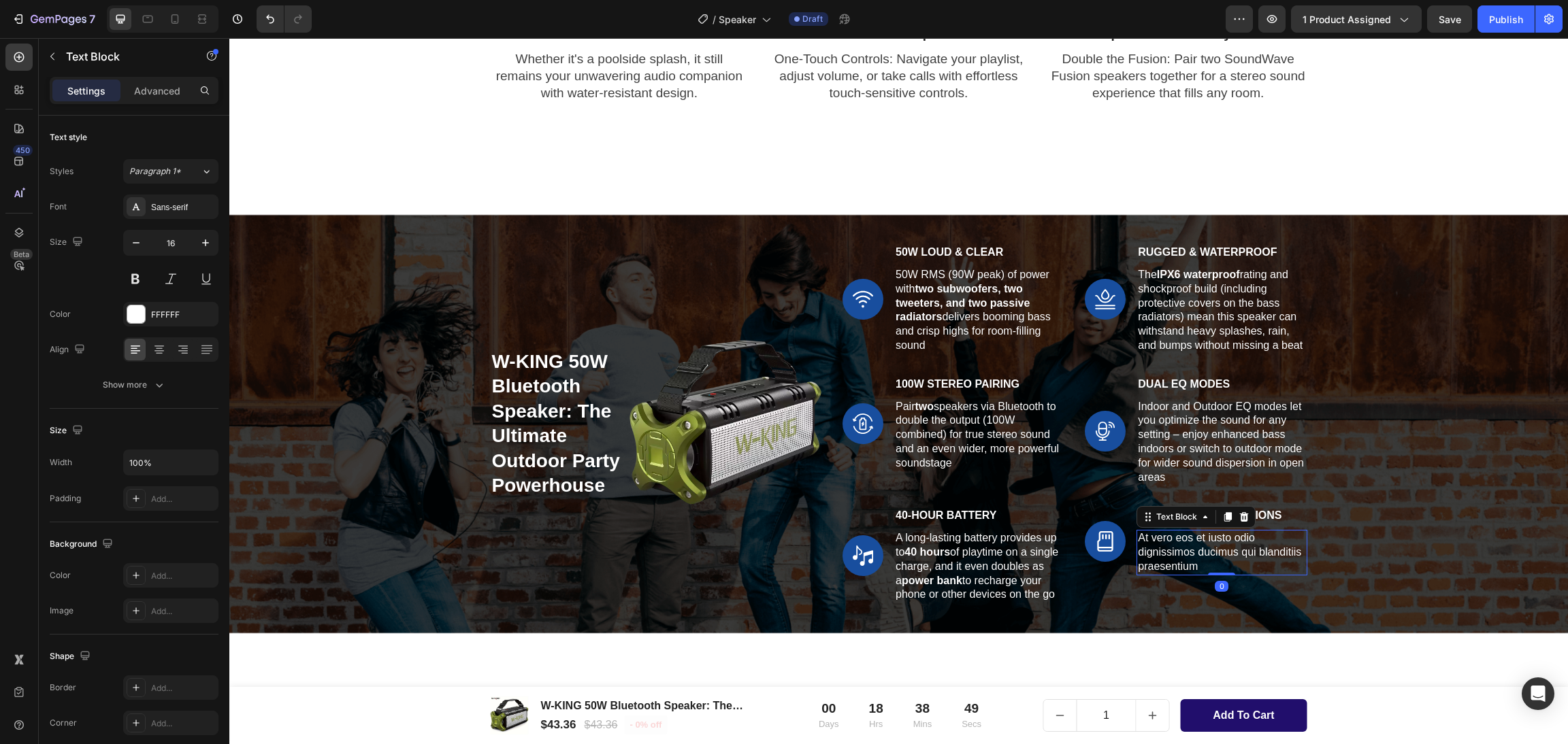
click at [1160, 550] on p "At vero eos et iusto odio dignissimos ducimus qui blanditiis praesentium" at bounding box center [1221, 552] width 168 height 42
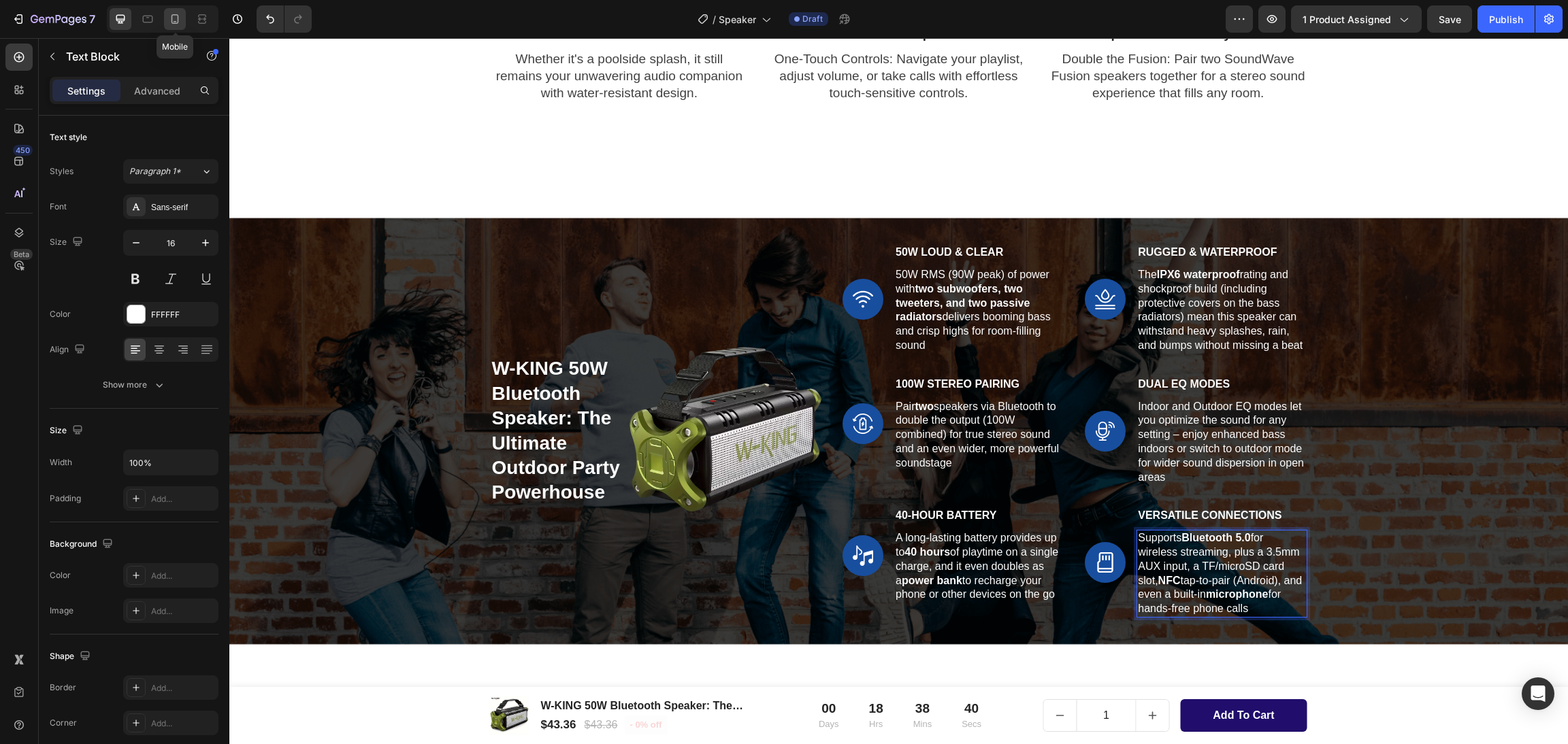
click at [178, 19] on icon at bounding box center [175, 19] width 14 height 14
type input "14"
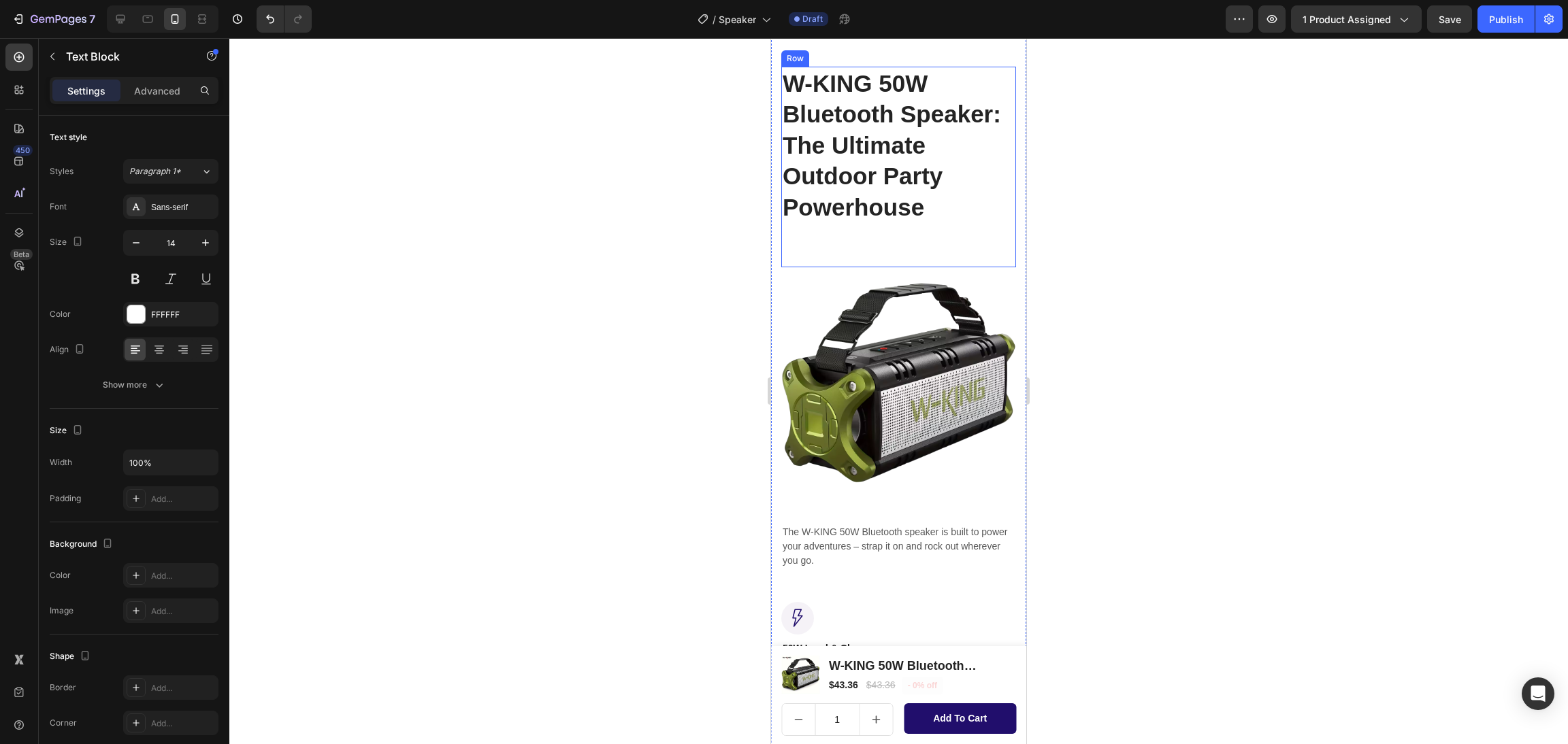
scroll to position [919, 0]
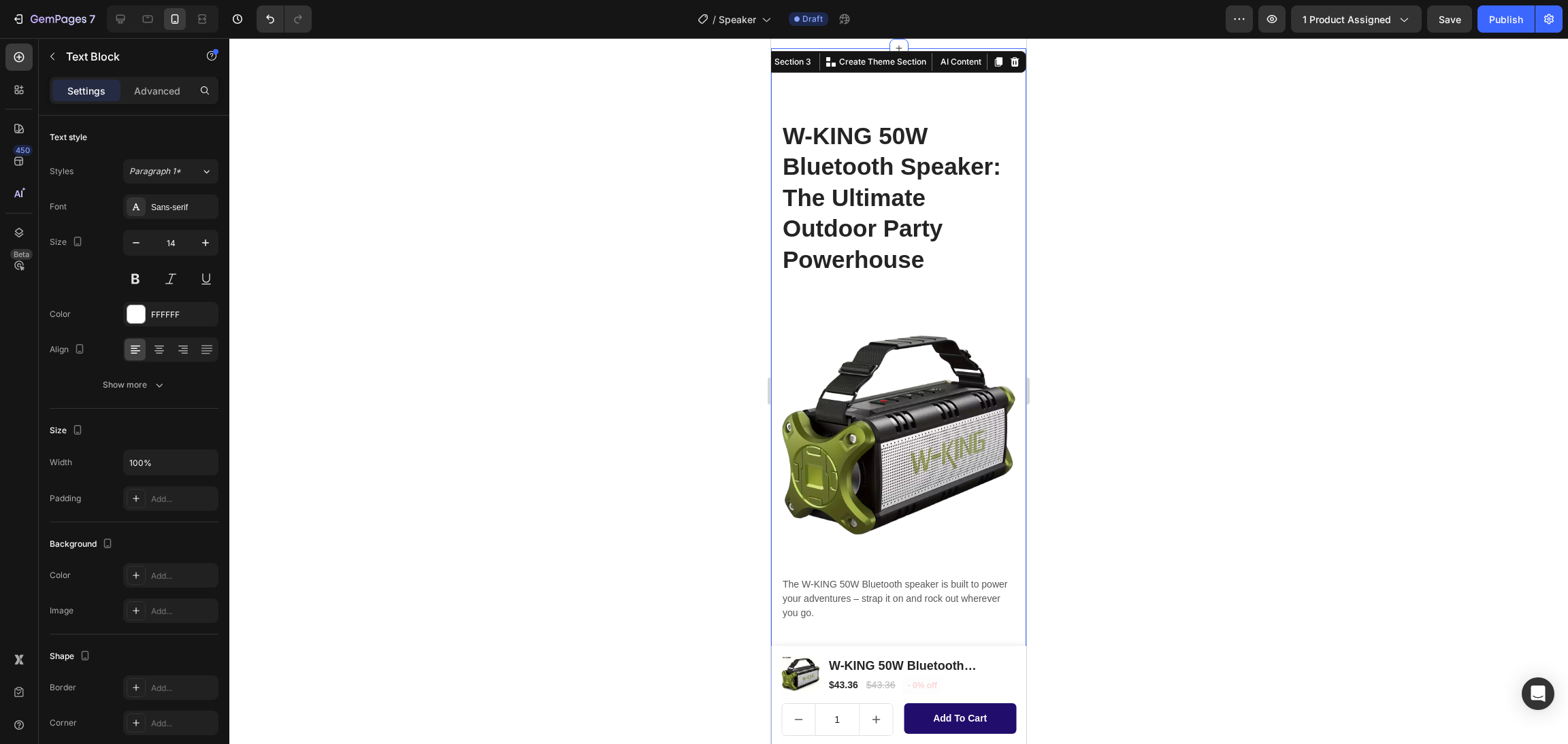
click at [946, 88] on div "W-KING 50W Bluetooth Speaker: The Ultimate Outdoor Party Powerhouse Heading Row…" at bounding box center [898, 651] width 255 height 1207
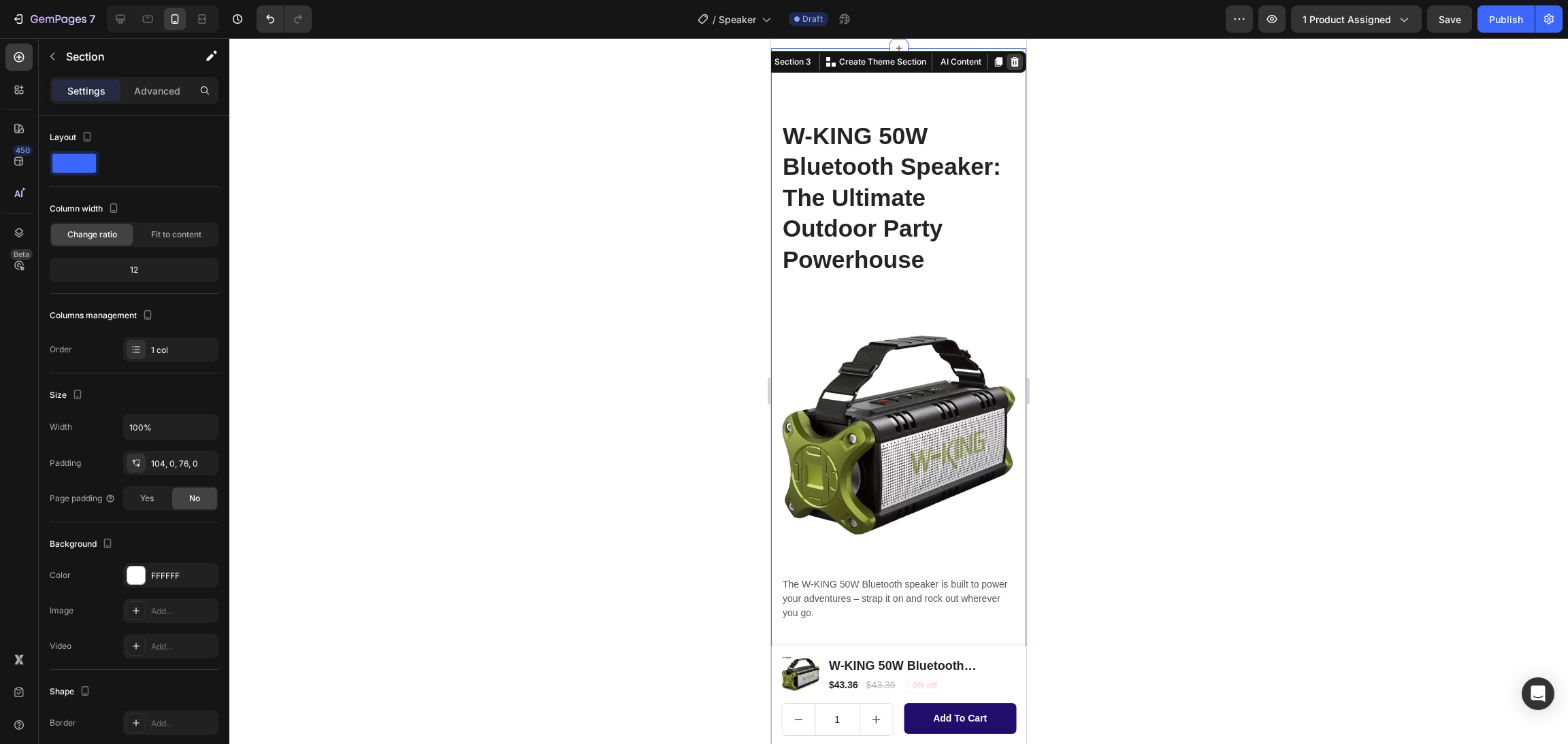
click at [1011, 66] on icon at bounding box center [1015, 62] width 9 height 10
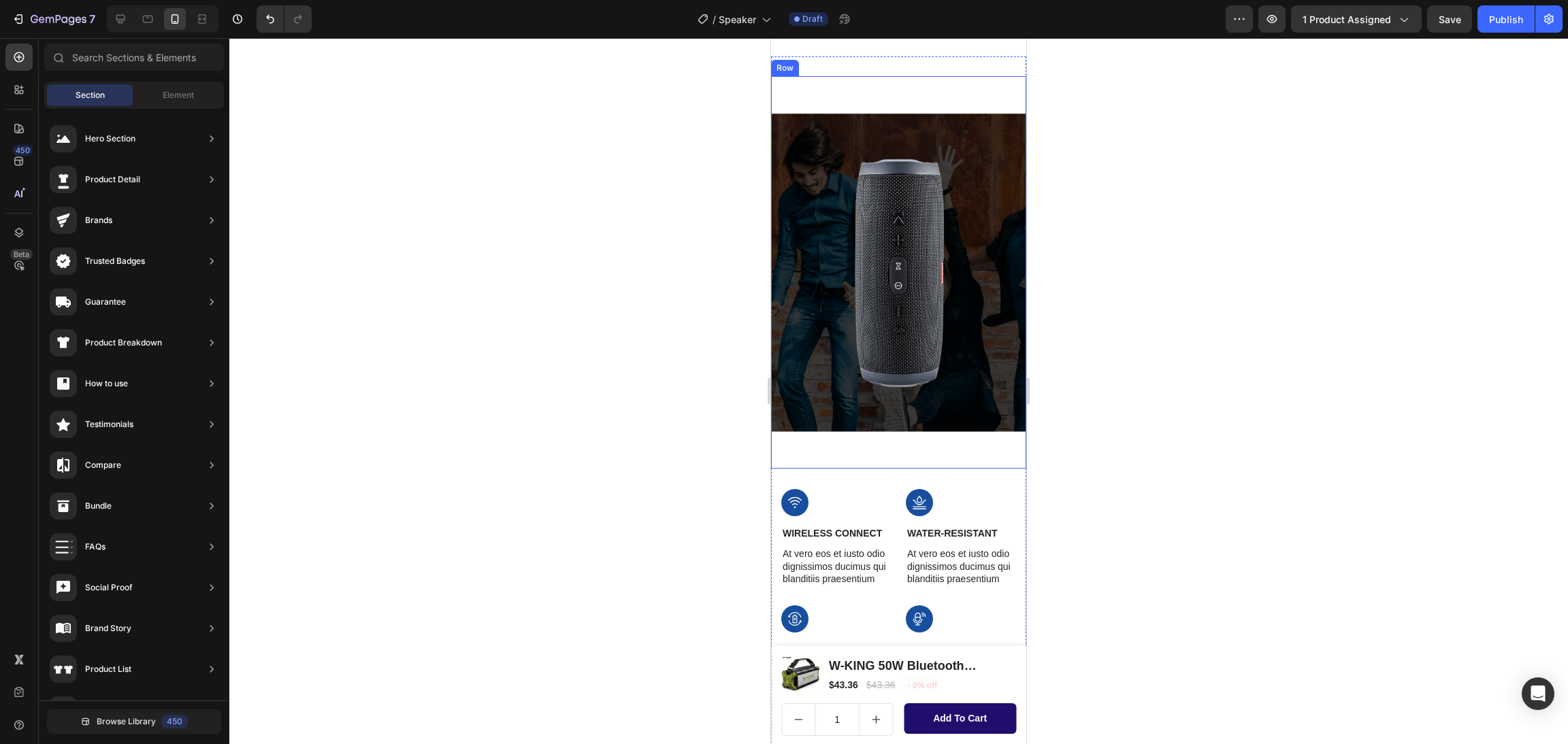
scroll to position [1838, 0]
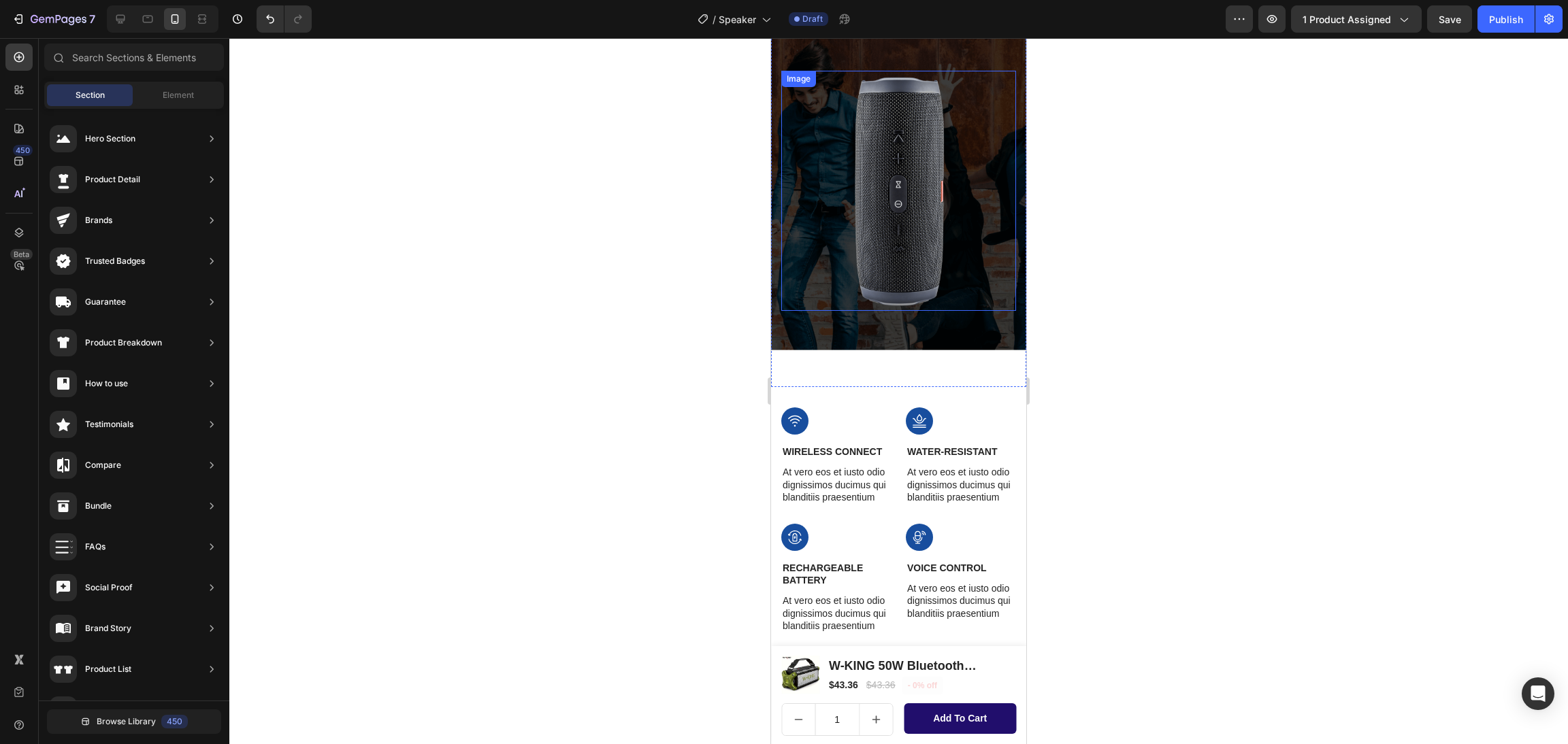
click at [891, 202] on img at bounding box center [898, 191] width 117 height 241
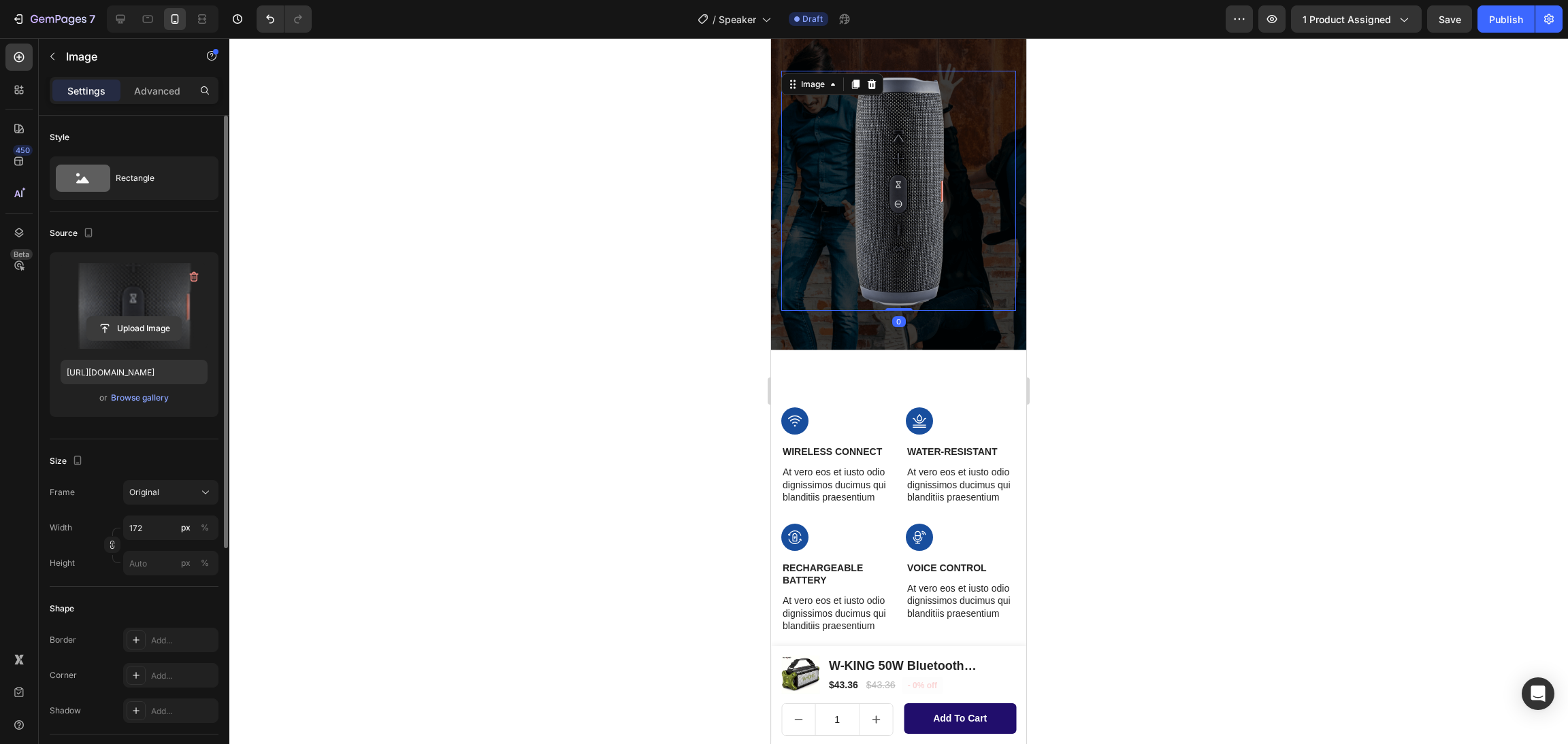
click at [115, 336] on input "file" at bounding box center [134, 328] width 94 height 24
type input "[URL][DOMAIN_NAME]"
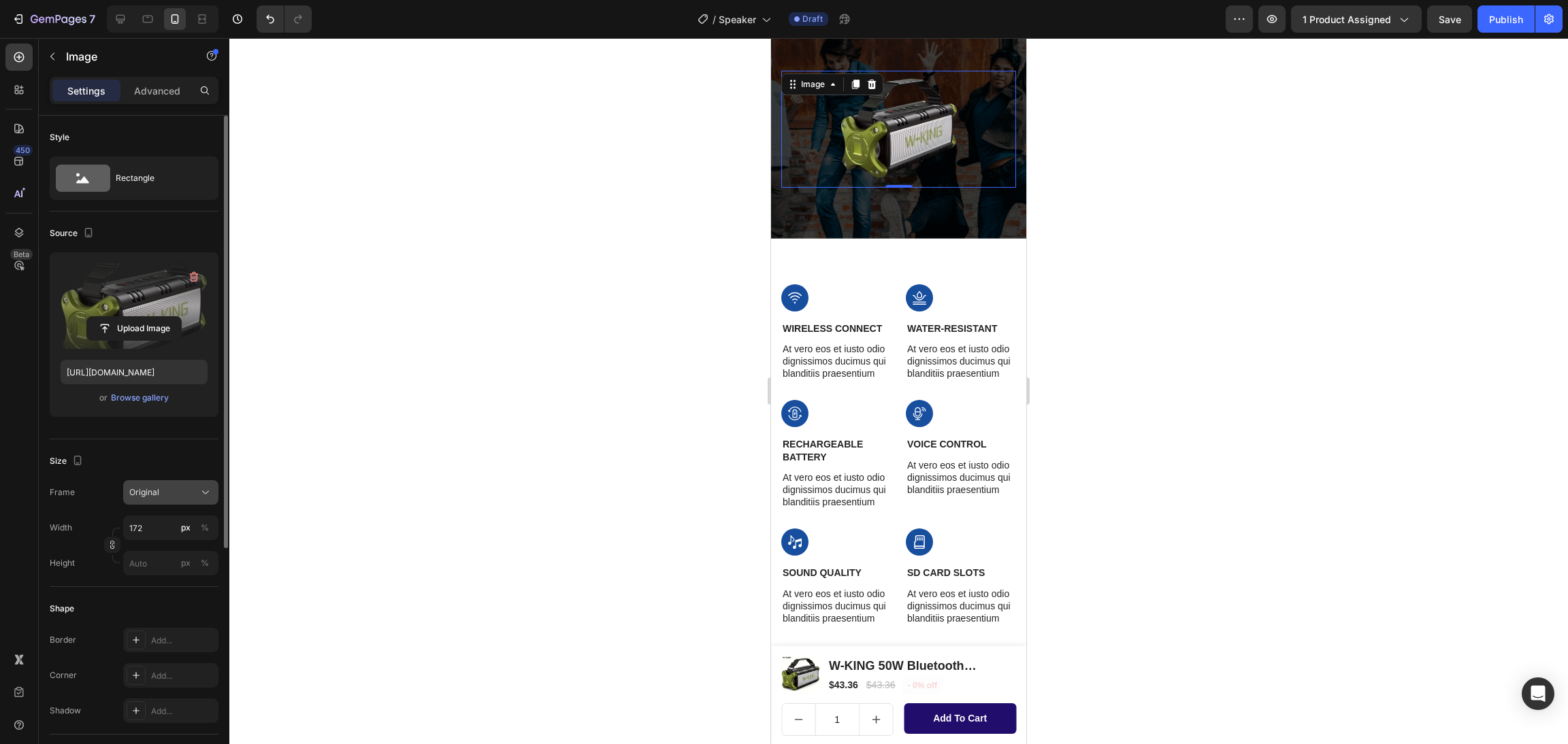
click at [185, 496] on div "Original" at bounding box center [163, 492] width 67 height 12
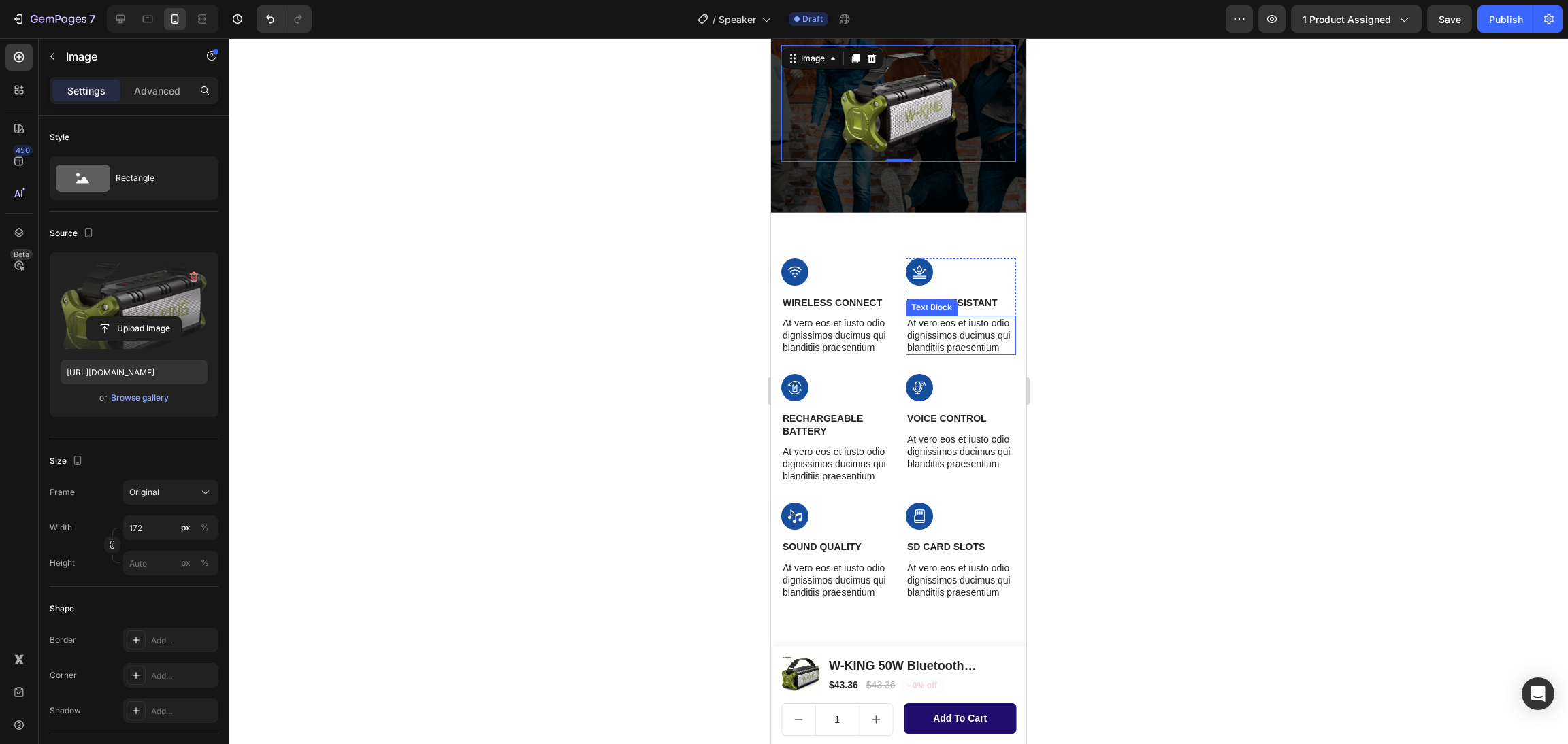
scroll to position [1940, 0]
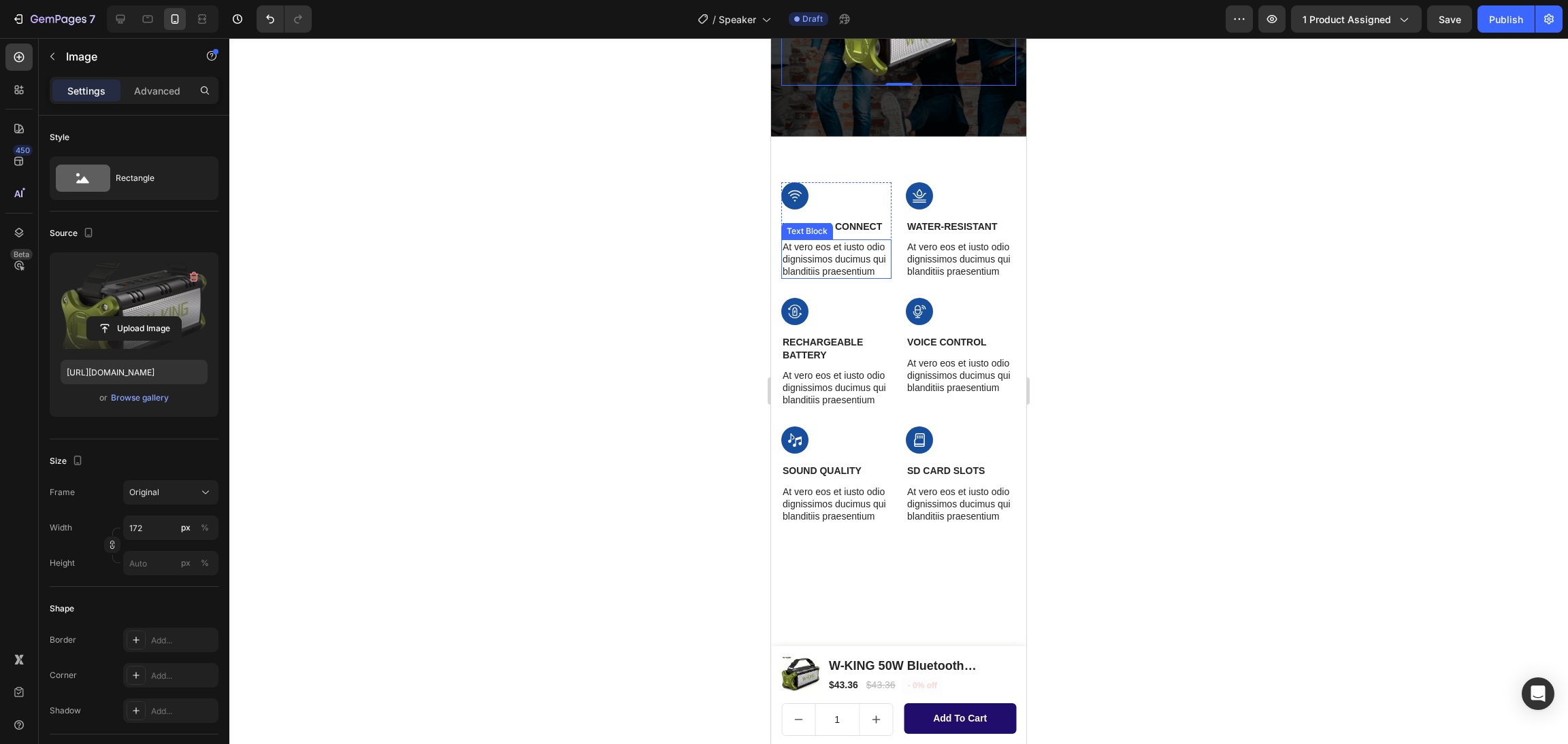
click at [815, 234] on div "Text Block" at bounding box center [807, 231] width 52 height 17
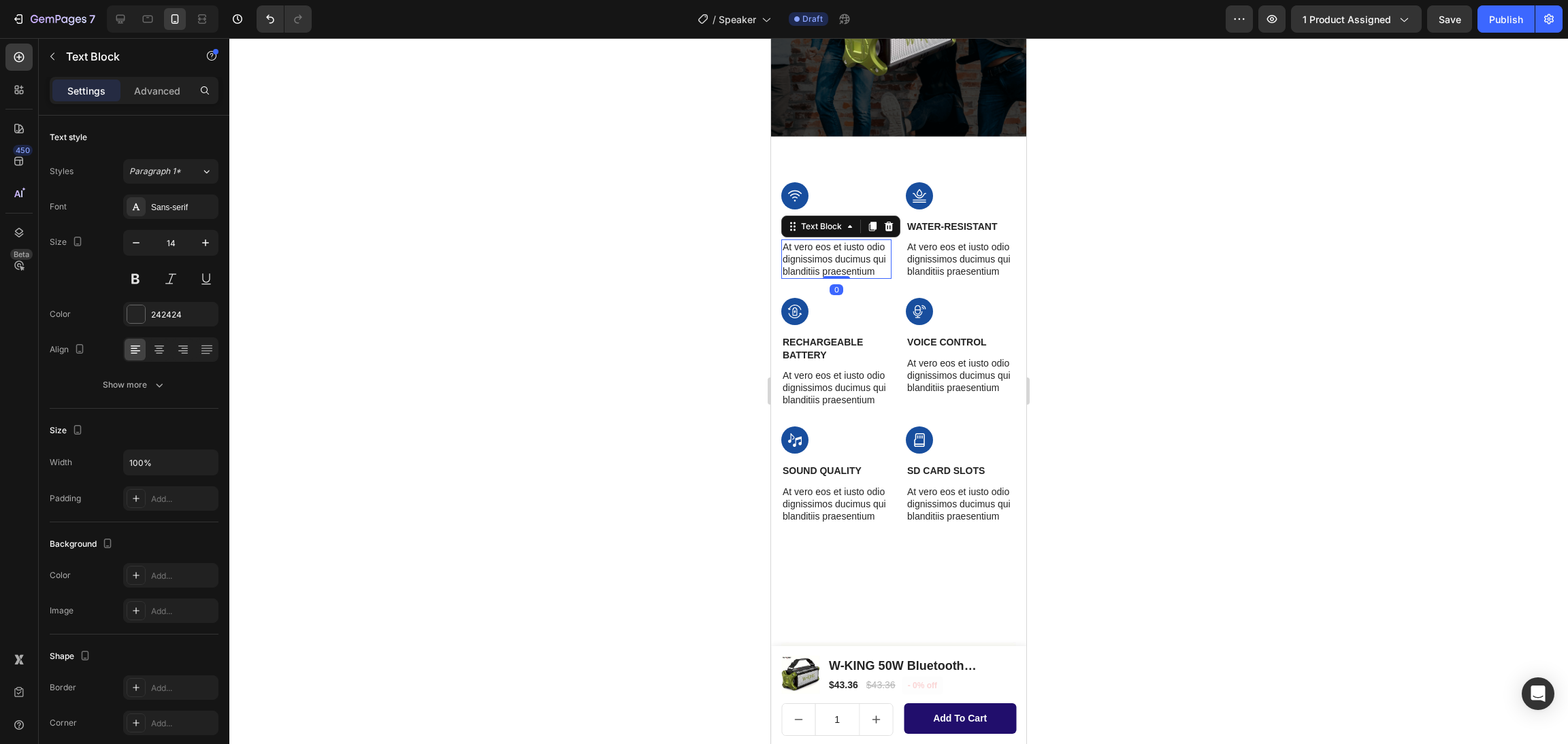
click at [827, 259] on p "At vero eos et iusto odio dignissimos ducimus qui blanditiis praesentium" at bounding box center [836, 260] width 108 height 37
click at [846, 226] on p "Wireless Connect" at bounding box center [836, 226] width 108 height 12
click at [846, 228] on p "Wireless Connect" at bounding box center [836, 226] width 108 height 12
click at [815, 257] on p "At vero eos et iusto odio dignissimos ducimus qui blanditiis praesentium" at bounding box center [836, 260] width 108 height 37
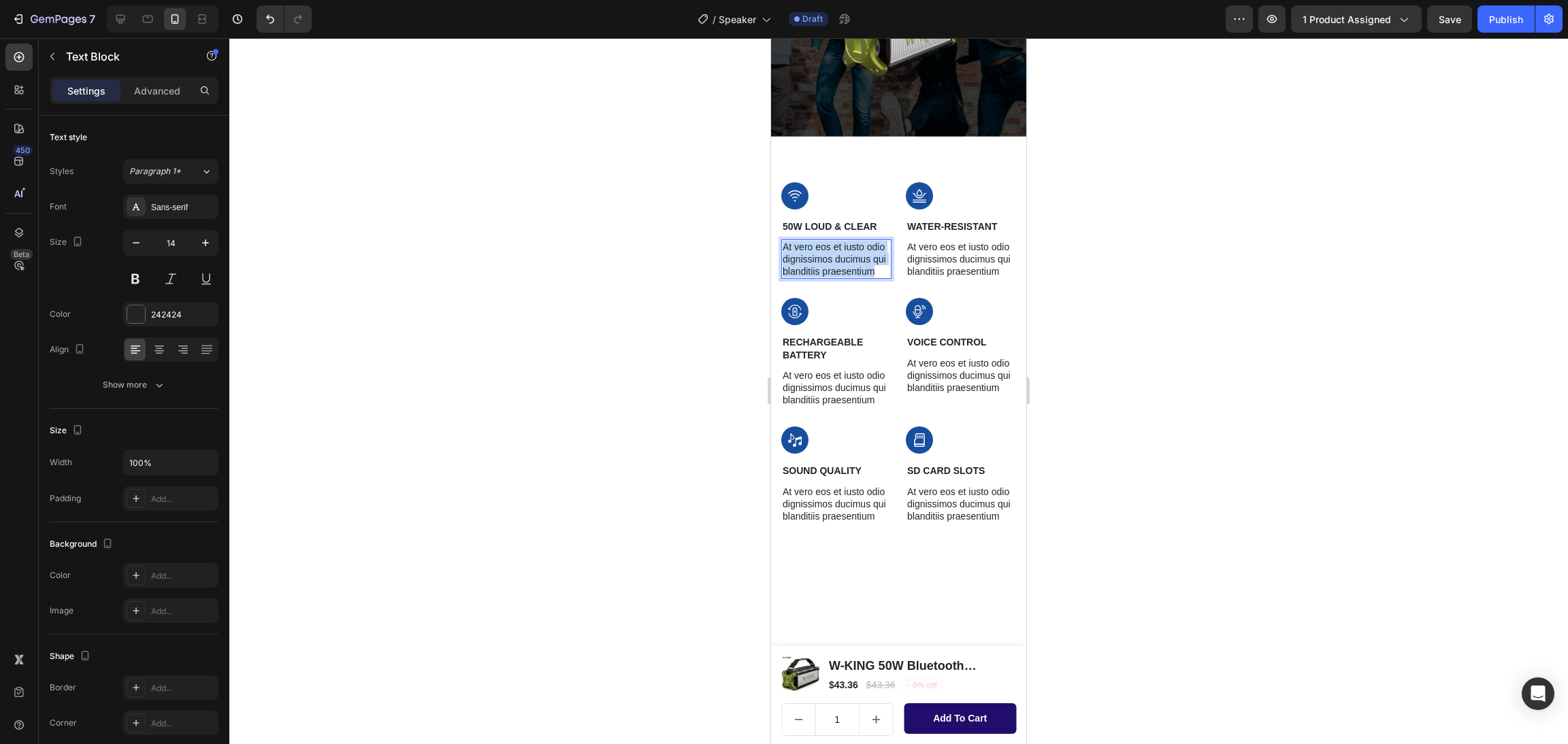
click at [815, 257] on p "At vero eos et iusto odio dignissimos ducimus qui blanditiis praesentium" at bounding box center [836, 260] width 108 height 37
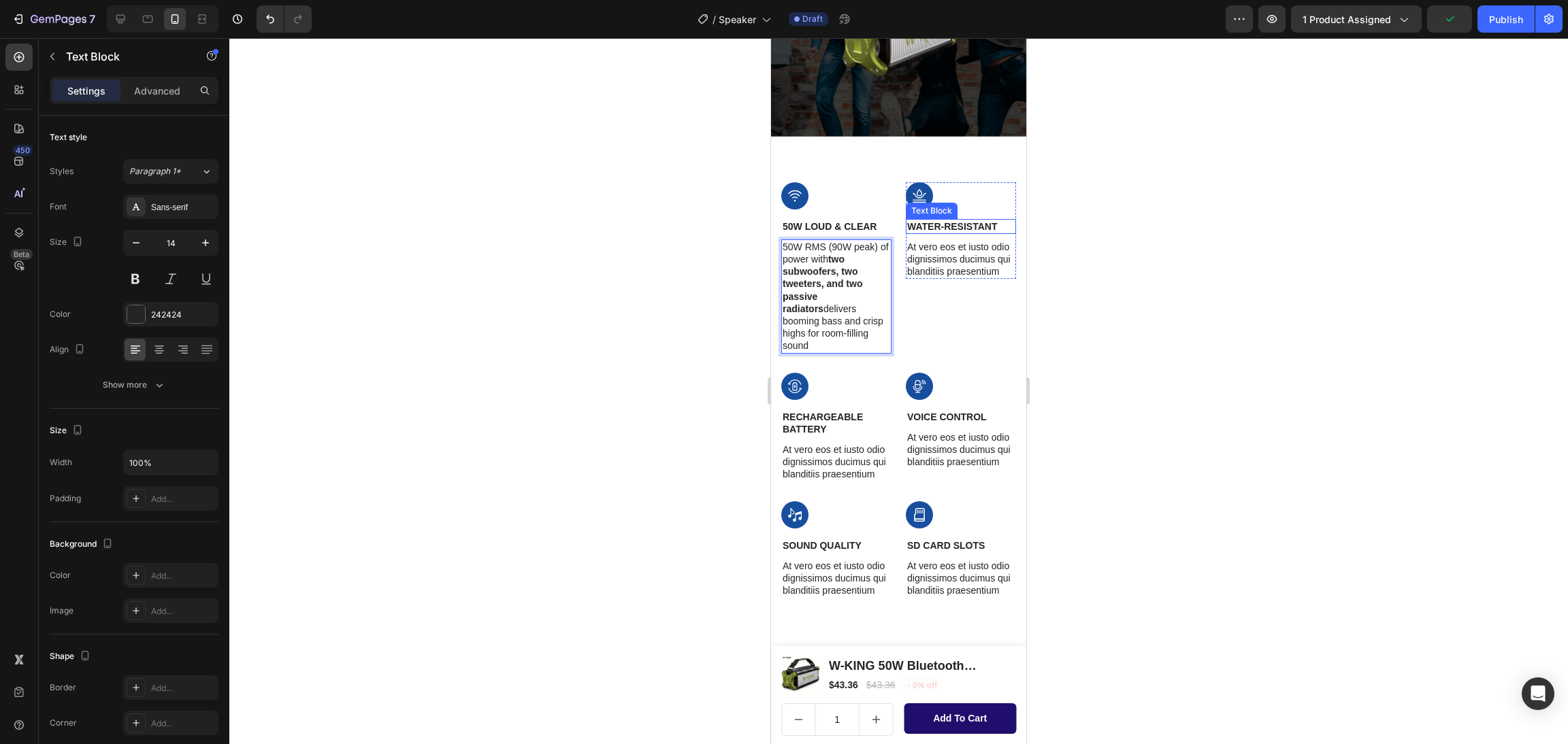
click at [912, 222] on p "Water-Resistant" at bounding box center [961, 226] width 108 height 12
click at [930, 271] on p "At vero eos et iusto odio dignissimos ducimus qui blanditiis praesentium" at bounding box center [961, 272] width 108 height 37
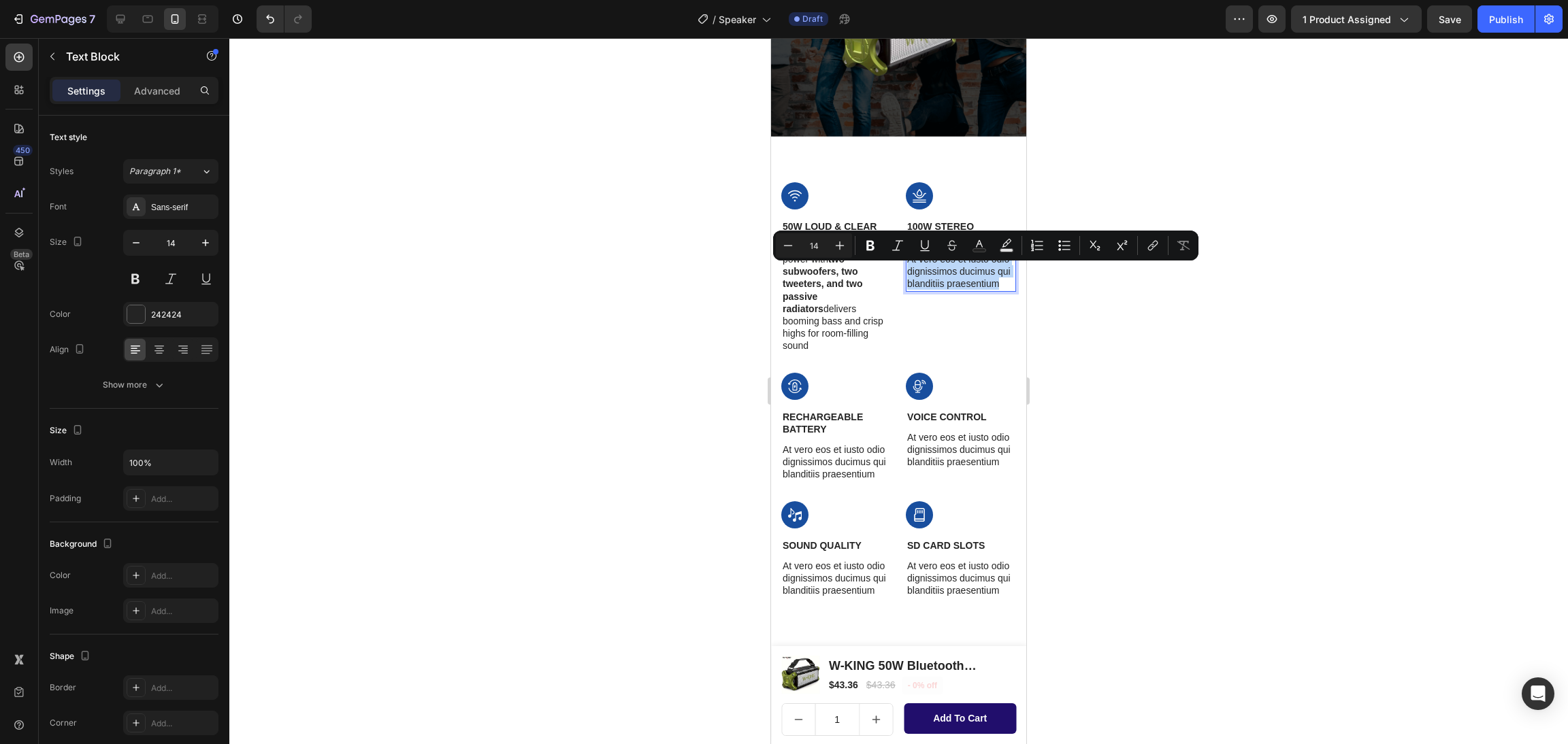
click at [930, 271] on p "At vero eos et iusto odio dignissimos ducimus qui blanditiis praesentium" at bounding box center [961, 272] width 108 height 37
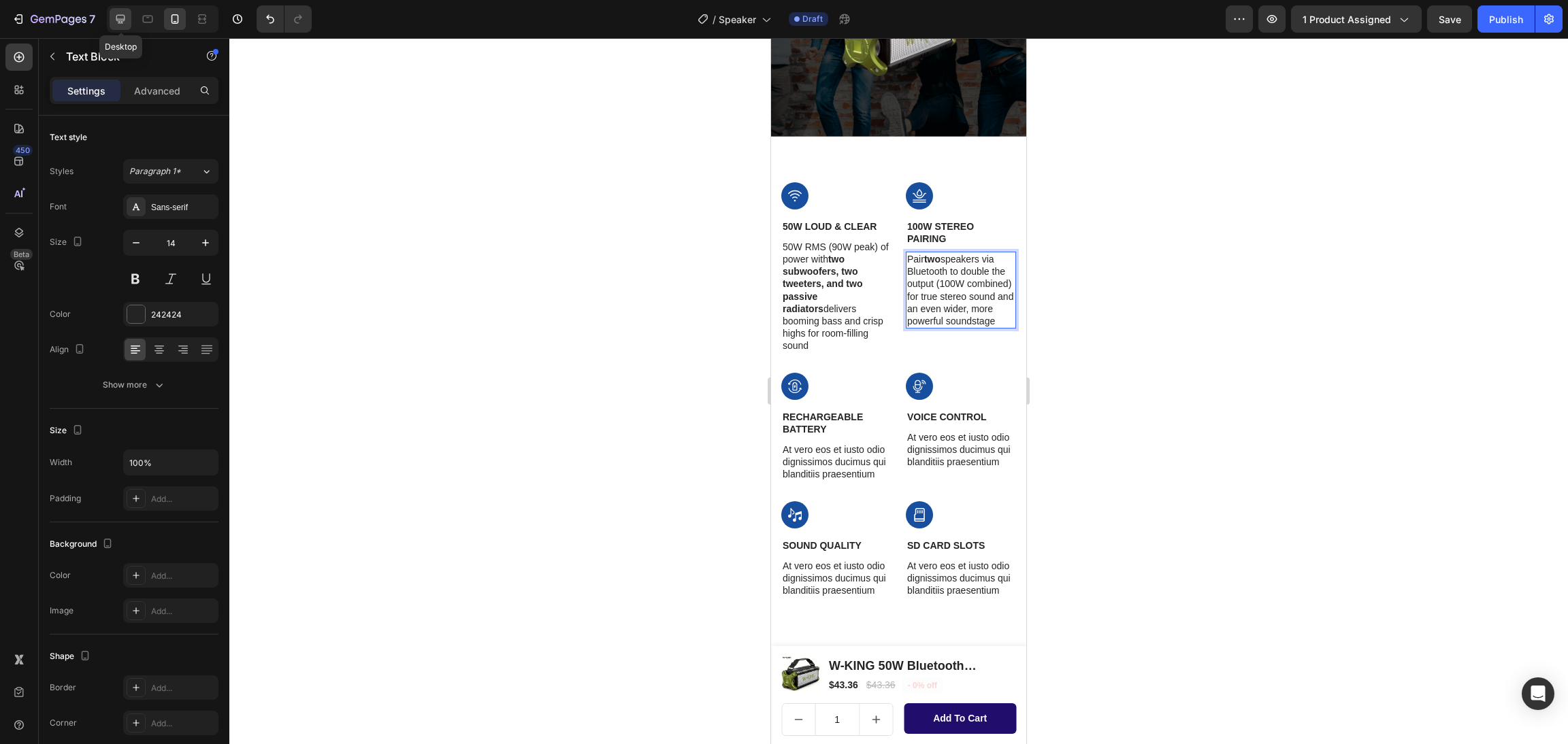
click at [116, 19] on icon at bounding box center [121, 19] width 14 height 14
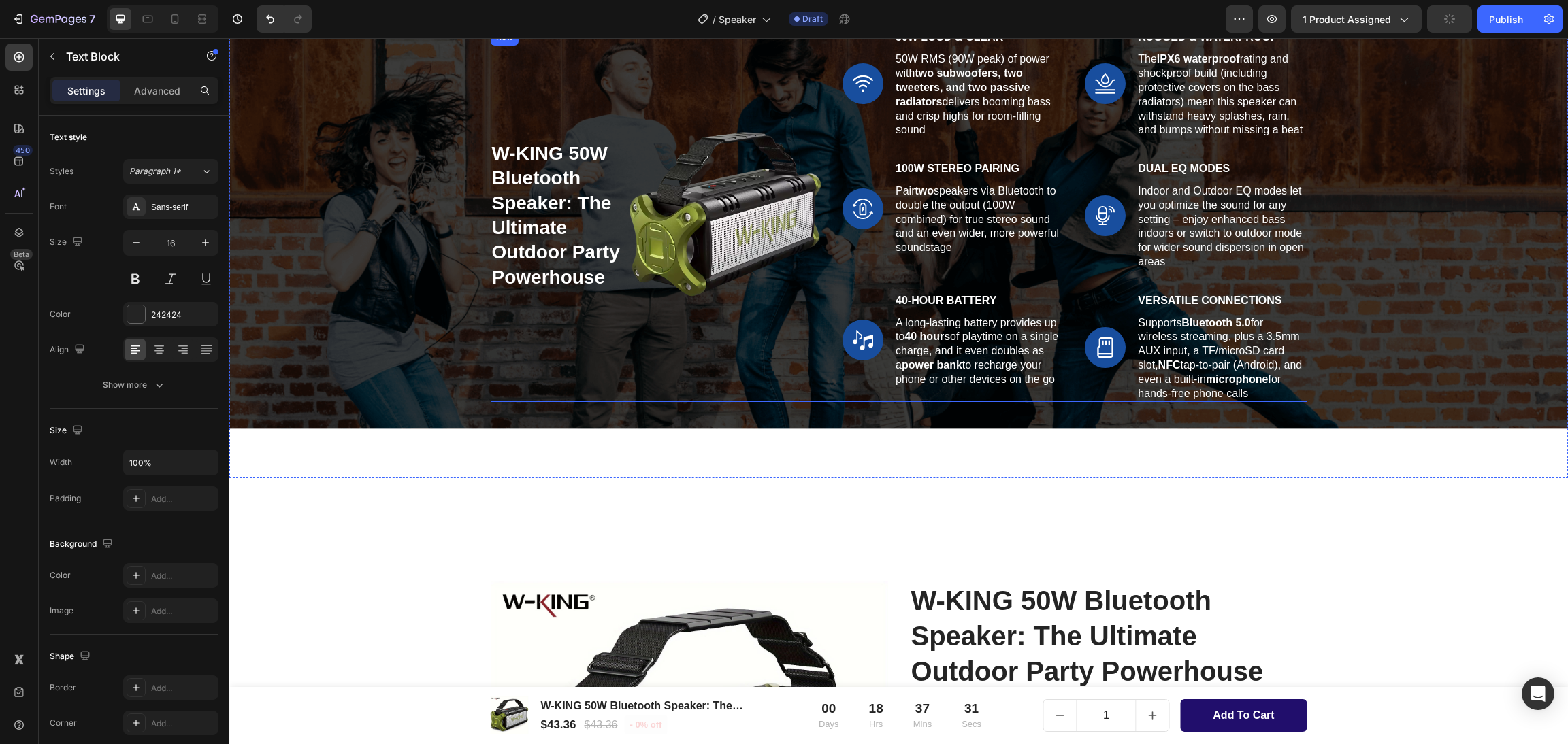
scroll to position [1791, 0]
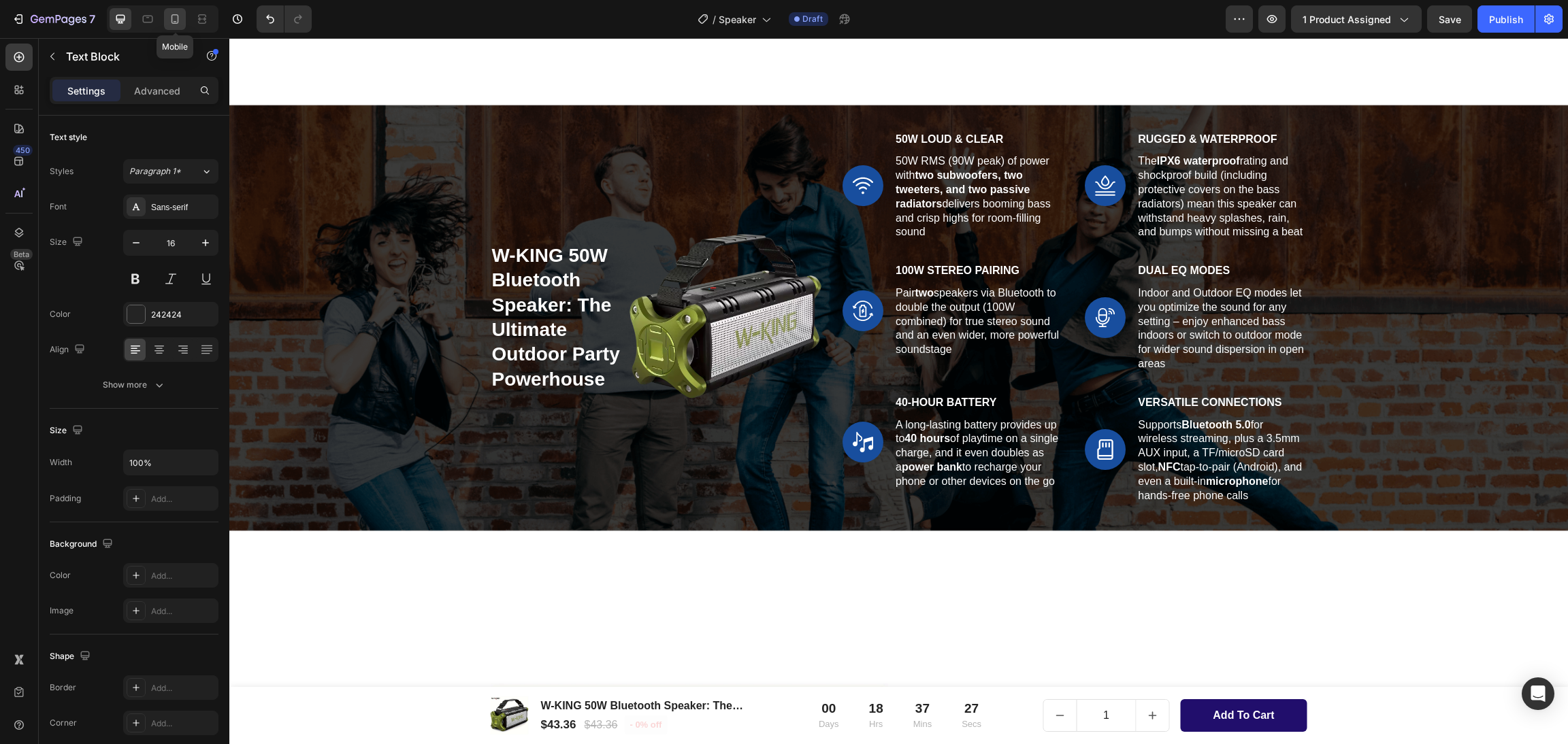
click at [177, 22] on icon at bounding box center [175, 19] width 14 height 14
type input "14"
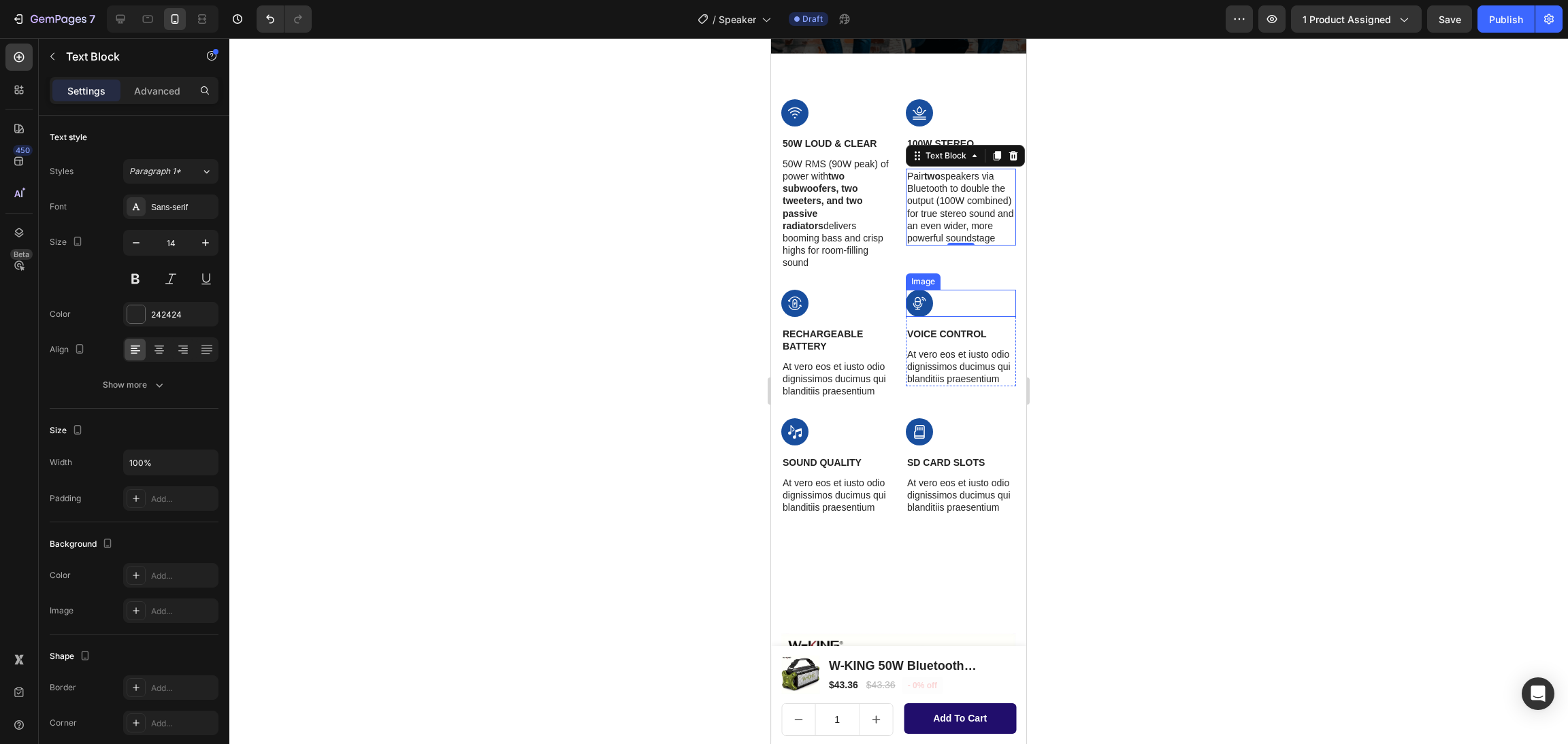
scroll to position [2004, 0]
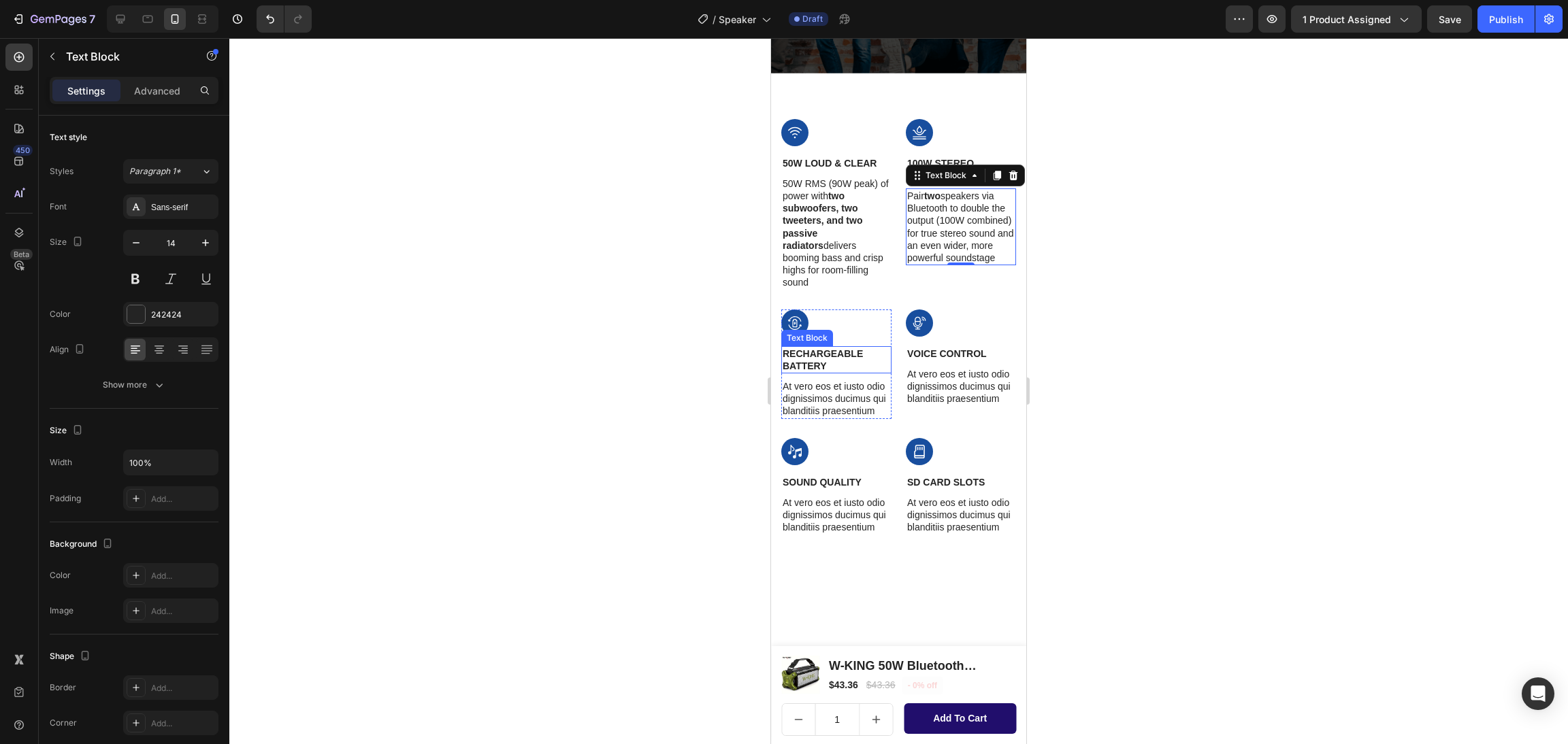
click at [799, 348] on p "Rechargeable Battery" at bounding box center [836, 360] width 108 height 25
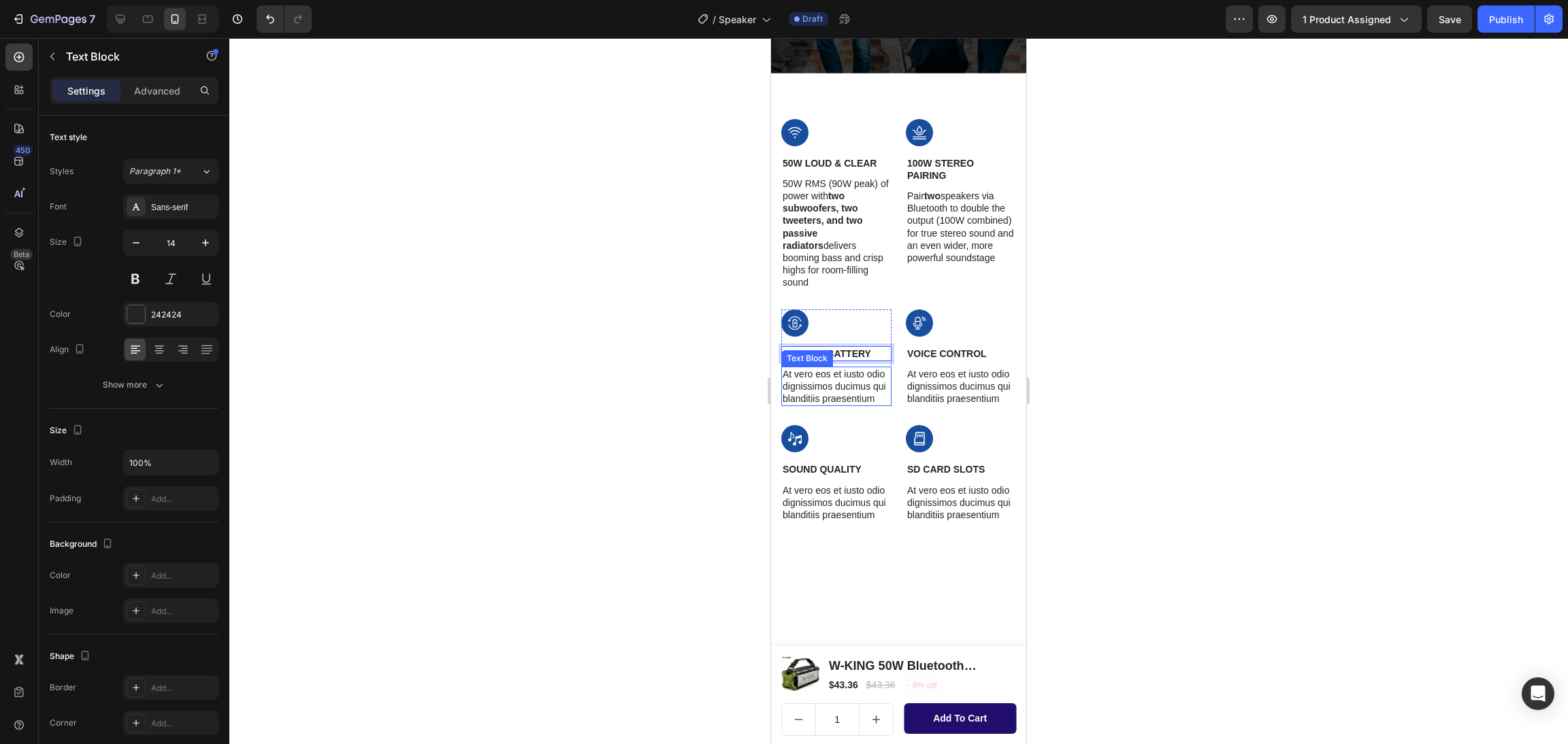
click at [818, 372] on p "At vero eos et iusto odio dignissimos ducimus qui blanditiis praesentium" at bounding box center [836, 386] width 108 height 37
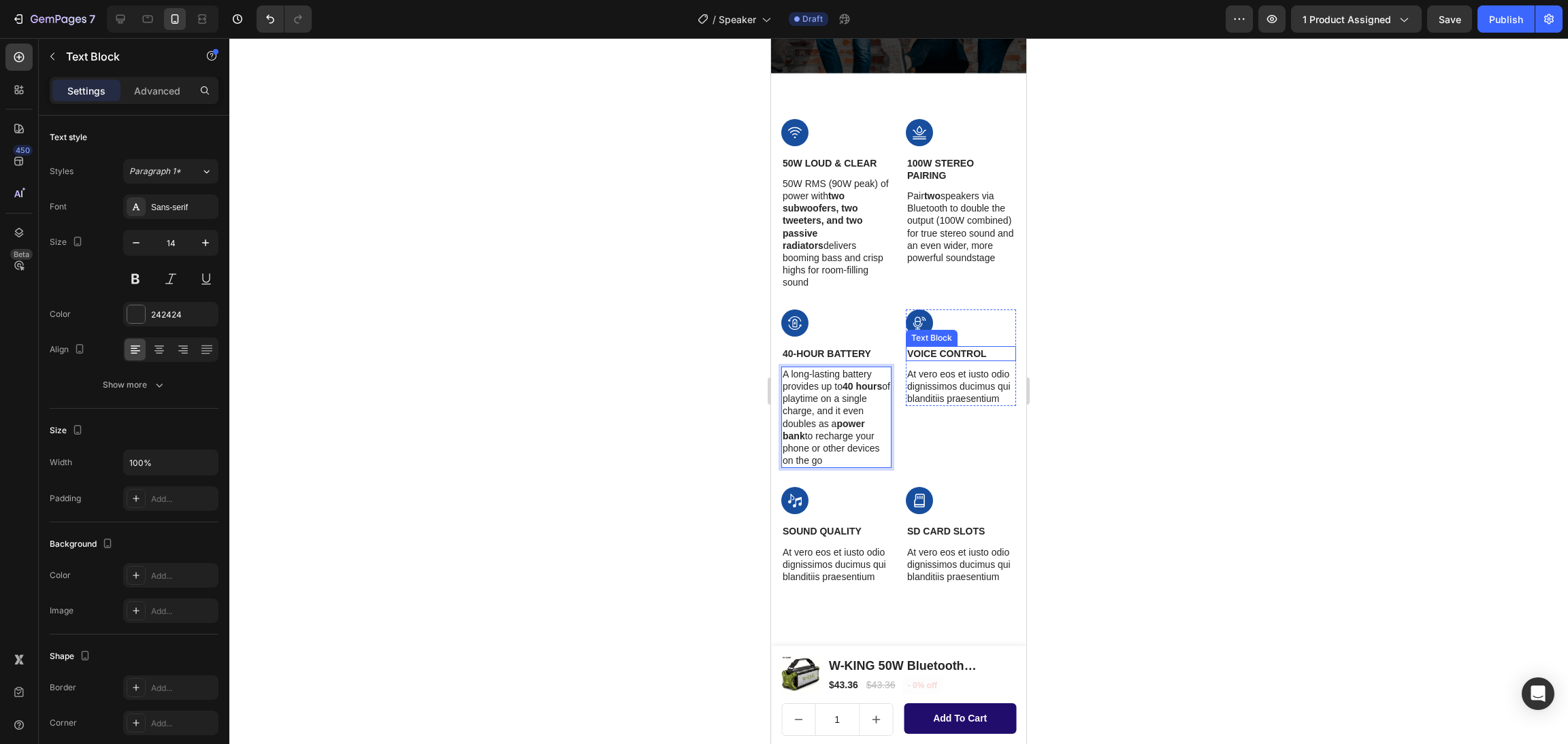
click at [983, 348] on p "Voice Control" at bounding box center [961, 354] width 108 height 12
click at [918, 400] on p "At vero eos et iusto odio dignissimos ducimus qui blanditiis praesentium" at bounding box center [961, 399] width 108 height 37
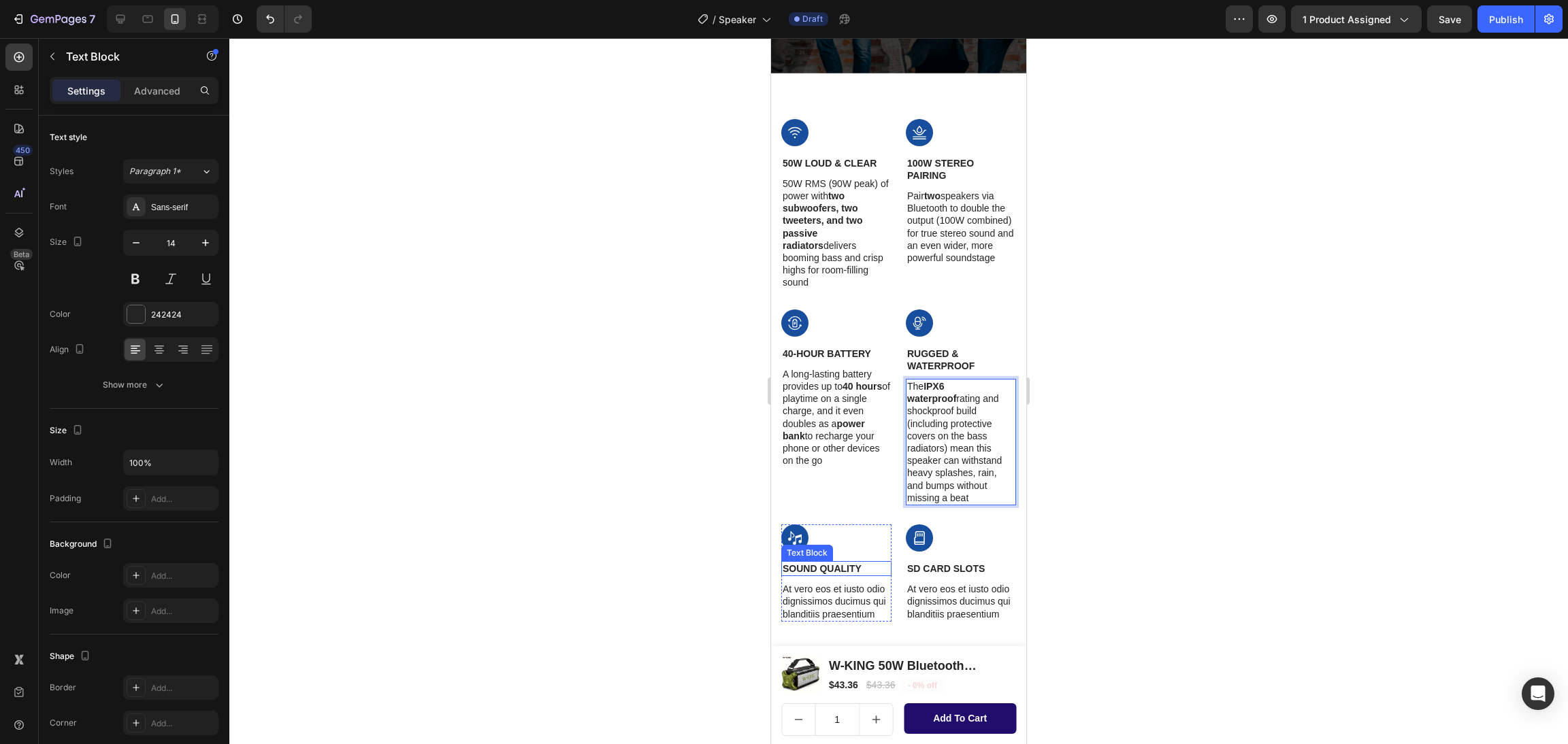
click at [818, 563] on p "Sound Quality" at bounding box center [836, 569] width 108 height 12
click at [810, 583] on p "At vero eos et iusto odio dignissimos ducimus qui blanditiis praesentium" at bounding box center [836, 602] width 108 height 37
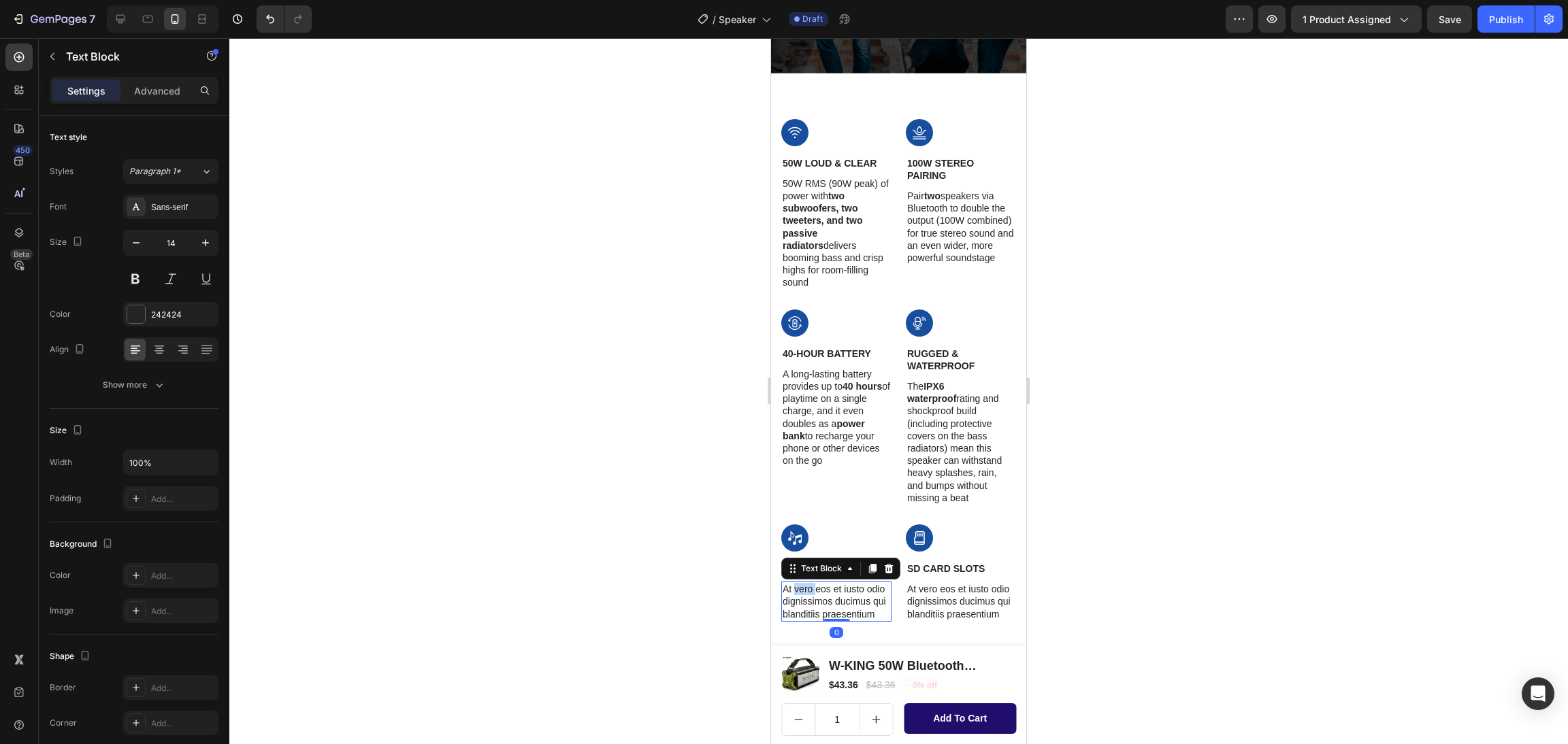
click at [810, 583] on p "At vero eos et iusto odio dignissimos ducimus qui blanditiis praesentium" at bounding box center [836, 602] width 108 height 37
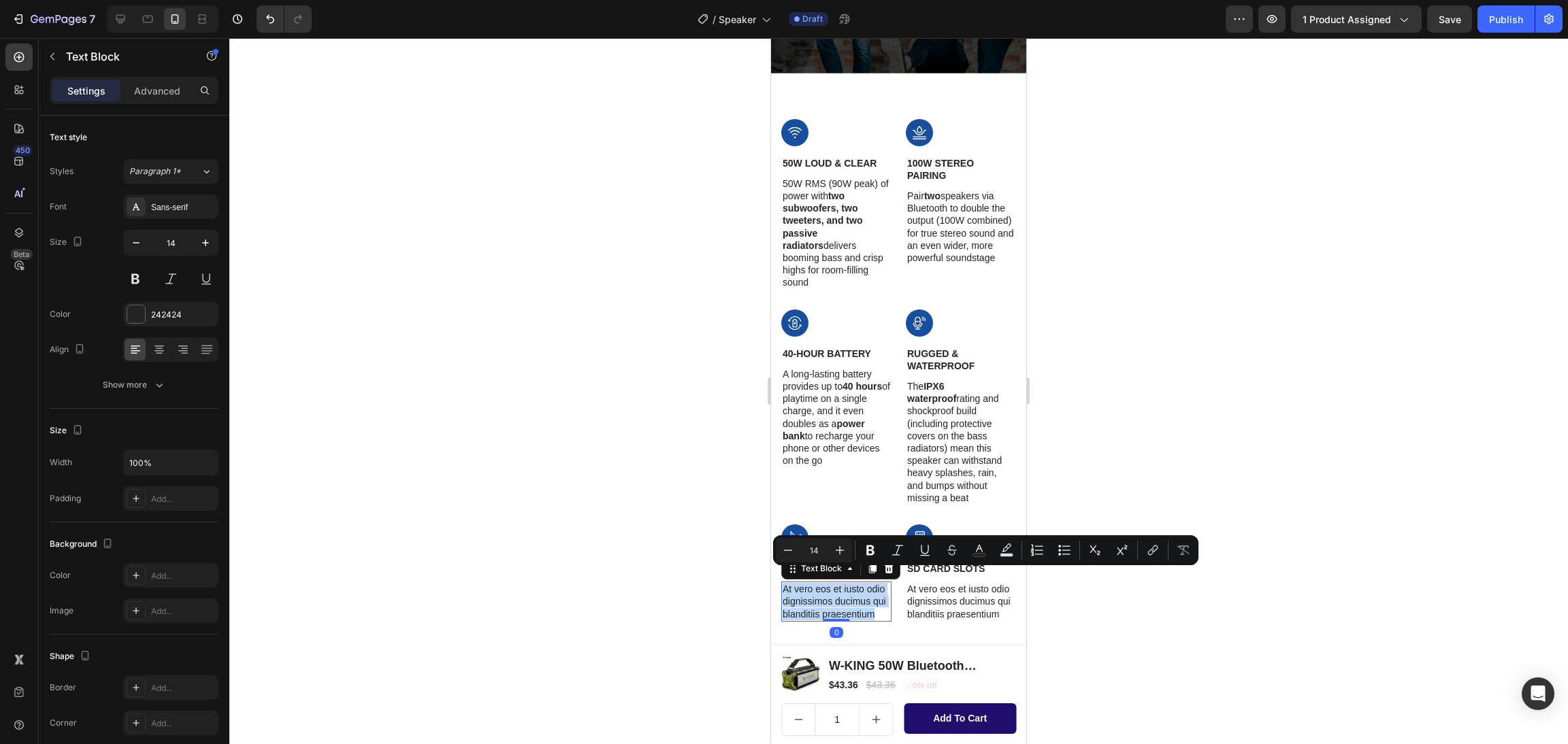
click at [810, 583] on p "At vero eos et iusto odio dignissimos ducimus qui blanditiis praesentium" at bounding box center [836, 602] width 108 height 37
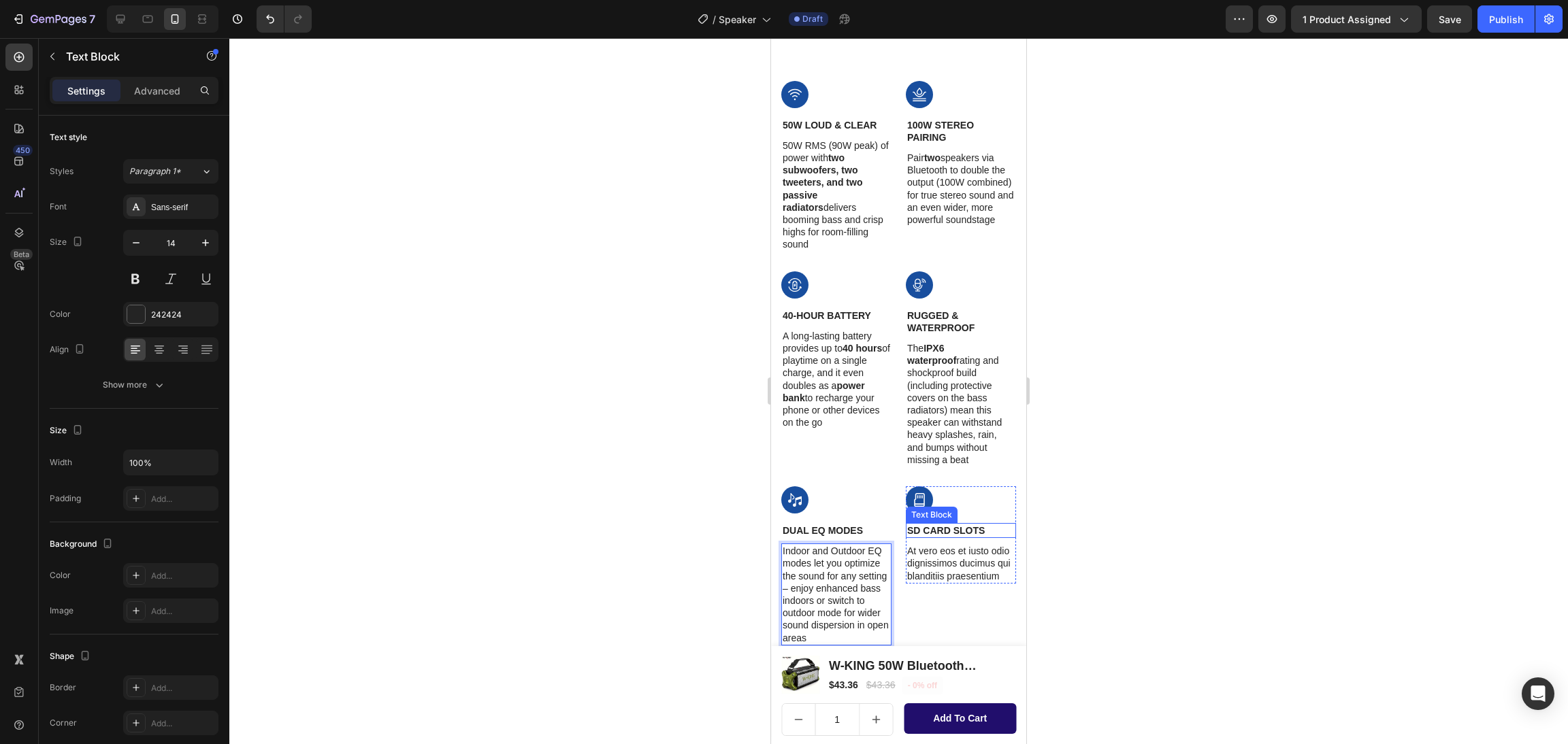
scroll to position [2106, 0]
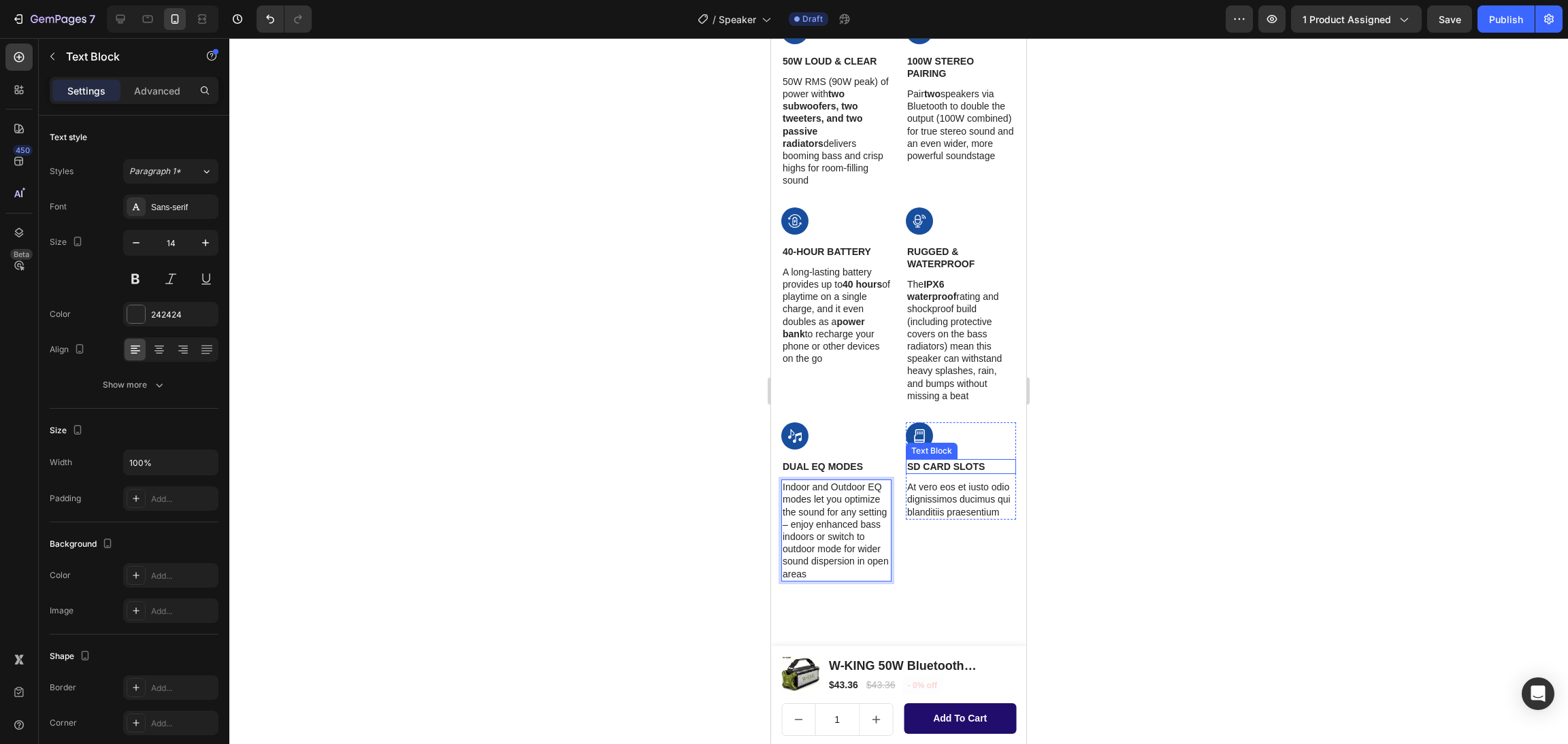
click at [936, 461] on p "SD Card Slots" at bounding box center [961, 467] width 108 height 12
click at [957, 494] on p "At vero eos et iusto odio dignissimos ducimus qui blanditiis praesentium" at bounding box center [961, 512] width 108 height 37
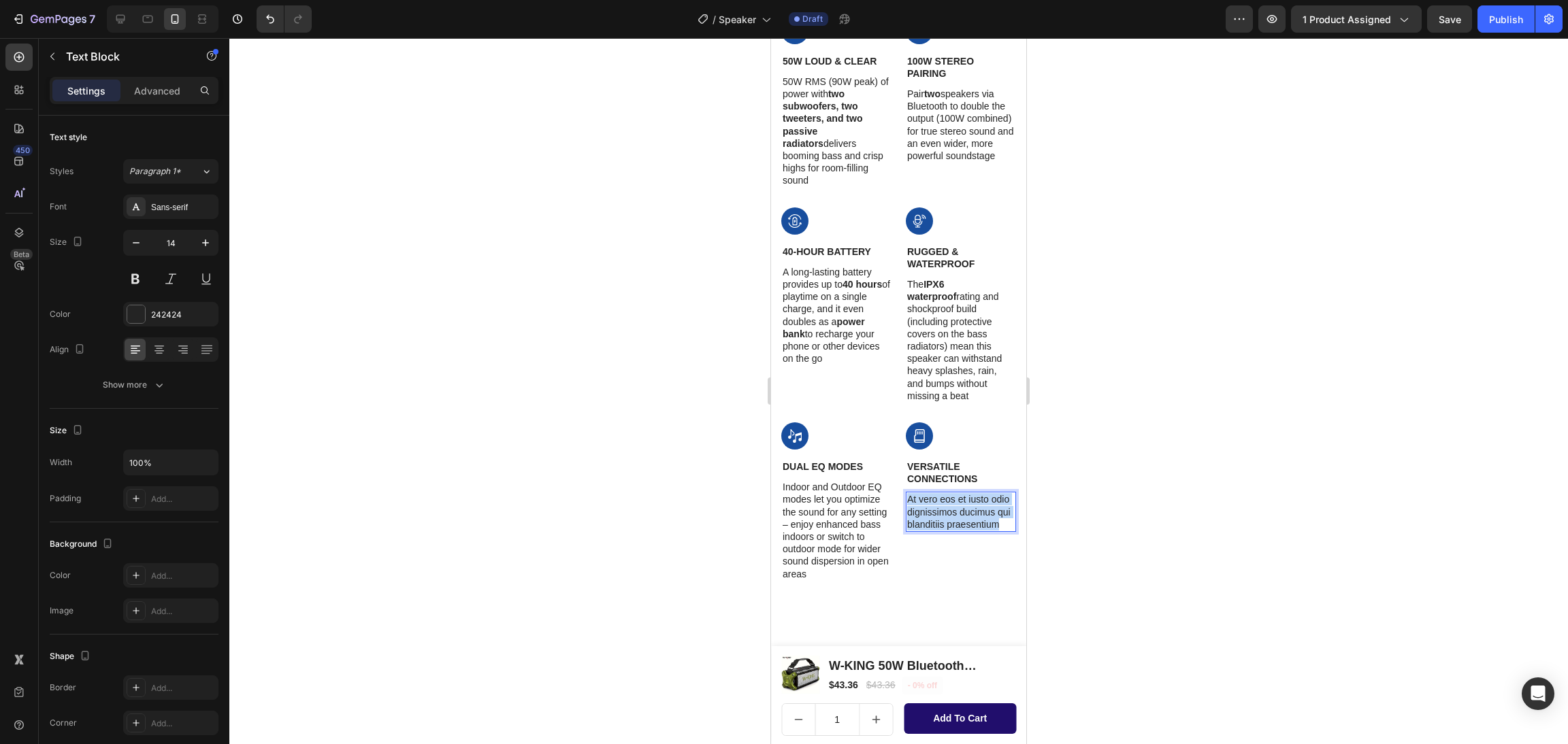
click at [957, 494] on p "At vero eos et iusto odio dignissimos ducimus qui blanditiis praesentium" at bounding box center [961, 512] width 108 height 37
click at [1443, 19] on span "Save" at bounding box center [1449, 20] width 23 height 12
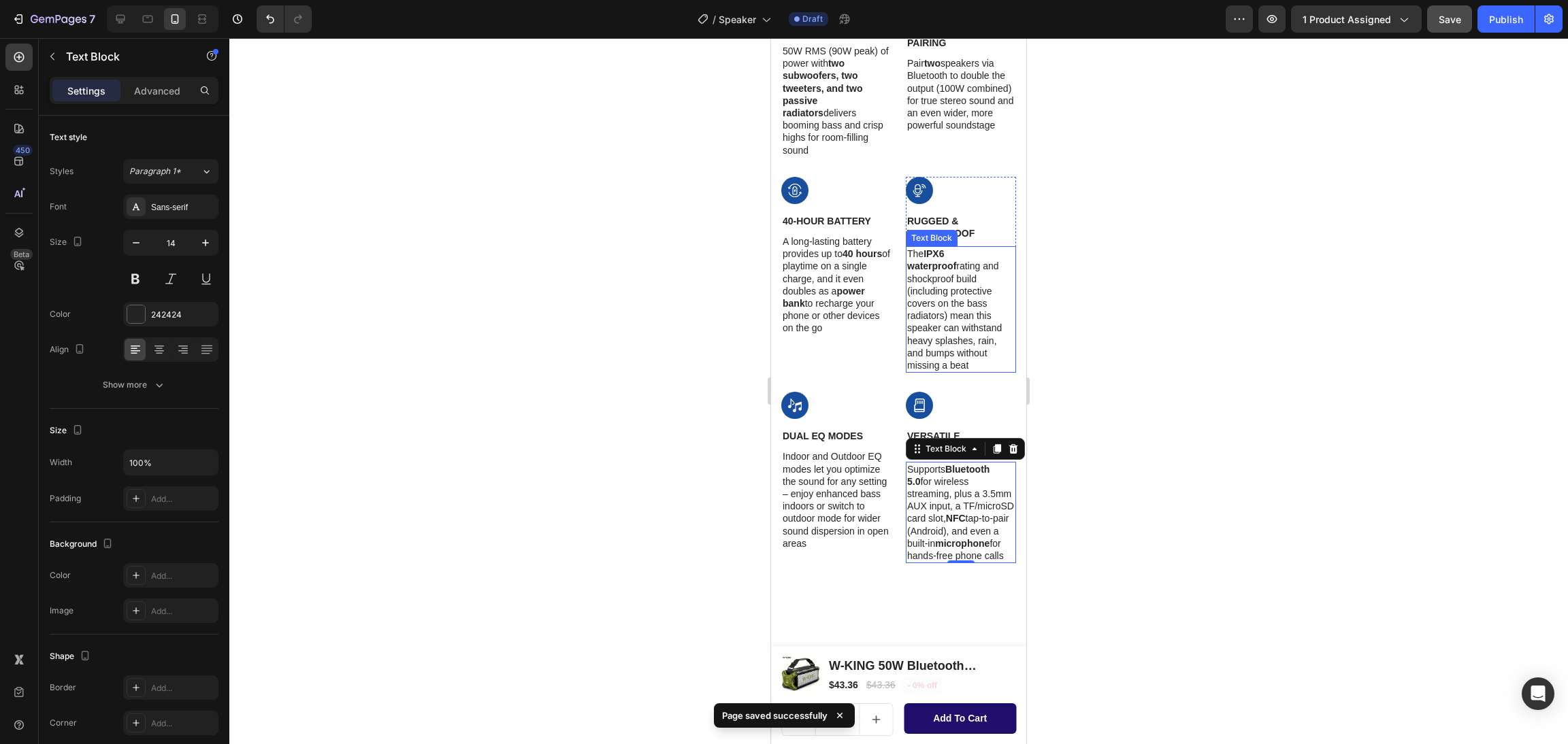
scroll to position [1494, 0]
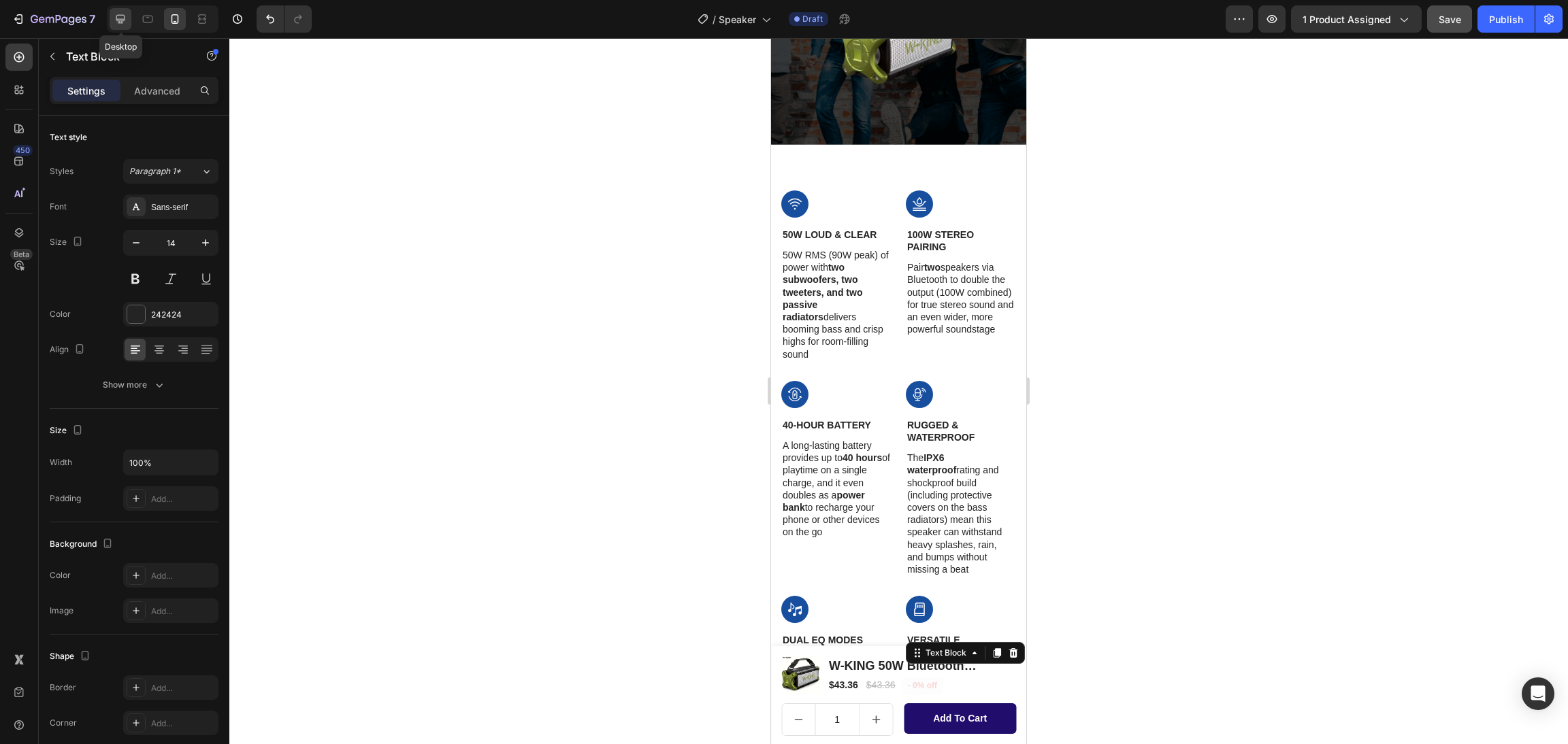
click at [117, 25] on icon at bounding box center [121, 19] width 14 height 14
type input "16"
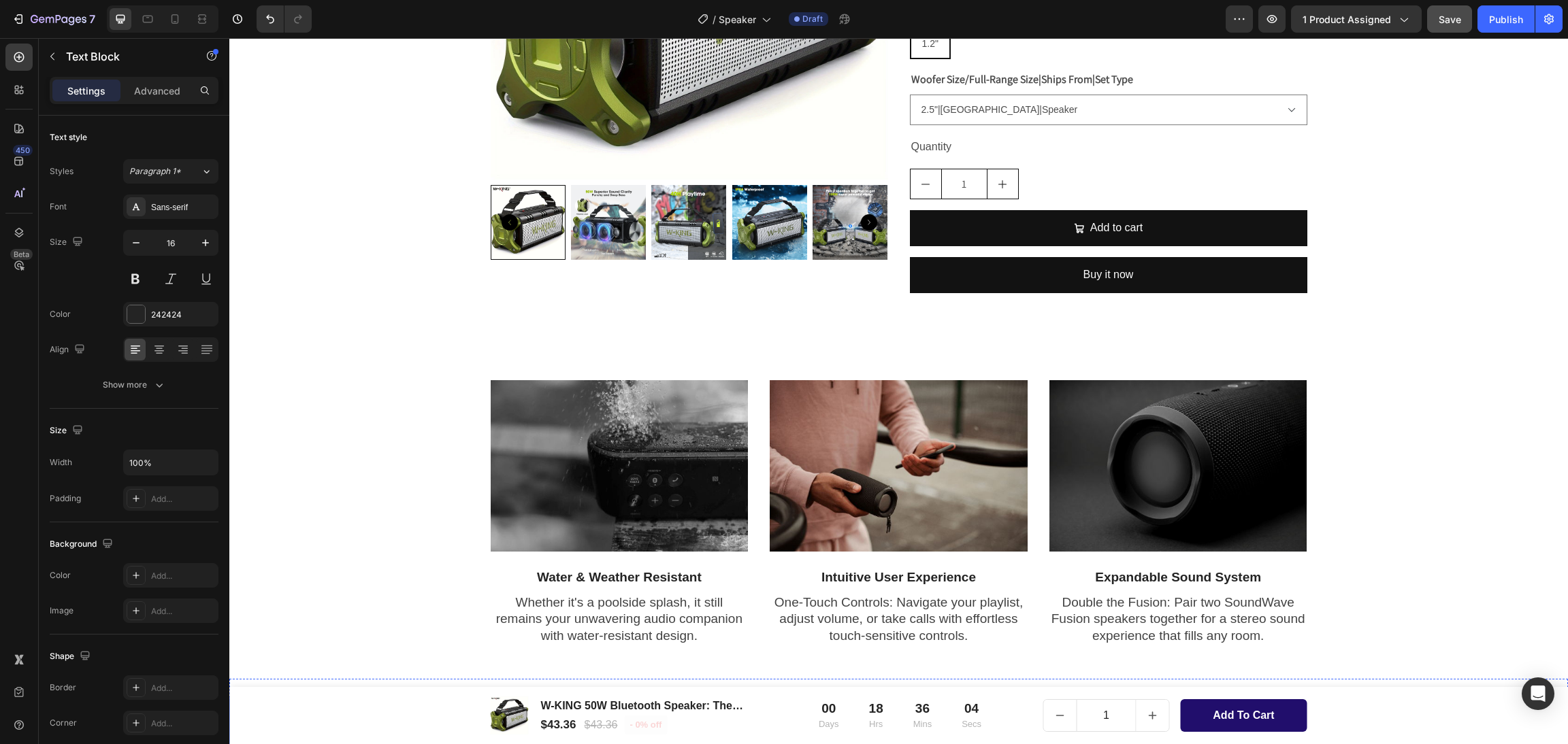
scroll to position [715, 0]
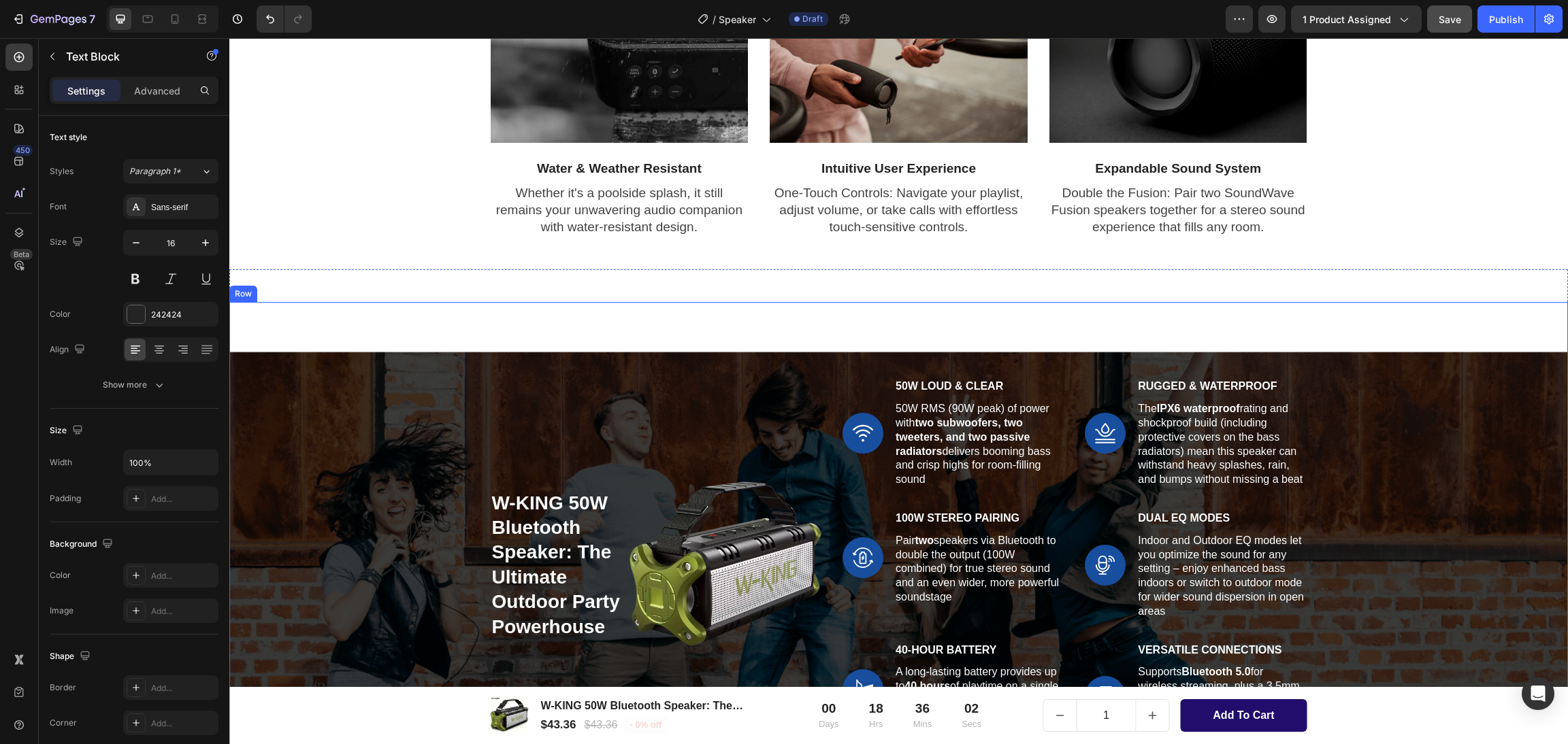
click at [310, 319] on div "W-KING 50W Bluetooth Speaker: The Ultimate Outdoor Party Powerhouse Heading Ima…" at bounding box center [898, 565] width 1339 height 525
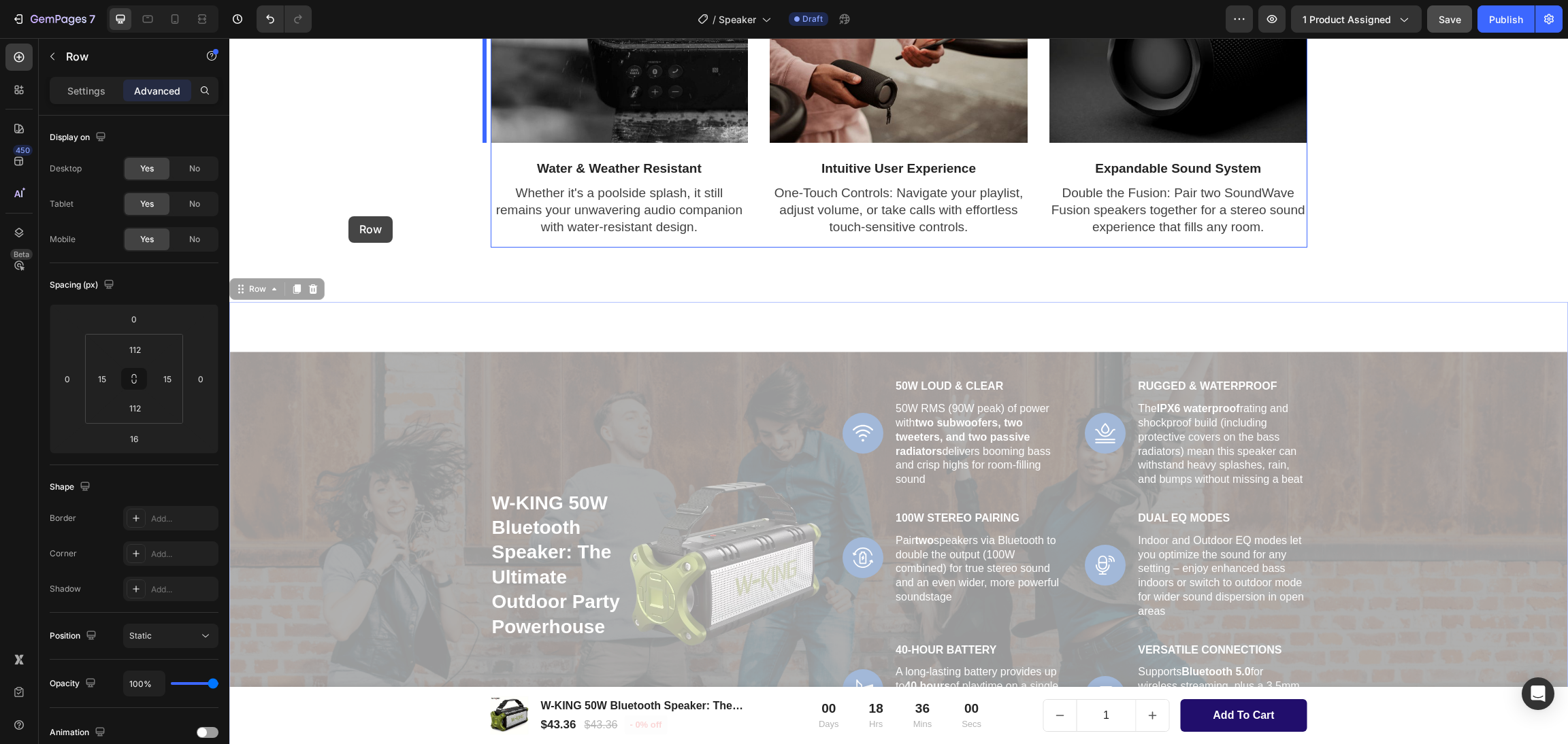
scroll to position [408, 0]
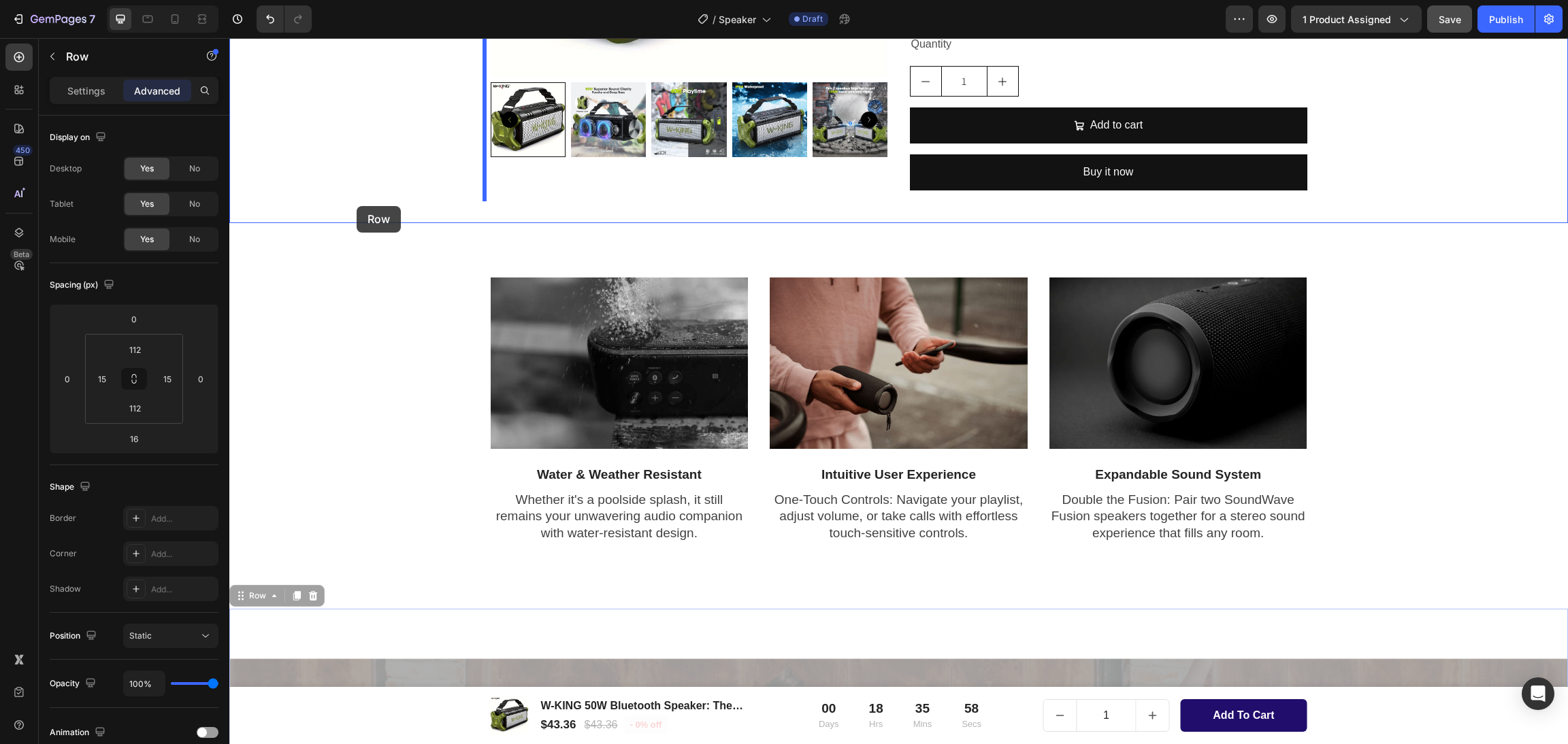
drag, startPoint x: 268, startPoint y: 292, endPoint x: 357, endPoint y: 206, distance: 123.8
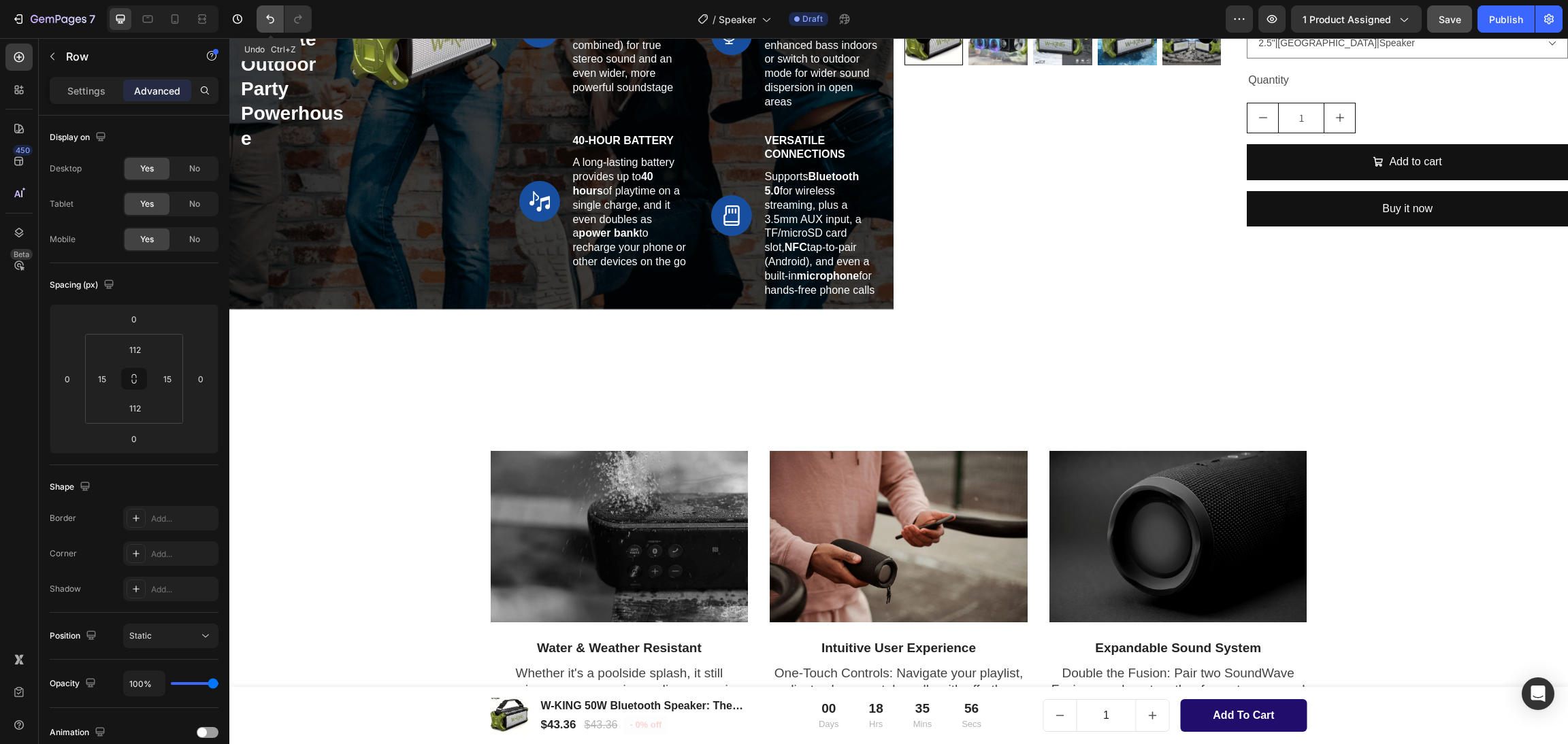
click at [262, 23] on button "Undo/Redo" at bounding box center [271, 20] width 27 height 27
type input "16"
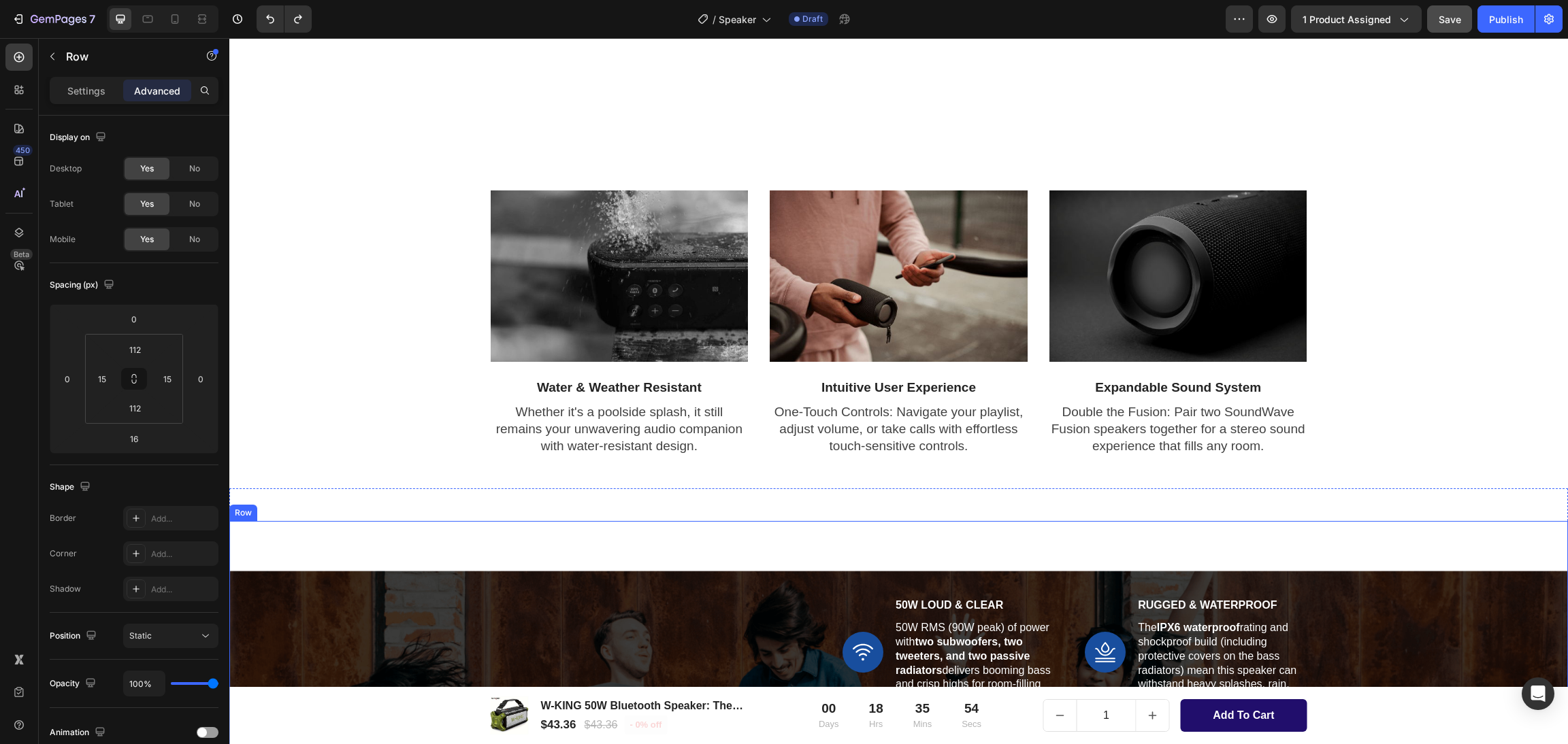
scroll to position [715, 0]
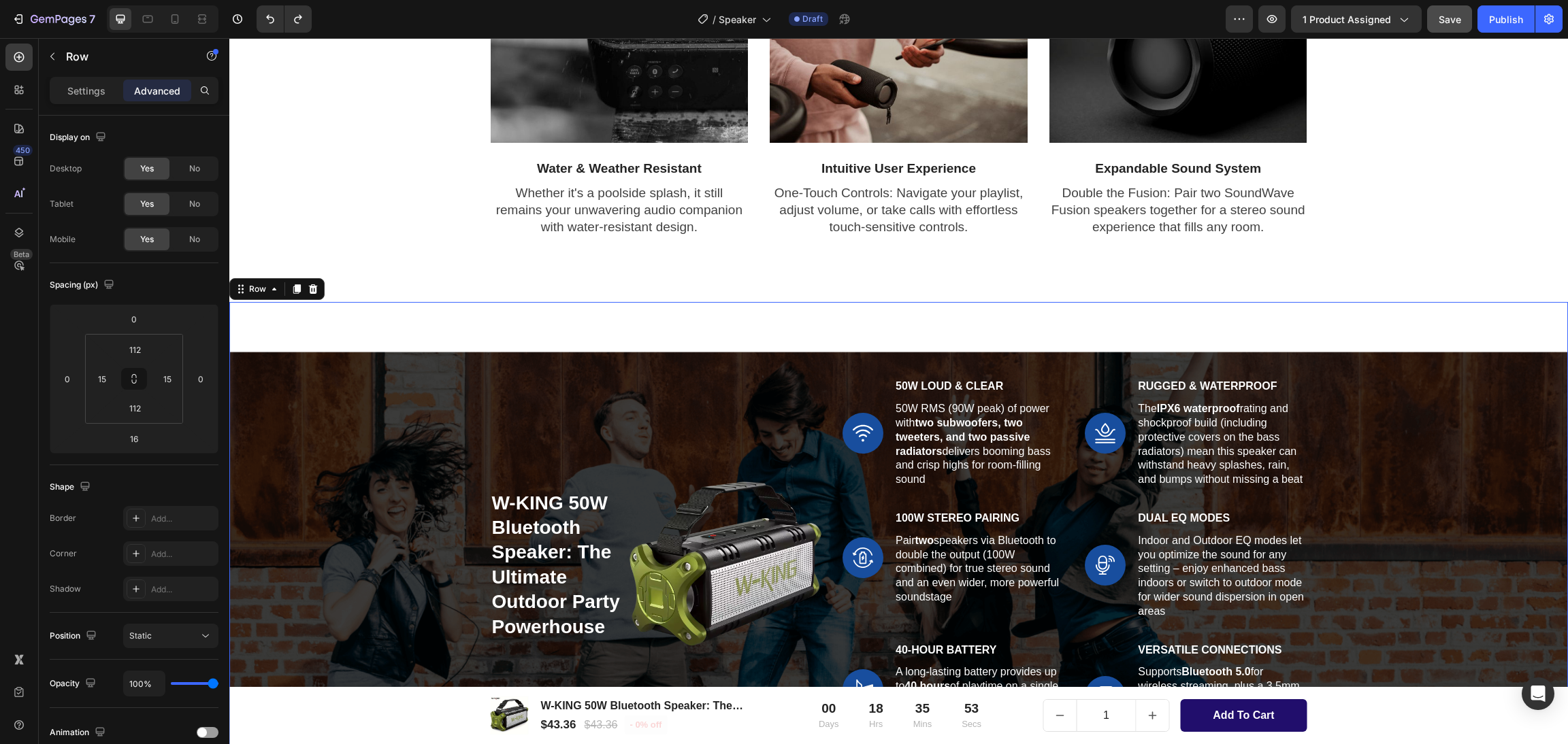
click at [310, 321] on div "W-KING 50W Bluetooth Speaker: The Ultimate Outdoor Party Powerhouse Heading Ima…" at bounding box center [898, 565] width 1339 height 525
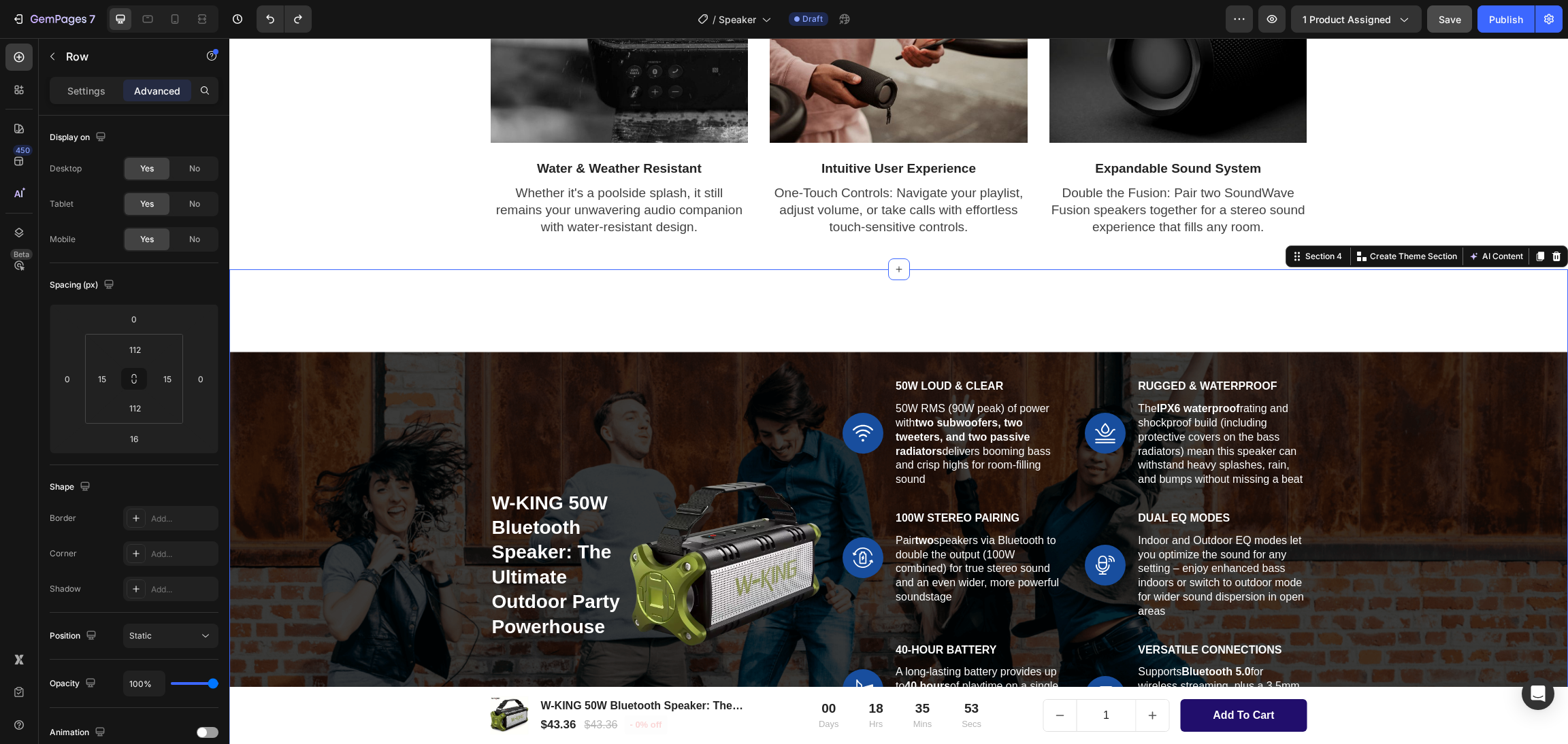
click at [415, 275] on div "W-KING 50W Bluetooth Speaker: The Ultimate Outdoor Party Powerhouse Heading Ima…" at bounding box center [898, 565] width 1339 height 591
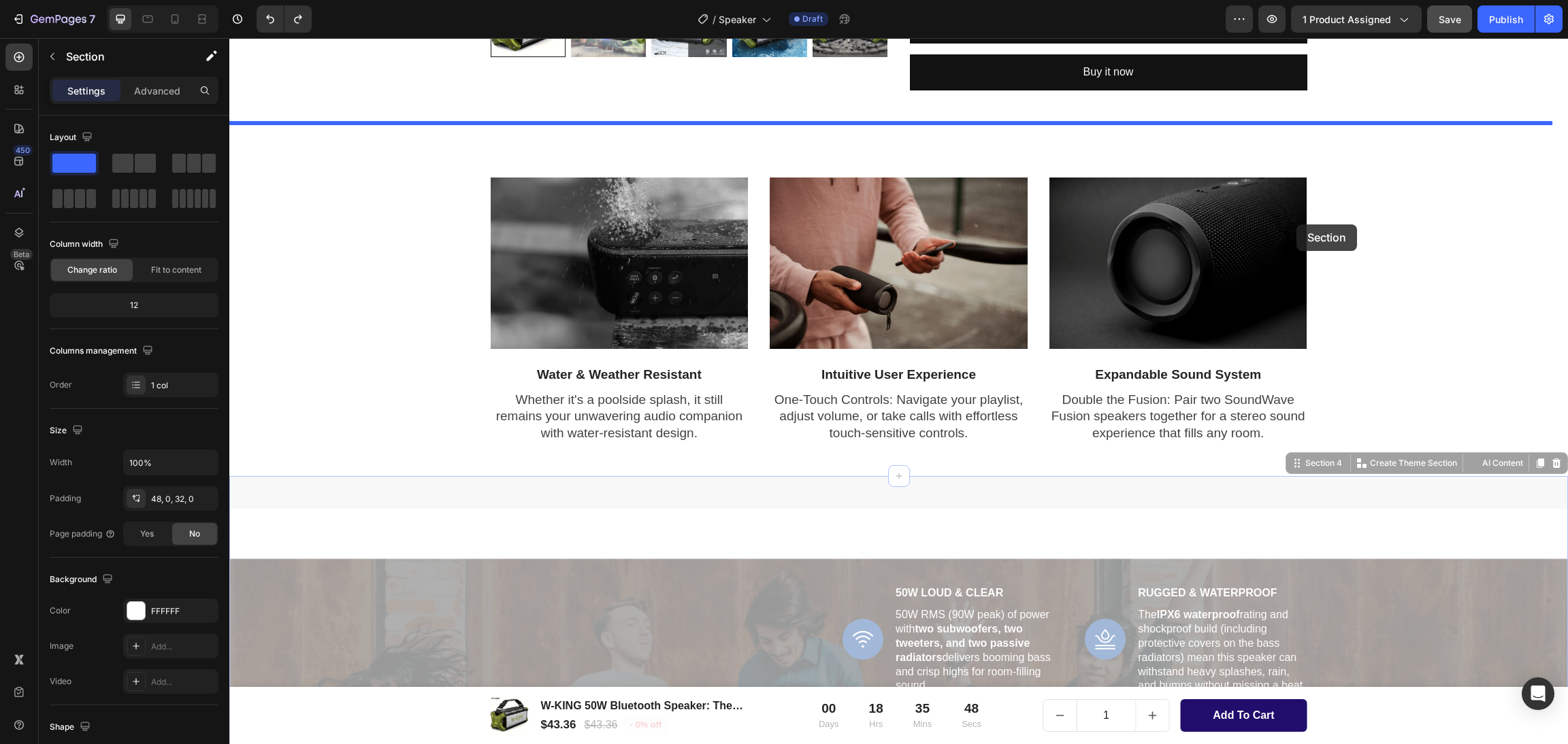
scroll to position [204, 0]
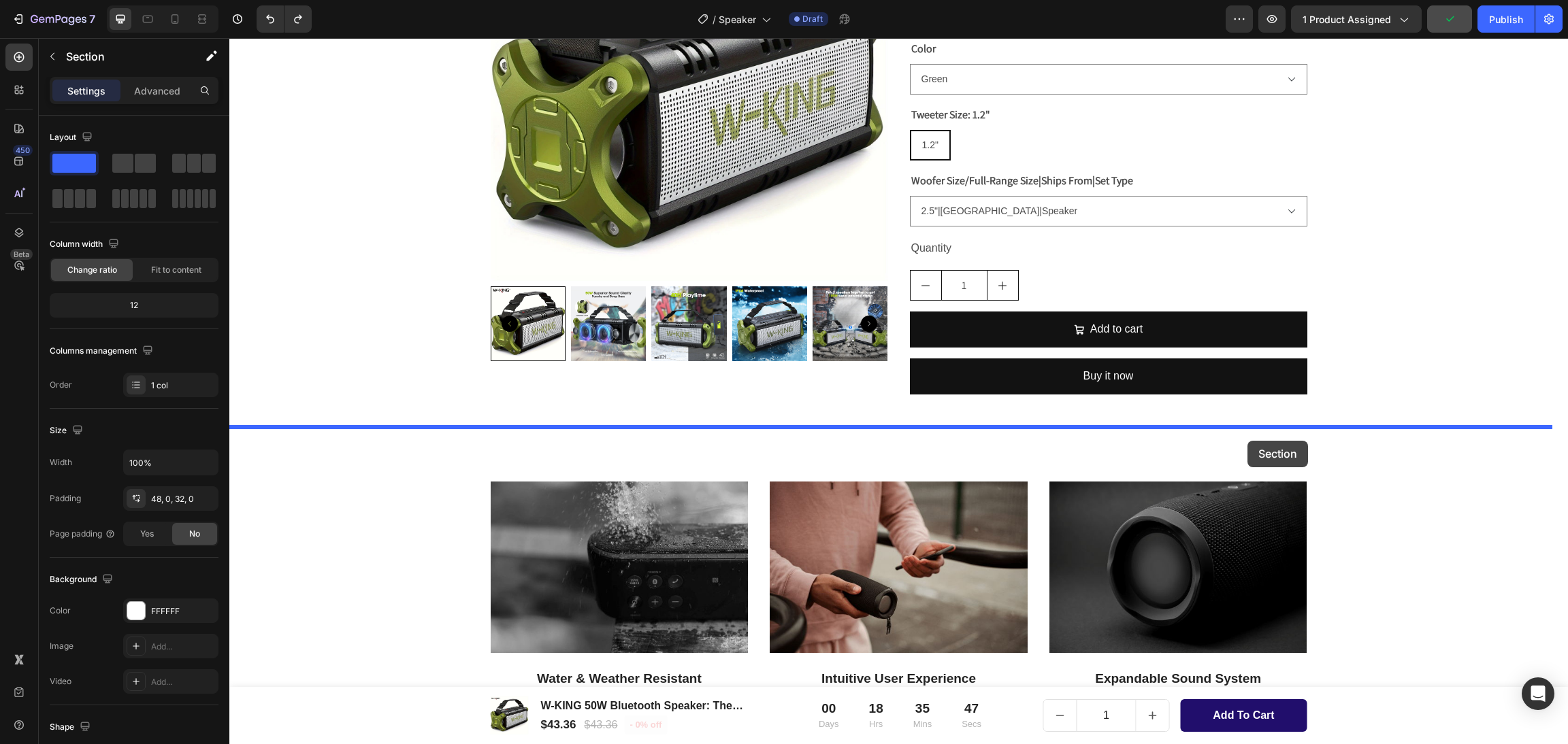
drag, startPoint x: 1280, startPoint y: 257, endPoint x: 1247, endPoint y: 441, distance: 186.9
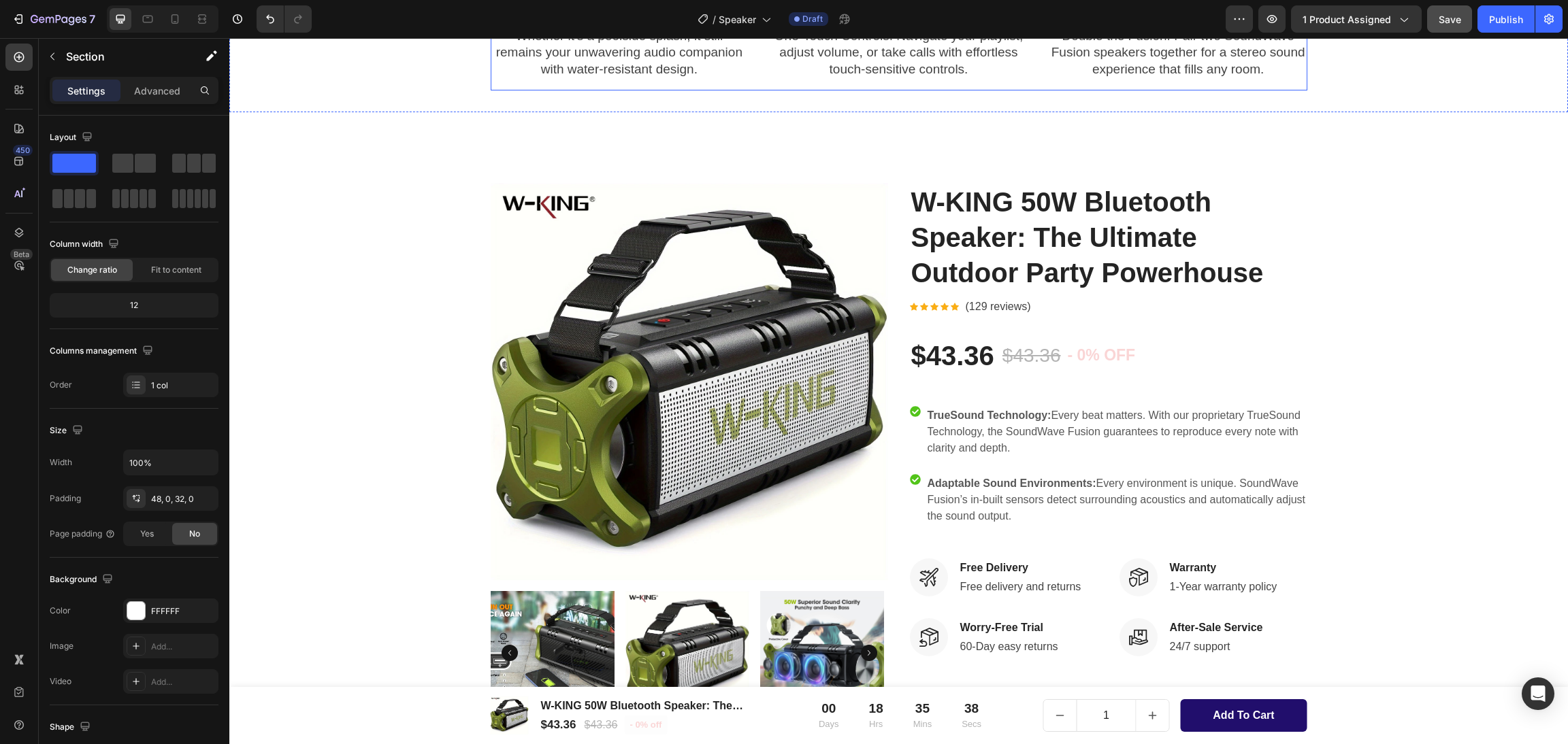
scroll to position [1531, 0]
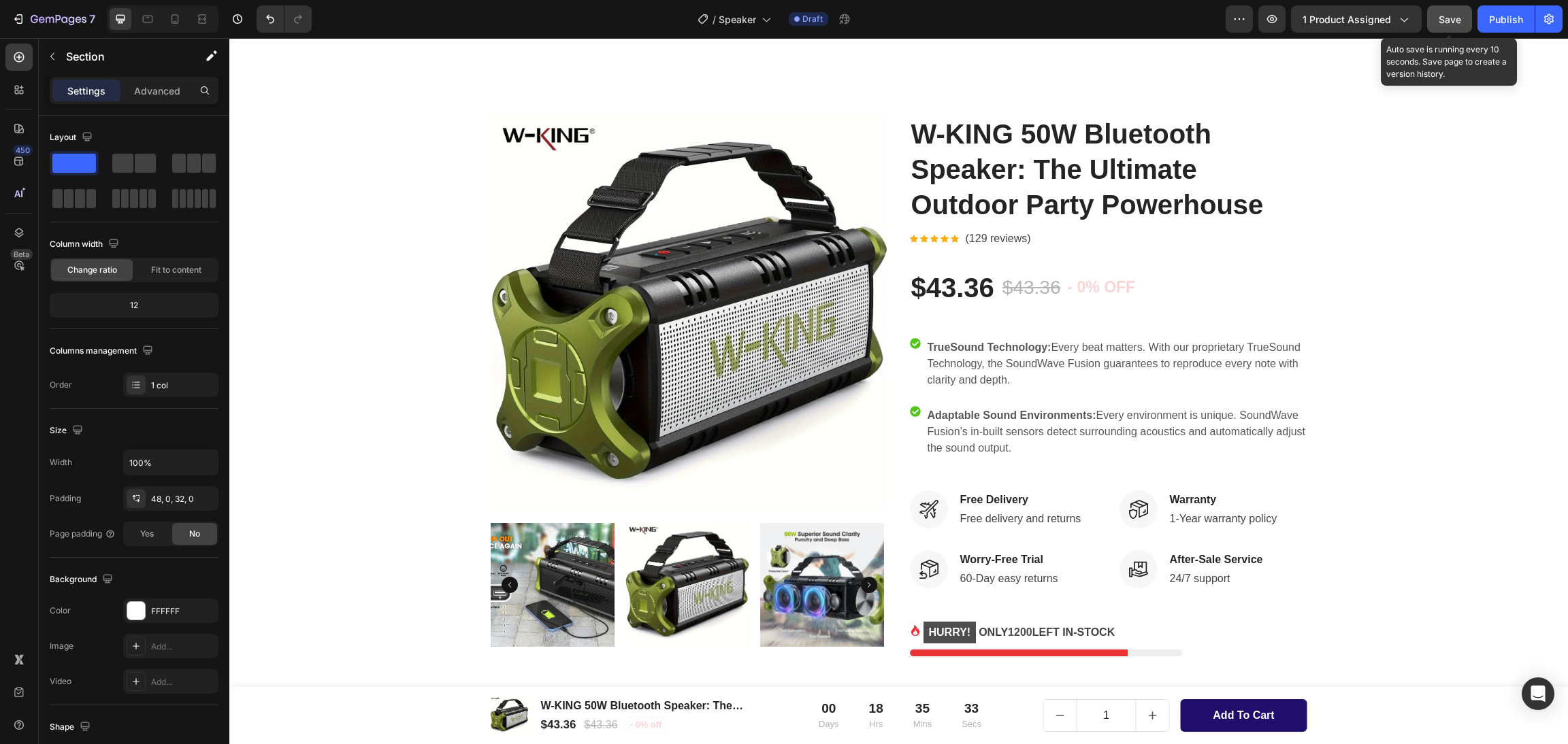
click at [1462, 34] on div "7 Version history / Speaker Draft Preview 1 product assigned Save Auto save is …" at bounding box center [784, 20] width 1568 height 39
click at [1453, 24] on div "Save" at bounding box center [1449, 19] width 23 height 15
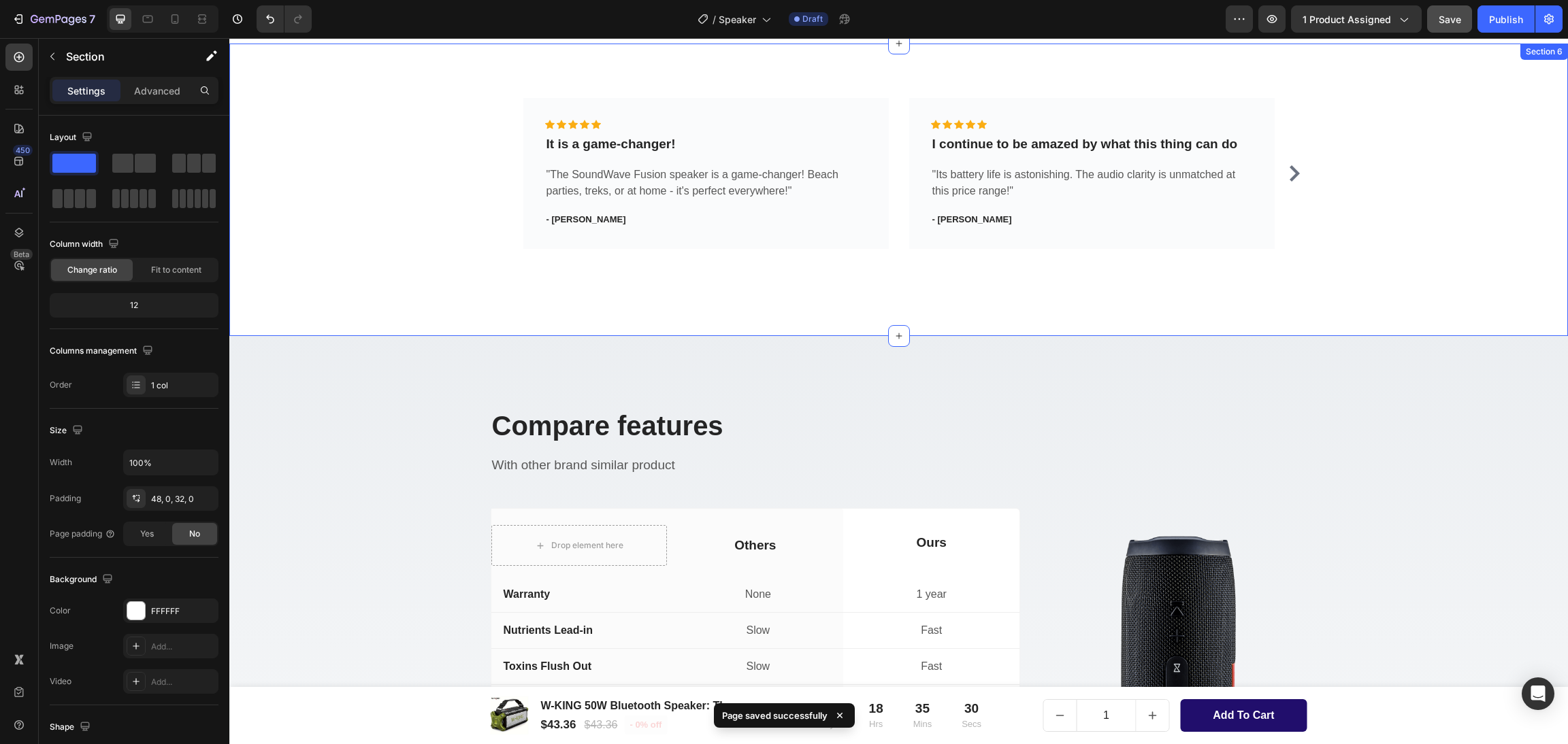
scroll to position [2347, 0]
